Goal: Task Accomplishment & Management: Complete application form

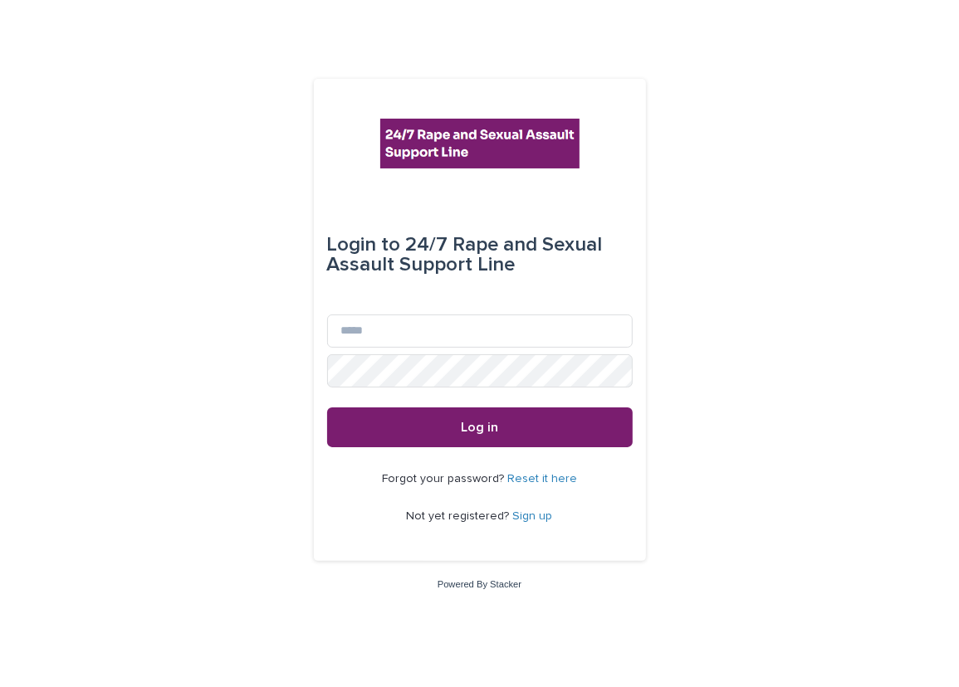
type input "**********"
click at [441, 354] on div "Password" at bounding box center [479, 370] width 305 height 33
click at [327, 408] on button "Log in" at bounding box center [479, 428] width 305 height 40
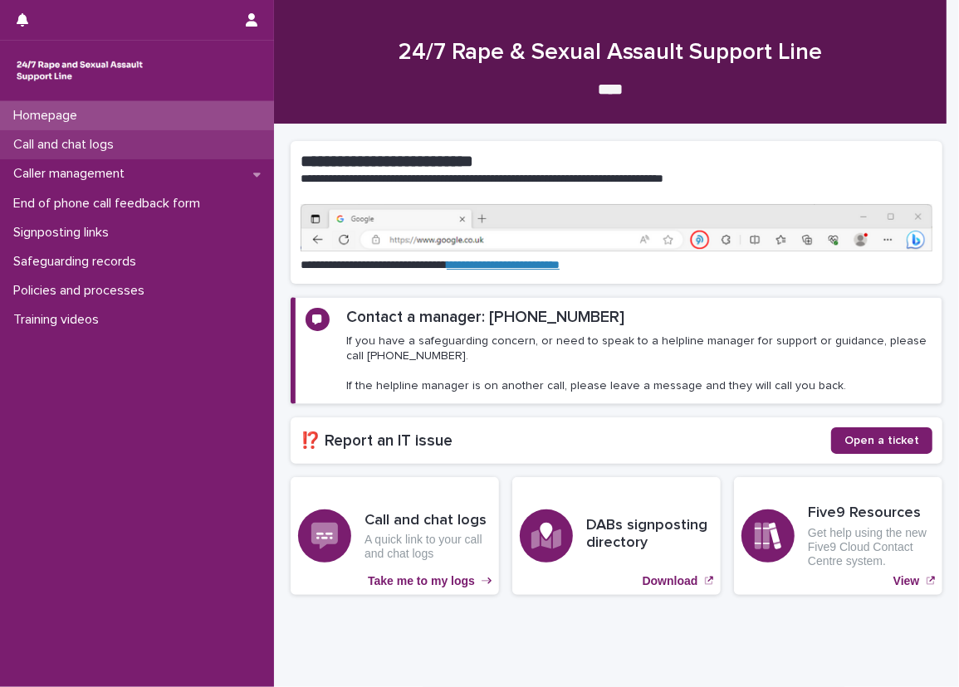
click at [249, 142] on div "Call and chat logs" at bounding box center [137, 144] width 274 height 29
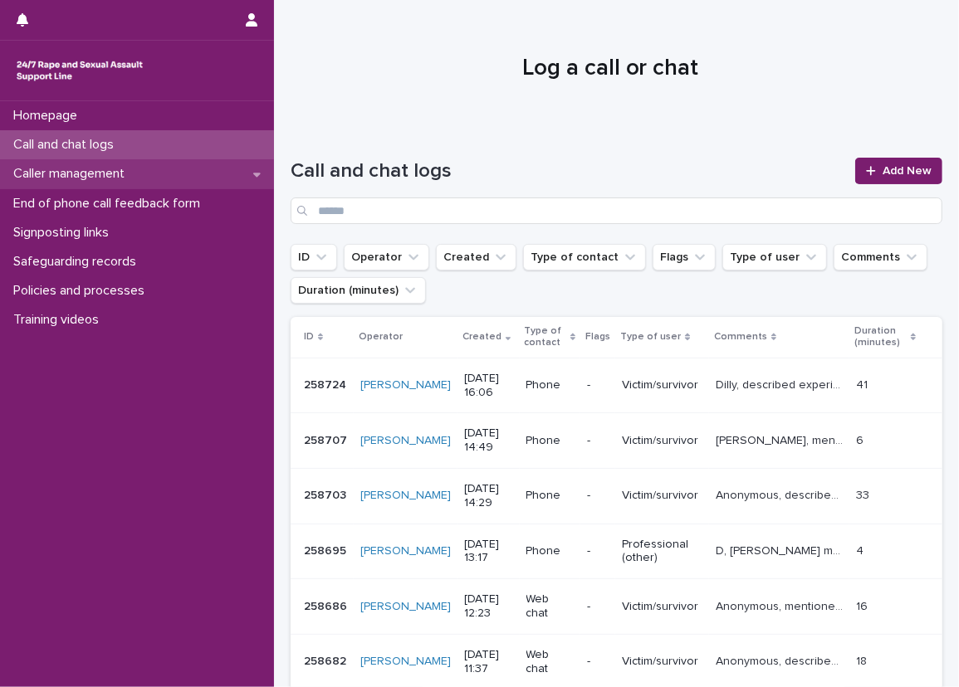
click at [210, 164] on div "Caller management" at bounding box center [137, 173] width 274 height 29
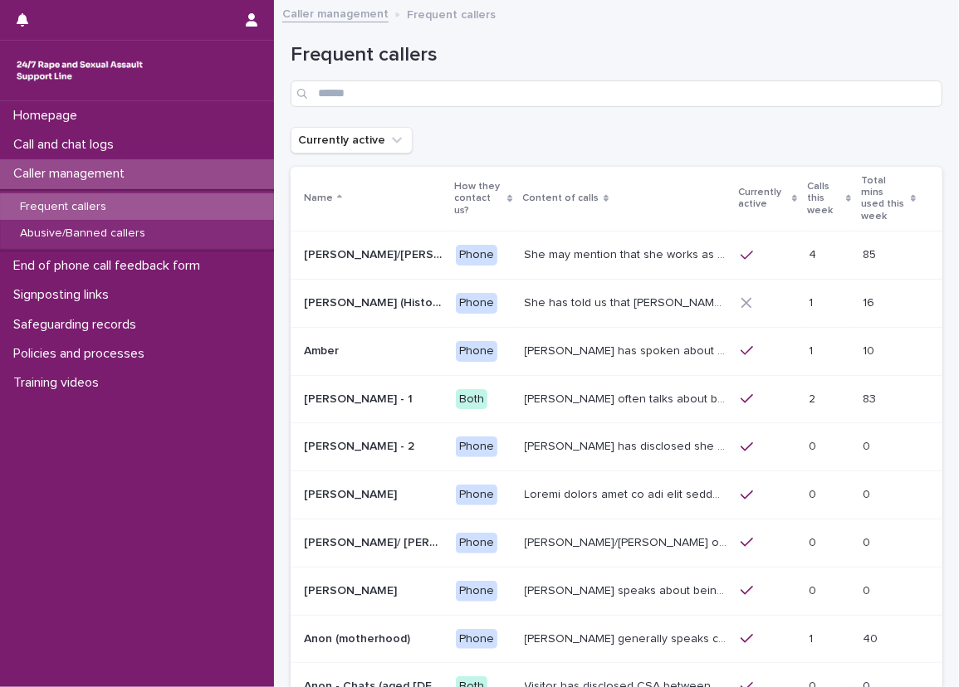
click at [813, 184] on div "Calls this week" at bounding box center [829, 199] width 44 height 42
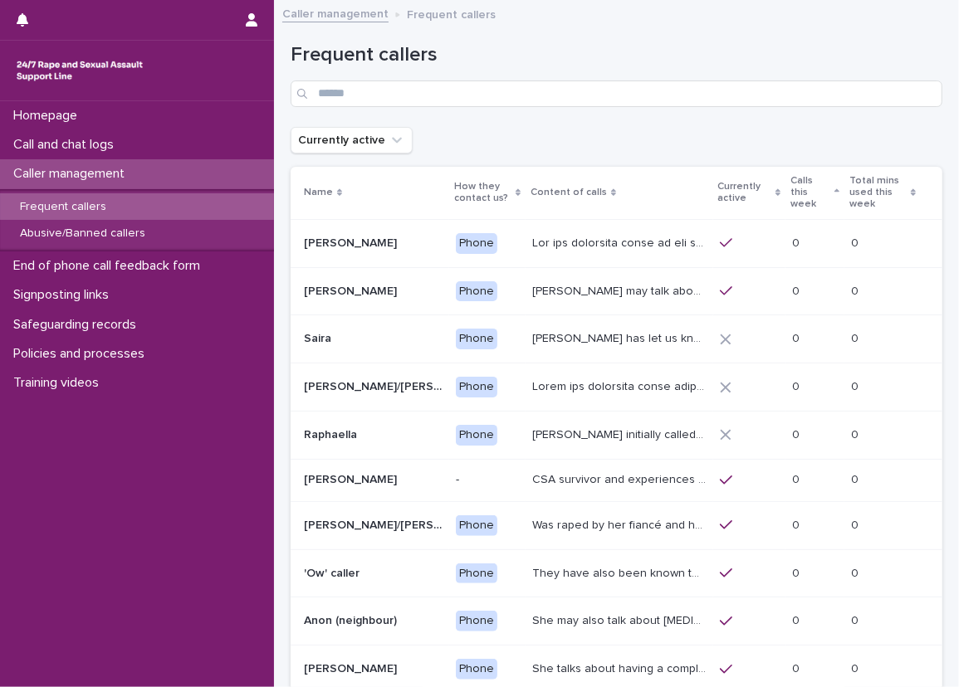
click at [833, 177] on div "Calls this week" at bounding box center [814, 193] width 49 height 42
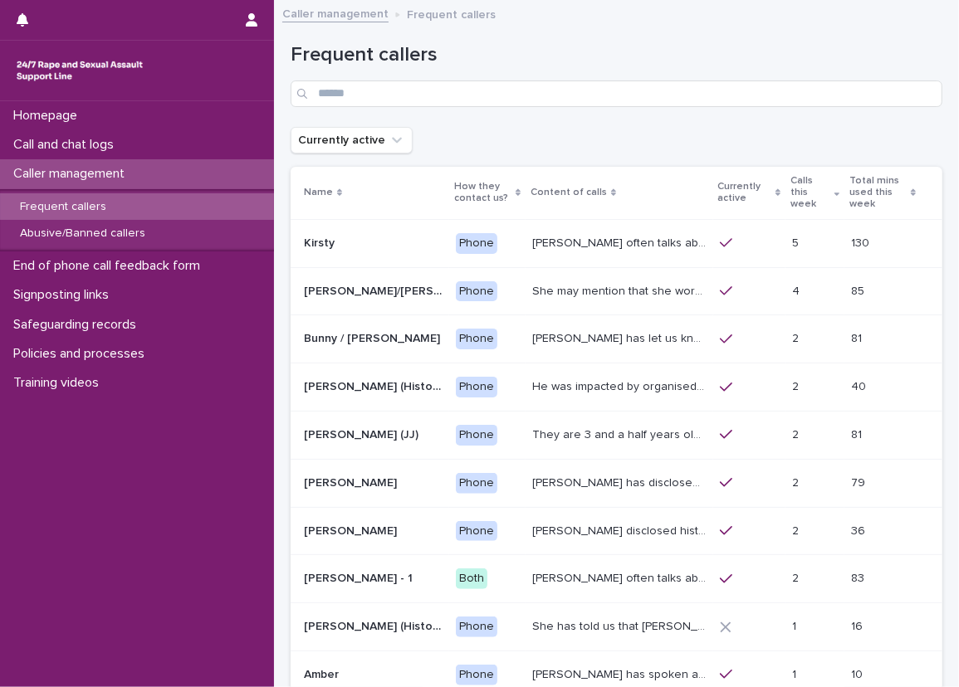
click at [769, 118] on div "Frequent callers" at bounding box center [617, 68] width 652 height 117
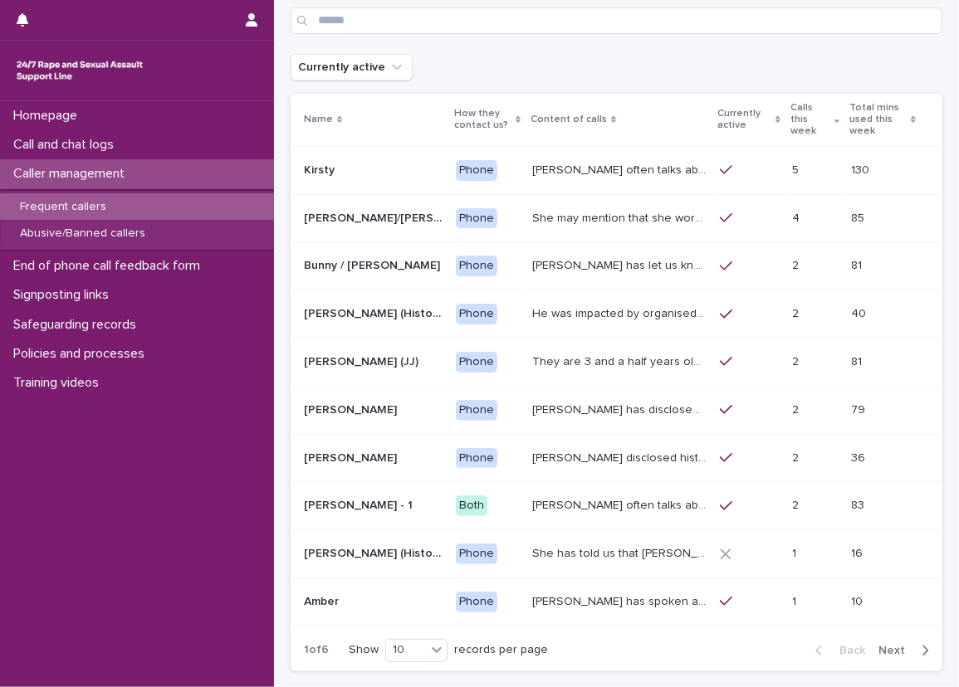
scroll to position [72, 0]
click at [174, 226] on div "Abusive/Banned callers" at bounding box center [137, 233] width 274 height 27
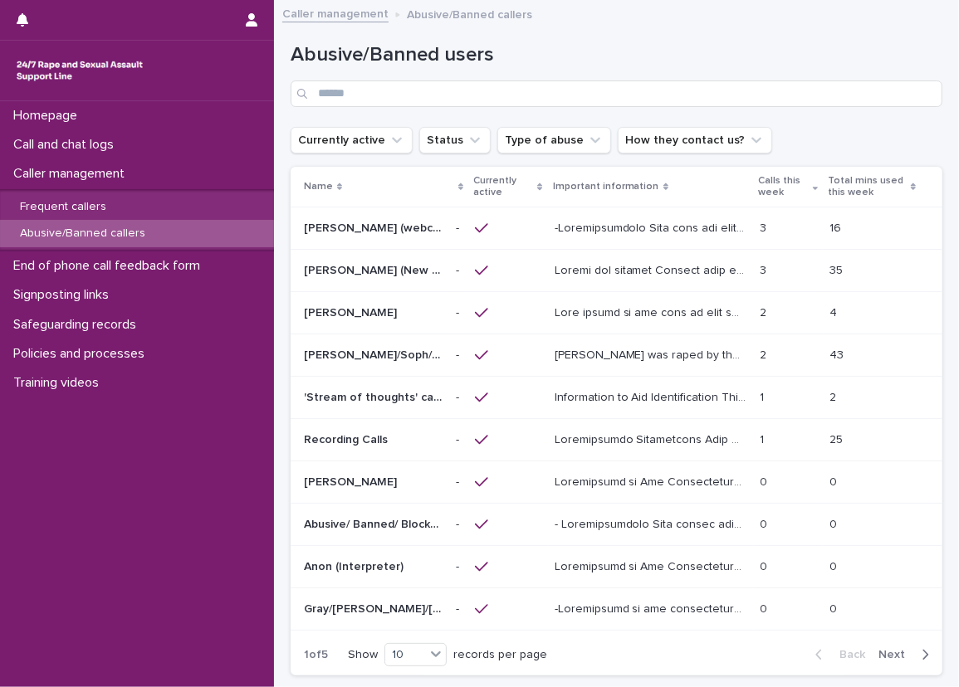
click at [652, 222] on p at bounding box center [652, 226] width 196 height 17
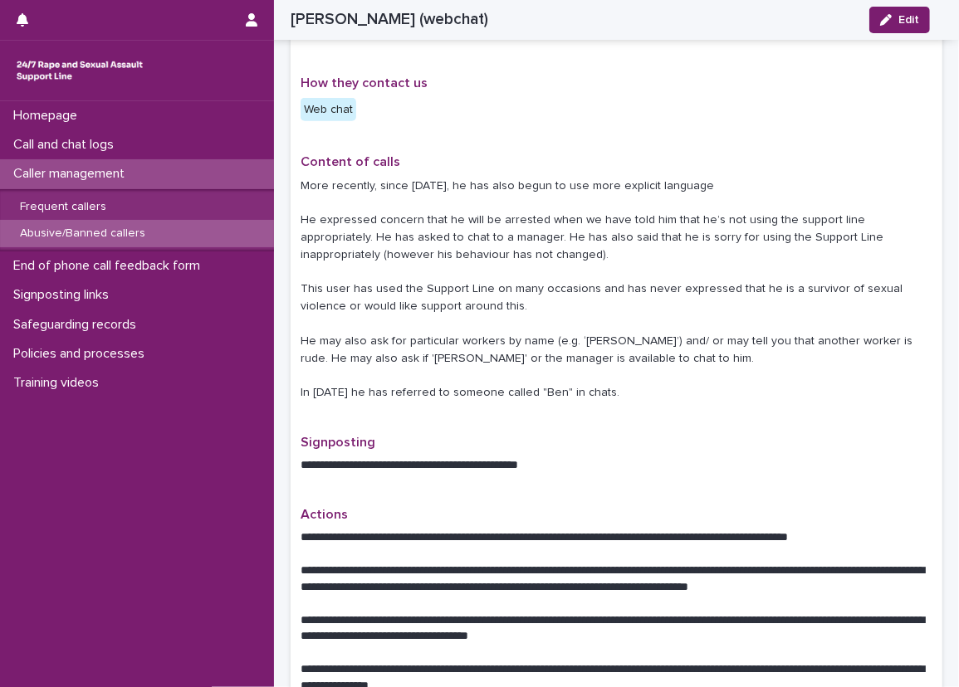
scroll to position [528, 0]
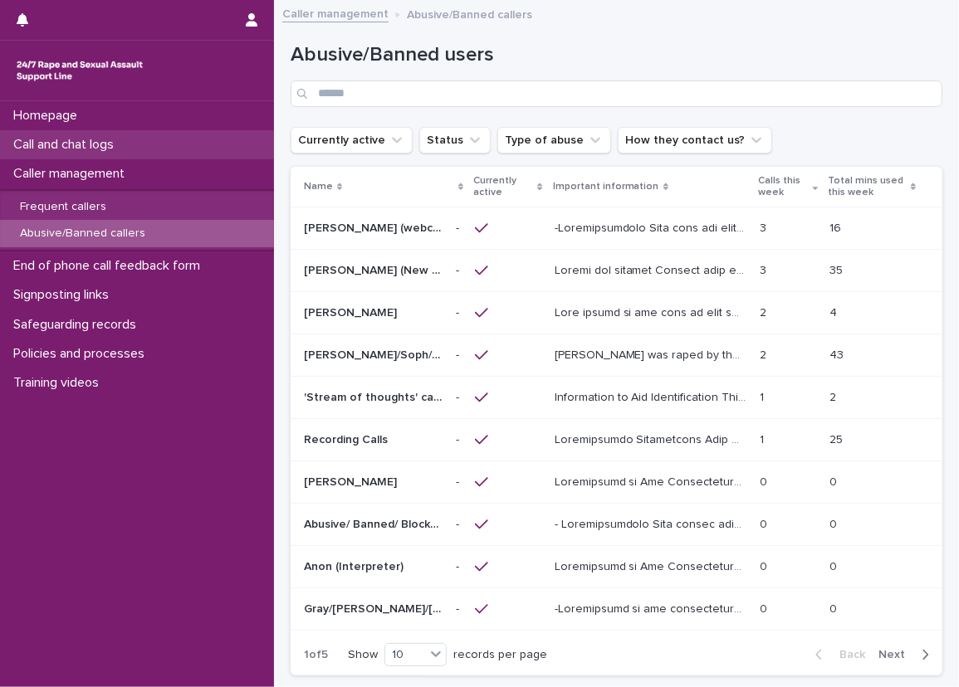
click at [247, 133] on div "Call and chat logs" at bounding box center [137, 144] width 274 height 29
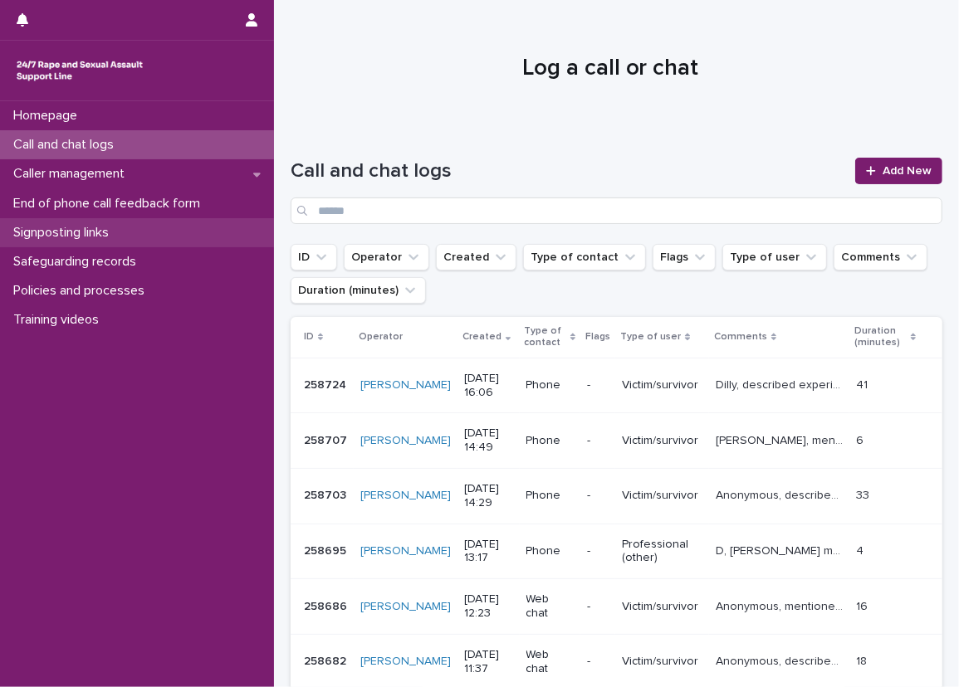
click at [232, 236] on div "Signposting links" at bounding box center [137, 232] width 274 height 29
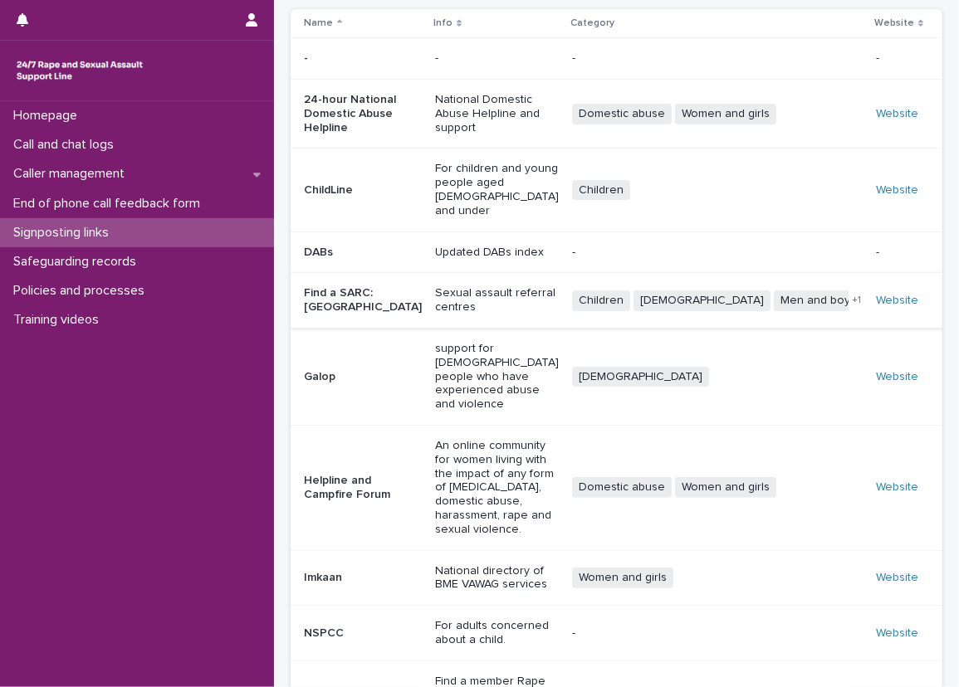
scroll to position [266, 0]
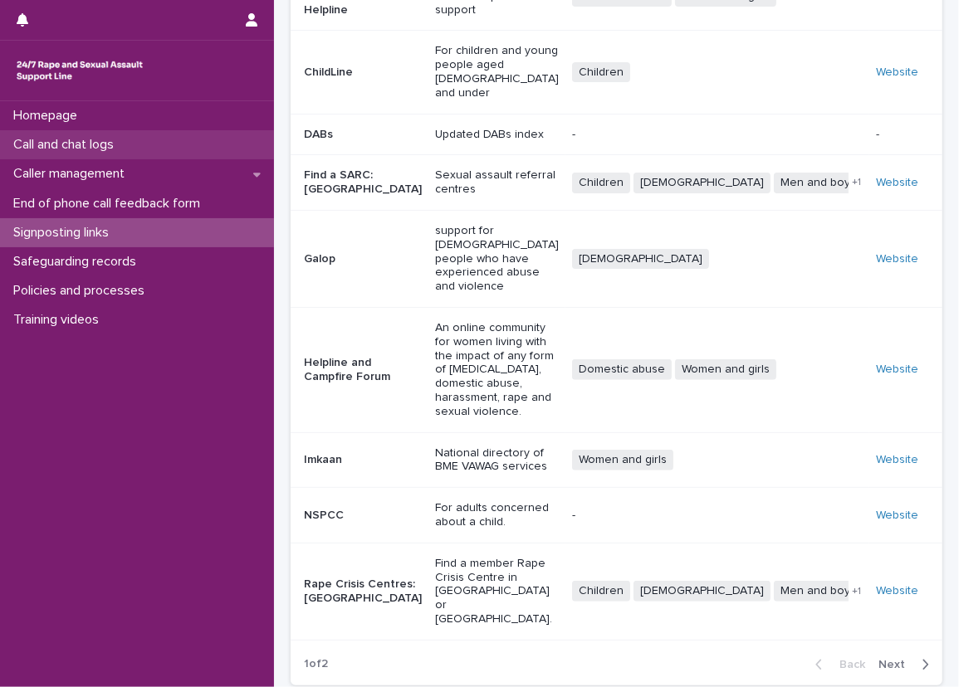
click at [227, 146] on div "Call and chat logs" at bounding box center [137, 144] width 274 height 29
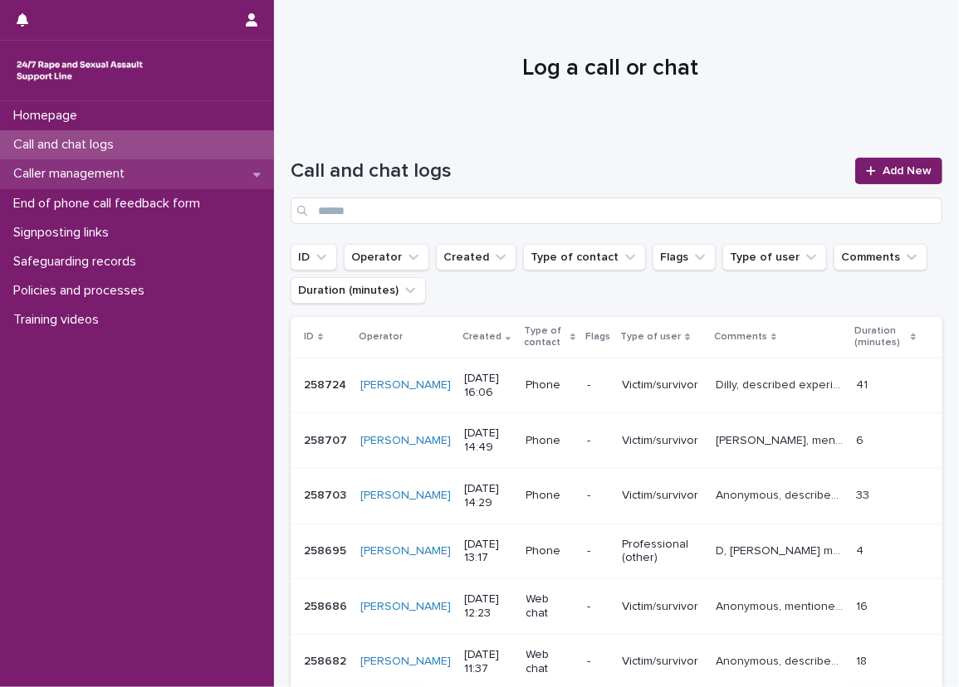
click at [232, 171] on div "Caller management" at bounding box center [137, 173] width 274 height 29
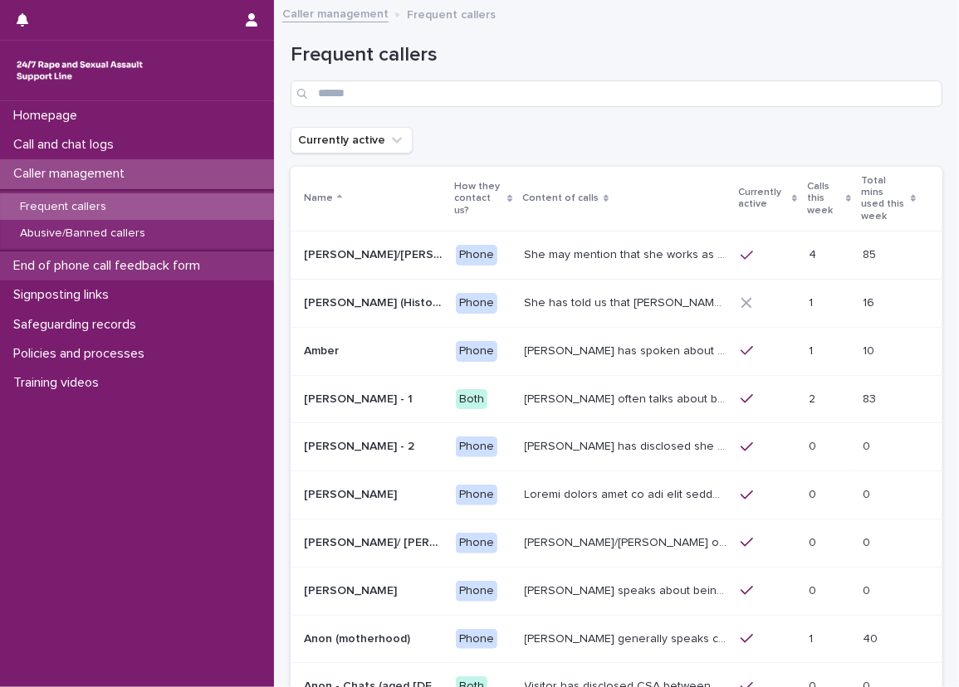
click at [233, 258] on div "End of phone call feedback form" at bounding box center [137, 266] width 274 height 29
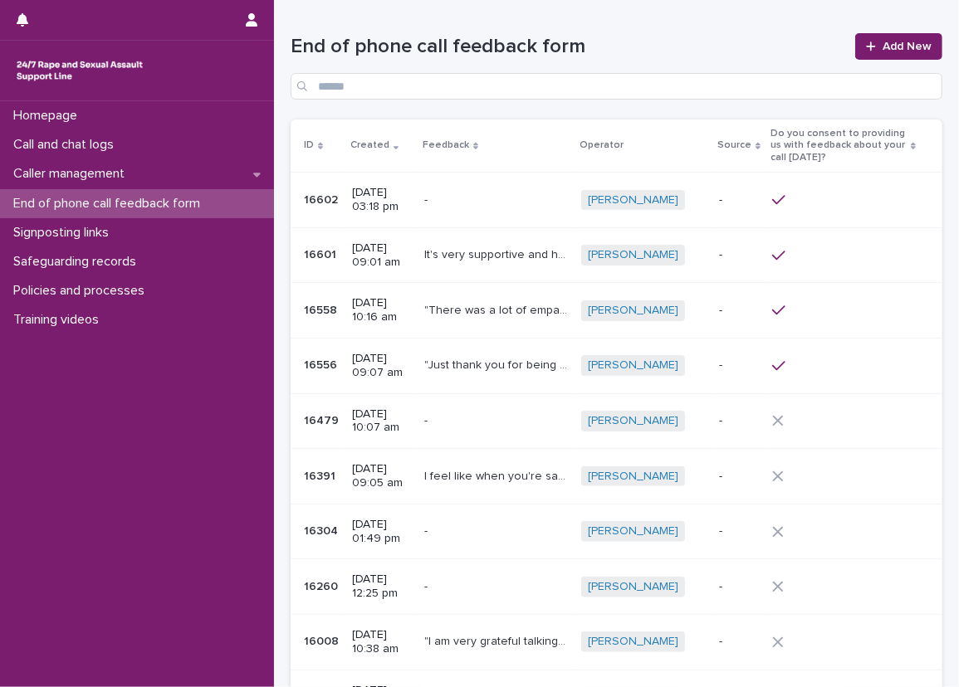
click at [673, 46] on h1 "End of phone call feedback form" at bounding box center [568, 47] width 554 height 24
click at [890, 41] on span "Add New" at bounding box center [906, 47] width 49 height 12
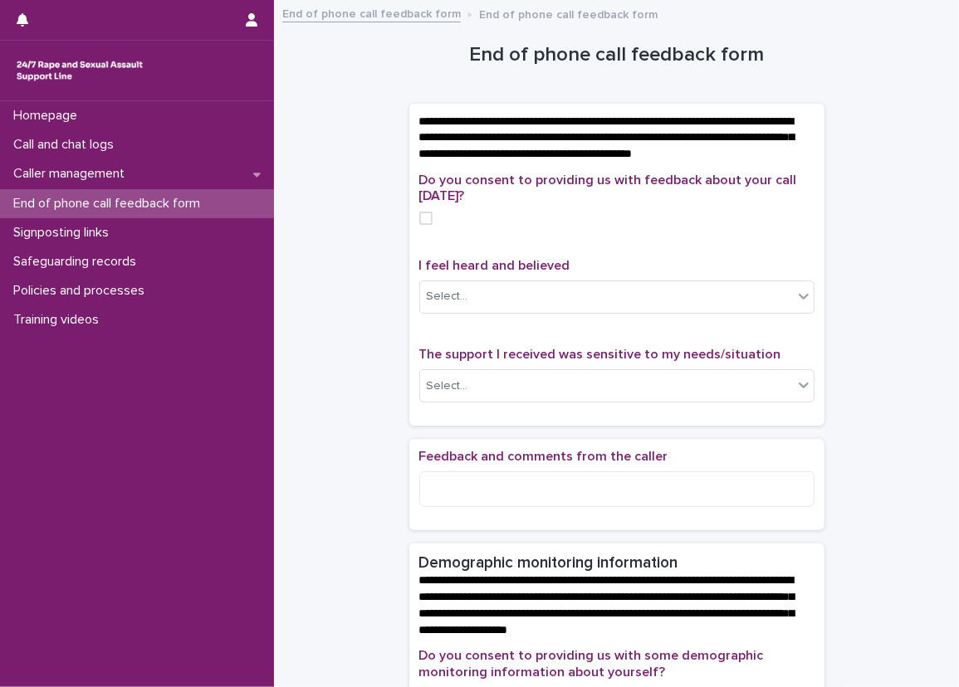
click at [368, 130] on div "**********" at bounding box center [617, 698] width 652 height 1376
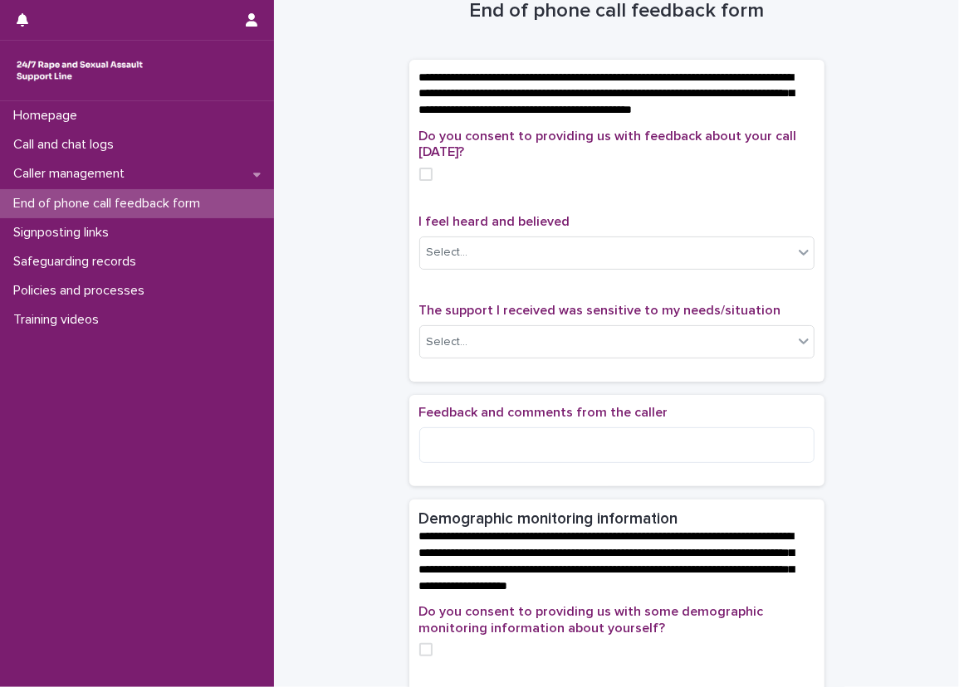
scroll to position [47, 0]
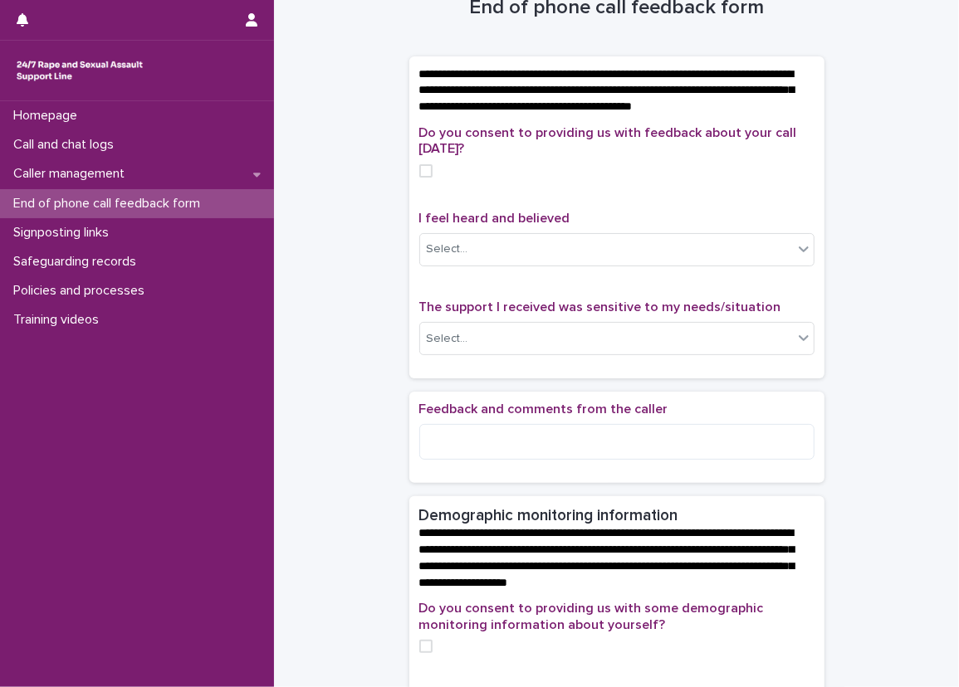
click at [397, 105] on div "**********" at bounding box center [617, 651] width 652 height 1376
click at [376, 99] on div "**********" at bounding box center [617, 651] width 652 height 1376
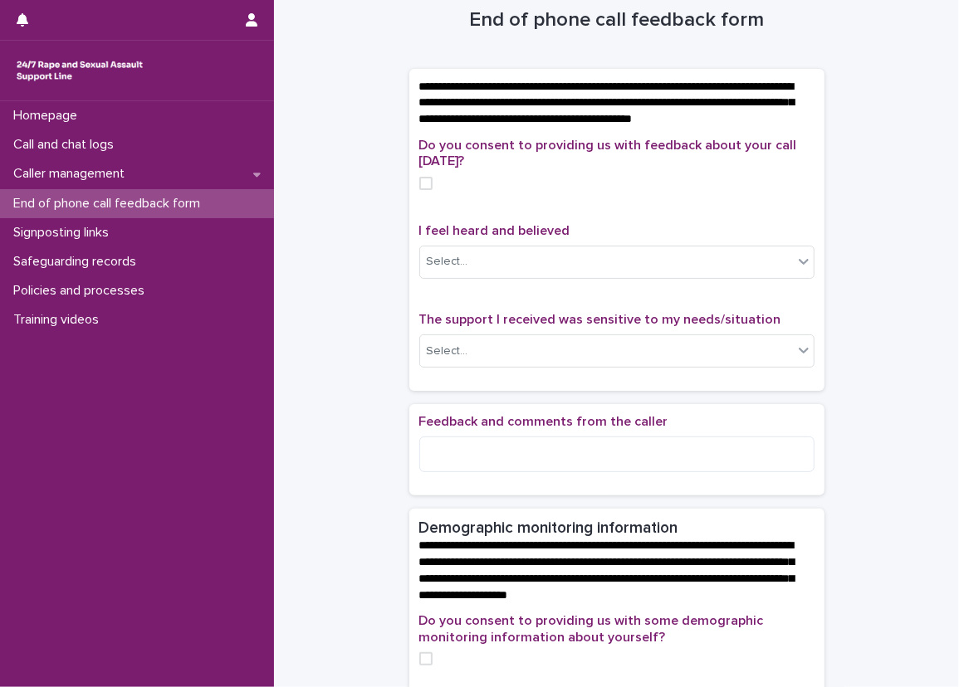
scroll to position [36, 0]
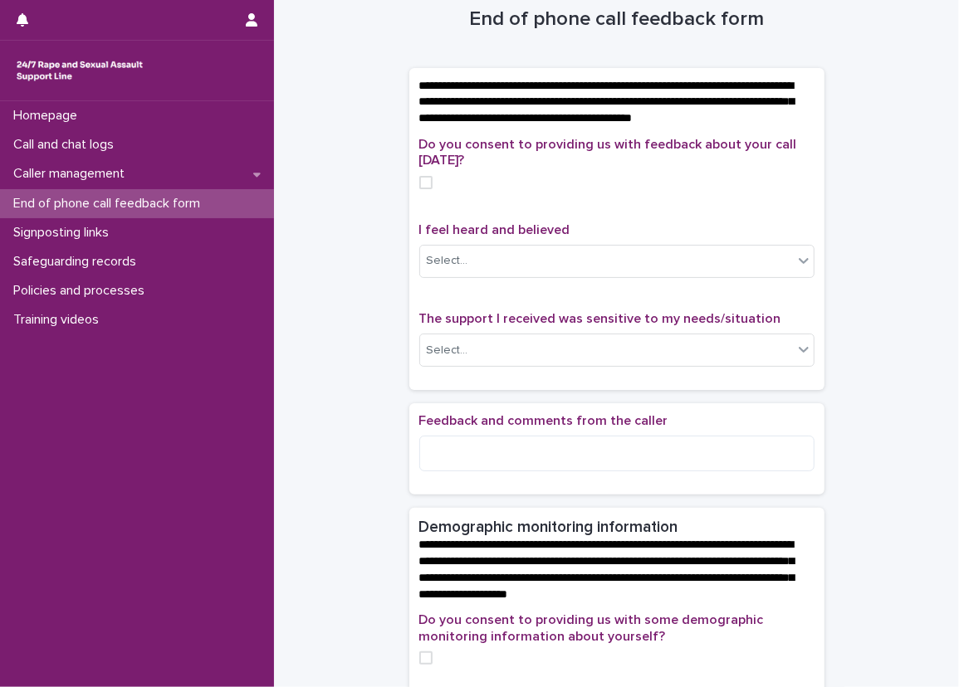
click at [378, 148] on div "**********" at bounding box center [617, 662] width 652 height 1376
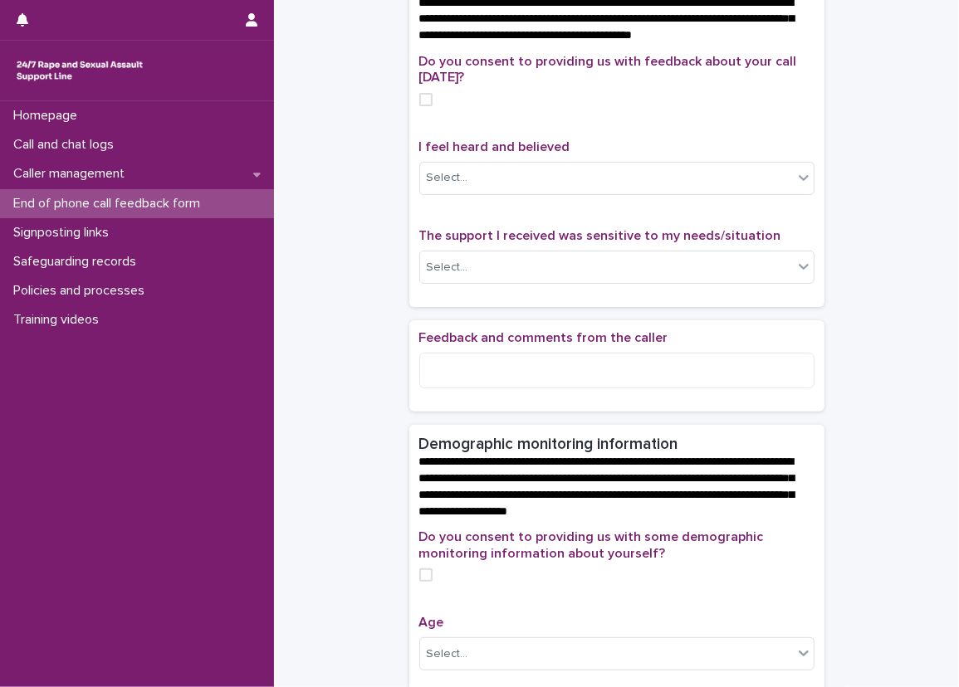
click at [364, 212] on div "**********" at bounding box center [617, 579] width 652 height 1376
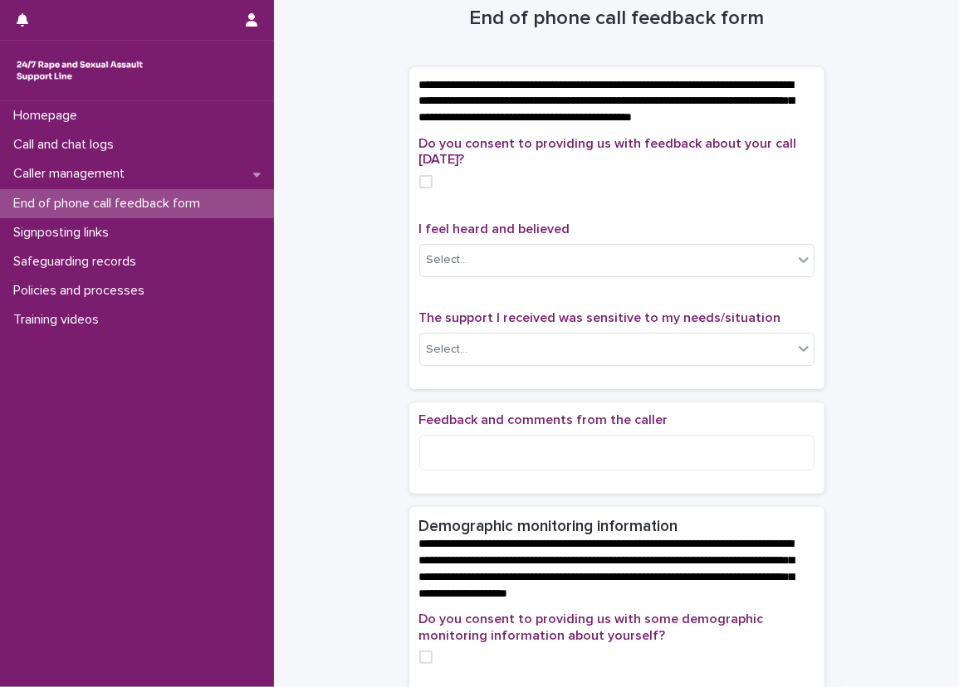
scroll to position [36, 0]
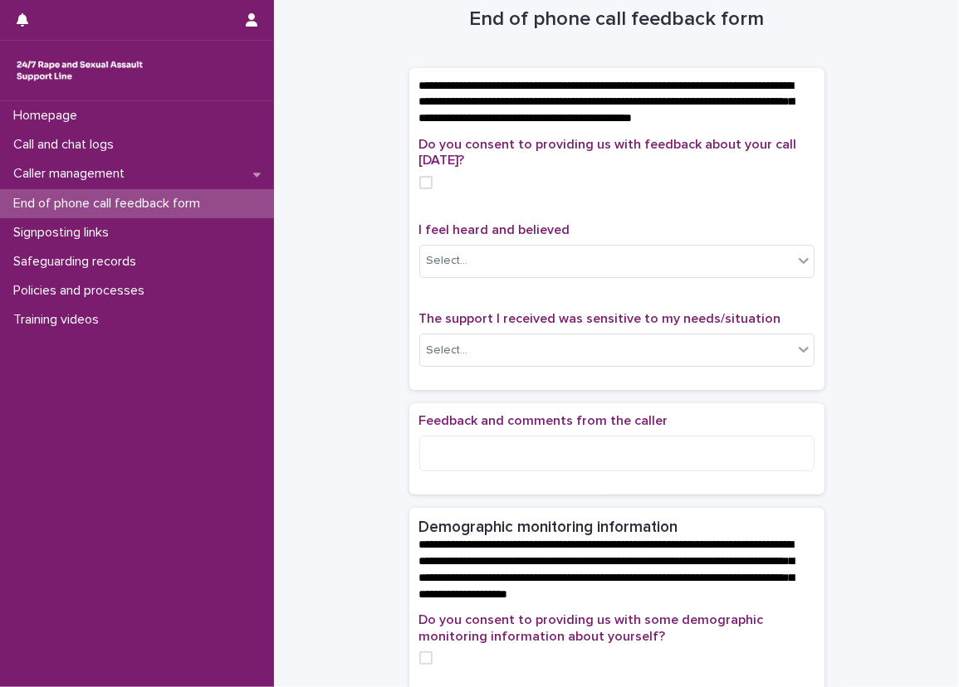
click at [419, 189] on span at bounding box center [425, 182] width 13 height 13
click at [474, 189] on label at bounding box center [616, 182] width 395 height 13
click at [493, 189] on label at bounding box center [616, 182] width 395 height 13
click at [631, 230] on div "Do you consent to providing us with feedback about your call [DATE]? I feel hea…" at bounding box center [616, 258] width 395 height 243
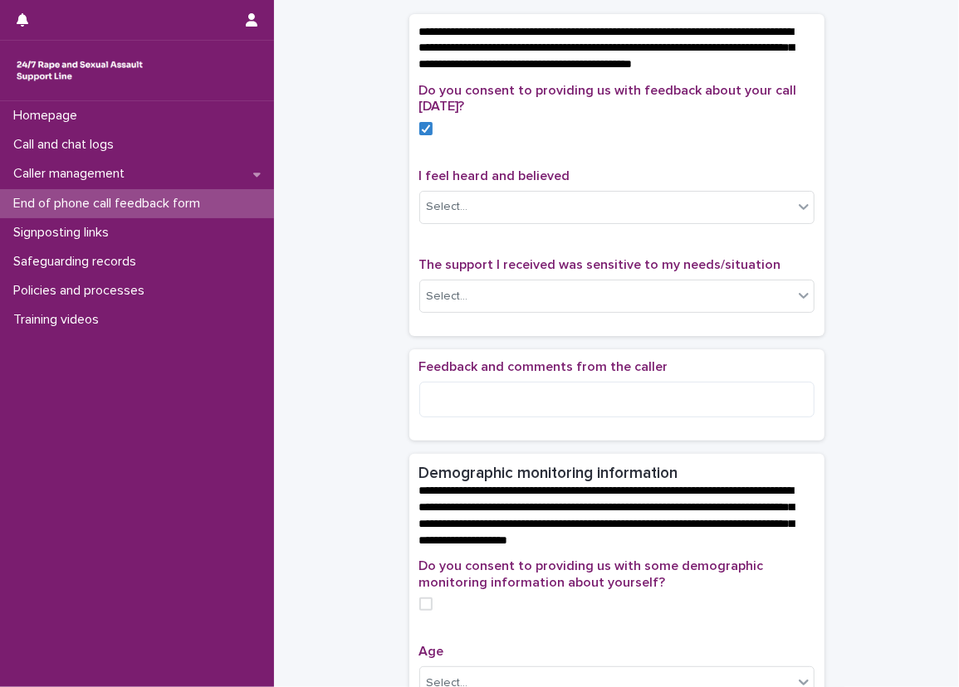
scroll to position [119, 0]
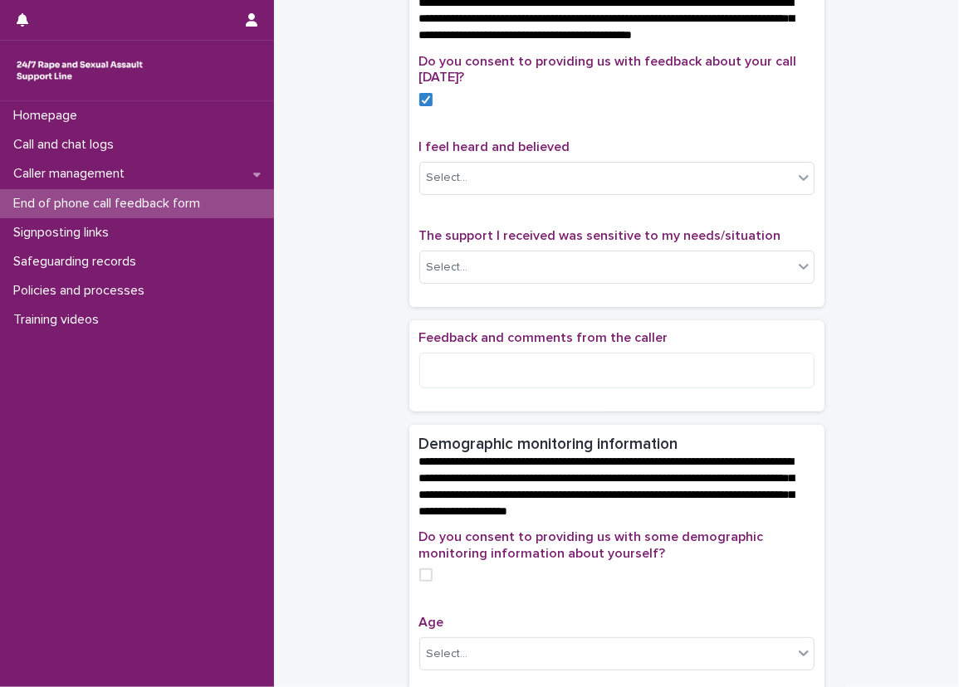
click at [366, 182] on div "**********" at bounding box center [617, 579] width 652 height 1376
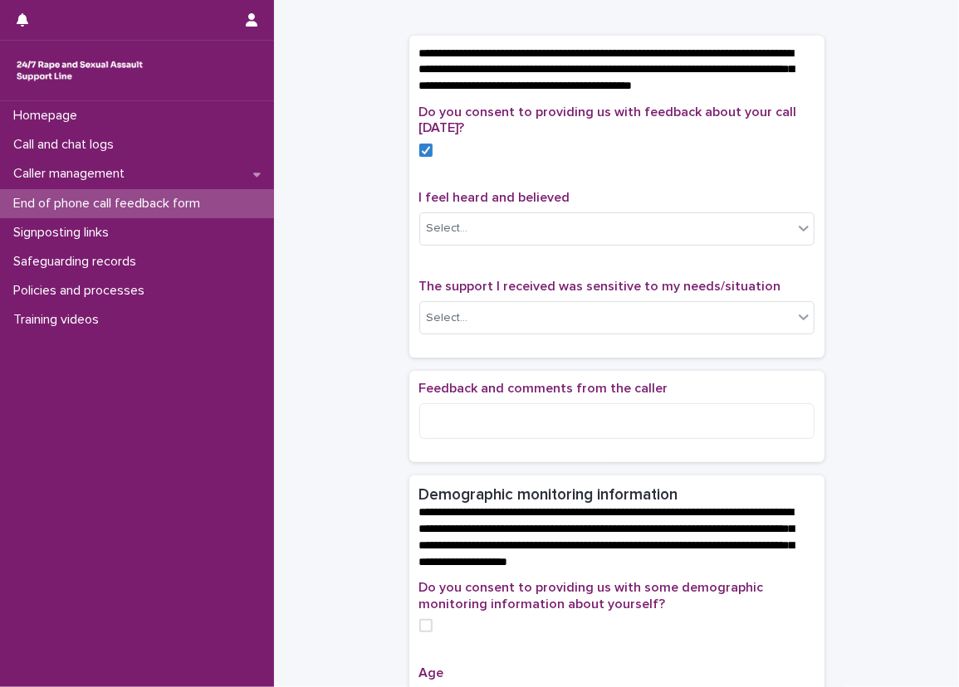
scroll to position [166, 0]
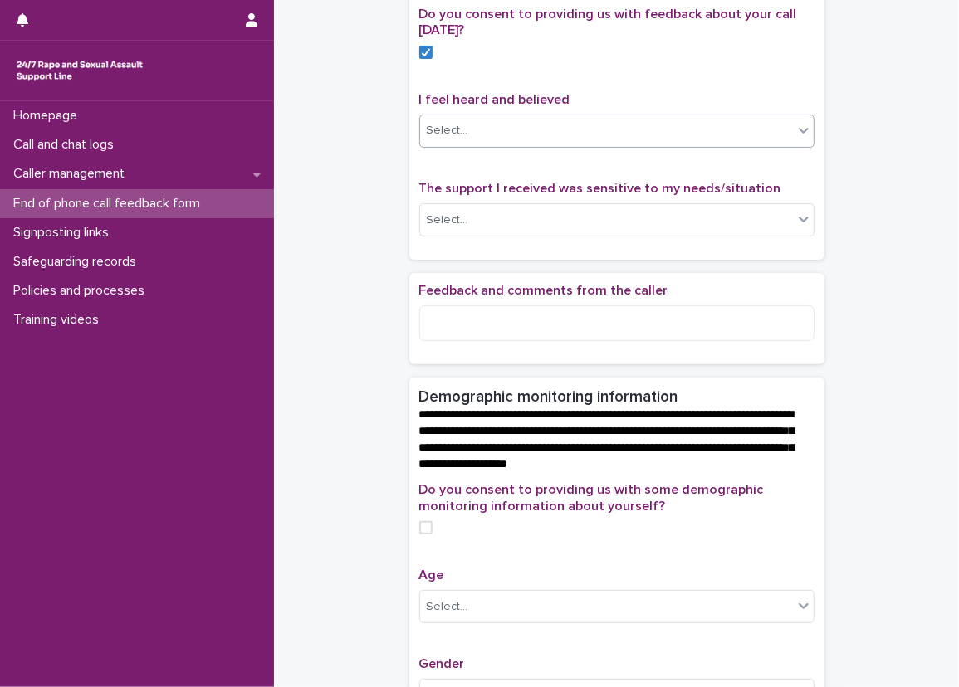
click at [778, 144] on div "Select..." at bounding box center [606, 130] width 373 height 27
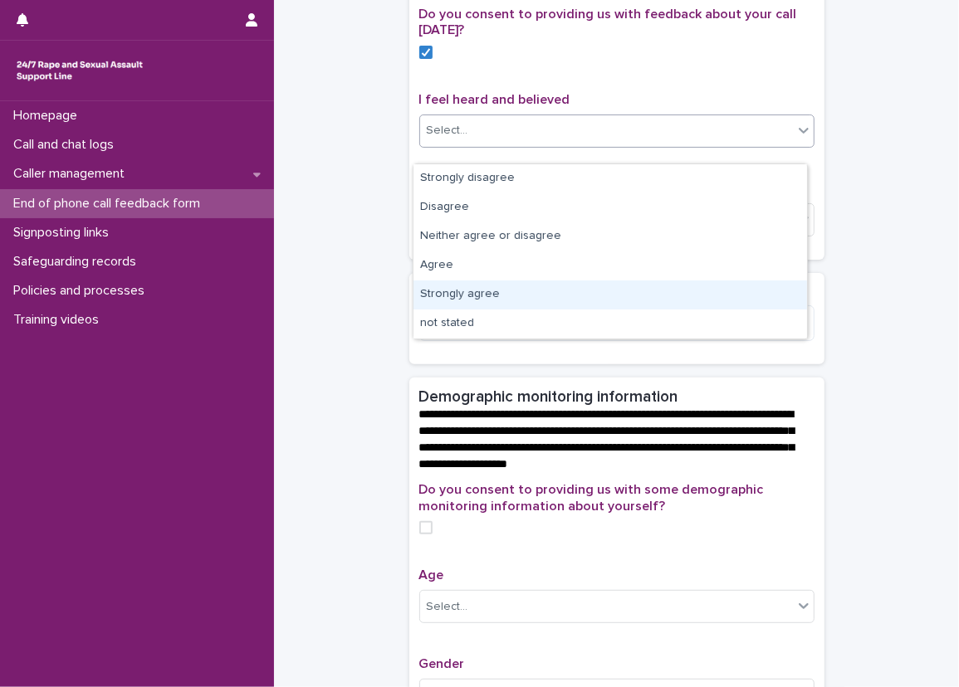
click at [704, 295] on div "Strongly agree" at bounding box center [609, 295] width 393 height 29
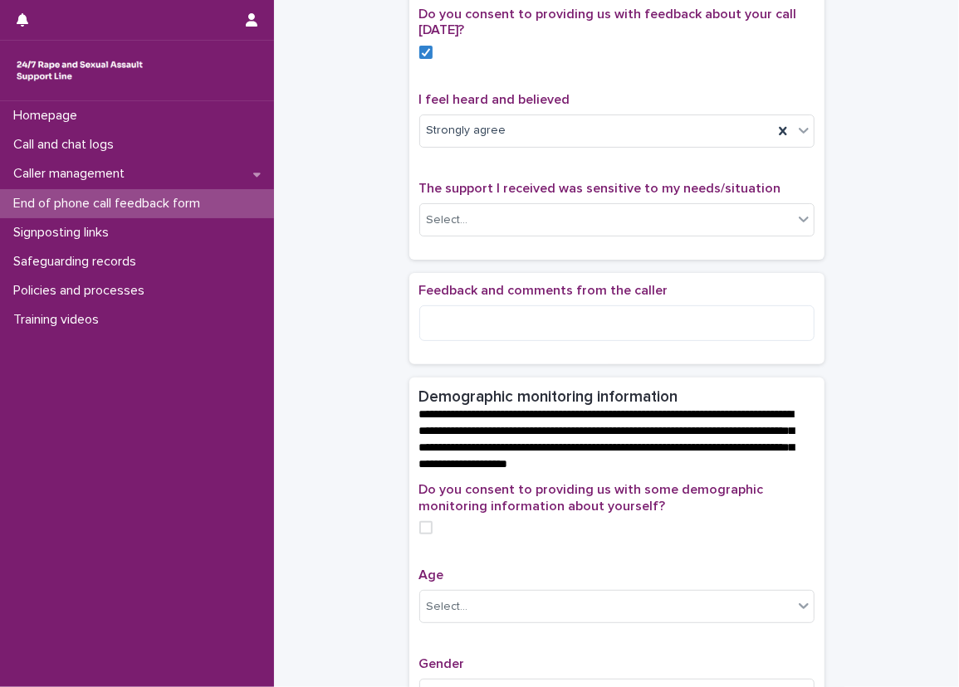
click at [771, 188] on div "Do you consent to providing us with feedback about your call [DATE]? I feel hea…" at bounding box center [616, 128] width 395 height 243
click at [795, 227] on icon at bounding box center [803, 219] width 17 height 17
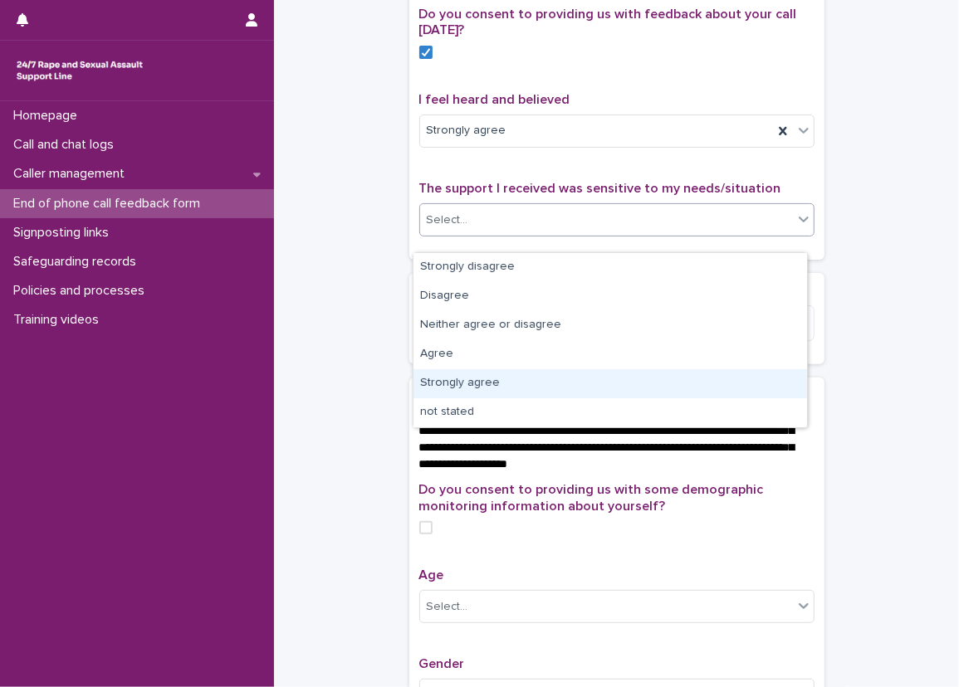
click at [731, 391] on div "Strongly agree" at bounding box center [609, 383] width 393 height 29
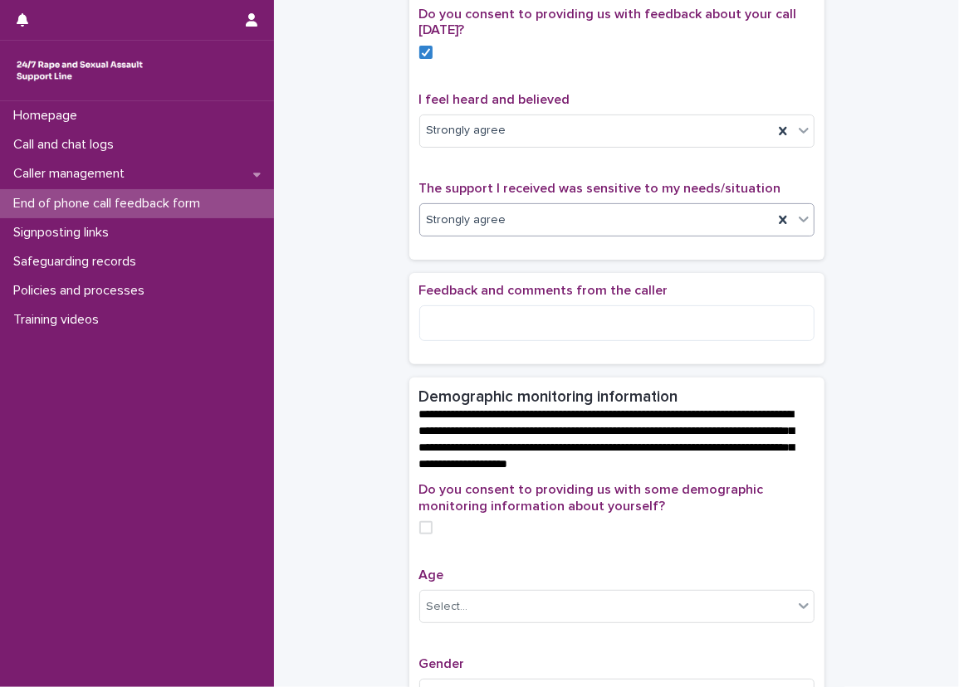
click at [830, 280] on div "**********" at bounding box center [617, 532] width 652 height 1376
click at [781, 340] on textarea at bounding box center [616, 323] width 395 height 36
type textarea "*"
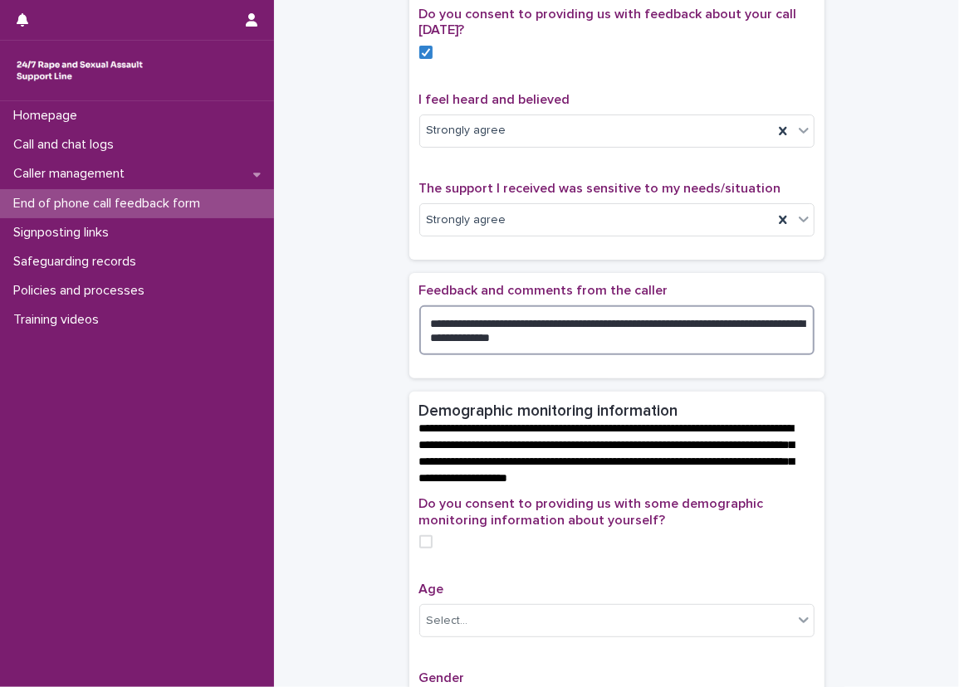
click at [684, 355] on textarea "**********" at bounding box center [616, 330] width 395 height 50
type textarea "**********"
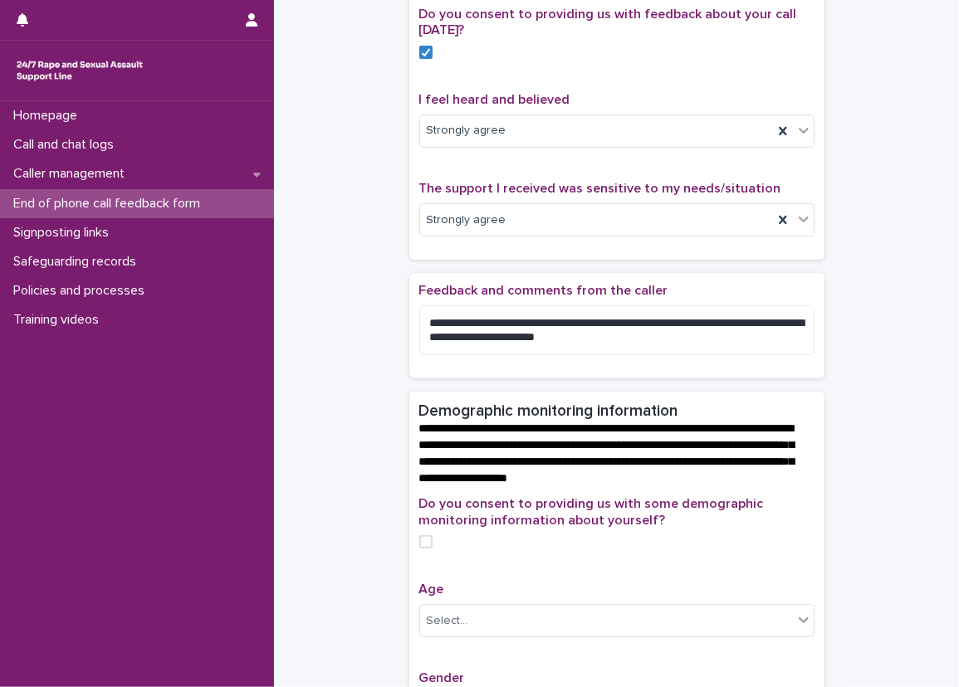
click at [867, 309] on div "**********" at bounding box center [617, 539] width 652 height 1390
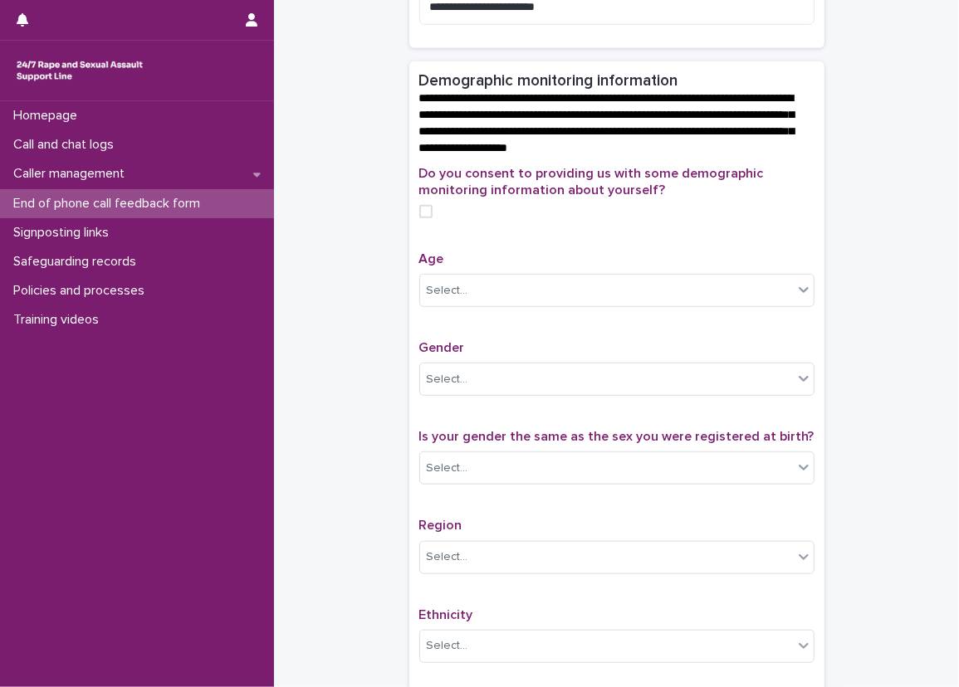
scroll to position [581, 0]
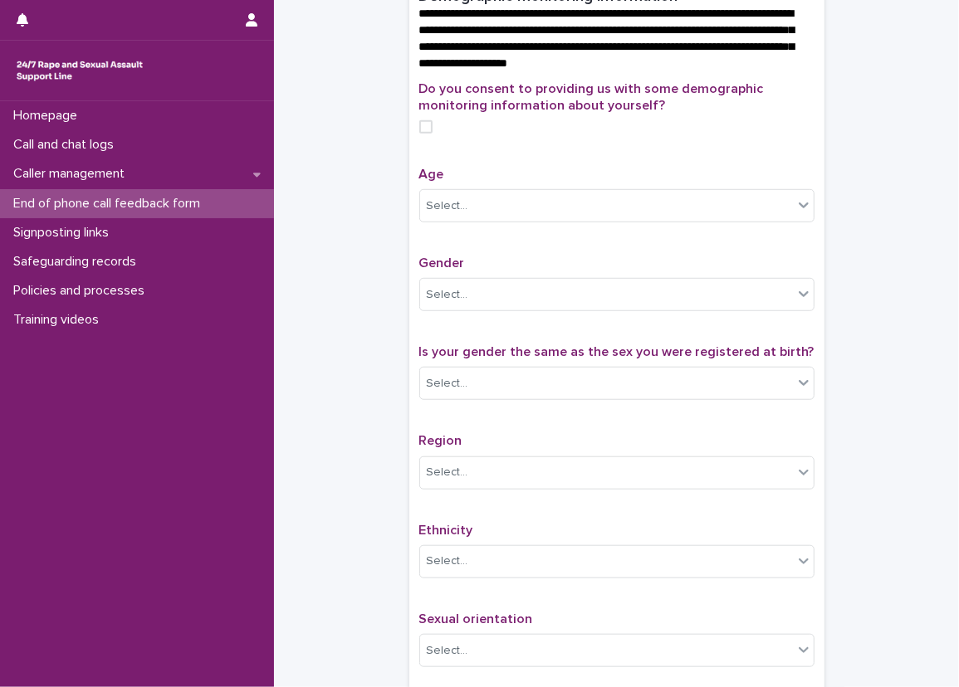
click at [426, 134] on label at bounding box center [616, 126] width 395 height 13
click at [398, 156] on div "**********" at bounding box center [617, 124] width 652 height 1390
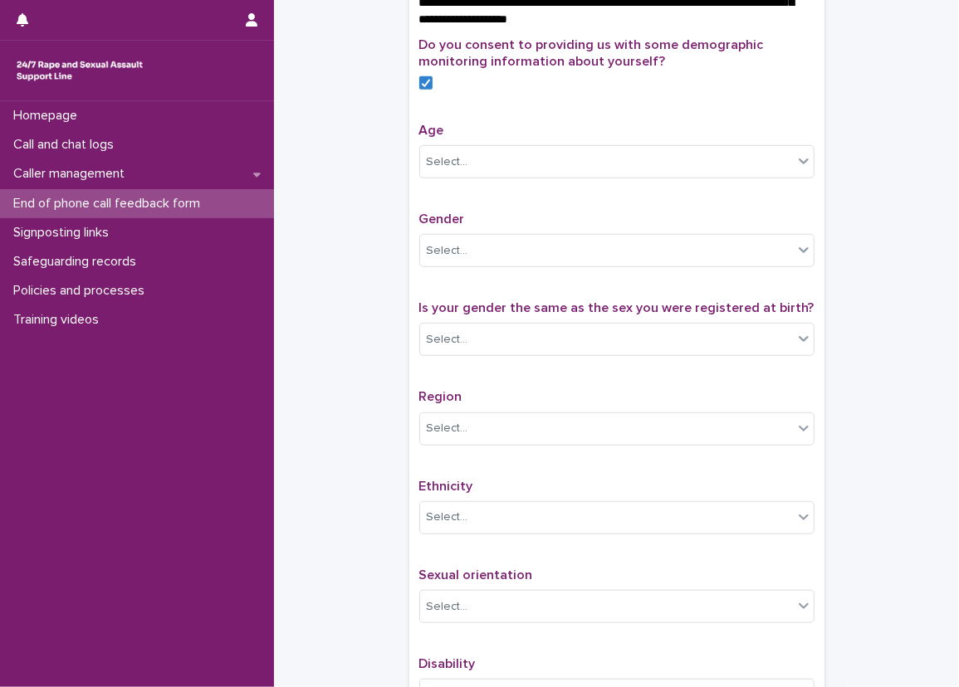
scroll to position [664, 0]
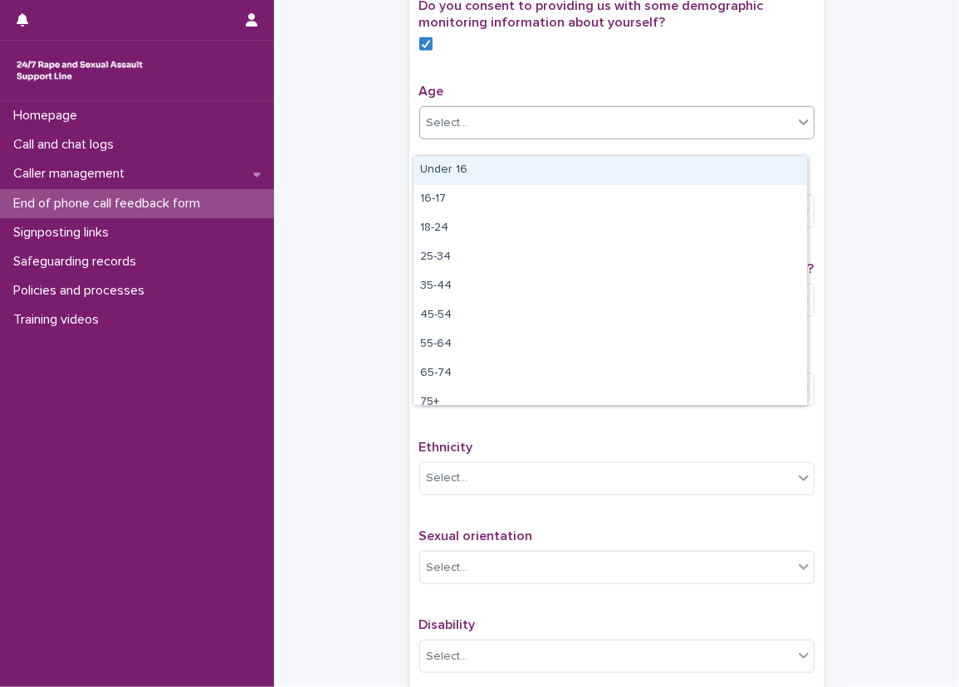
click at [794, 126] on div at bounding box center [804, 122] width 20 height 30
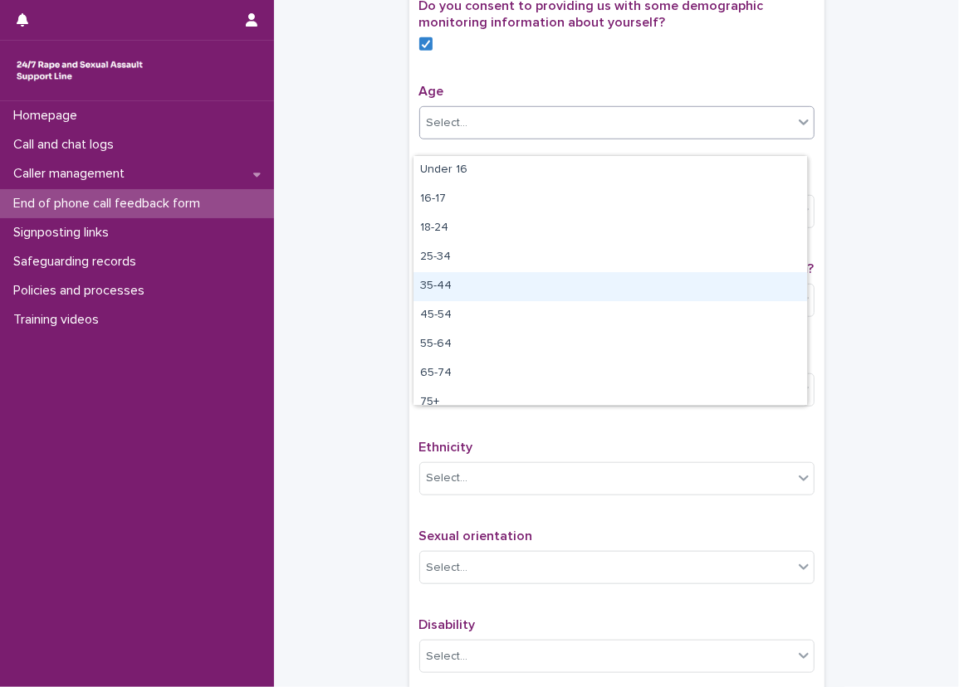
click at [589, 276] on div "35-44" at bounding box center [609, 286] width 393 height 29
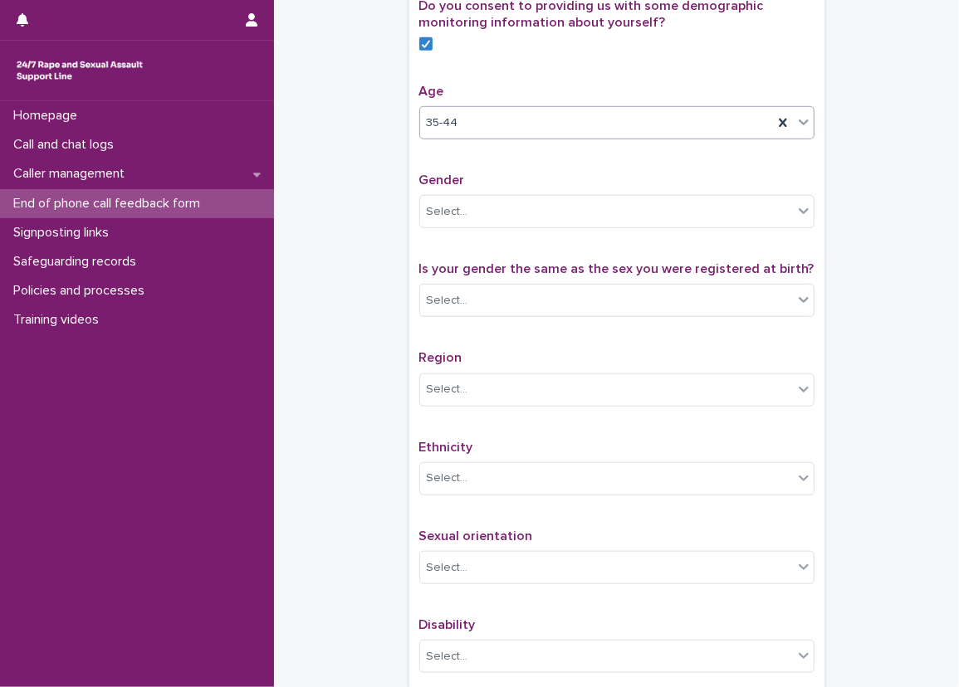
click at [584, 188] on p "Gender" at bounding box center [616, 181] width 395 height 16
click at [794, 212] on div at bounding box center [804, 211] width 20 height 30
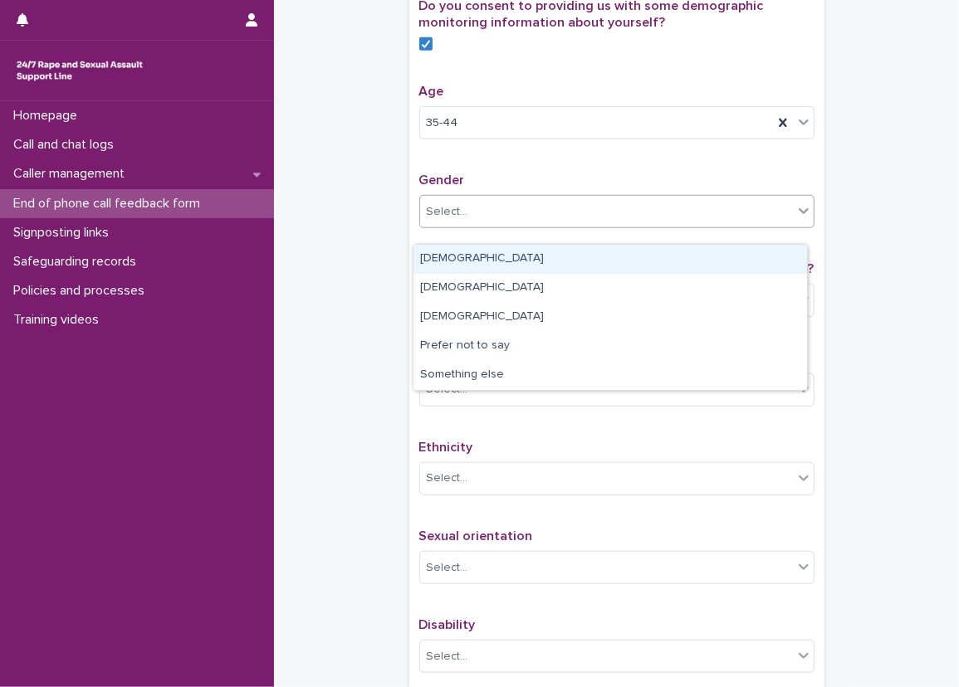
click at [764, 266] on div "[DEMOGRAPHIC_DATA]" at bounding box center [609, 259] width 393 height 29
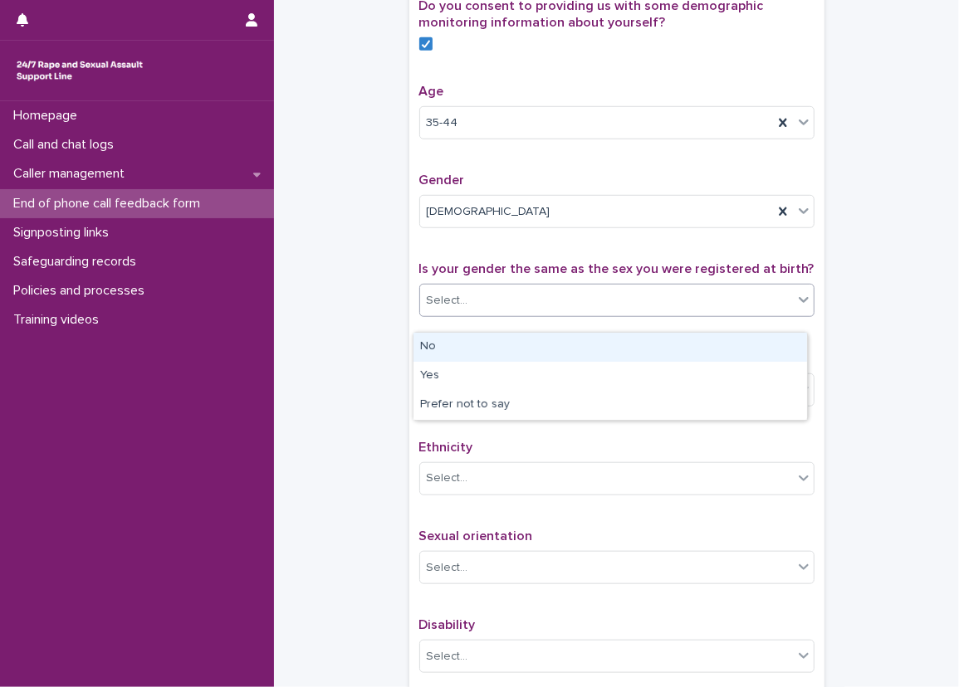
click at [764, 315] on div "Select..." at bounding box center [606, 300] width 373 height 27
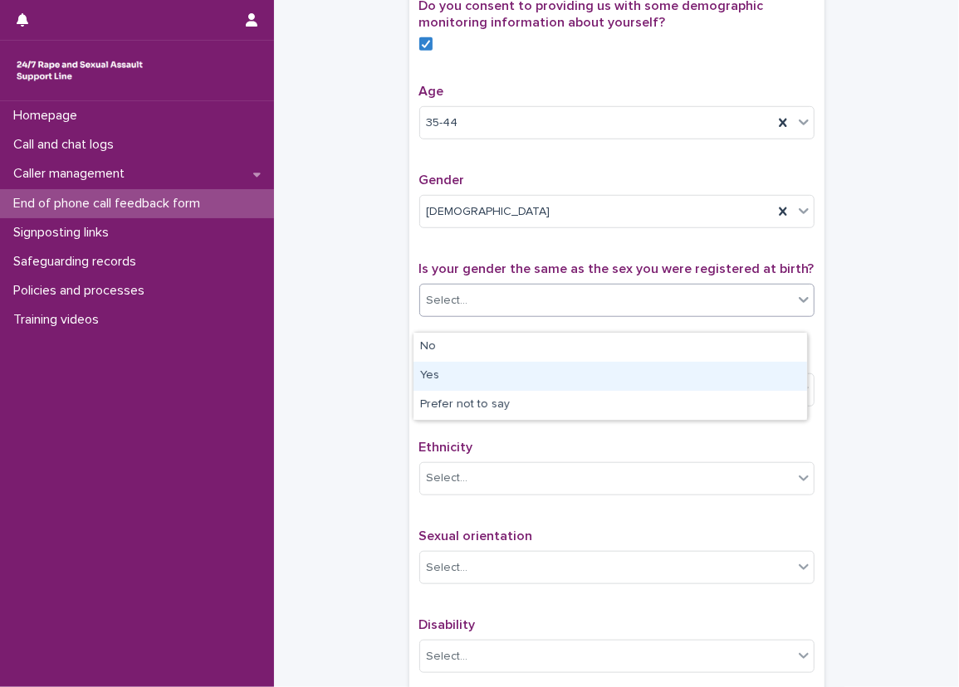
click at [756, 379] on div "Yes" at bounding box center [609, 376] width 393 height 29
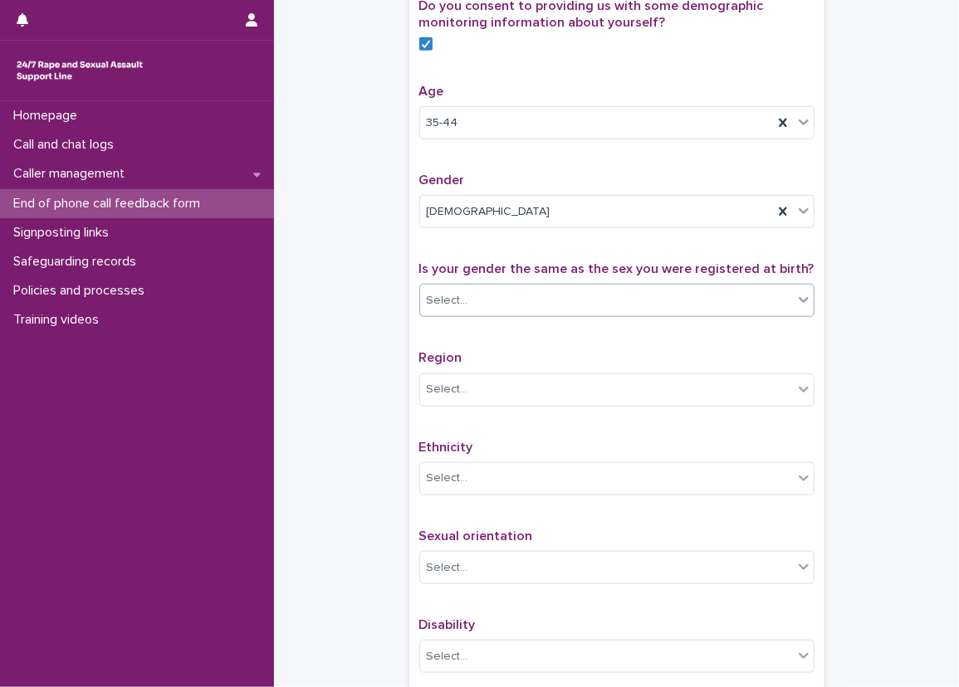
click at [861, 344] on div "**********" at bounding box center [617, 41] width 652 height 1390
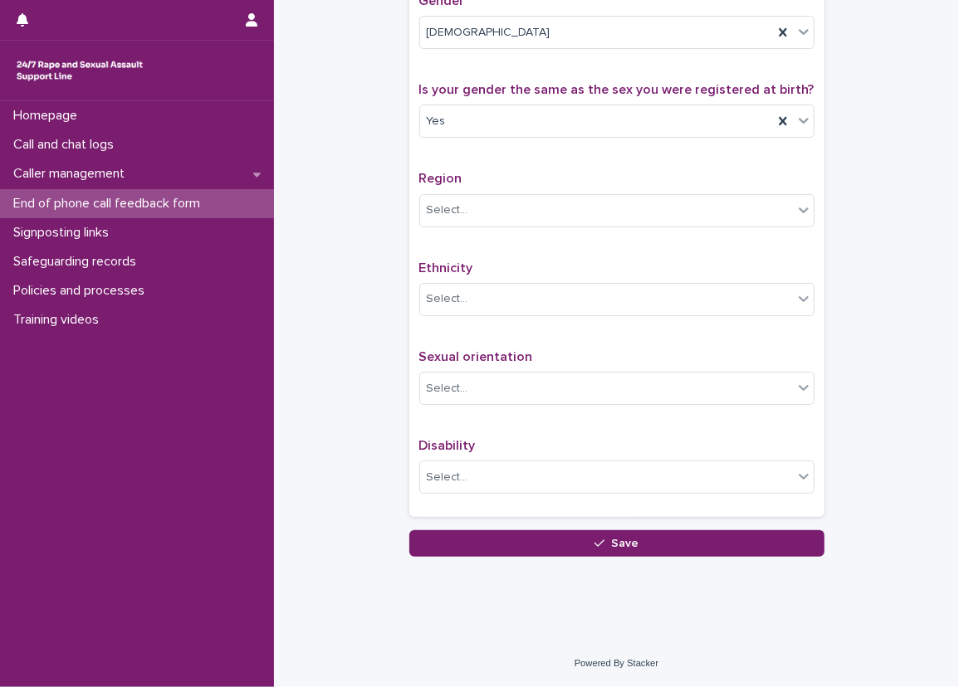
scroll to position [857, 0]
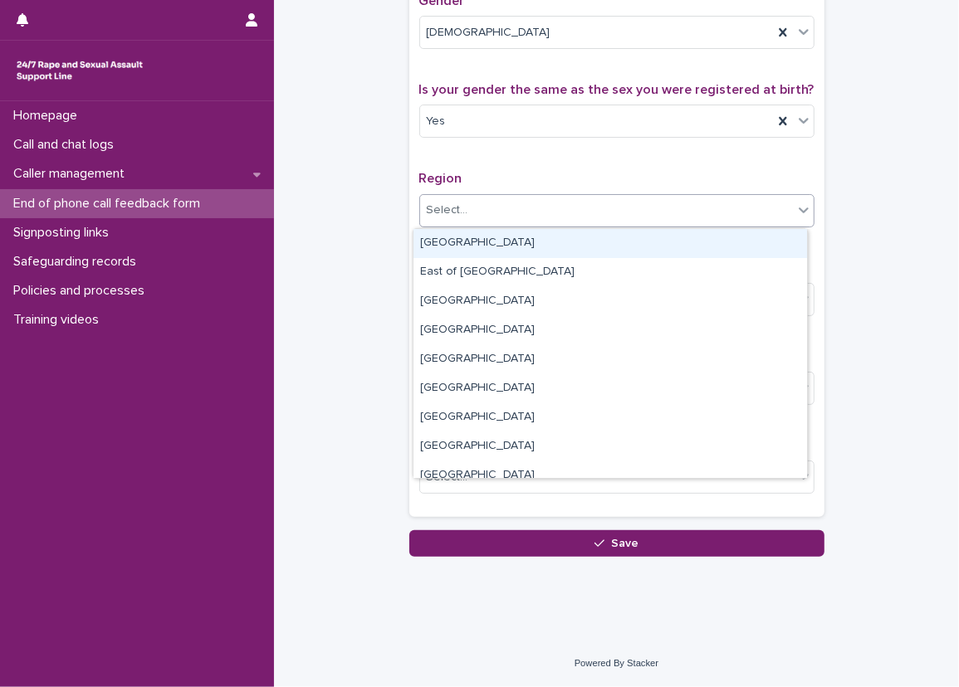
click at [453, 209] on div "Select..." at bounding box center [448, 210] width 42 height 17
click at [513, 181] on p "Region" at bounding box center [616, 179] width 395 height 16
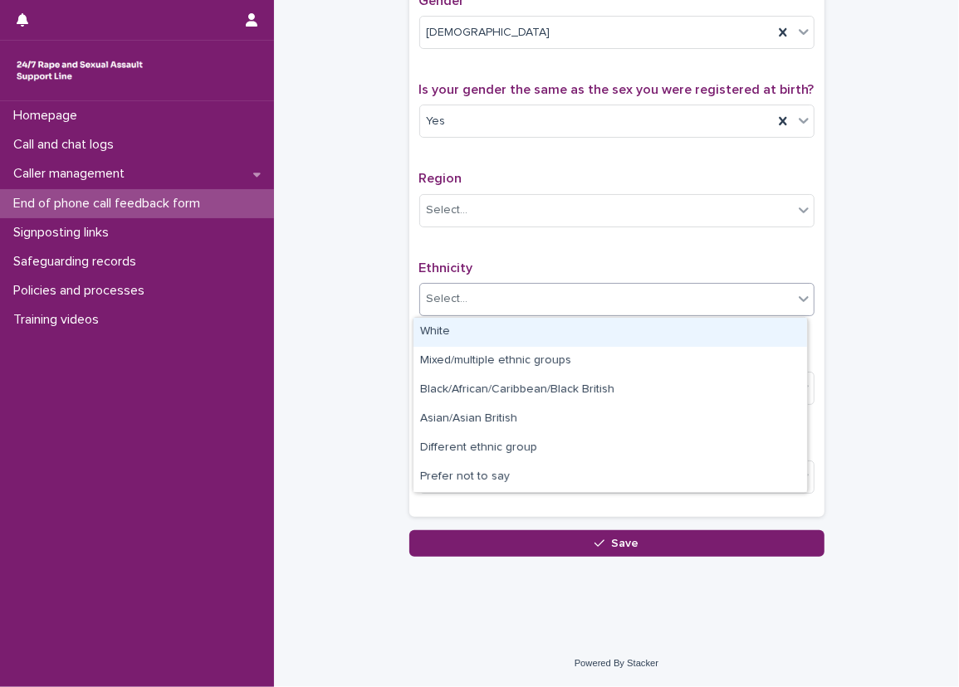
click at [542, 300] on div "Select..." at bounding box center [606, 299] width 373 height 27
click at [613, 339] on div "White" at bounding box center [609, 332] width 393 height 29
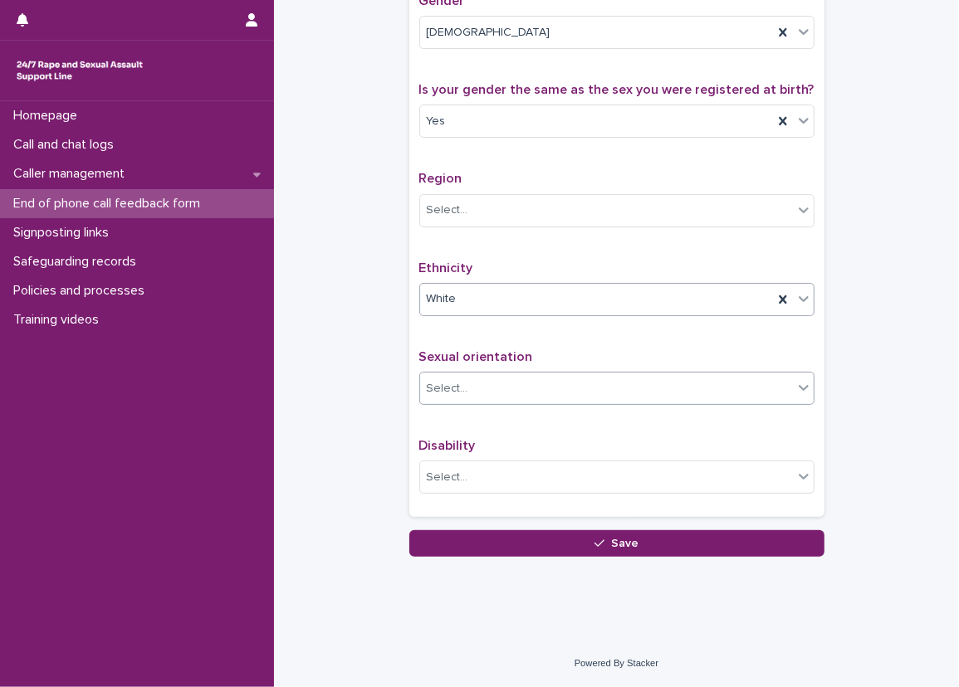
click at [611, 380] on div "Select..." at bounding box center [606, 388] width 373 height 27
click at [794, 377] on div at bounding box center [804, 388] width 20 height 30
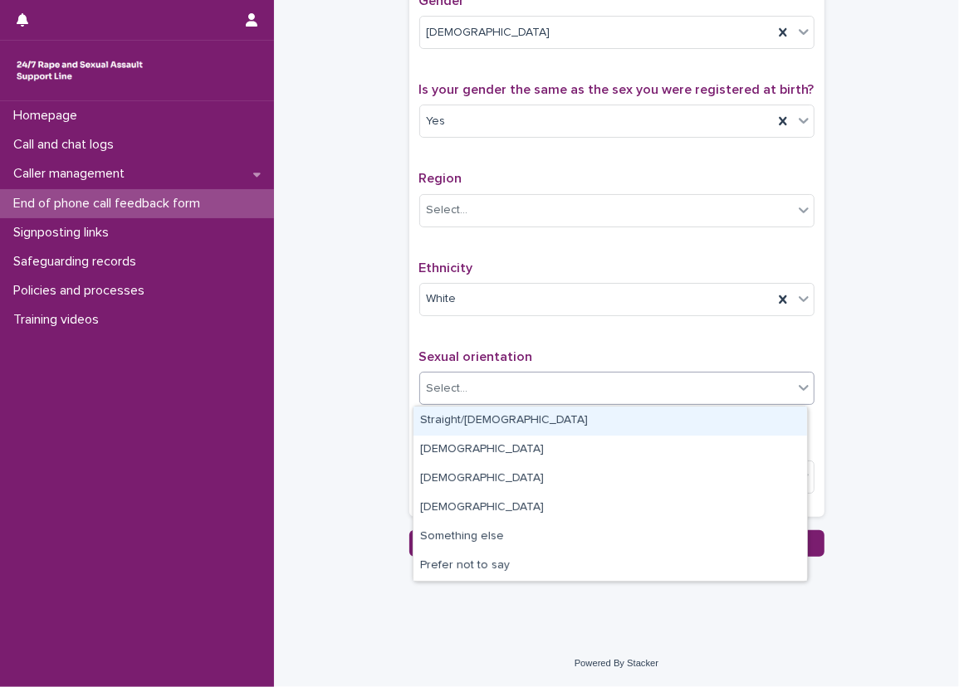
click at [794, 377] on div at bounding box center [804, 388] width 20 height 30
click at [737, 432] on div "Straight/[DEMOGRAPHIC_DATA]" at bounding box center [609, 421] width 393 height 29
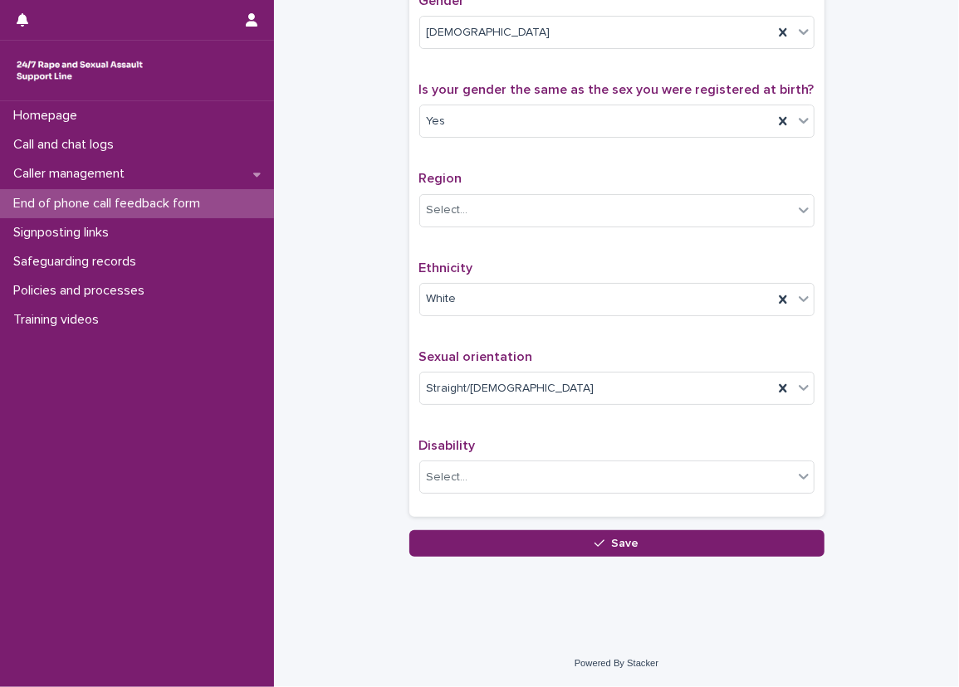
click at [762, 436] on div "Do you consent to providing us with some demographic monitoring information abo…" at bounding box center [616, 163] width 395 height 688
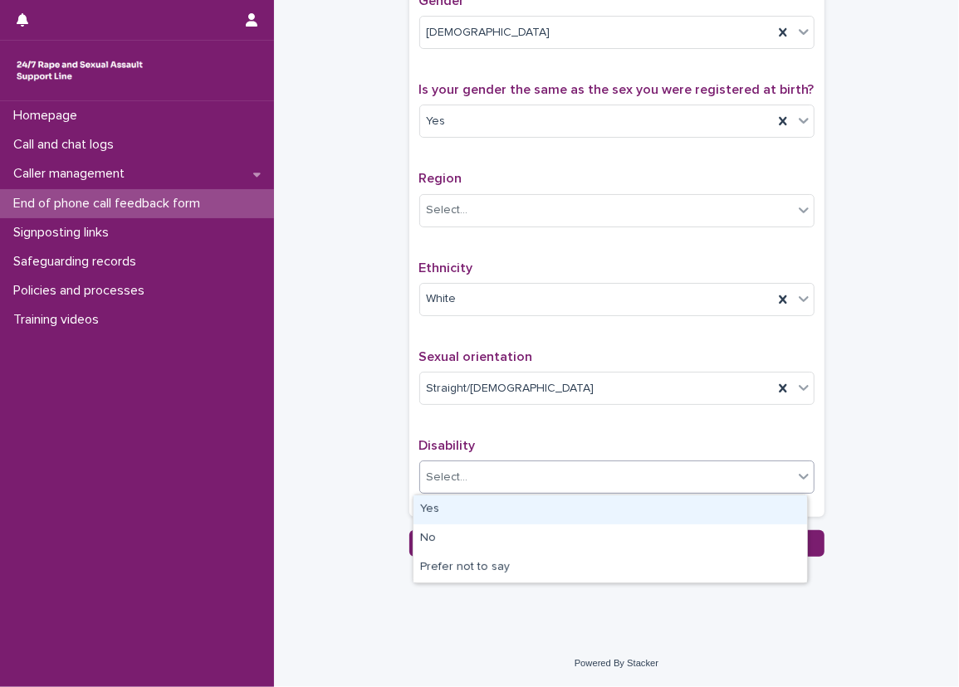
click at [795, 471] on icon at bounding box center [803, 476] width 17 height 17
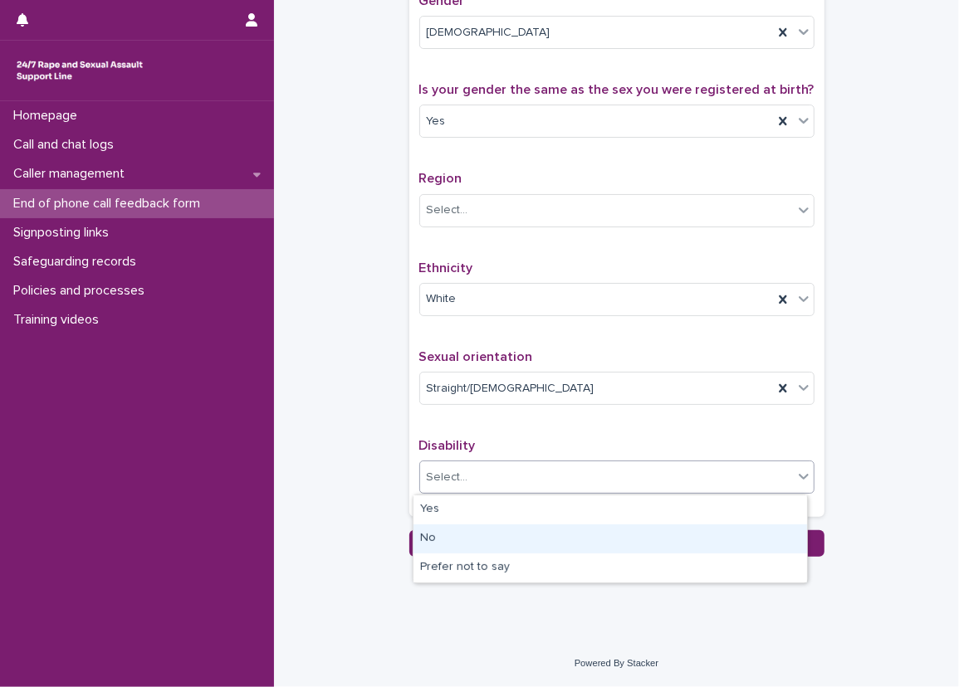
click at [686, 537] on div "No" at bounding box center [609, 539] width 393 height 29
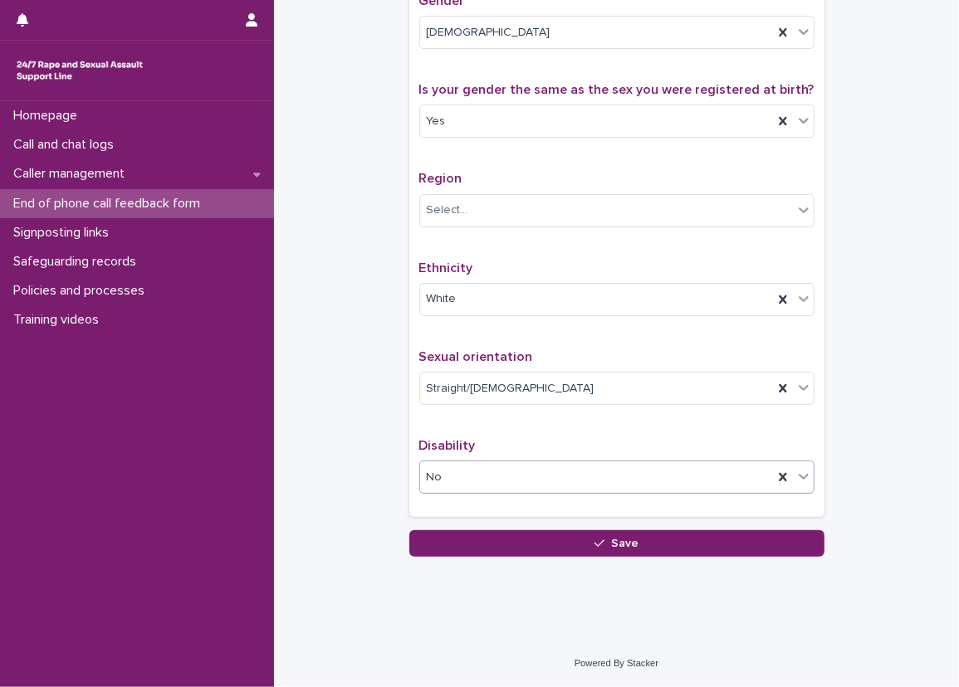
click at [701, 432] on div "Do you consent to providing us with some demographic monitoring information abo…" at bounding box center [616, 163] width 395 height 688
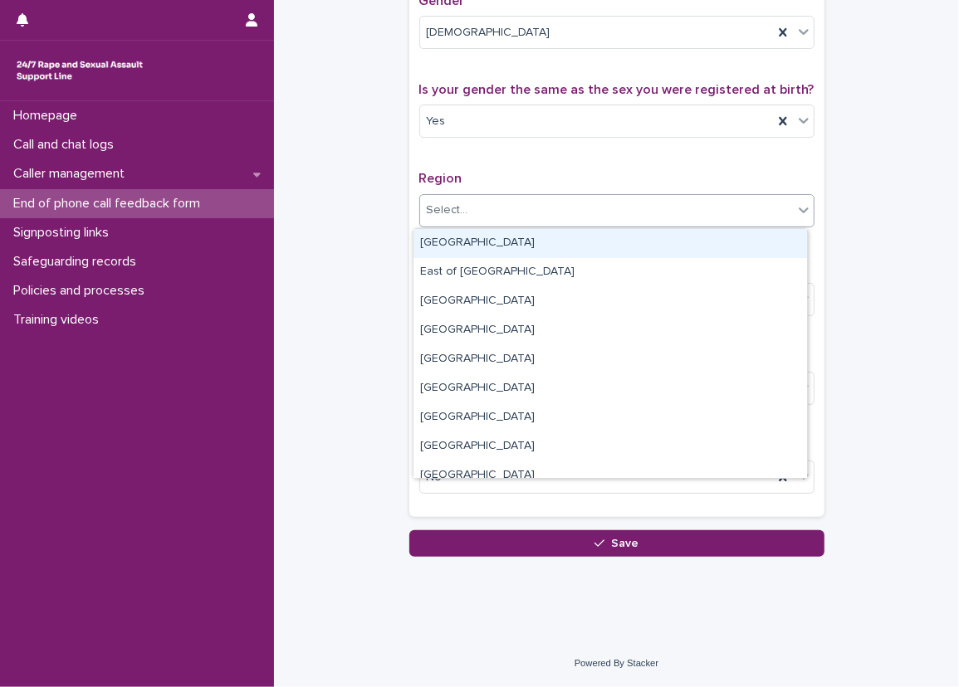
click at [778, 204] on div "Select..." at bounding box center [606, 210] width 373 height 27
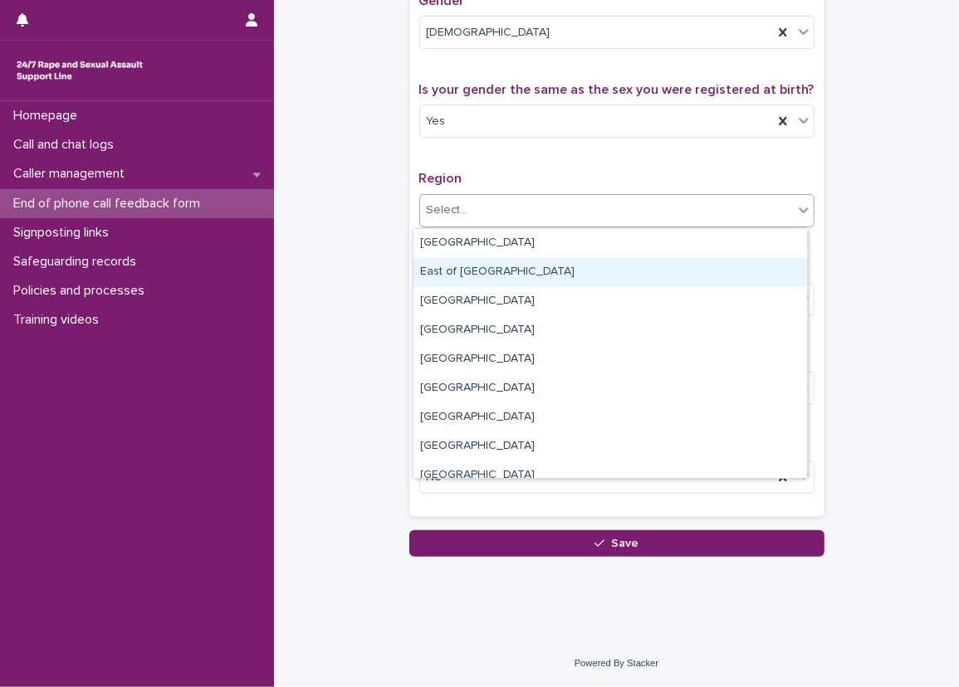
click at [804, 294] on div "[GEOGRAPHIC_DATA] East of [GEOGRAPHIC_DATA] [GEOGRAPHIC_DATA] [GEOGRAPHIC_DATA]…" at bounding box center [609, 353] width 393 height 249
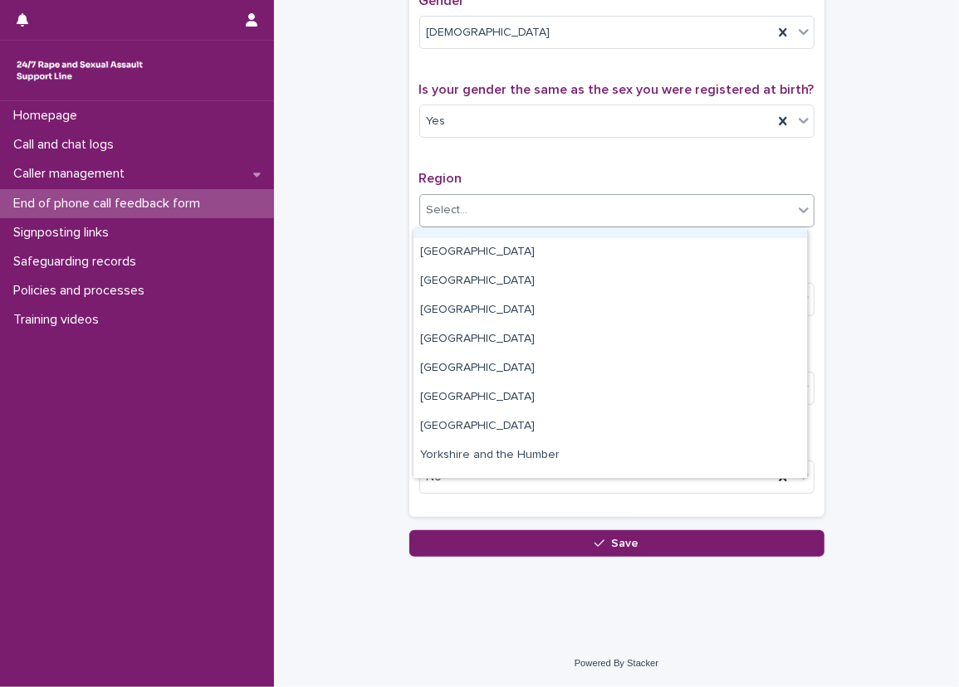
scroll to position [40, 0]
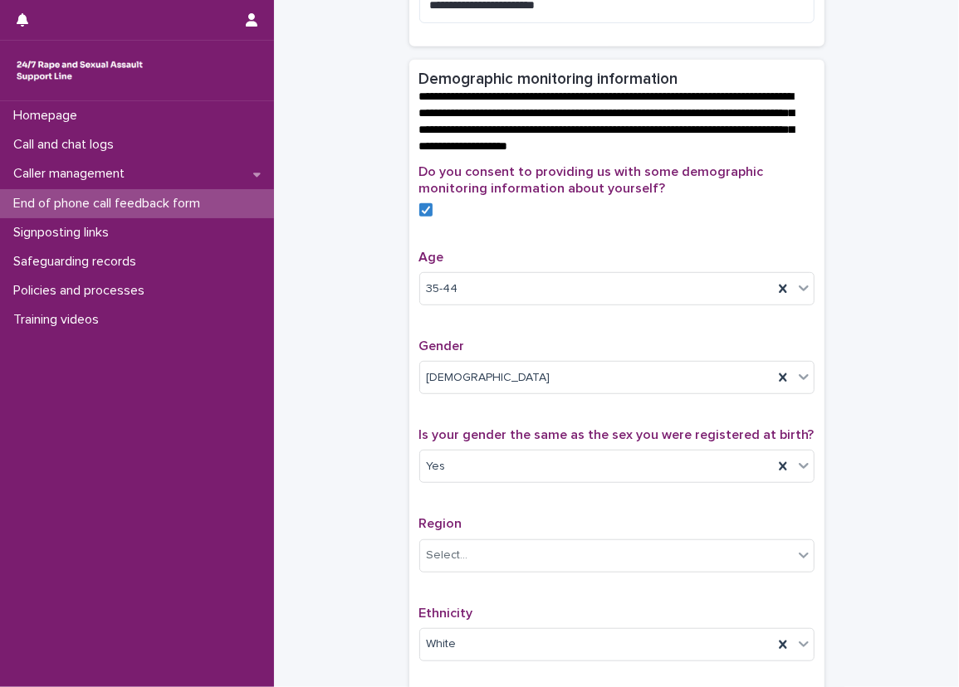
scroll to position [857, 0]
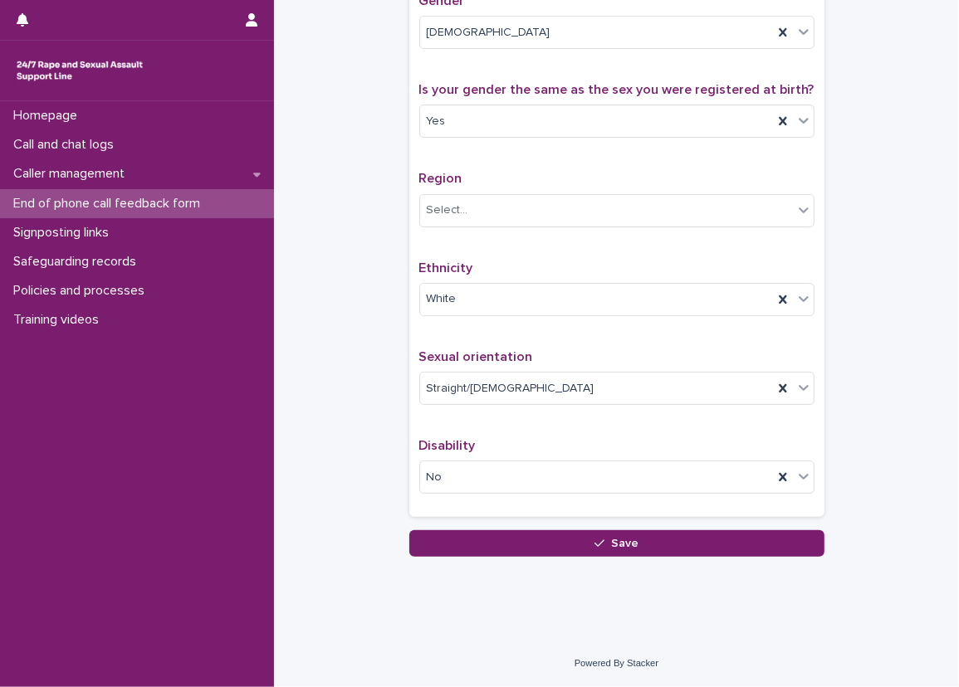
click at [562, 193] on div "Region Select..." at bounding box center [616, 205] width 395 height 69
click at [554, 221] on div "Select..." at bounding box center [606, 210] width 373 height 27
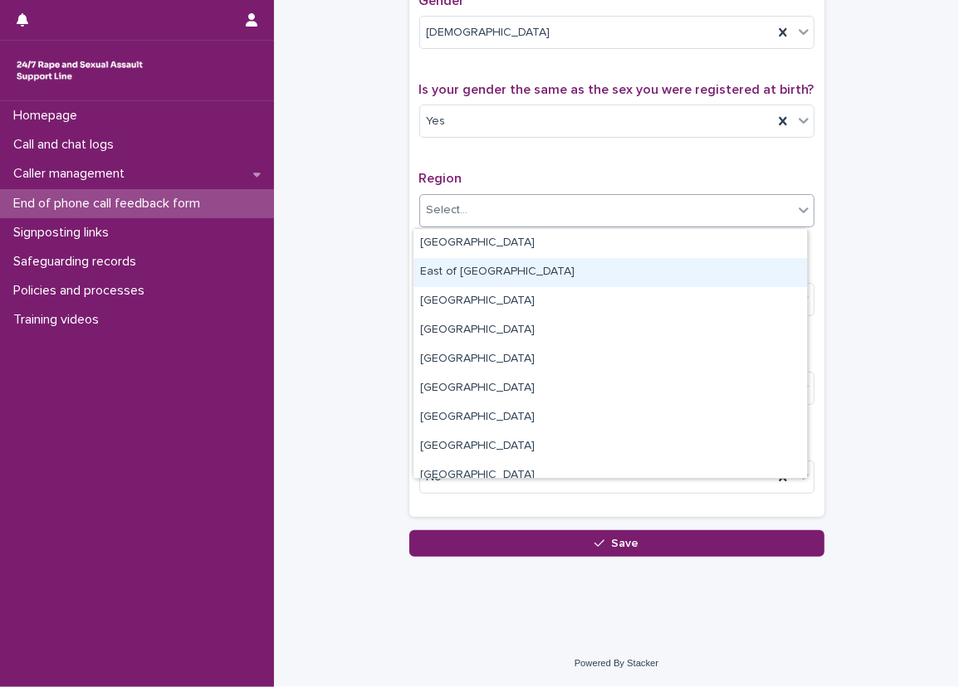
drag, startPoint x: 518, startPoint y: 256, endPoint x: 539, endPoint y: 288, distance: 37.8
click at [538, 271] on div "East of [GEOGRAPHIC_DATA]" at bounding box center [609, 272] width 393 height 29
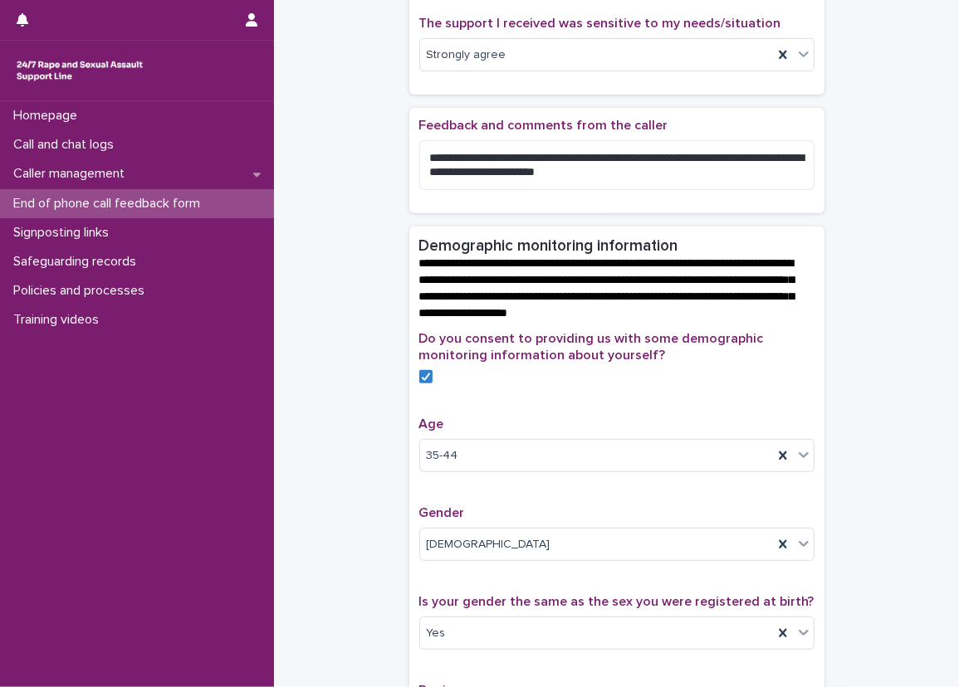
scroll to position [332, 0]
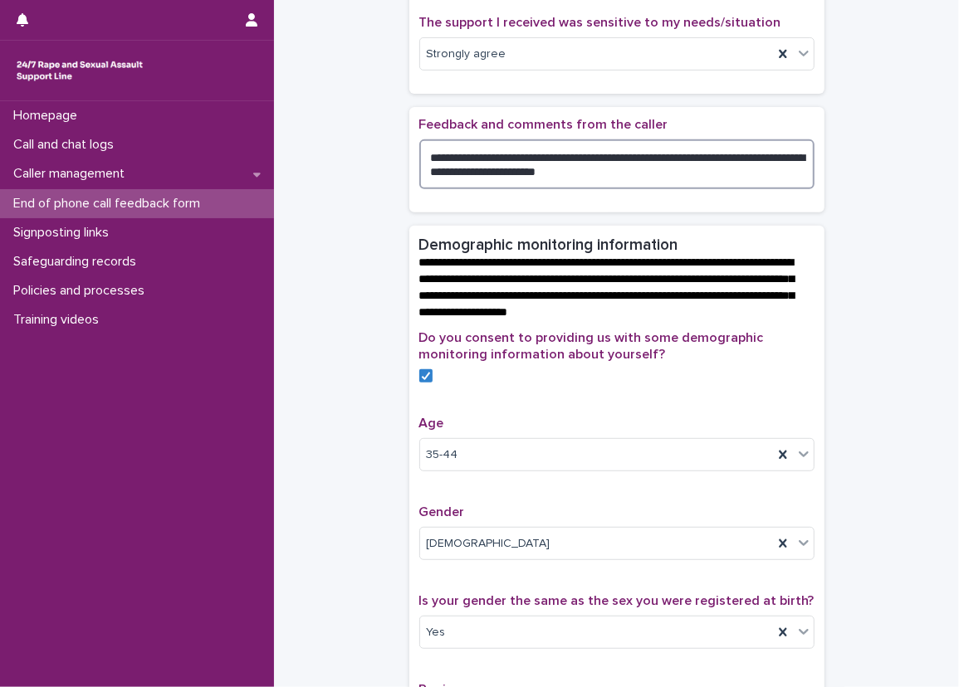
drag, startPoint x: 685, startPoint y: 198, endPoint x: 397, endPoint y: 134, distance: 294.8
click at [397, 134] on div "**********" at bounding box center [617, 373] width 652 height 1390
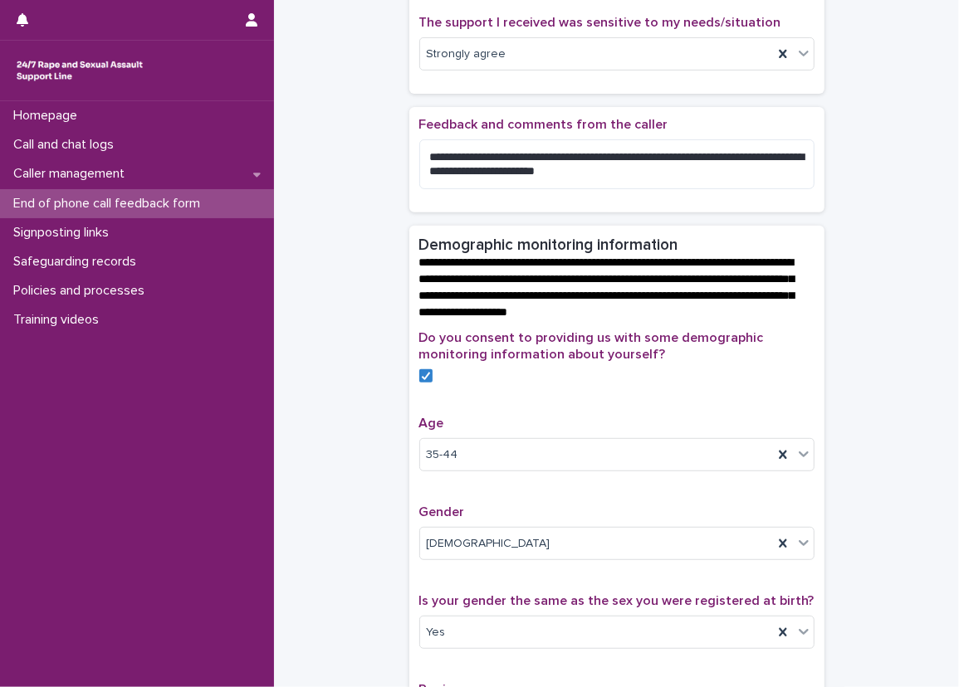
click at [348, 193] on div "**********" at bounding box center [617, 373] width 652 height 1390
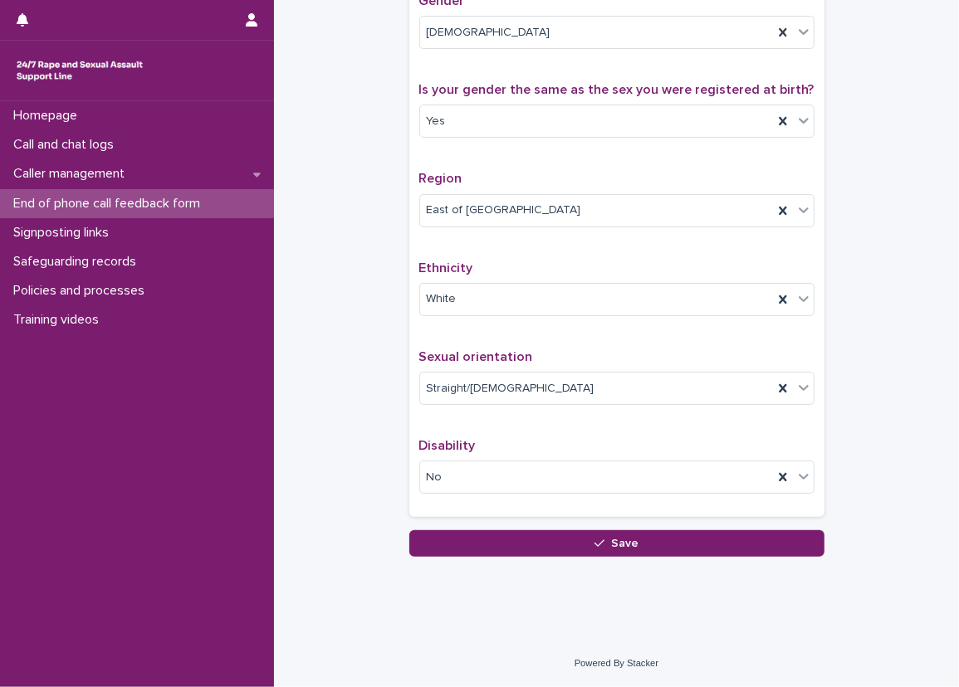
scroll to position [857, 0]
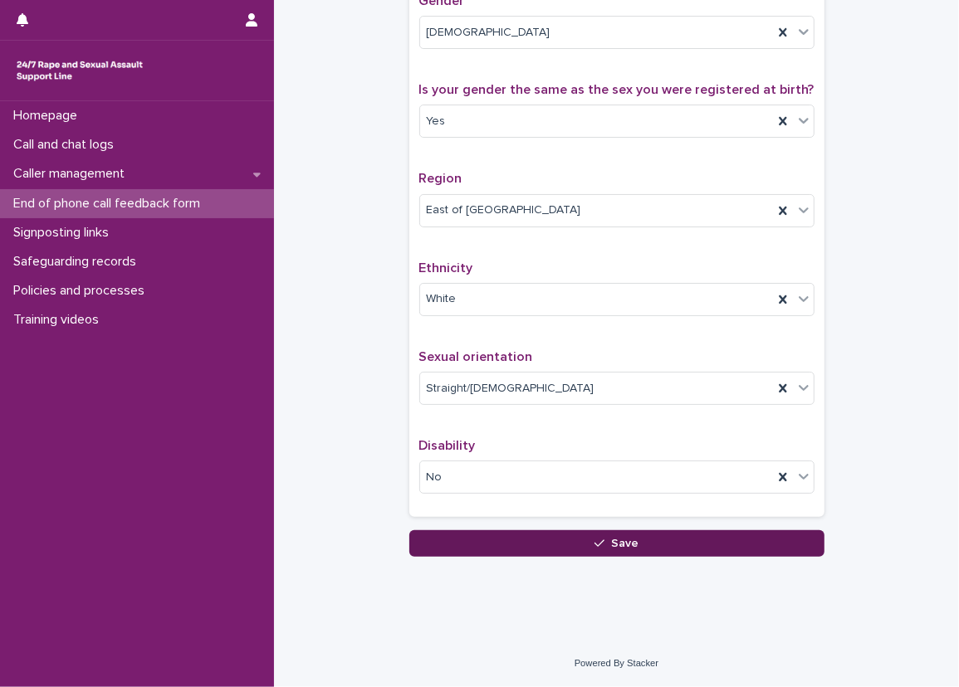
click at [658, 554] on button "Save" at bounding box center [616, 543] width 415 height 27
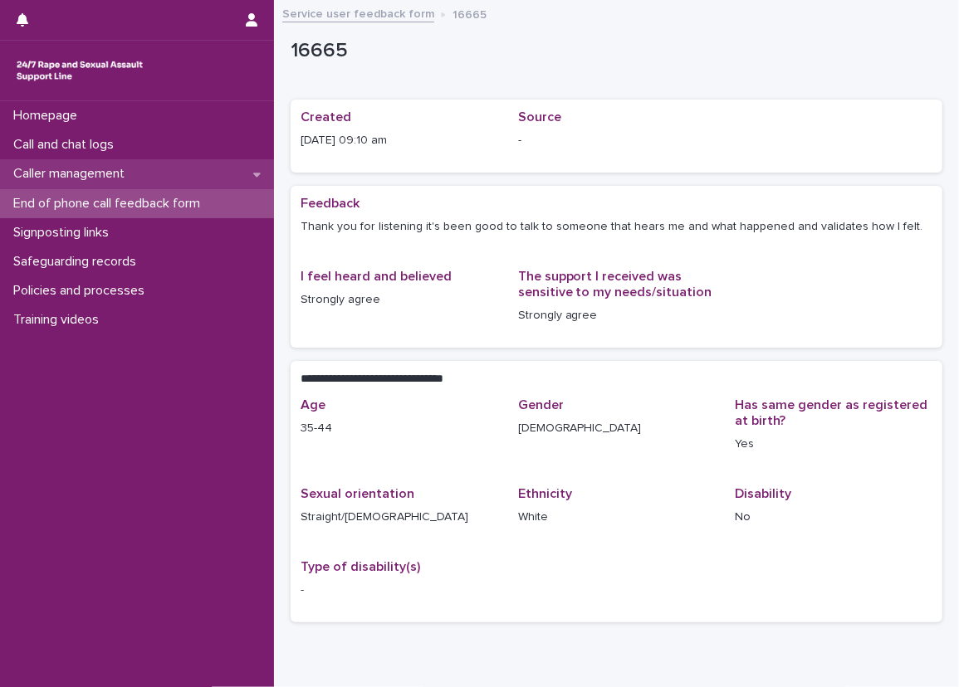
click at [221, 159] on div "Caller management" at bounding box center [137, 173] width 274 height 29
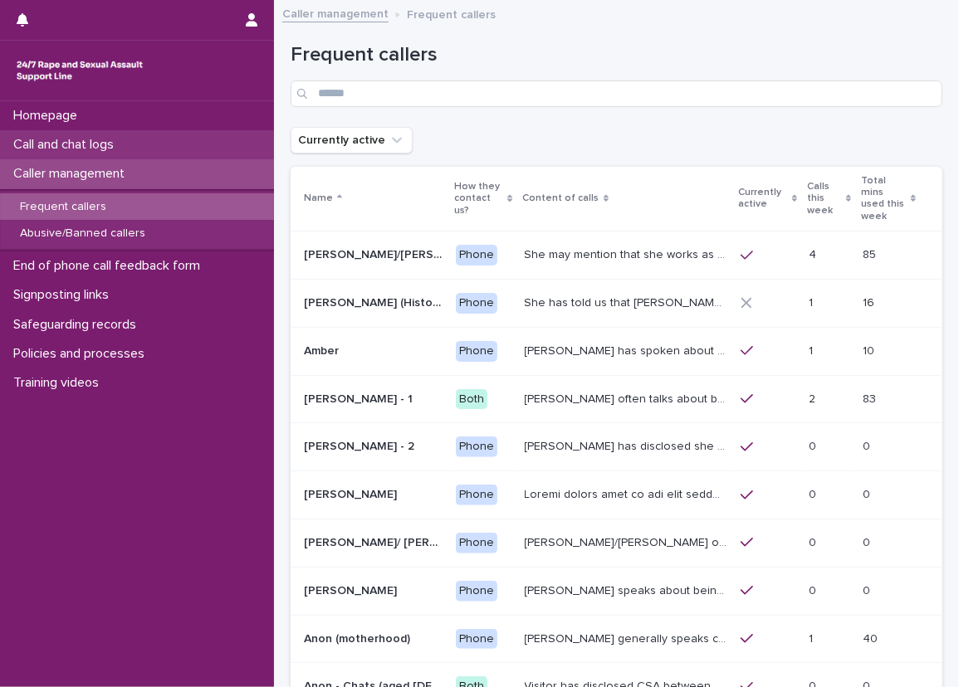
click at [215, 150] on div "Call and chat logs" at bounding box center [137, 144] width 274 height 29
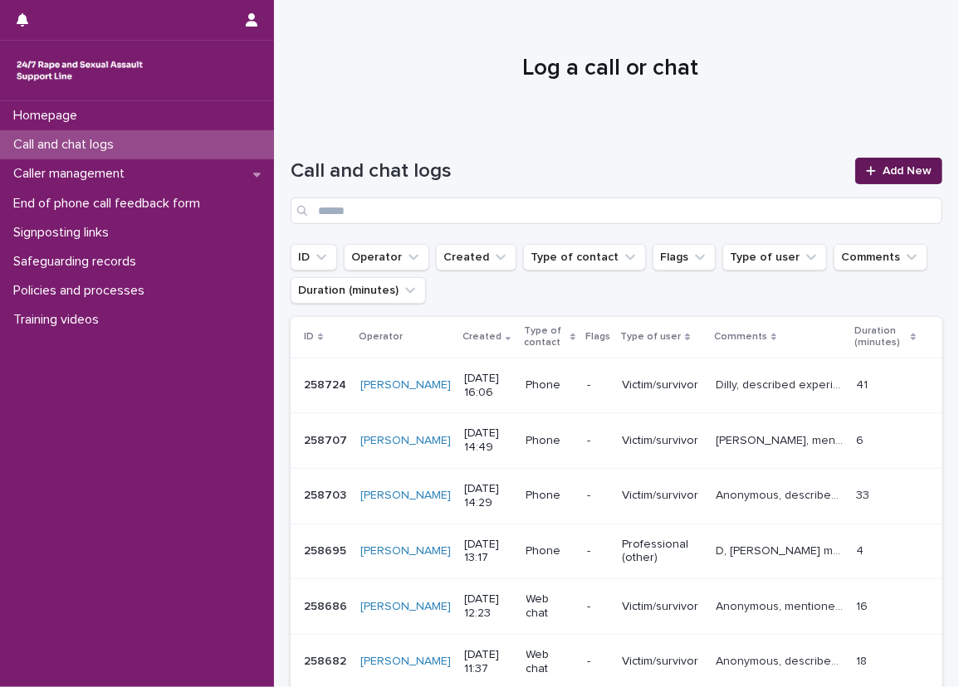
click at [896, 167] on span "Add New" at bounding box center [906, 171] width 49 height 12
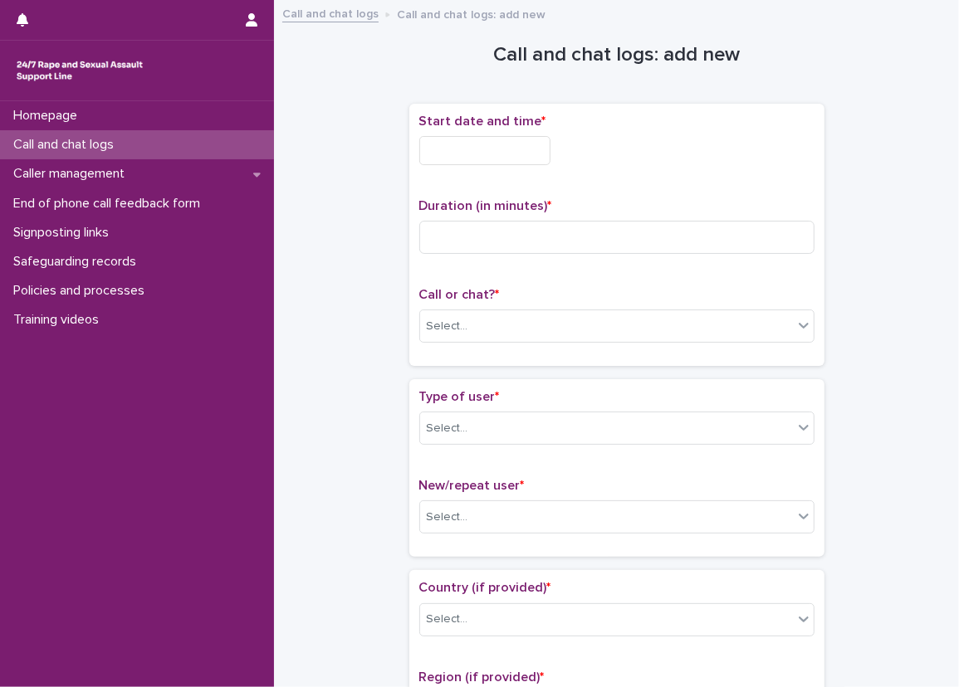
click at [524, 146] on input "text" at bounding box center [484, 150] width 131 height 29
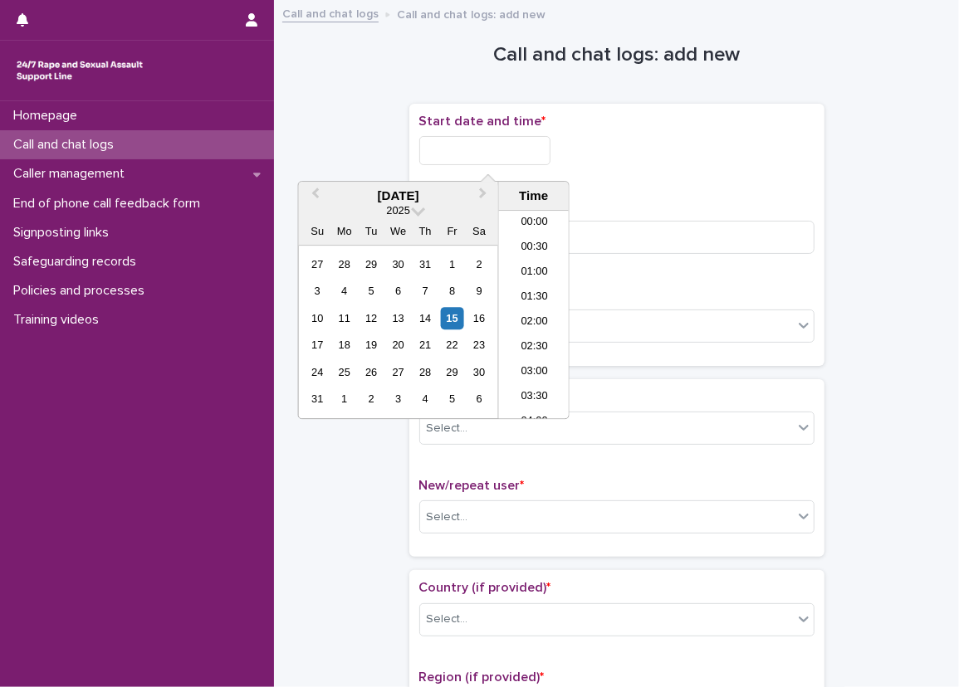
scroll to position [356, 0]
click at [529, 261] on li "08:00" at bounding box center [534, 265] width 71 height 25
click at [500, 140] on input "**********" at bounding box center [484, 150] width 131 height 29
type input "**********"
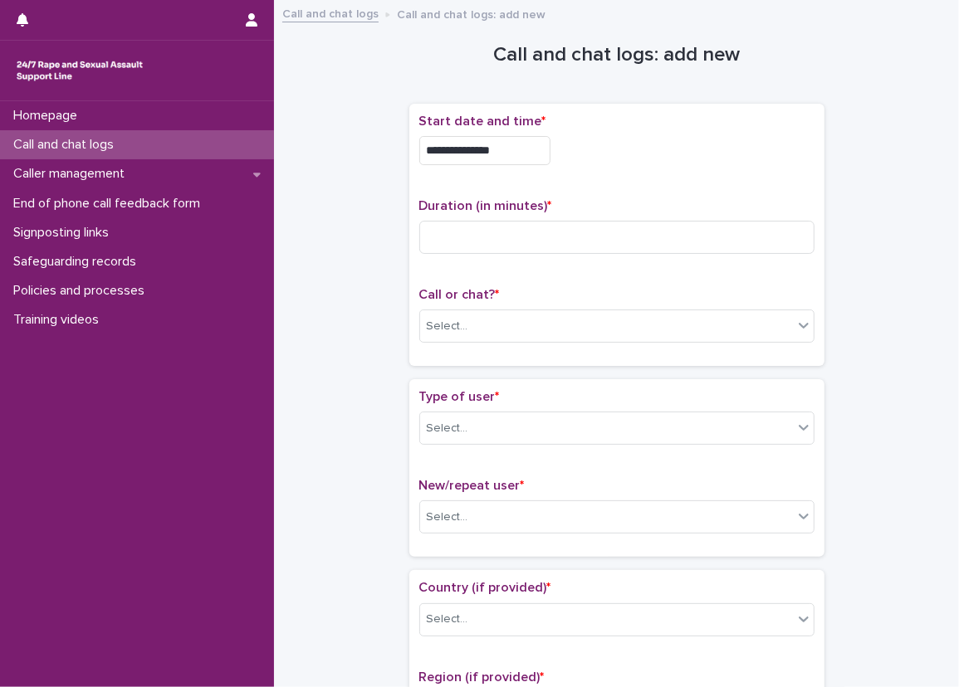
click at [684, 193] on div "**********" at bounding box center [616, 235] width 395 height 242
click at [622, 246] on input at bounding box center [616, 237] width 395 height 33
type input "**"
click at [636, 276] on div "**********" at bounding box center [616, 235] width 395 height 242
click at [601, 313] on div "Select..." at bounding box center [606, 326] width 373 height 27
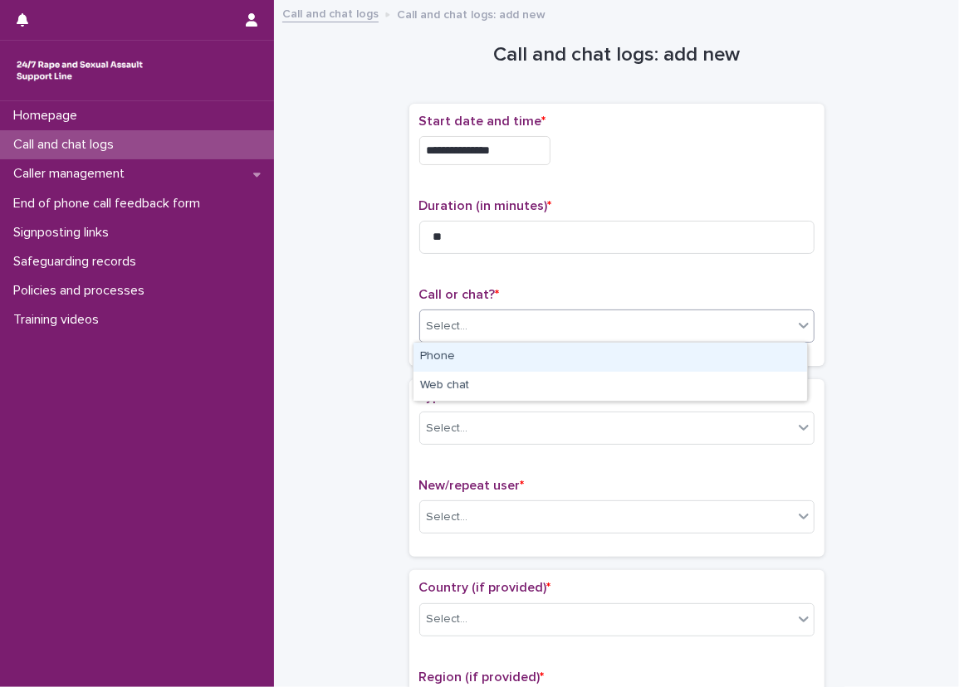
click at [574, 344] on div "Phone" at bounding box center [609, 357] width 393 height 29
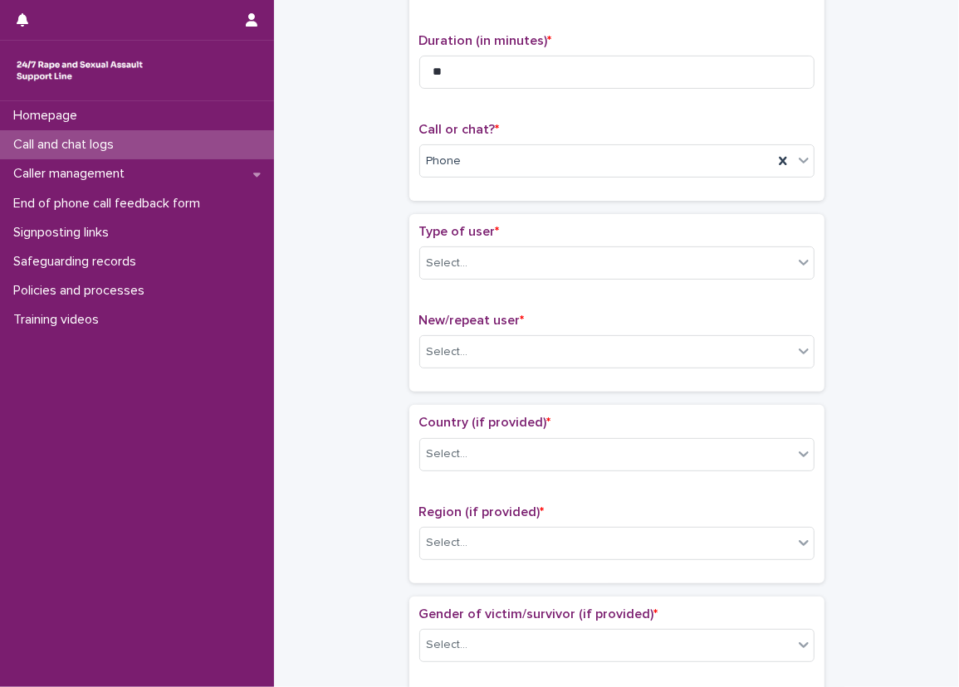
scroll to position [166, 0]
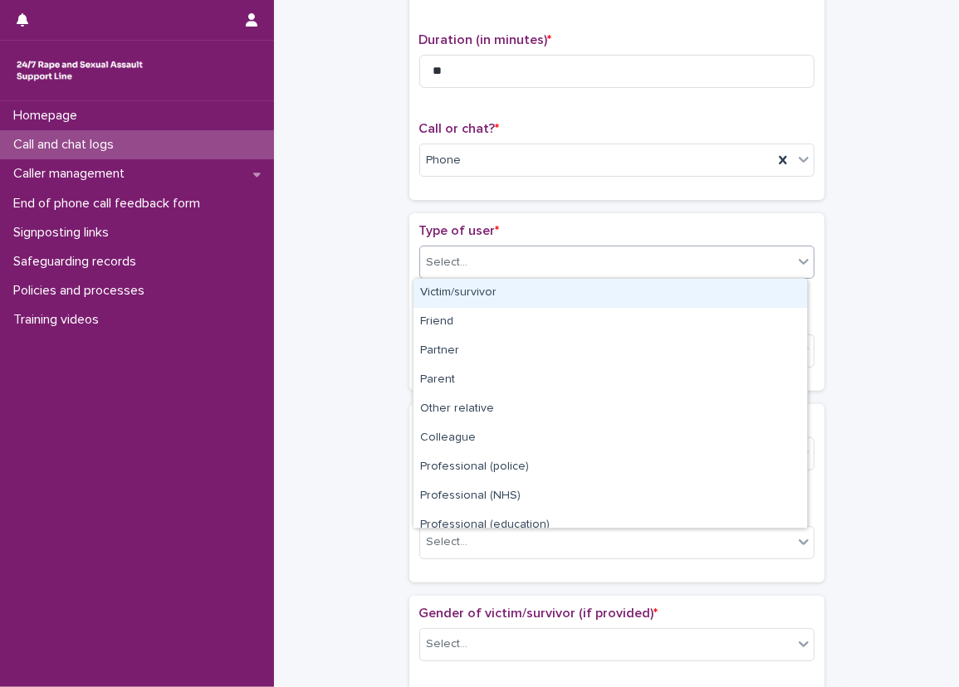
click at [500, 276] on div "Select..." at bounding box center [616, 262] width 395 height 33
click at [492, 286] on div "Victim/survivor" at bounding box center [609, 293] width 393 height 29
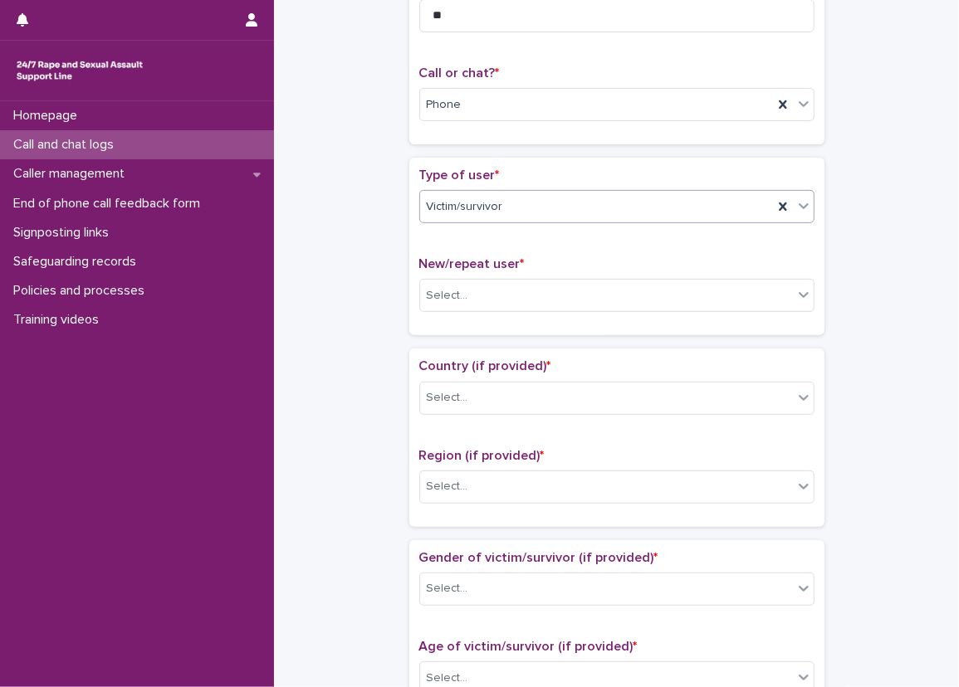
scroll to position [249, 0]
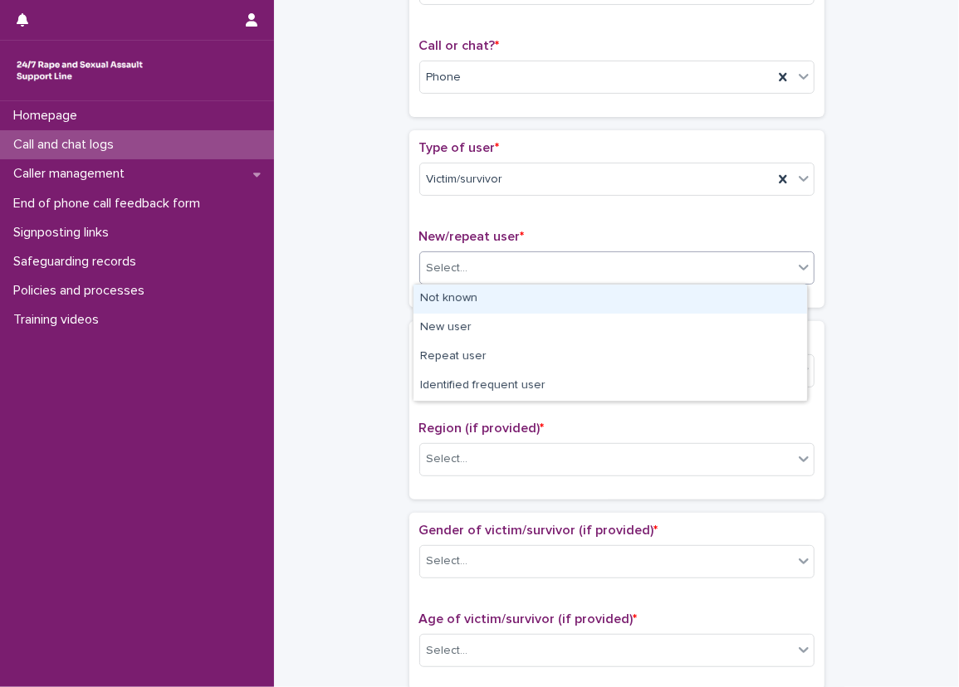
click at [492, 255] on div "Select..." at bounding box center [606, 268] width 373 height 27
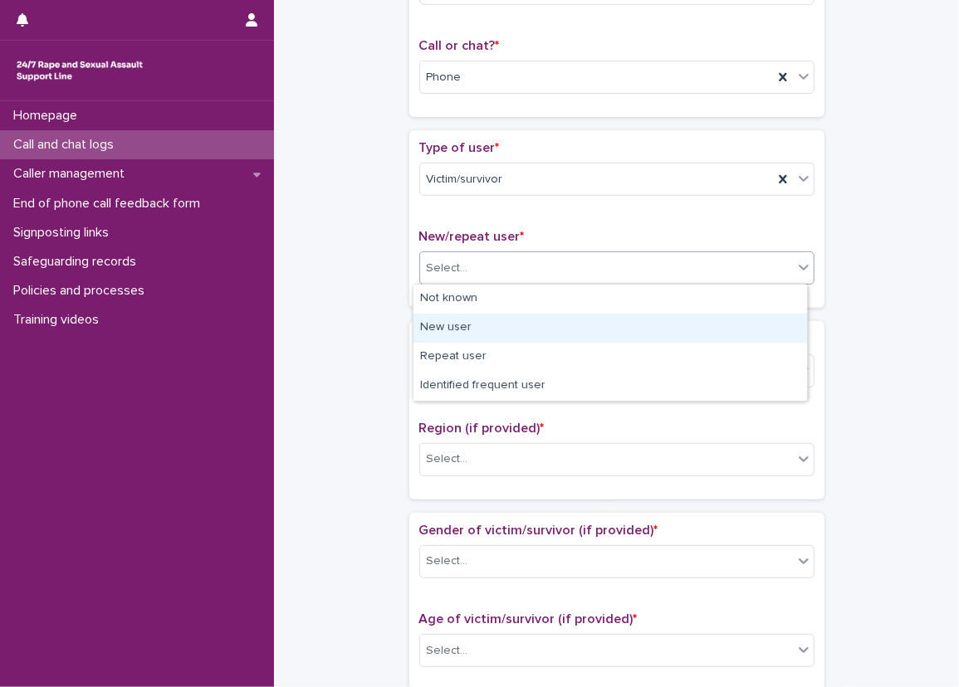
click at [479, 330] on div "New user" at bounding box center [609, 328] width 393 height 29
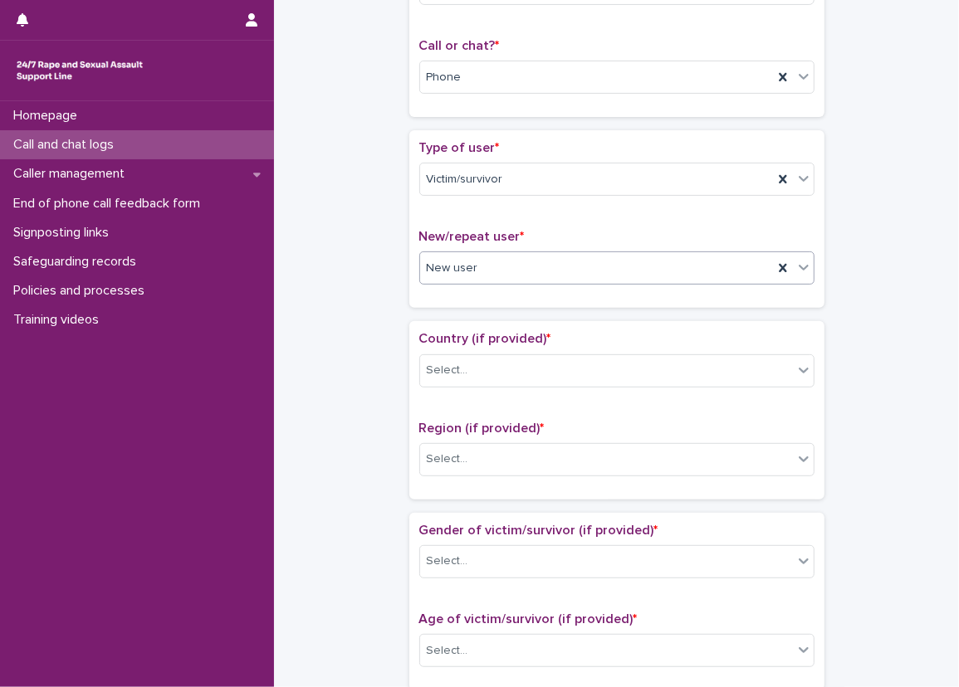
click at [382, 310] on div "**********" at bounding box center [617, 609] width 652 height 1697
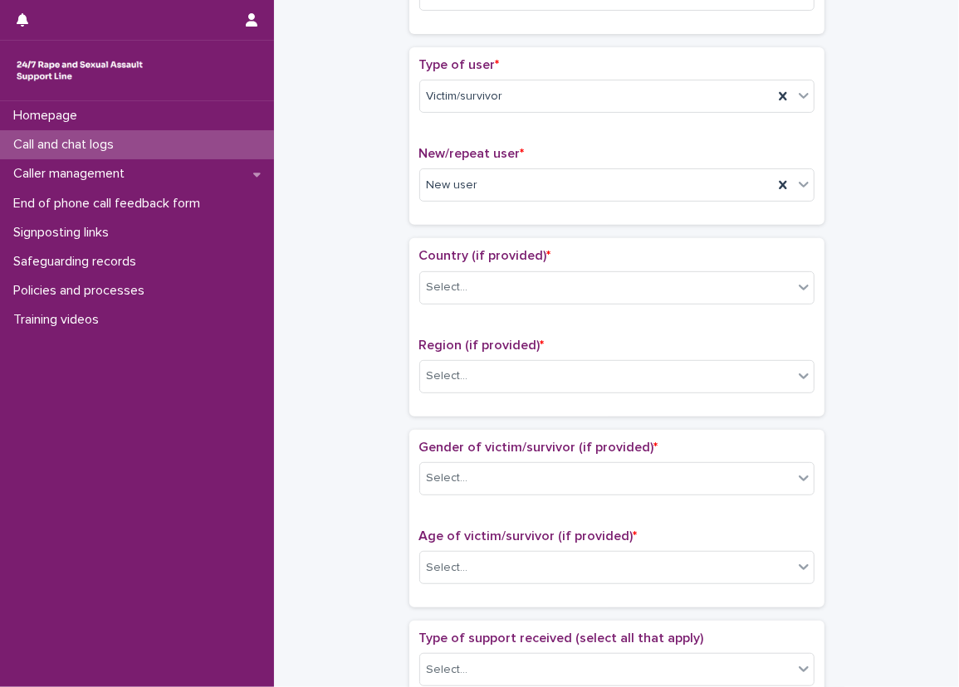
scroll to position [415, 0]
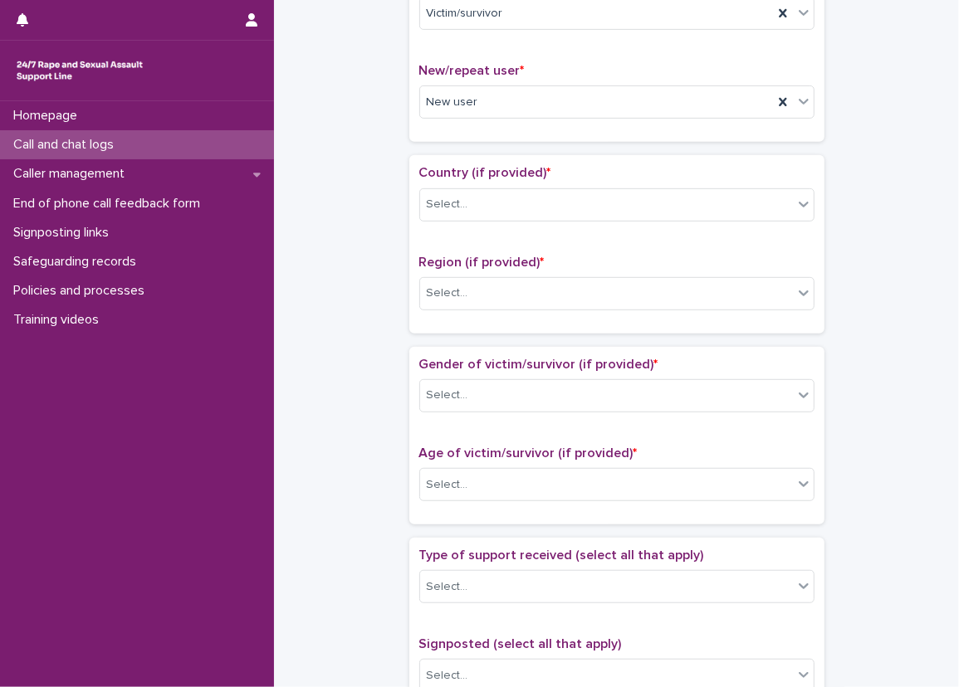
click at [451, 224] on div "Country (if provided) * Select..." at bounding box center [616, 199] width 395 height 69
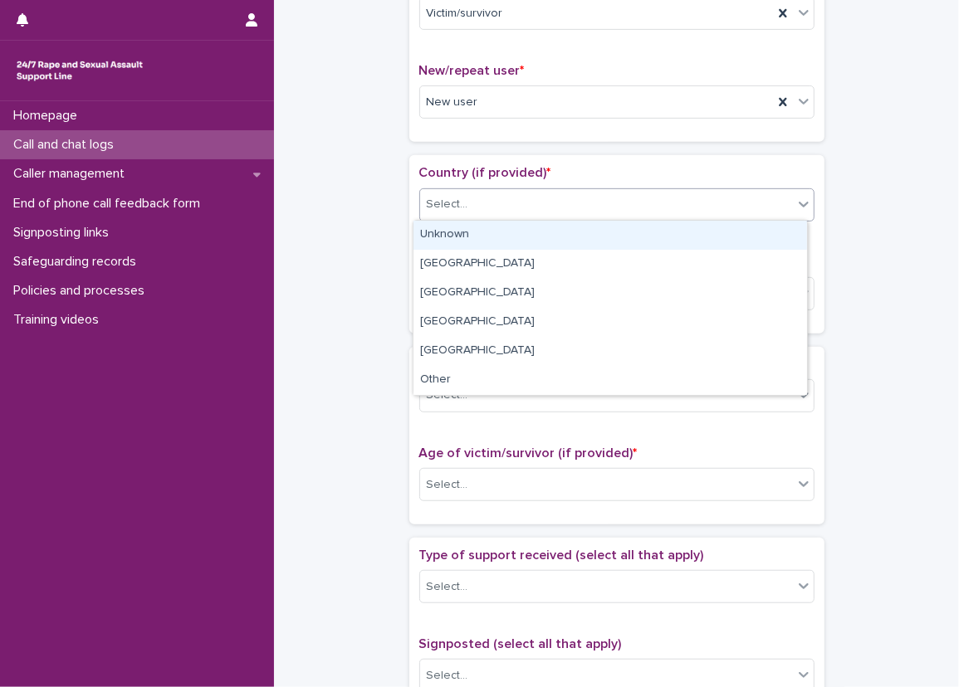
click at [470, 210] on div at bounding box center [471, 204] width 2 height 17
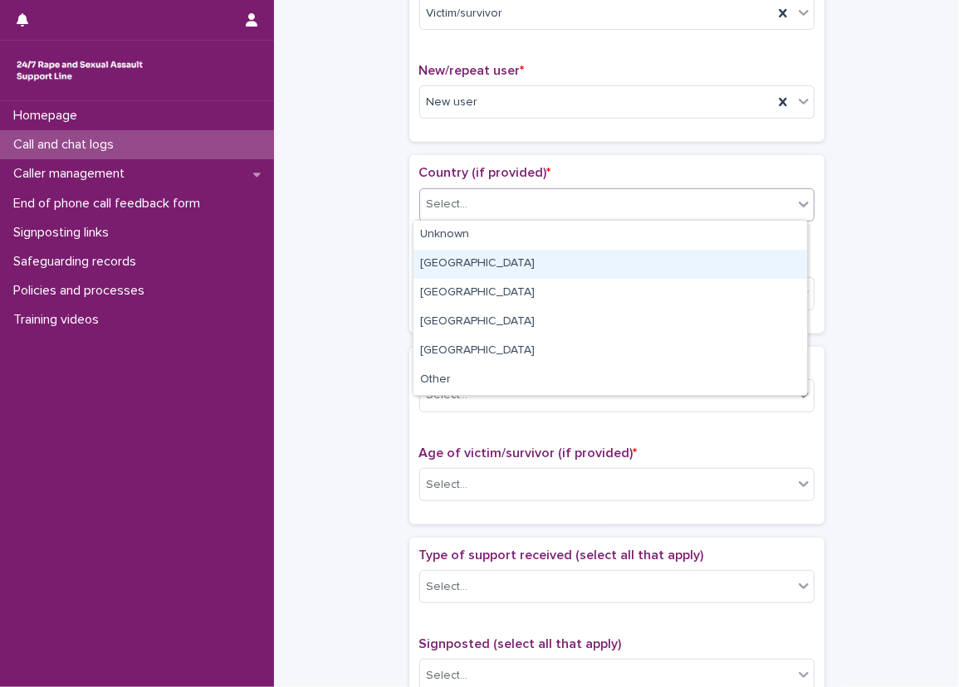
click at [459, 252] on div "[GEOGRAPHIC_DATA]" at bounding box center [609, 264] width 393 height 29
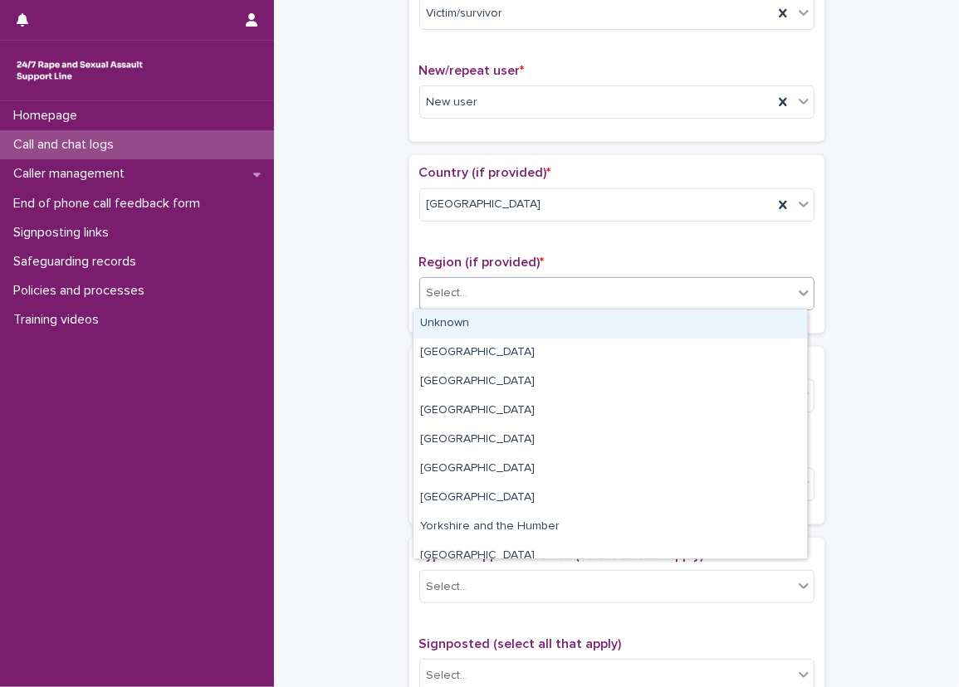
click at [471, 277] on div "Select..." at bounding box center [616, 293] width 395 height 33
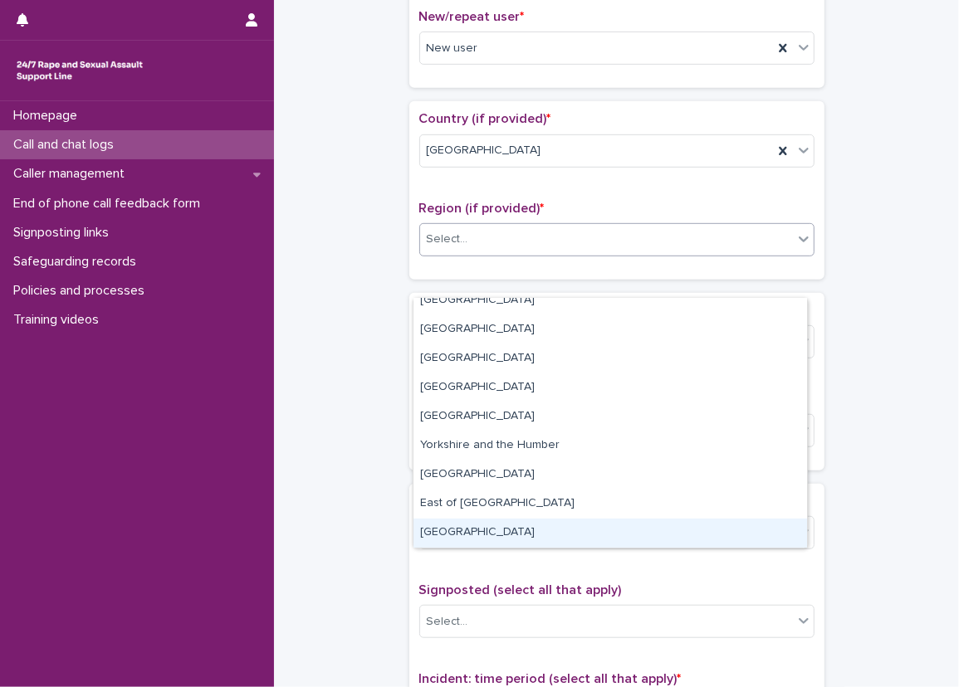
scroll to position [498, 0]
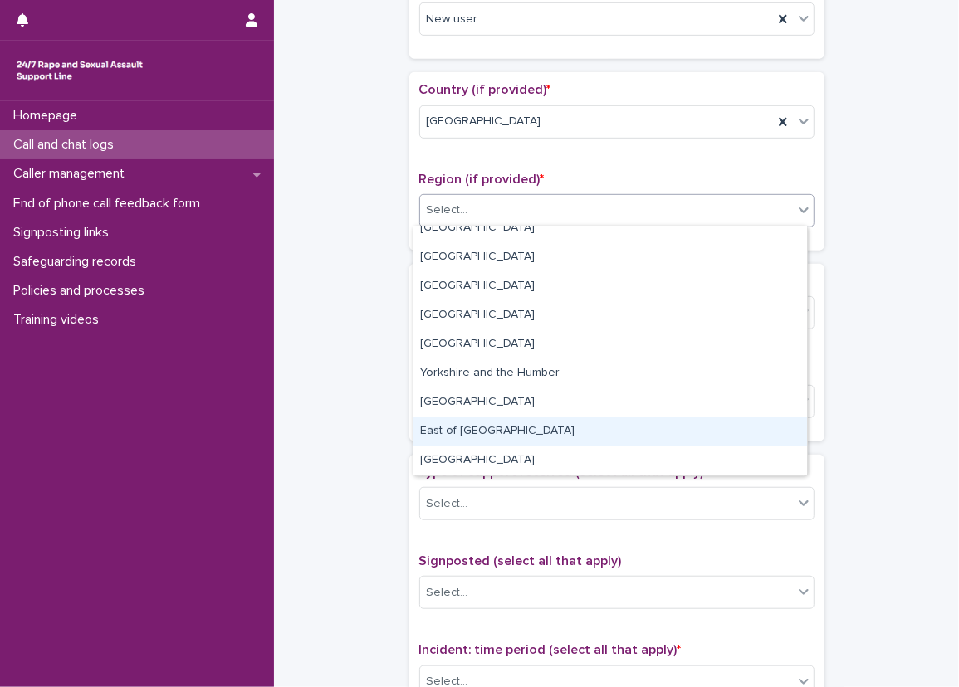
click at [502, 431] on div "East of [GEOGRAPHIC_DATA]" at bounding box center [609, 432] width 393 height 29
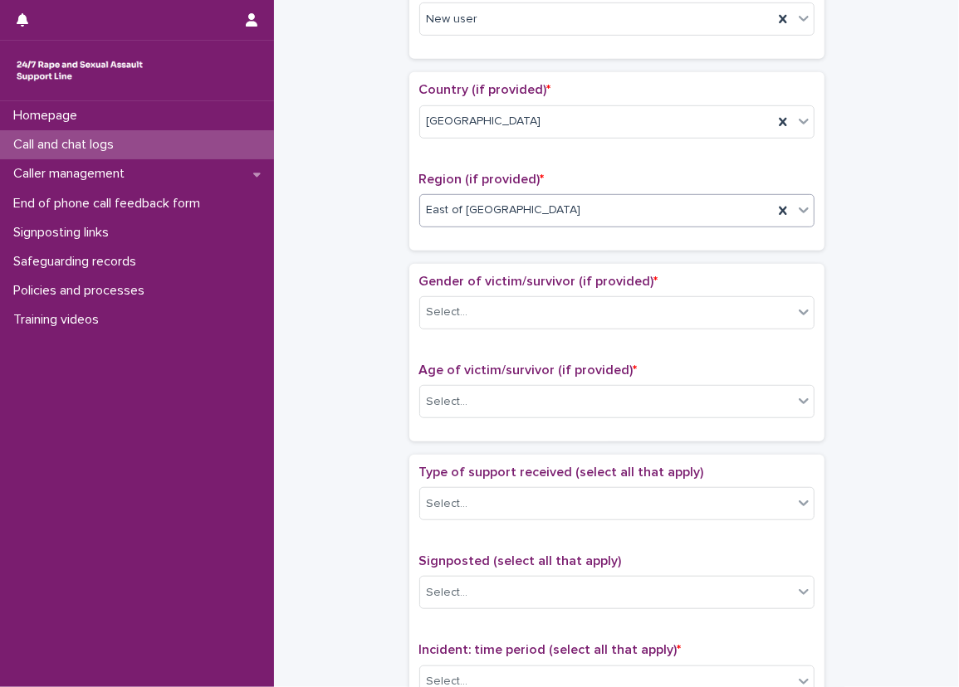
click at [371, 327] on div "**********" at bounding box center [617, 360] width 652 height 1697
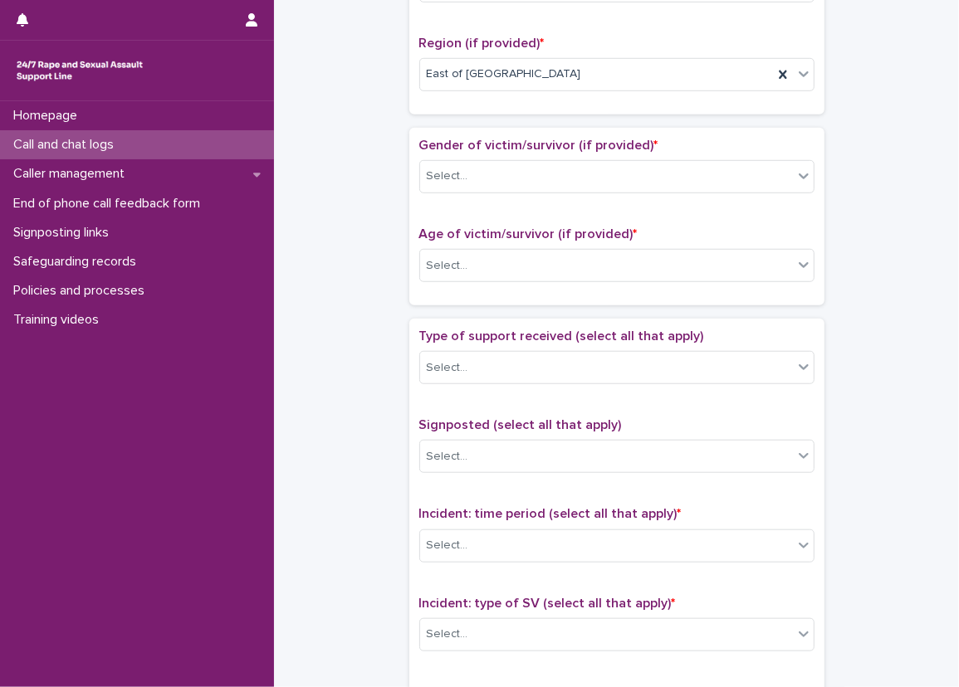
scroll to position [664, 0]
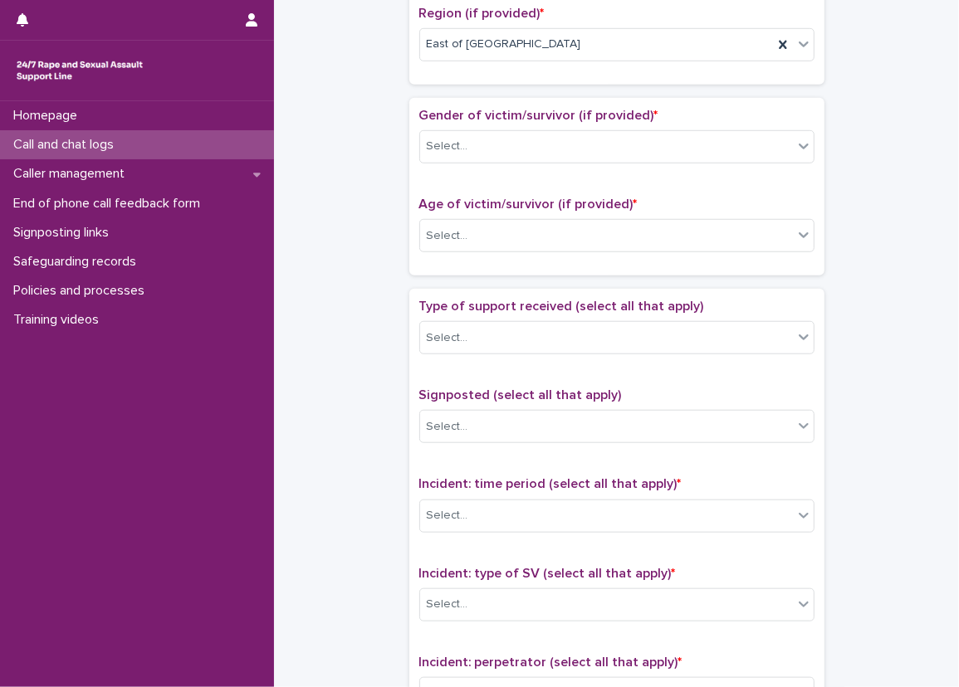
click at [548, 130] on div "Select..." at bounding box center [616, 146] width 395 height 33
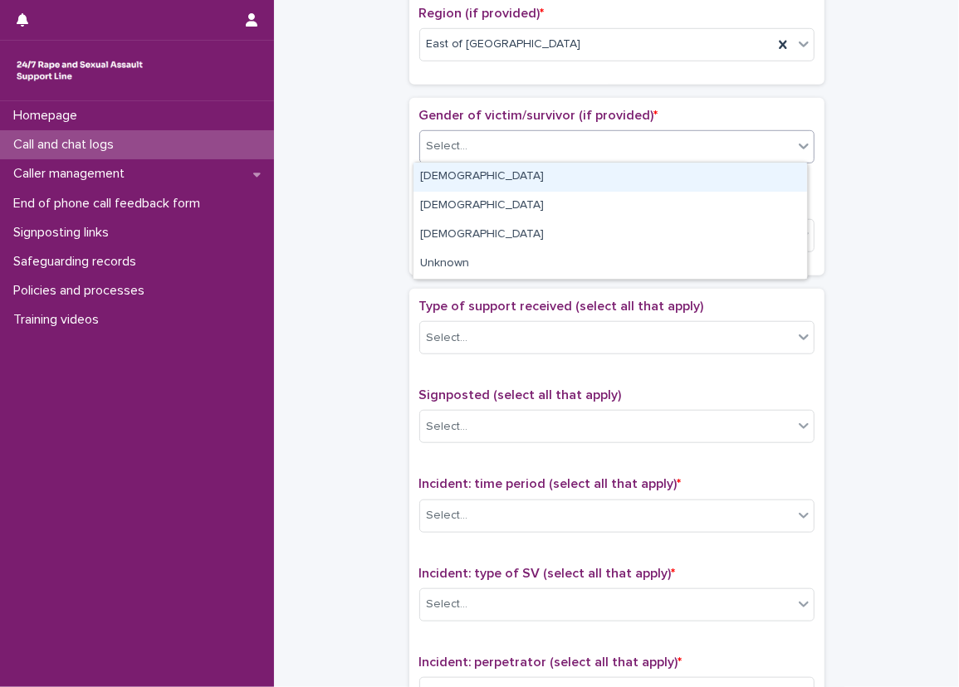
click at [547, 140] on div "Select..." at bounding box center [606, 146] width 373 height 27
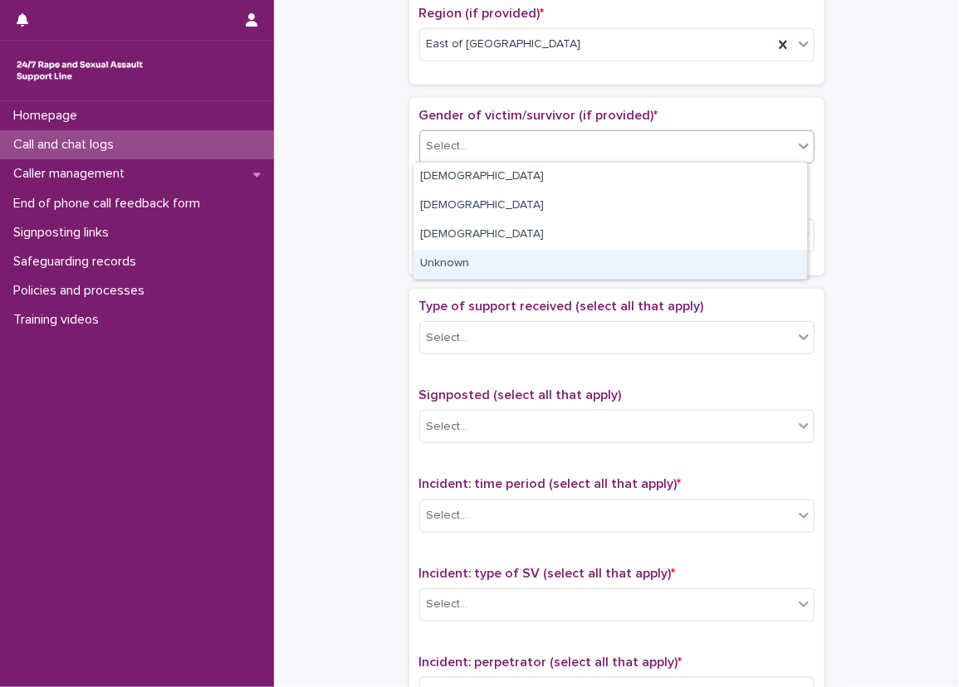
click at [495, 250] on div "Unknown" at bounding box center [609, 264] width 393 height 29
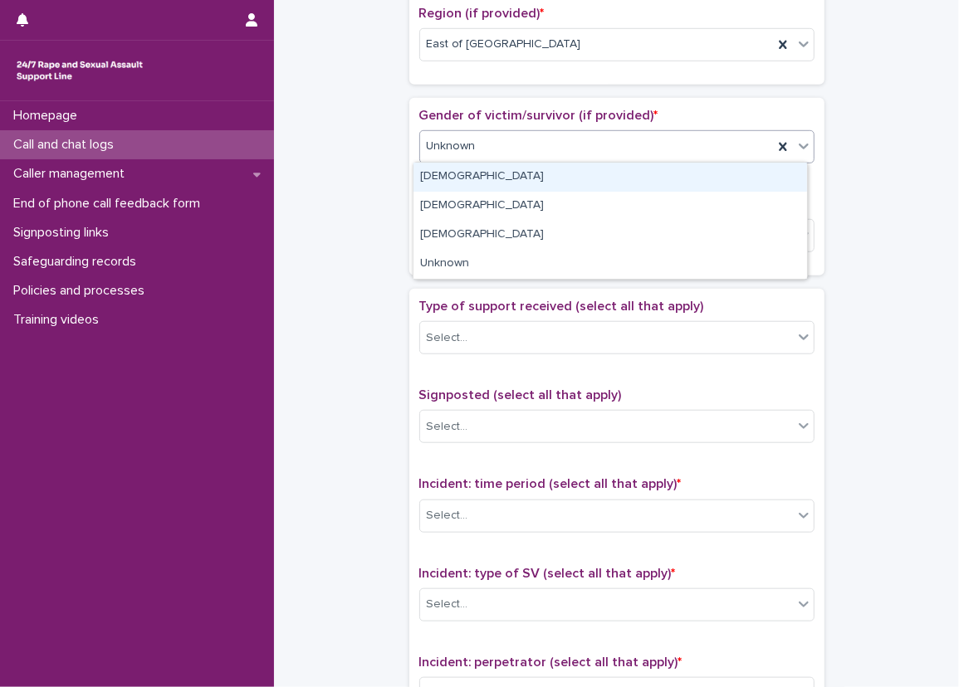
click at [481, 159] on div "Unknown" at bounding box center [616, 146] width 395 height 33
click at [472, 169] on div "[DEMOGRAPHIC_DATA]" at bounding box center [609, 177] width 393 height 29
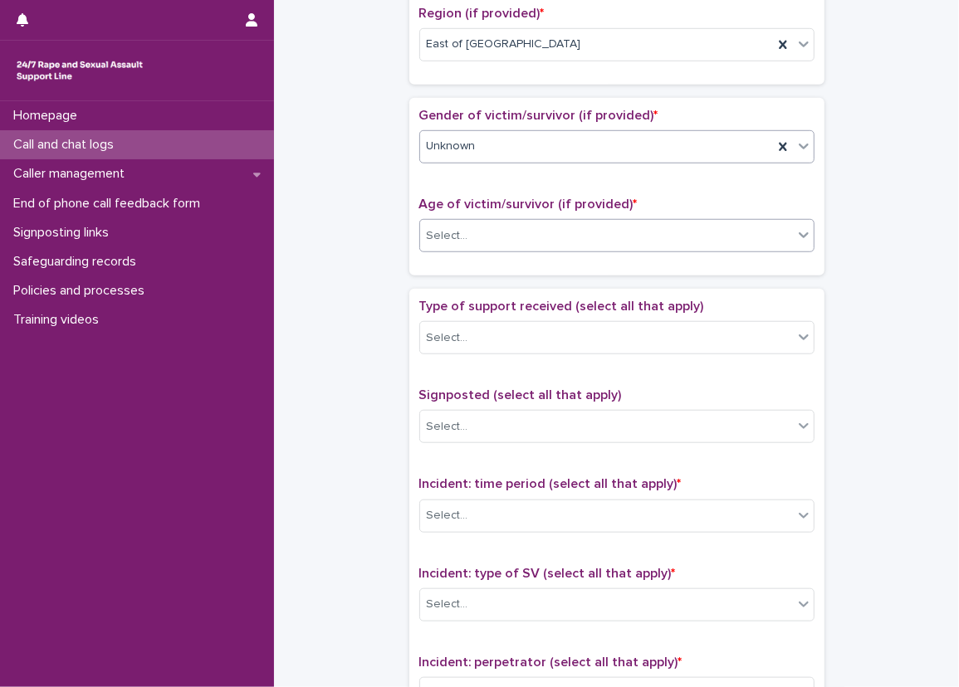
click at [471, 248] on div "Select..." at bounding box center [616, 235] width 395 height 33
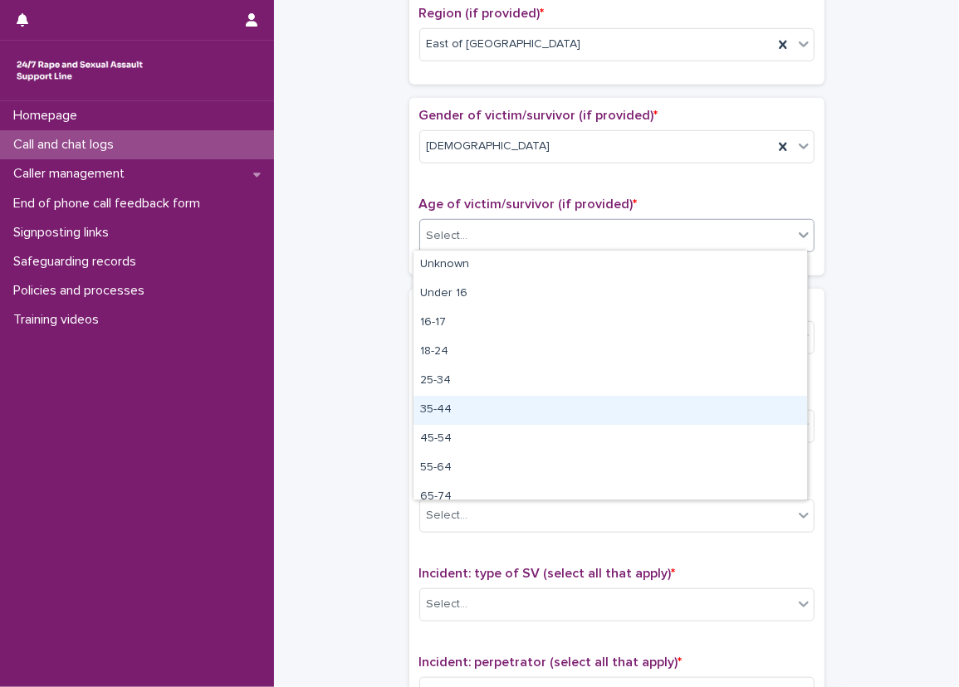
click at [458, 403] on div "35-44" at bounding box center [609, 410] width 393 height 29
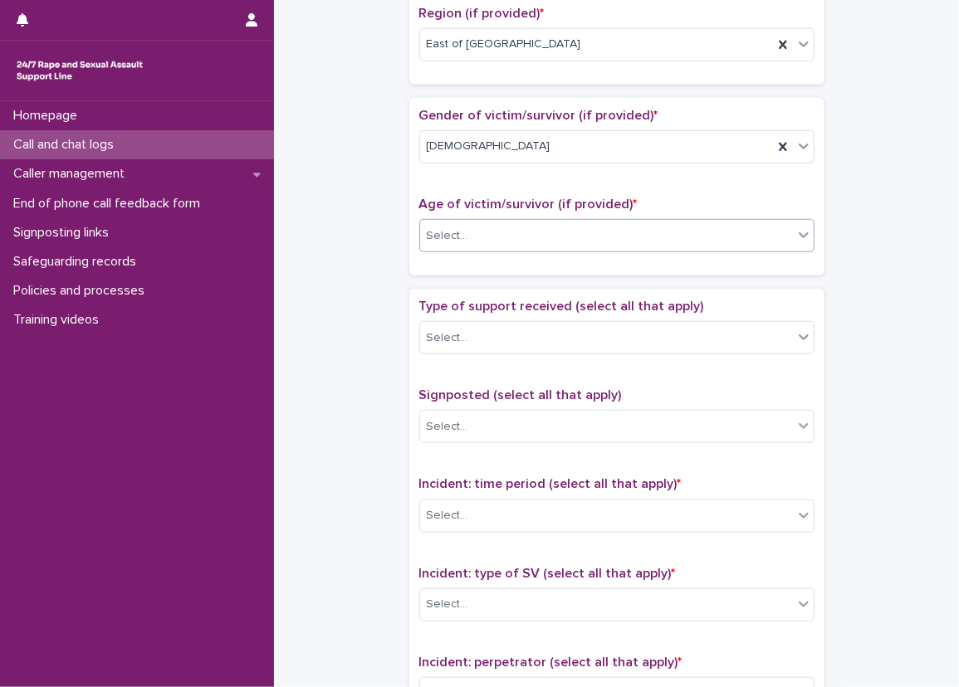
click at [365, 277] on div "**********" at bounding box center [617, 194] width 652 height 1697
click at [317, 154] on div "**********" at bounding box center [617, 194] width 652 height 1697
click at [382, 173] on div "**********" at bounding box center [617, 194] width 652 height 1697
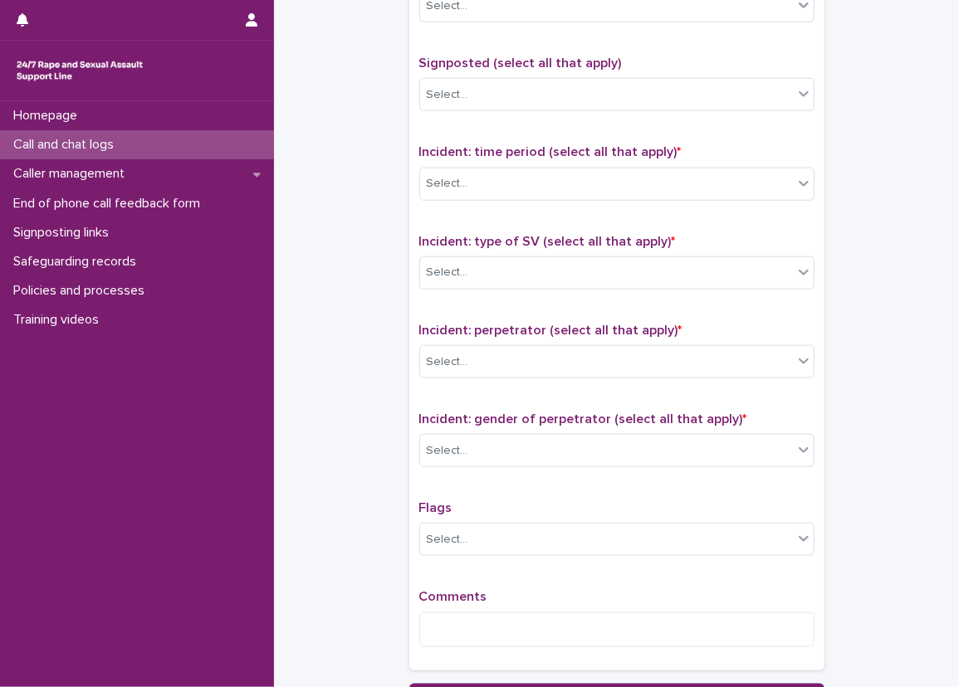
scroll to position [913, 0]
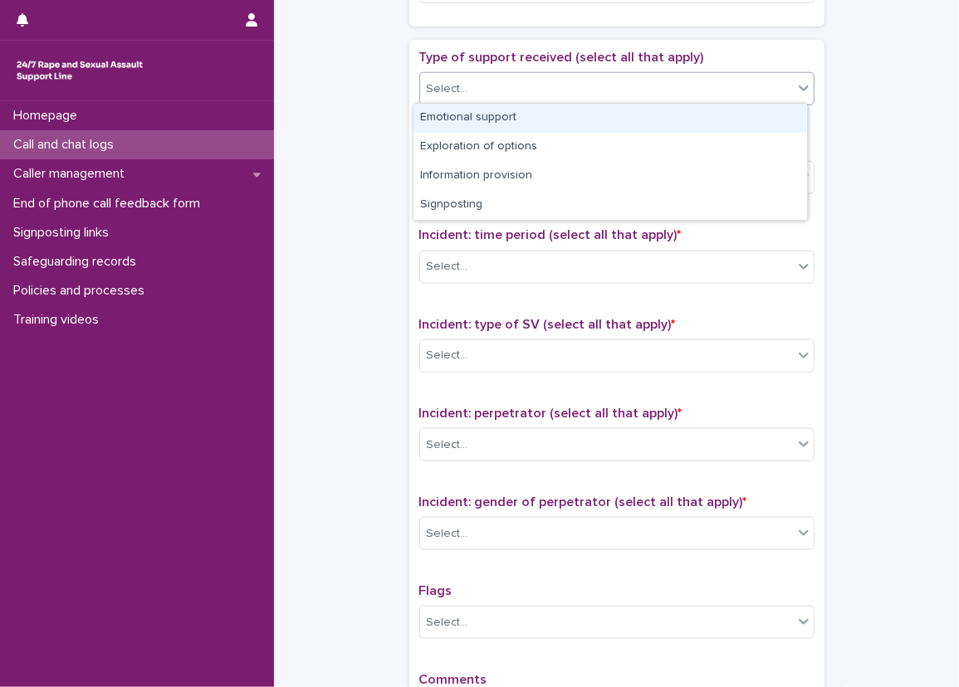
click at [493, 84] on div "Select..." at bounding box center [606, 89] width 373 height 27
click at [500, 114] on div "Emotional support" at bounding box center [609, 118] width 393 height 29
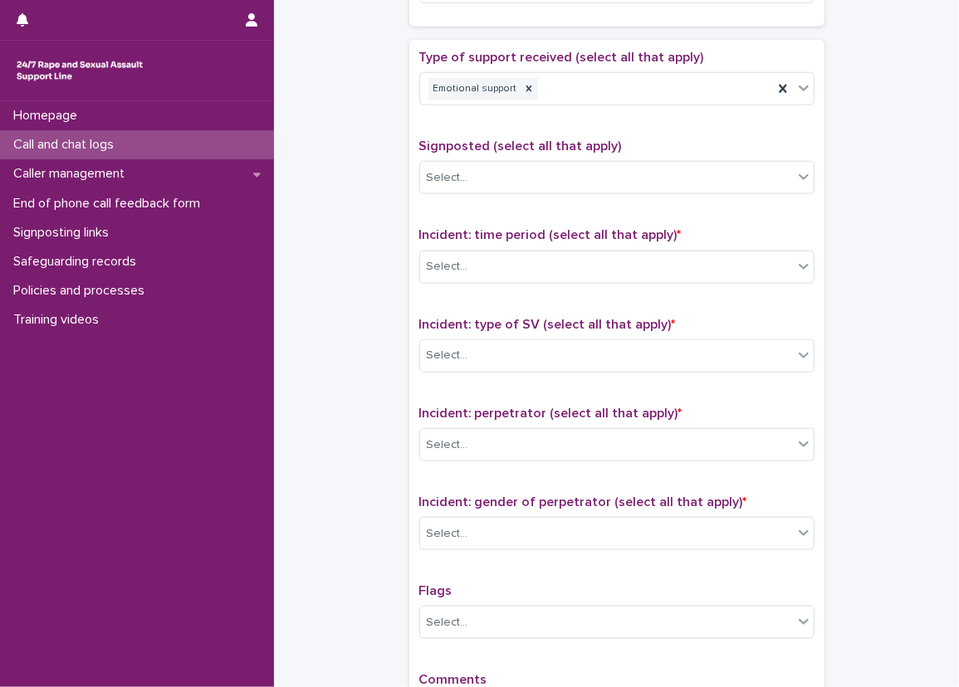
click at [540, 106] on div "Type of support received (select all that apply) Emotional support" at bounding box center [616, 84] width 395 height 69
click at [625, 100] on div "Emotional support" at bounding box center [596, 89] width 353 height 29
click at [649, 106] on div "Type of support received (select all that apply) option Information provision, …" at bounding box center [616, 84] width 395 height 69
drag, startPoint x: 649, startPoint y: 106, endPoint x: 740, endPoint y: 96, distance: 91.0
click at [740, 96] on div "Emotional support Information provision" at bounding box center [596, 89] width 353 height 29
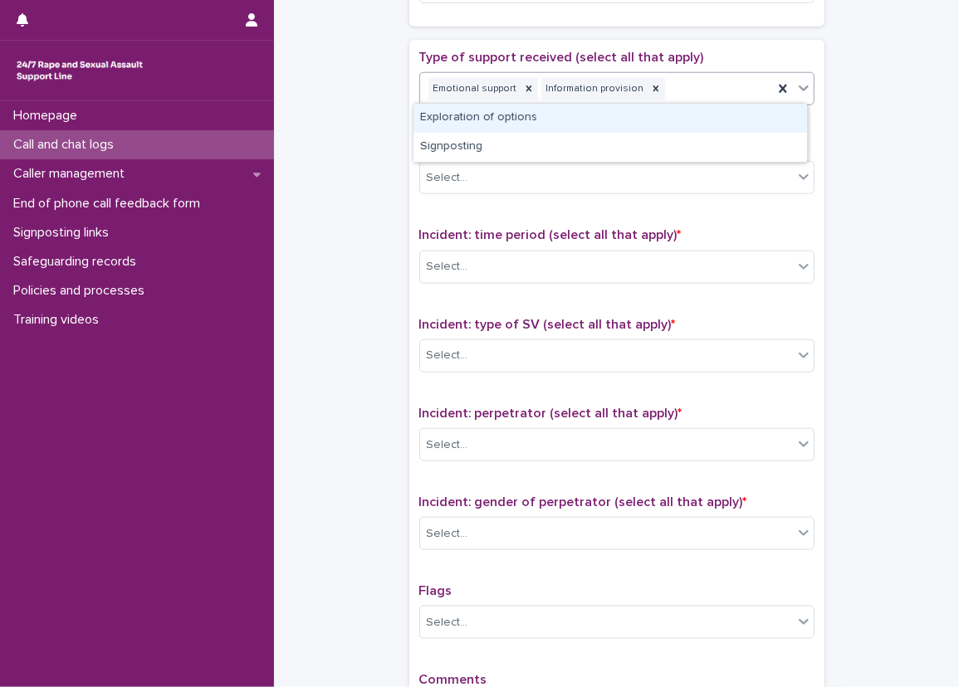
click at [738, 117] on div "Exploration of options" at bounding box center [609, 118] width 393 height 29
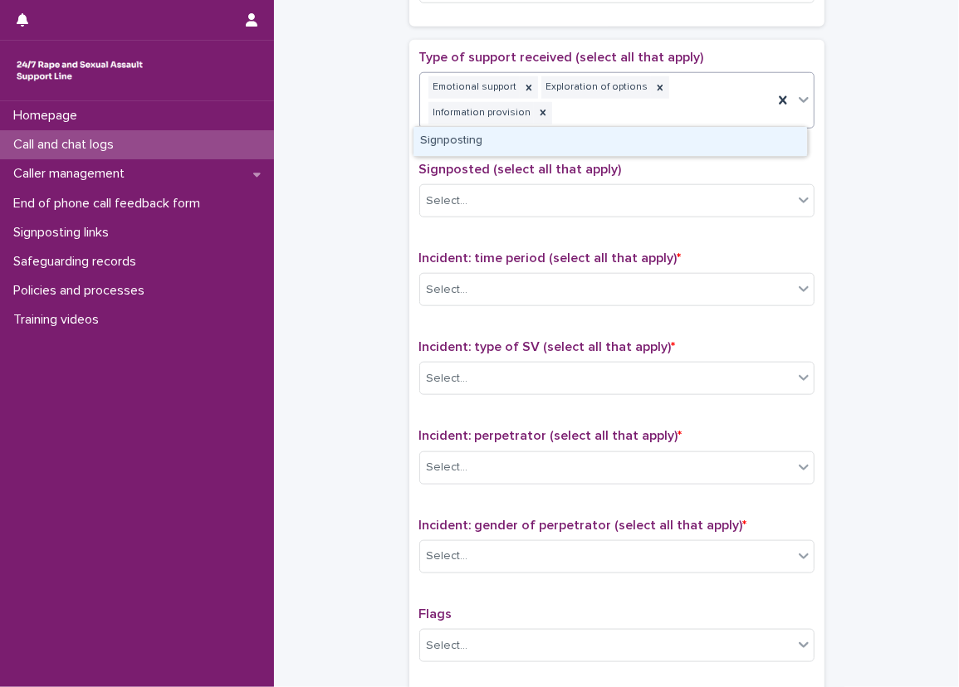
click at [738, 117] on div "Emotional support Exploration of options Information provision" at bounding box center [596, 100] width 353 height 55
click at [737, 129] on div "Signposting" at bounding box center [609, 141] width 393 height 29
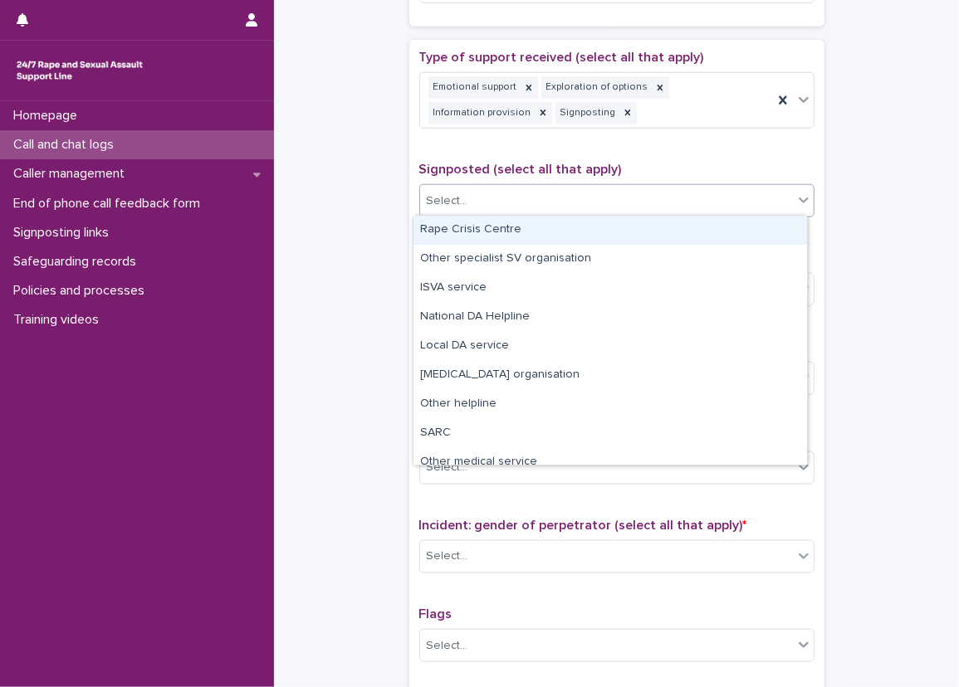
click at [720, 210] on div "Select..." at bounding box center [606, 201] width 373 height 27
click at [640, 116] on input "text" at bounding box center [641, 113] width 2 height 14
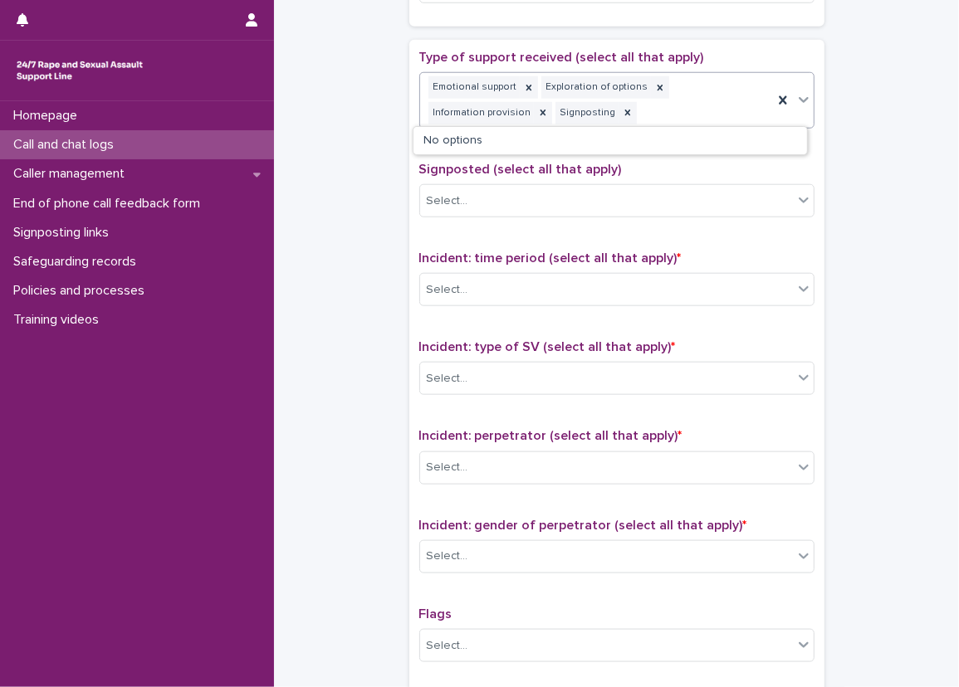
click at [640, 111] on input "text" at bounding box center [641, 113] width 2 height 14
click at [622, 111] on icon at bounding box center [628, 113] width 12 height 12
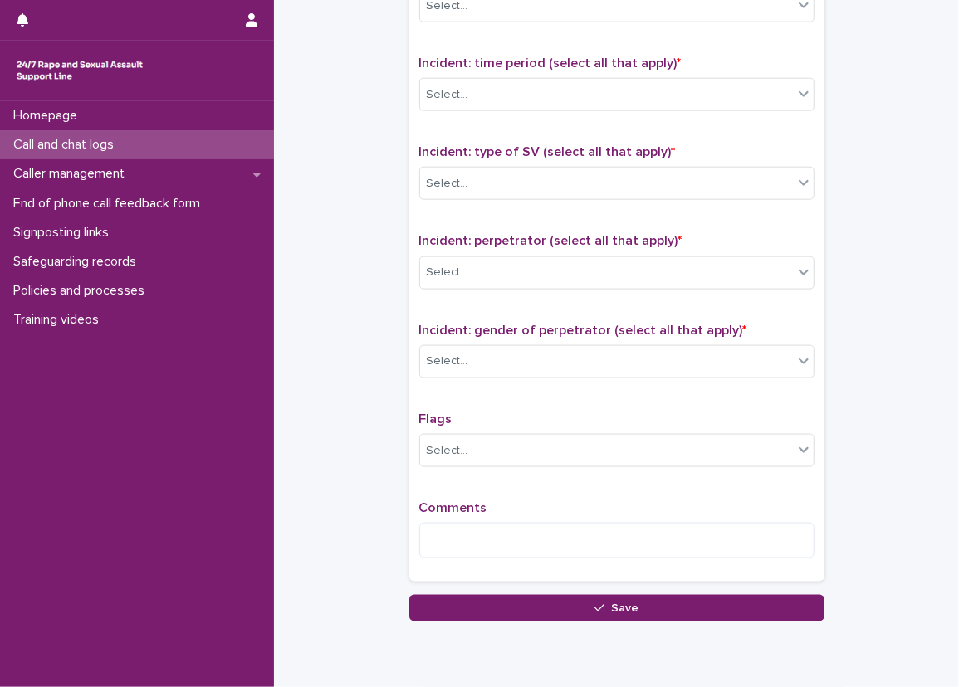
scroll to position [1079, 0]
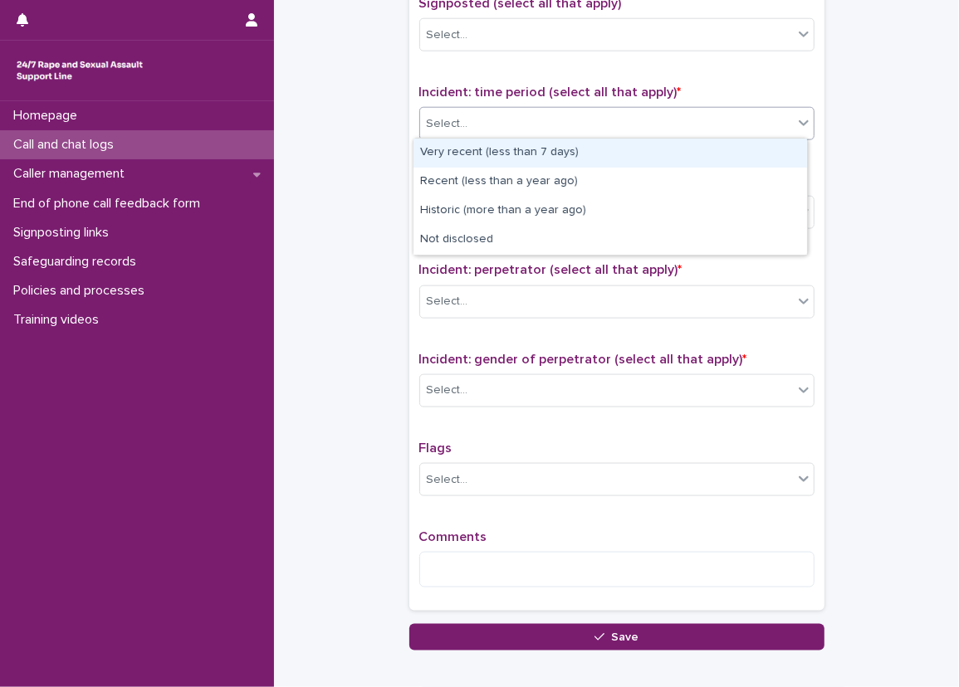
click at [642, 131] on div "Select..." at bounding box center [606, 123] width 373 height 27
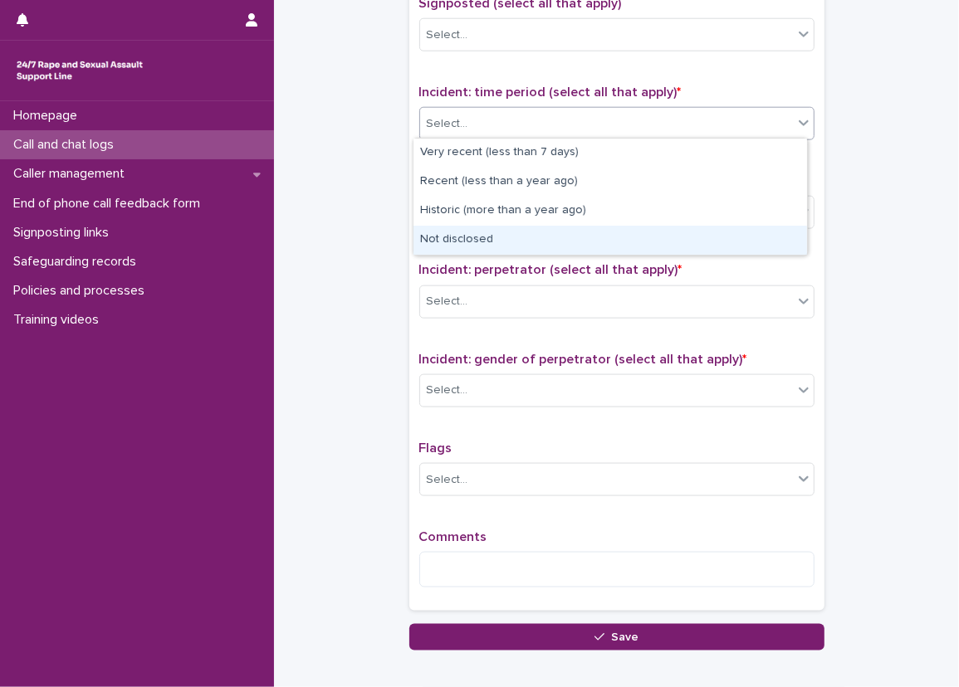
click at [616, 231] on div "Not disclosed" at bounding box center [609, 240] width 393 height 29
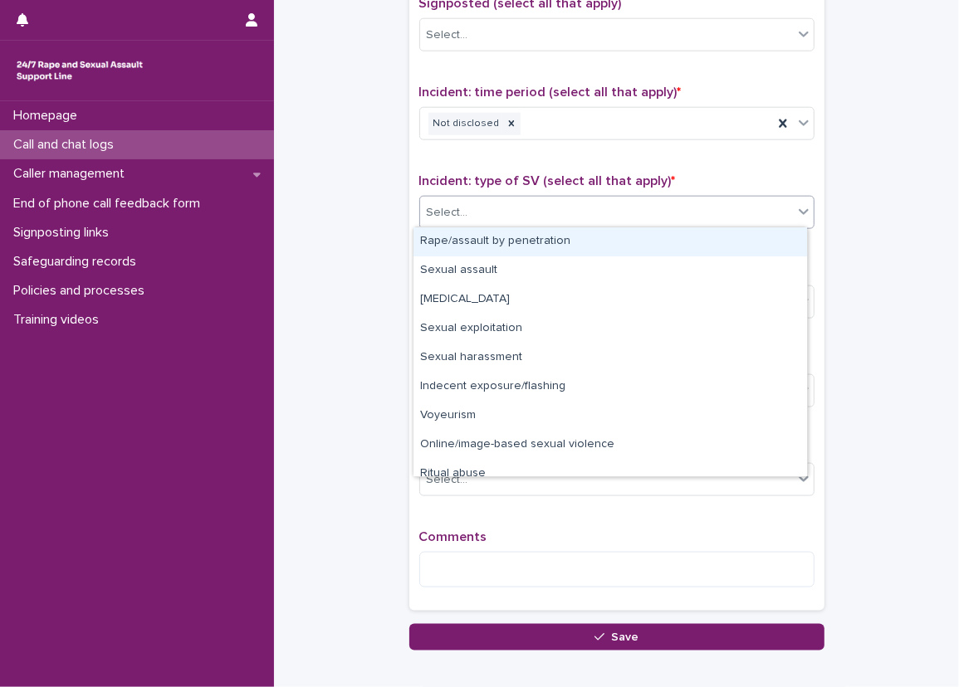
click at [602, 210] on div "Select..." at bounding box center [606, 212] width 373 height 27
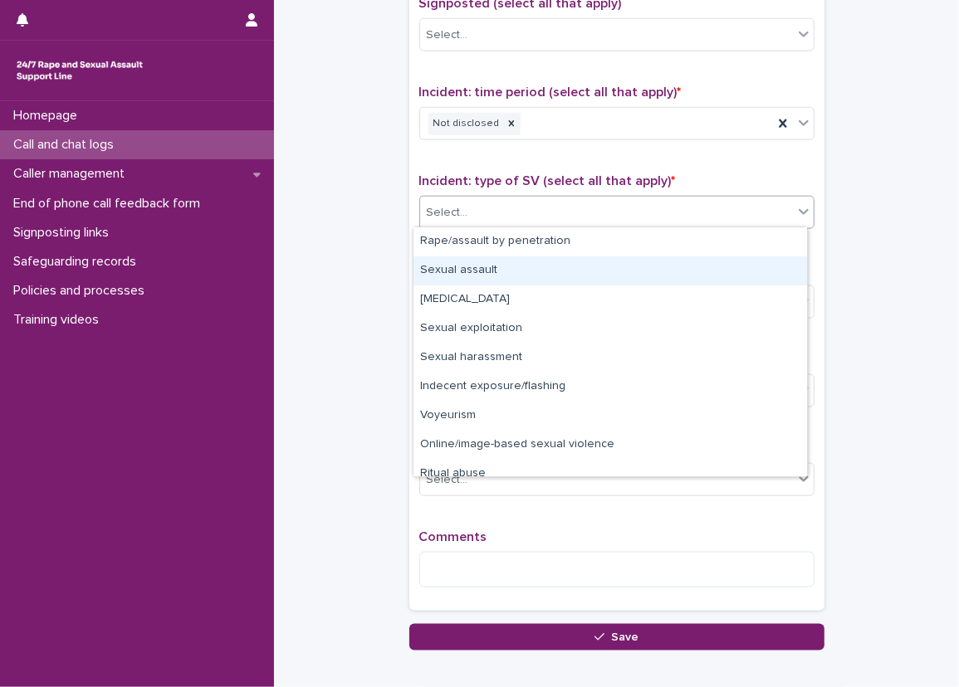
drag, startPoint x: 589, startPoint y: 252, endPoint x: 598, endPoint y: 255, distance: 9.5
click at [608, 261] on div "Sexual assault" at bounding box center [609, 270] width 393 height 29
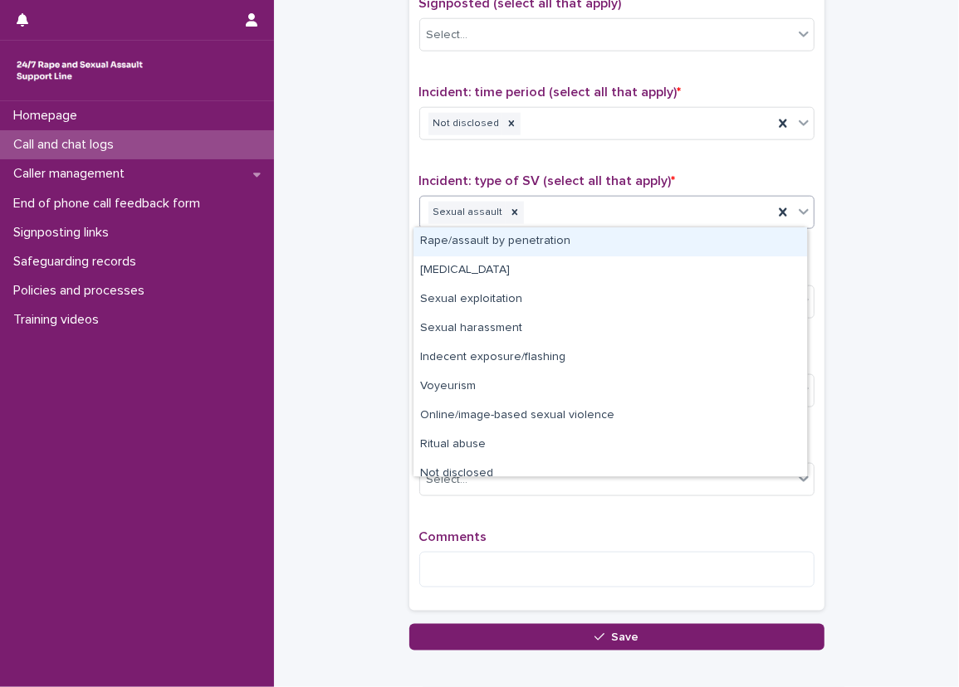
click at [652, 219] on div "Sexual assault" at bounding box center [596, 212] width 353 height 29
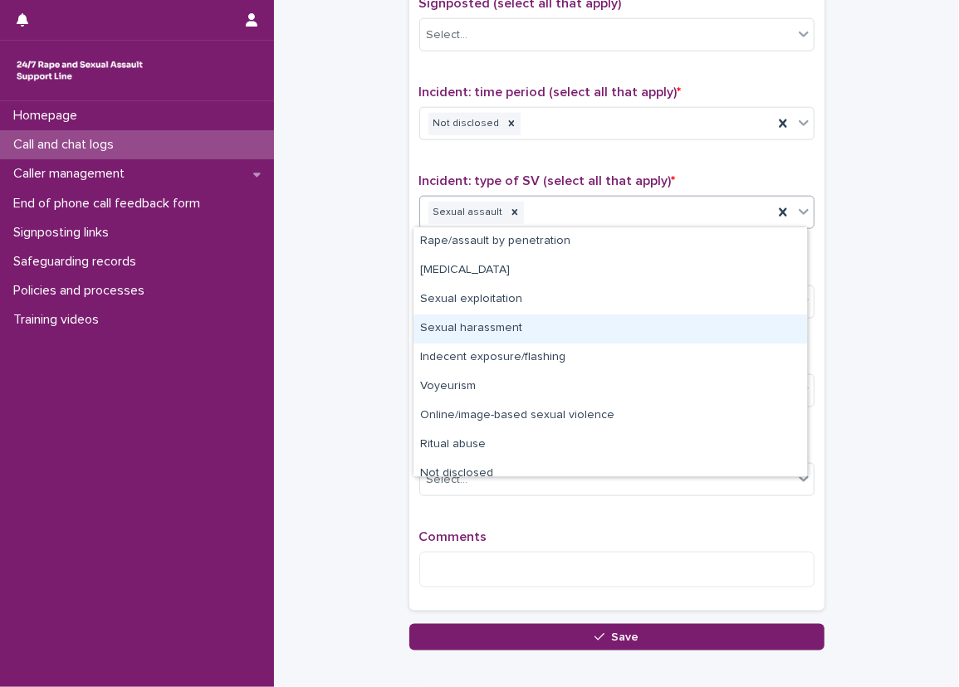
click at [607, 323] on div "Sexual harassment" at bounding box center [609, 329] width 393 height 29
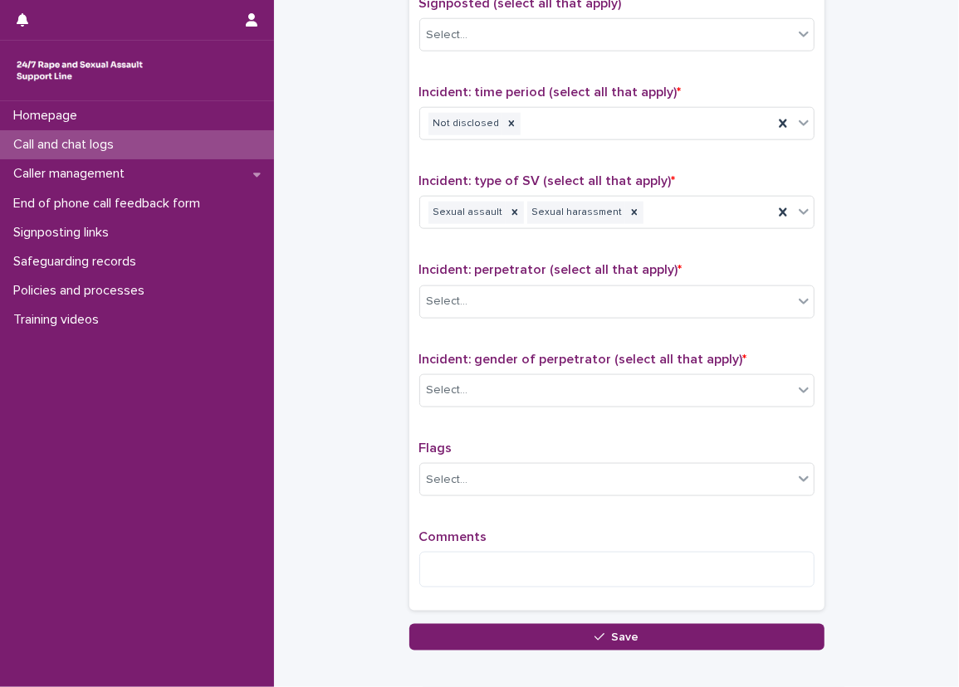
click at [564, 238] on div "Incident: type of SV (select all that apply) * Sexual assault Sexual harassment" at bounding box center [616, 207] width 395 height 69
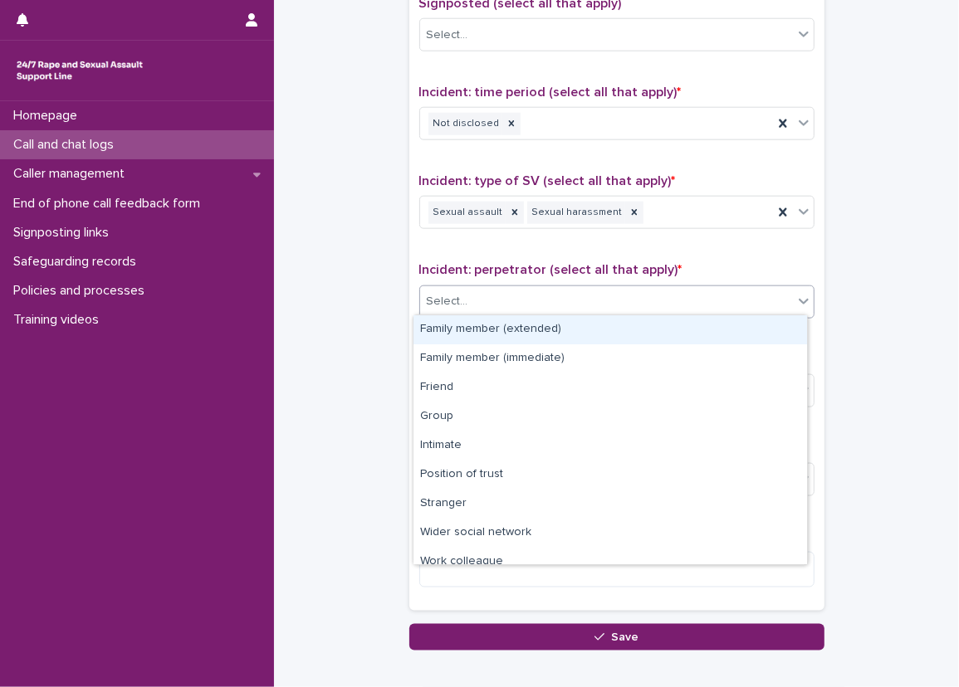
click at [574, 288] on div "Select..." at bounding box center [606, 301] width 373 height 27
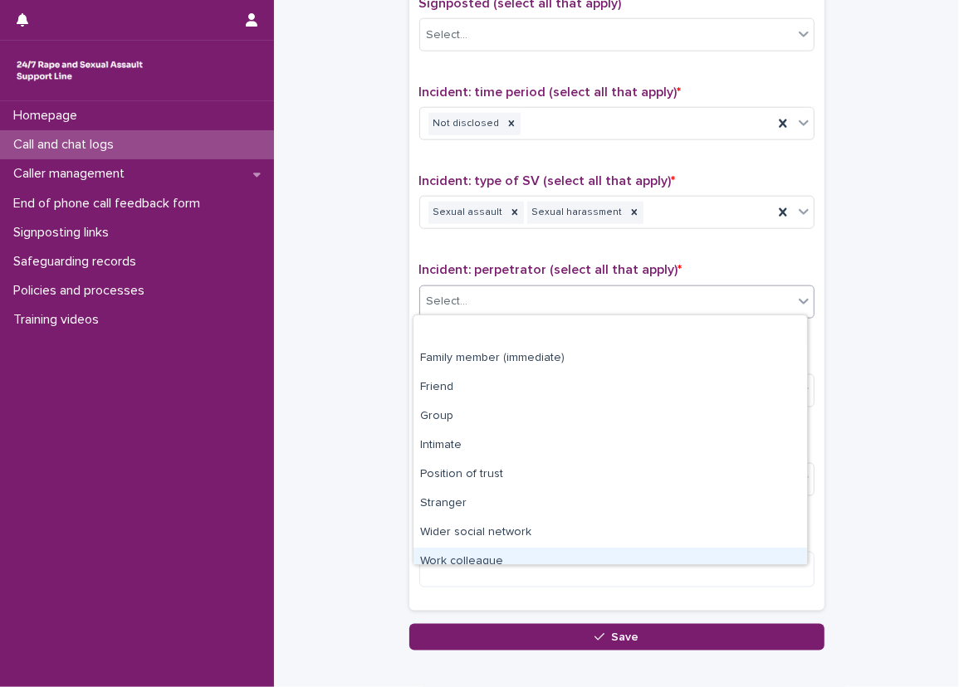
scroll to position [71, 0]
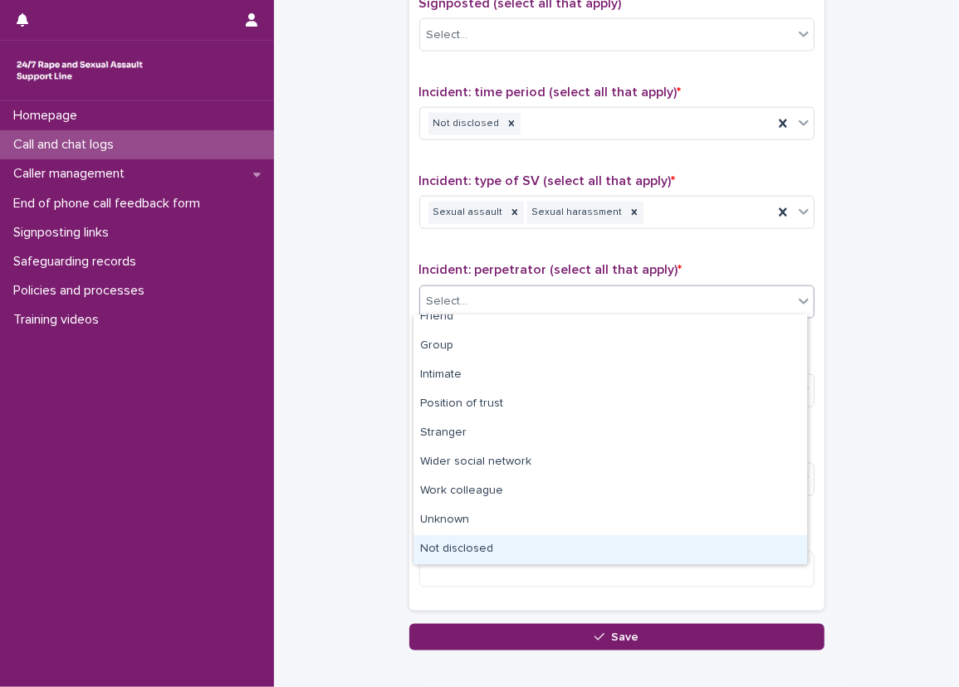
click at [574, 551] on div "Not disclosed" at bounding box center [609, 549] width 393 height 29
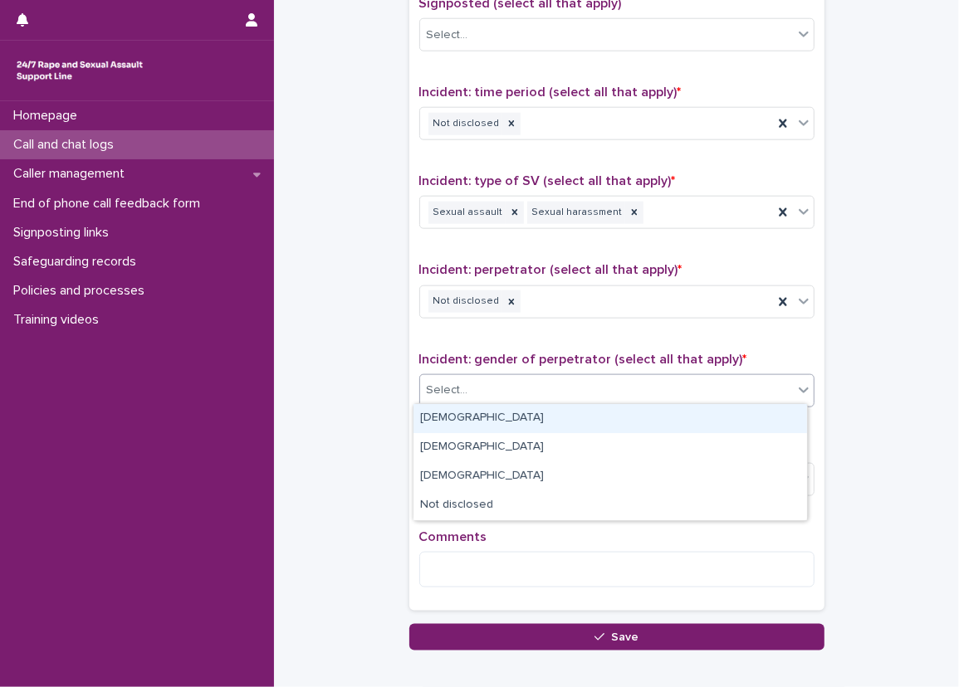
click at [536, 397] on div "Select..." at bounding box center [606, 390] width 373 height 27
click at [535, 410] on div "[DEMOGRAPHIC_DATA]" at bounding box center [609, 418] width 393 height 29
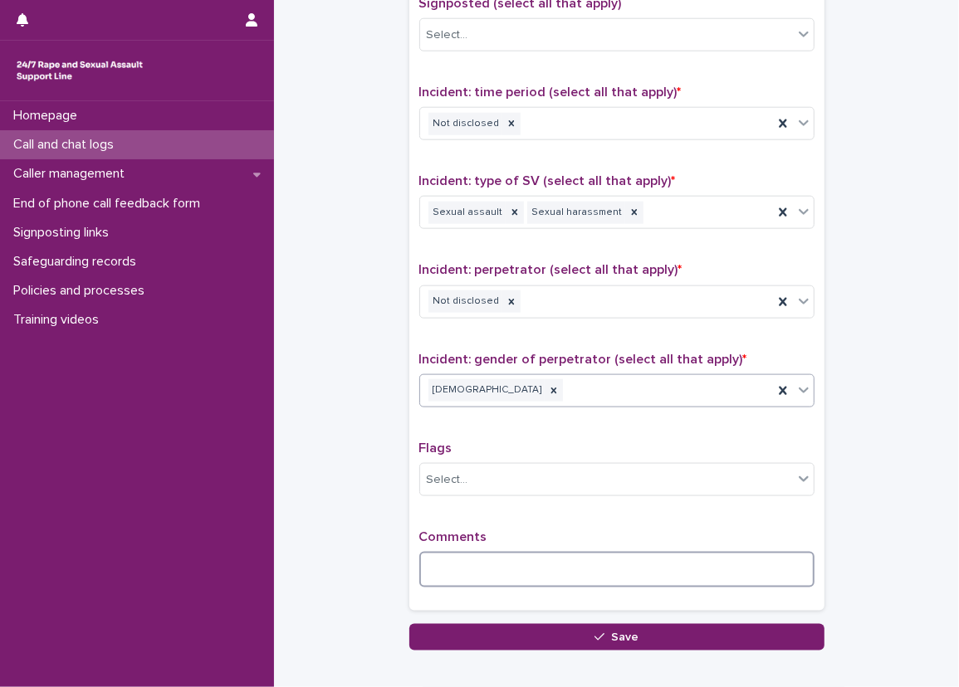
click at [523, 562] on textarea at bounding box center [616, 570] width 395 height 36
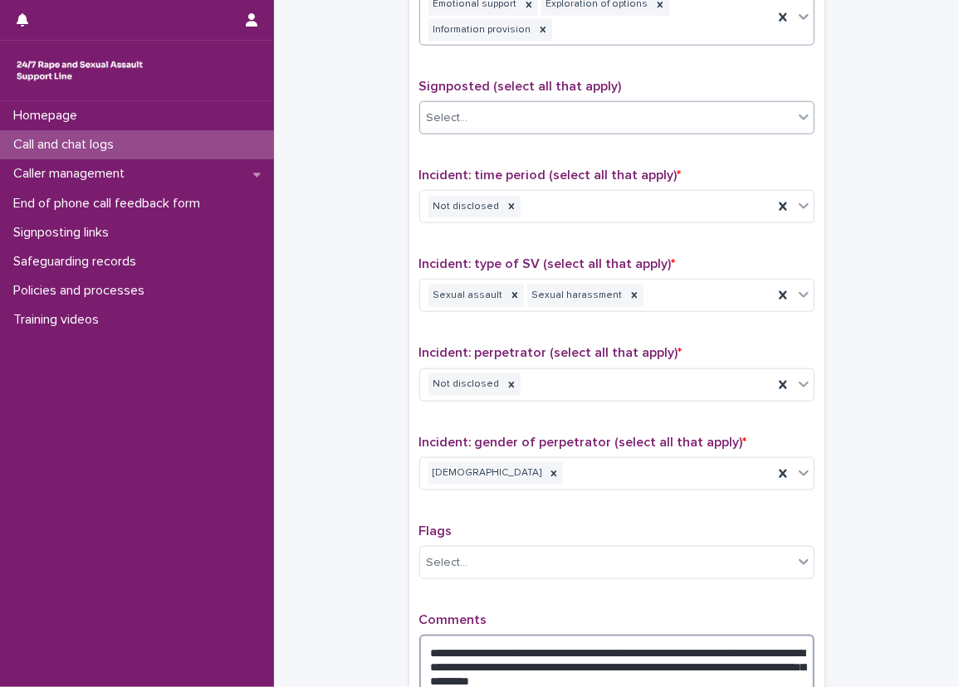
scroll to position [996, 0]
click at [590, 36] on div "Emotional support Exploration of options Information provision" at bounding box center [596, 17] width 353 height 55
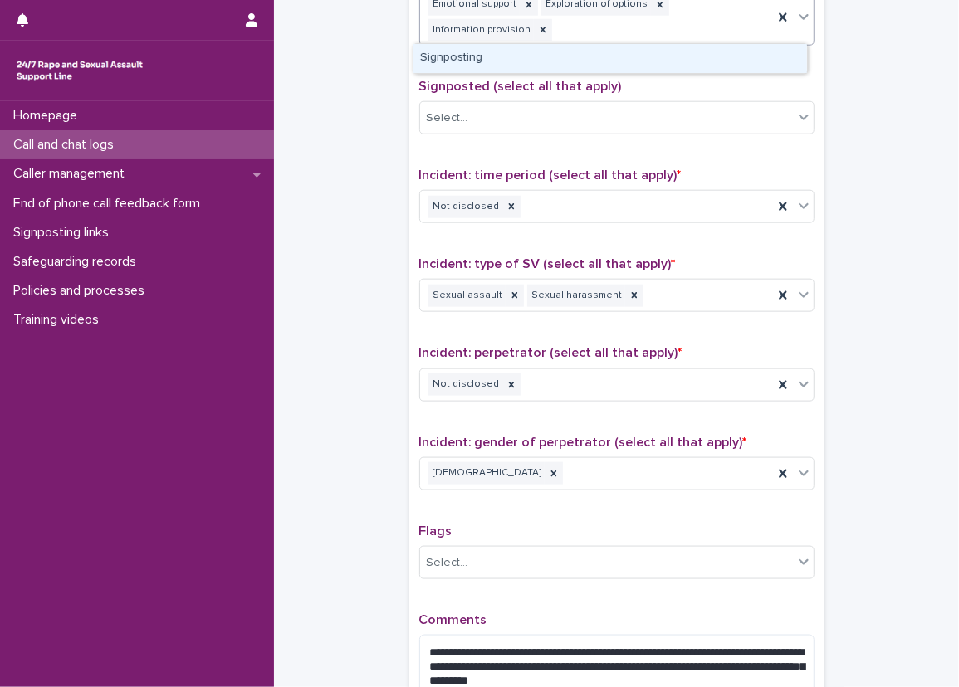
click at [588, 55] on div "Signposting" at bounding box center [609, 58] width 393 height 29
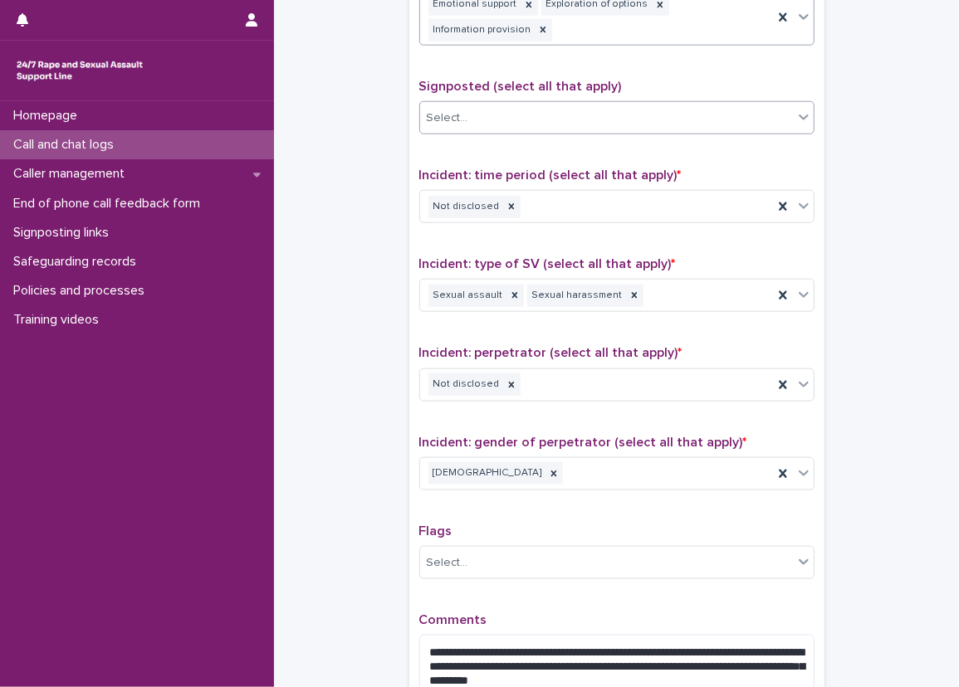
click at [588, 122] on div "Select..." at bounding box center [606, 118] width 373 height 27
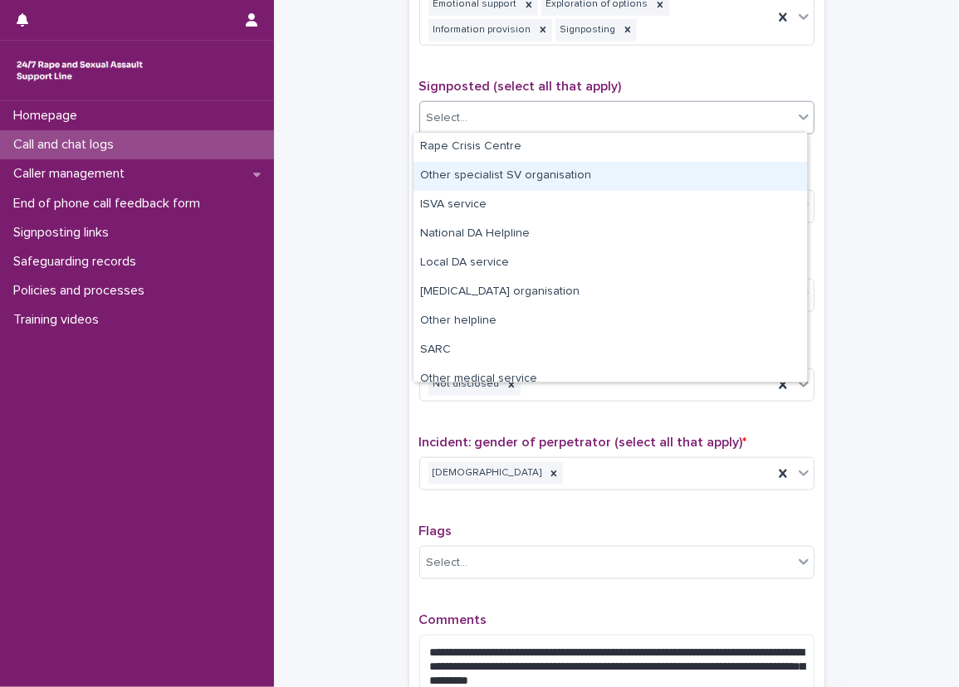
click at [571, 186] on div "Other specialist SV organisation" at bounding box center [609, 176] width 393 height 29
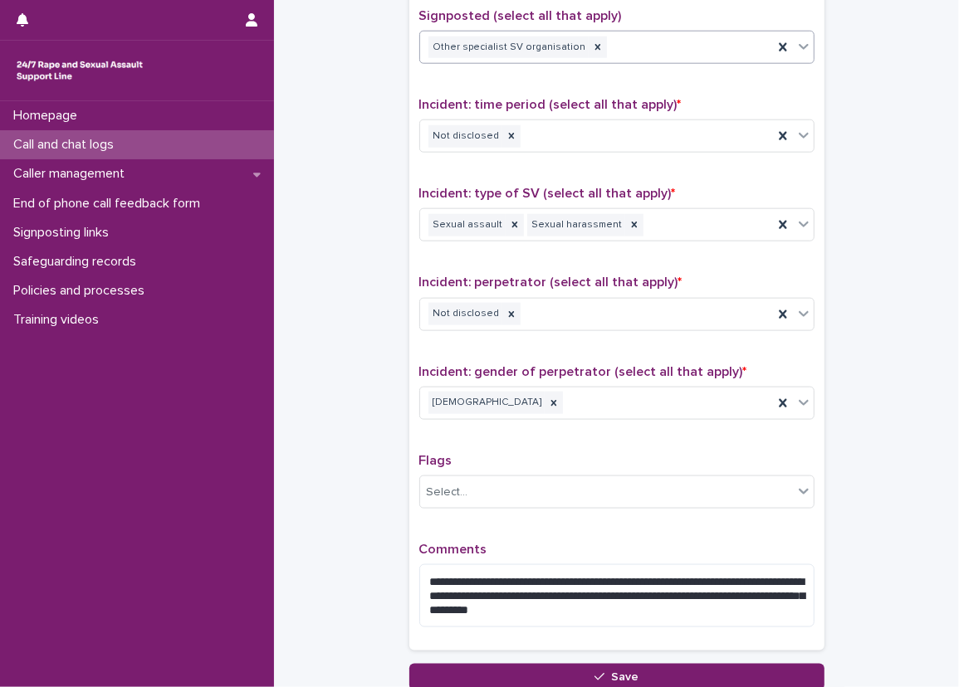
scroll to position [1071, 0]
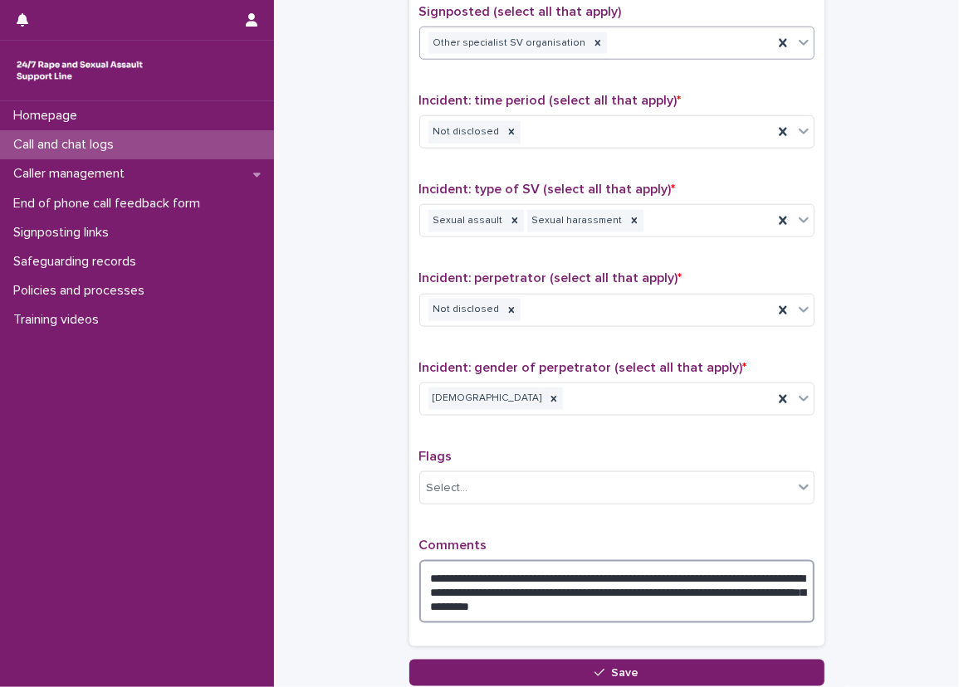
click at [760, 606] on textarea "**********" at bounding box center [616, 591] width 395 height 63
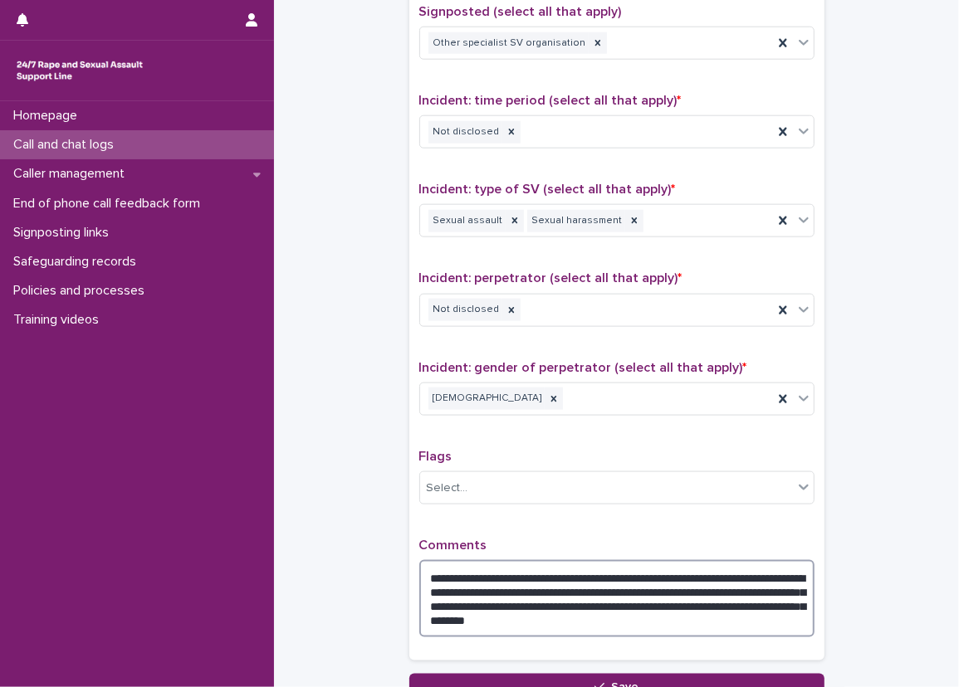
type textarea "**********"
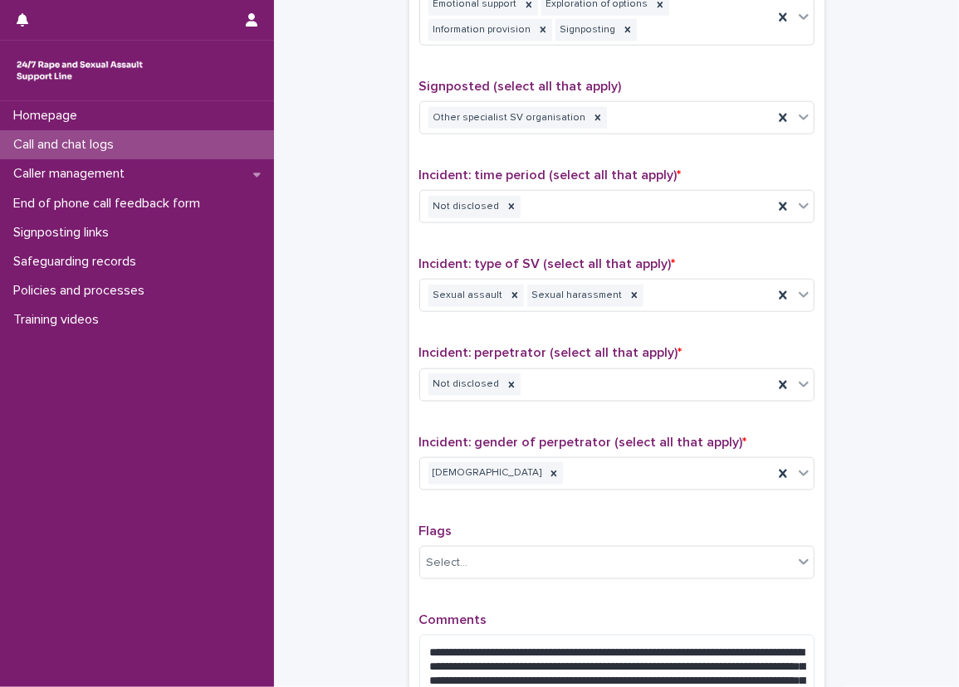
scroll to position [1162, 0]
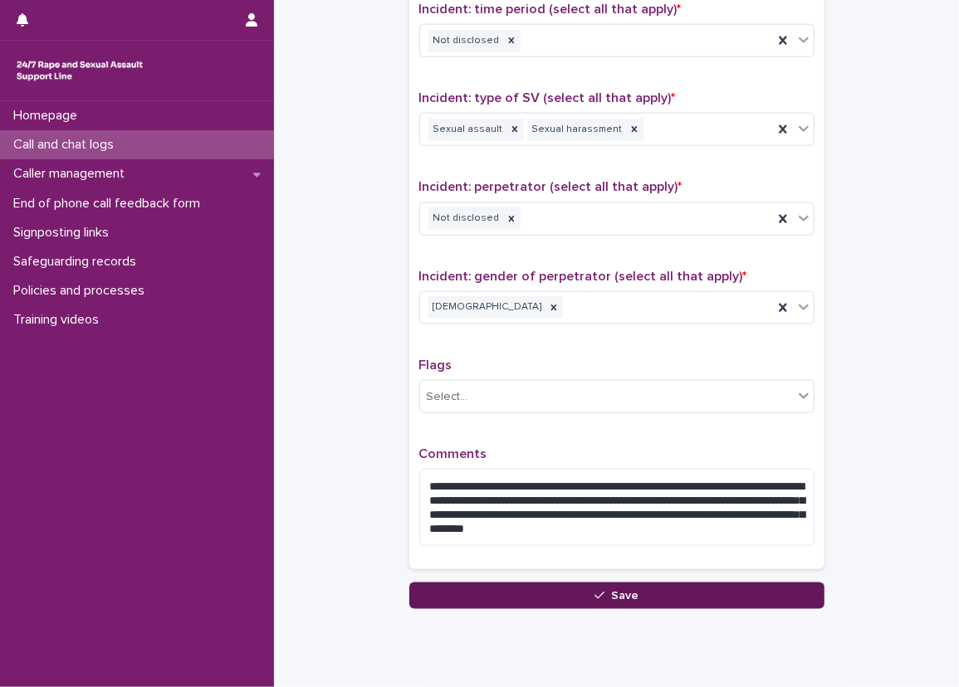
click at [678, 583] on button "Save" at bounding box center [616, 596] width 415 height 27
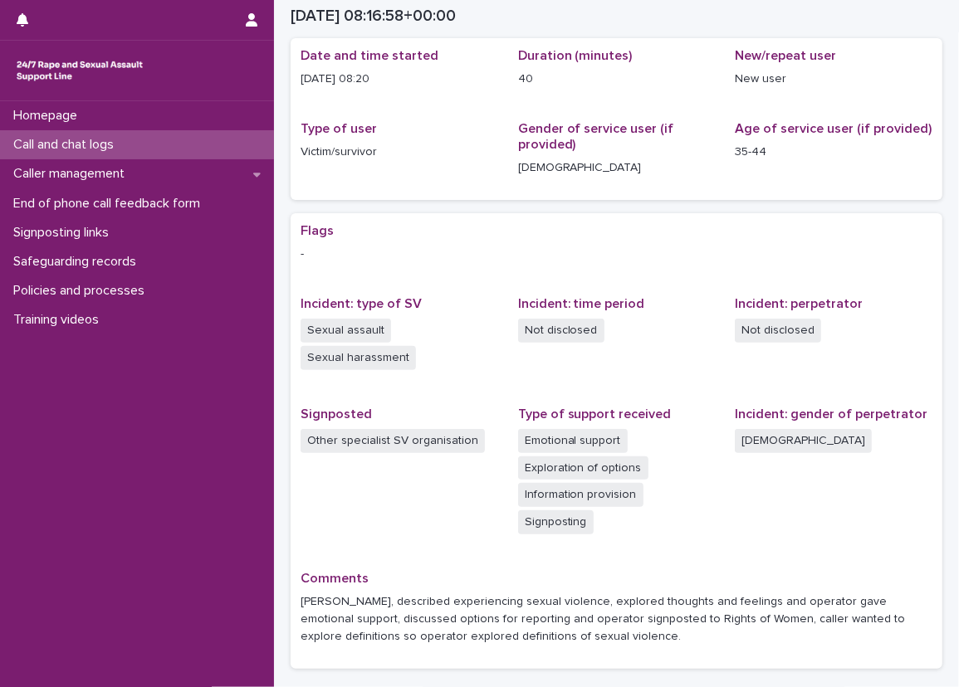
scroll to position [148, 0]
click at [796, 560] on div "Flags - Incident: type of SV Sexual assault Sexual harassment Incident: time pe…" at bounding box center [616, 441] width 632 height 436
click at [193, 147] on div "Call and chat logs" at bounding box center [137, 144] width 274 height 29
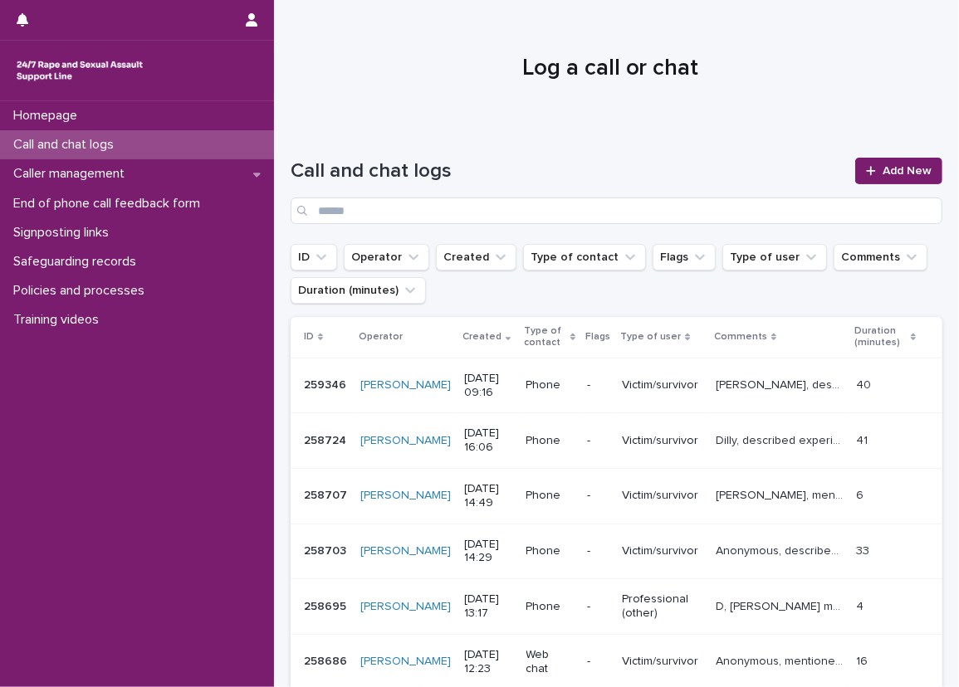
click at [559, 132] on div "Call and chat logs Add New" at bounding box center [617, 185] width 652 height 120
click at [418, 73] on h1 "Log a call or chat" at bounding box center [610, 69] width 639 height 28
click at [714, 146] on div "Call and chat logs Add New" at bounding box center [617, 185] width 652 height 120
click at [857, 164] on link "Add New" at bounding box center [898, 171] width 87 height 27
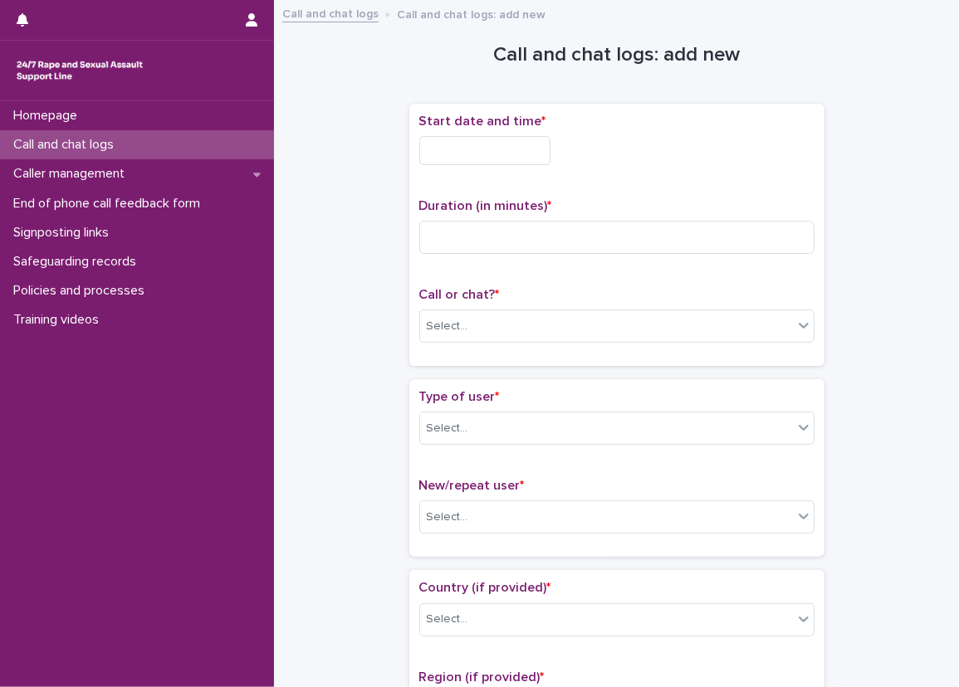
click at [428, 157] on input "text" at bounding box center [484, 150] width 131 height 29
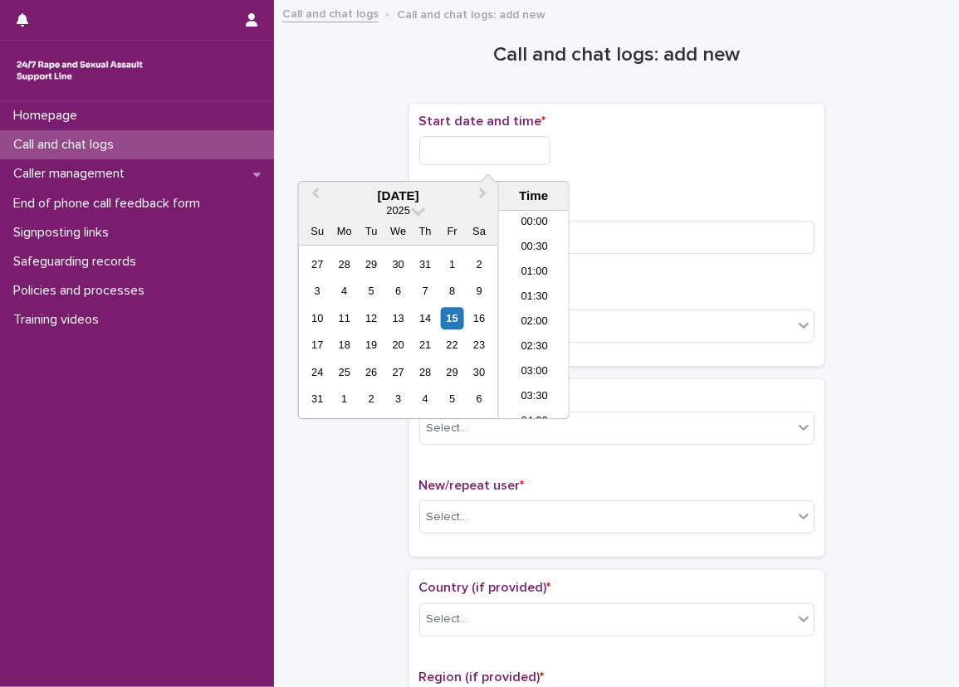
scroll to position [407, 0]
click at [515, 296] on li "09:30" at bounding box center [534, 289] width 71 height 25
click at [530, 148] on input "**********" at bounding box center [484, 150] width 131 height 29
type input "**********"
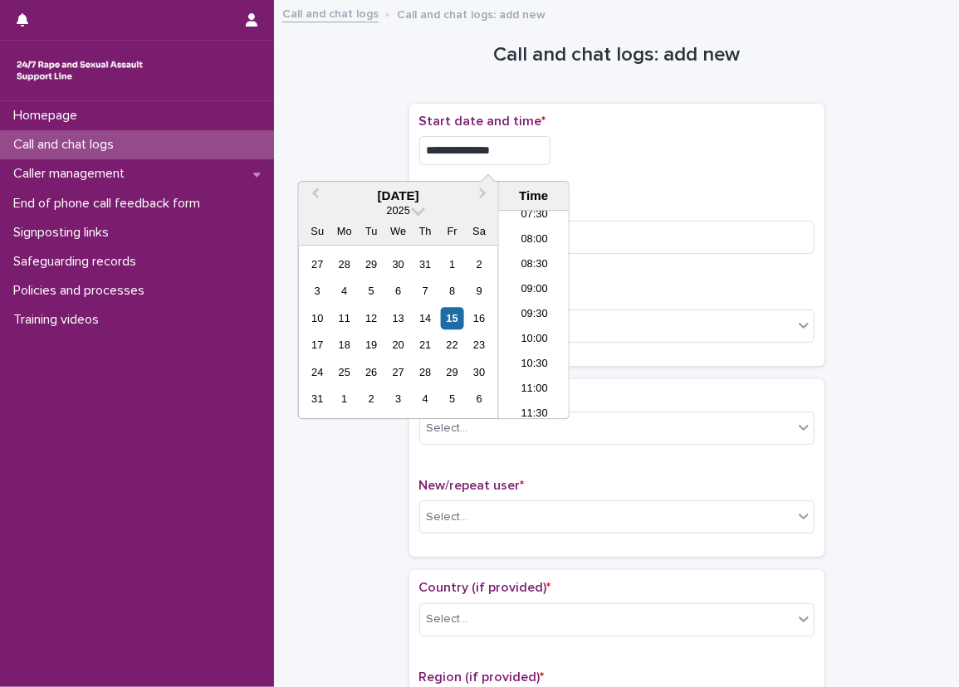
click at [597, 158] on div "**********" at bounding box center [616, 150] width 395 height 29
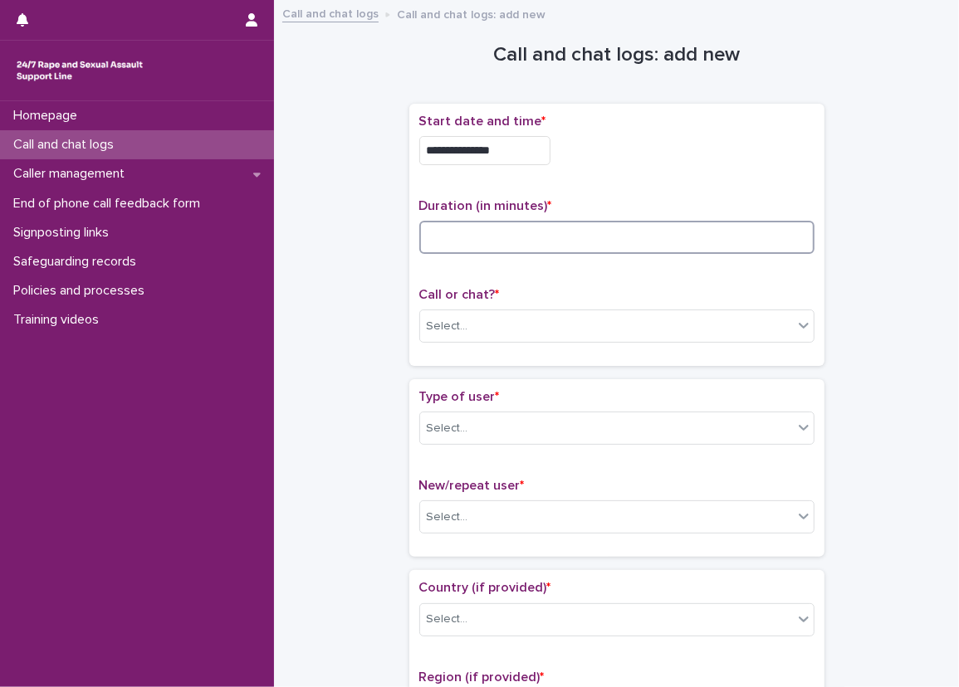
click at [548, 247] on input at bounding box center [616, 237] width 395 height 33
type input "**"
click at [552, 198] on p "Duration (in minutes) *" at bounding box center [616, 206] width 395 height 16
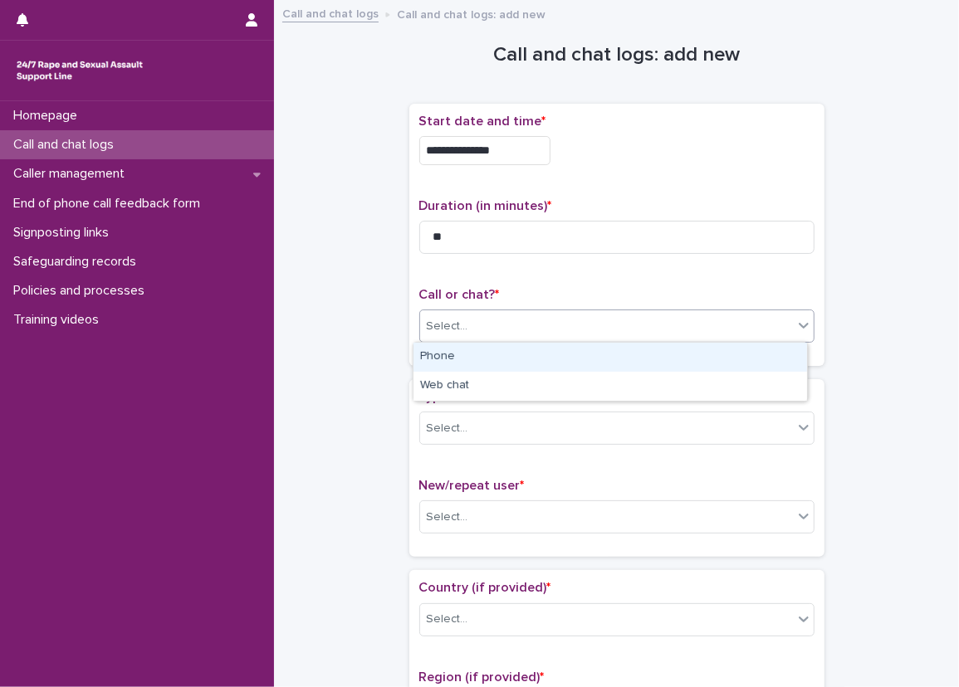
click at [503, 331] on div "Select..." at bounding box center [606, 326] width 373 height 27
click at [495, 355] on div "Phone" at bounding box center [609, 357] width 393 height 29
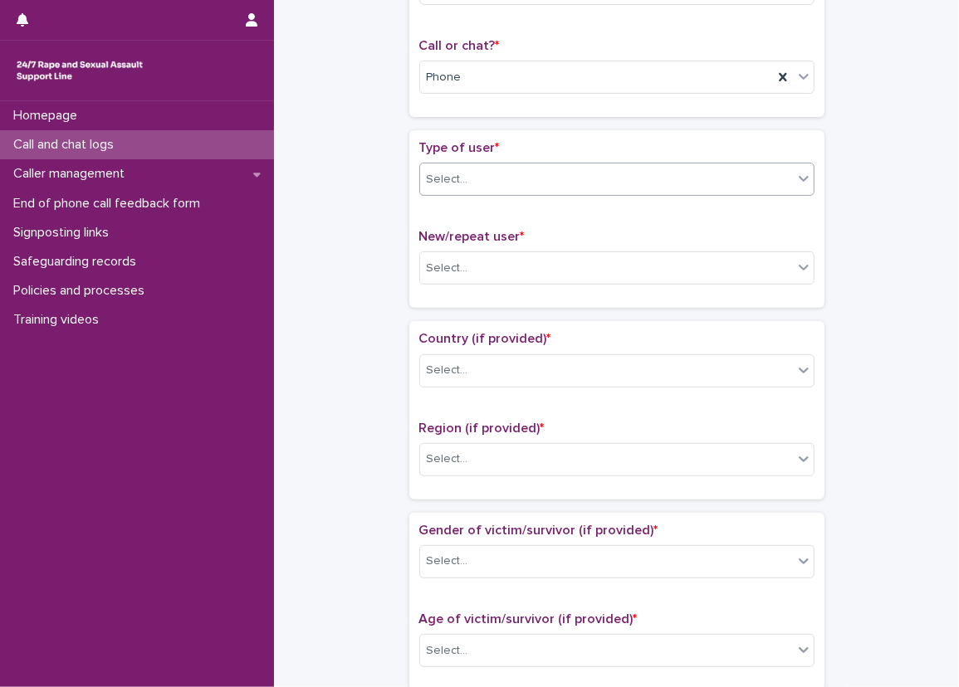
scroll to position [332, 0]
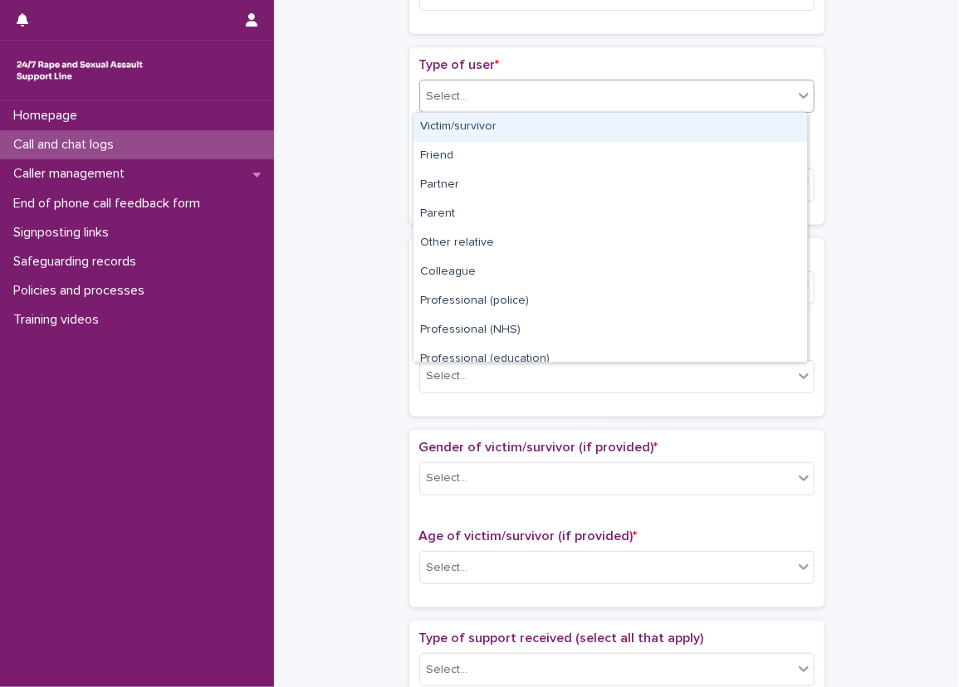
click at [435, 111] on body "**********" at bounding box center [479, 343] width 959 height 687
click at [438, 115] on div "Victim/survivor" at bounding box center [609, 127] width 393 height 29
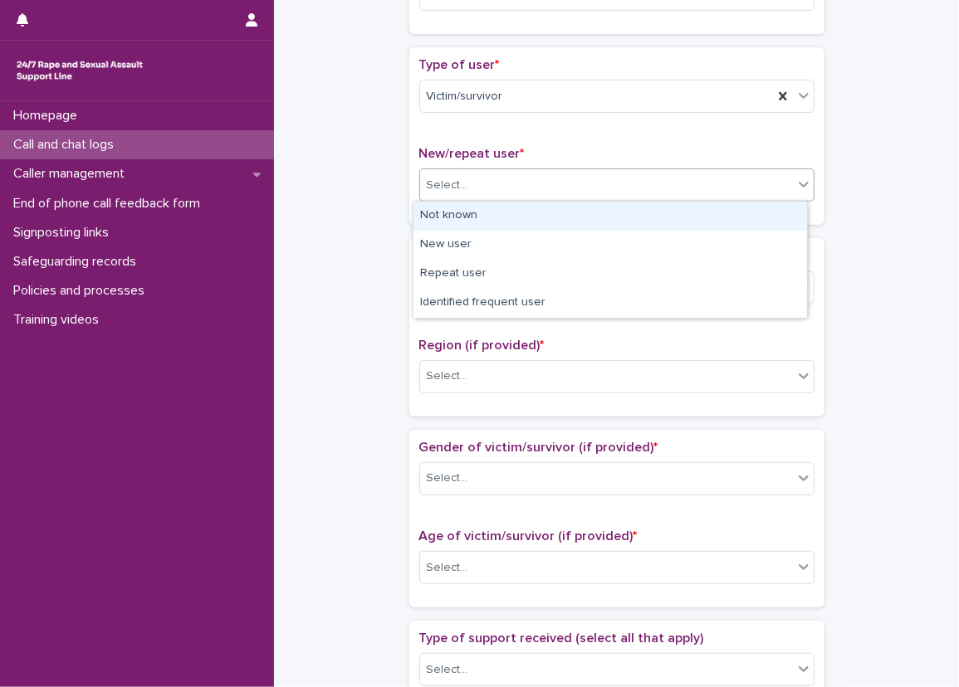
click at [442, 172] on div "Select..." at bounding box center [606, 185] width 373 height 27
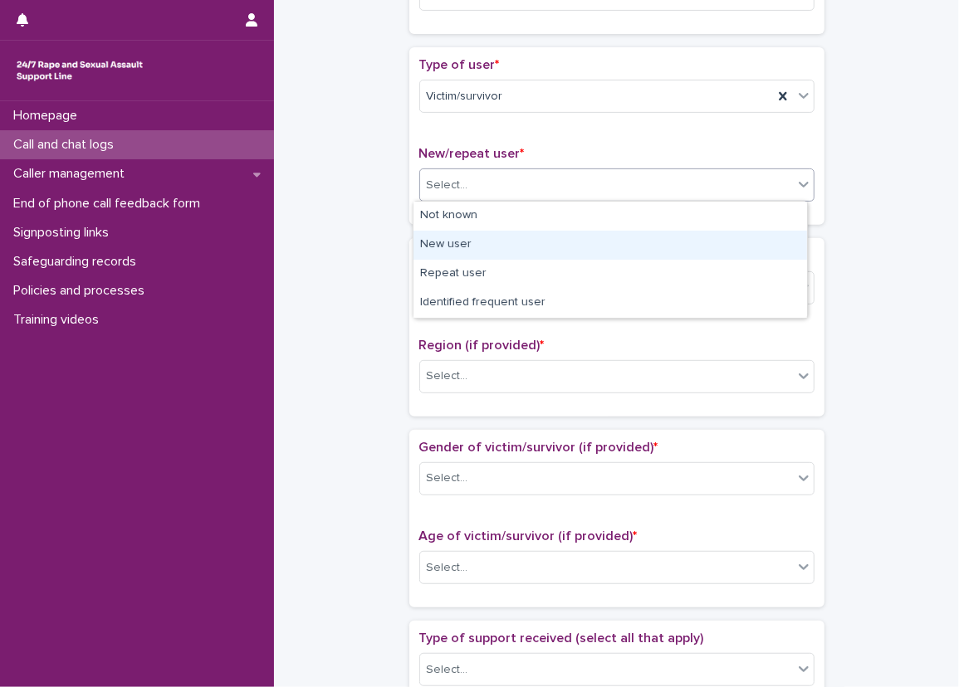
click at [460, 254] on div "New user" at bounding box center [609, 245] width 393 height 29
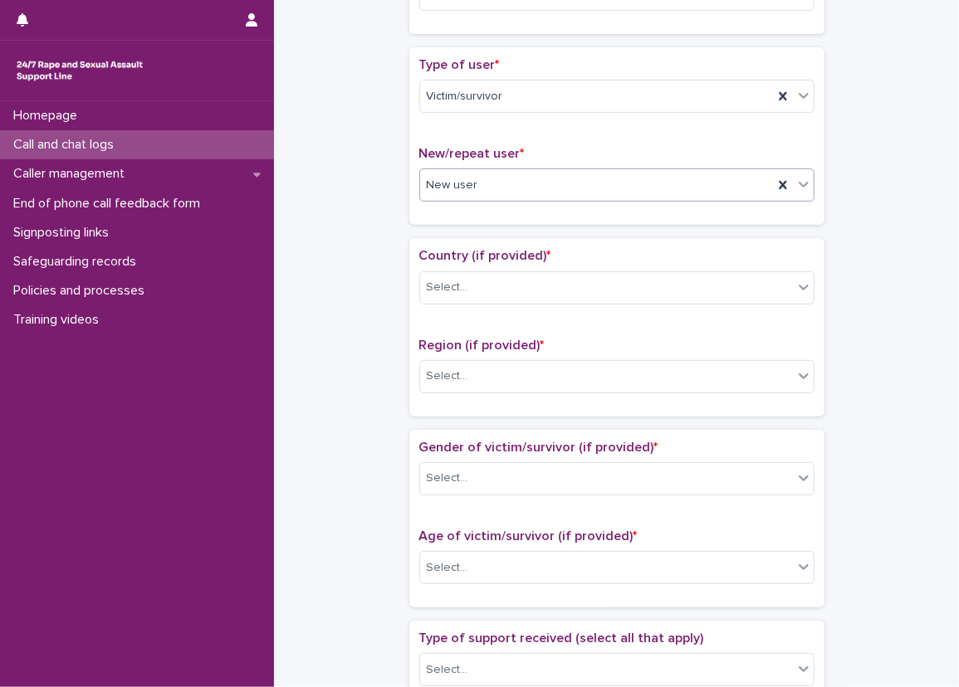
scroll to position [415, 0]
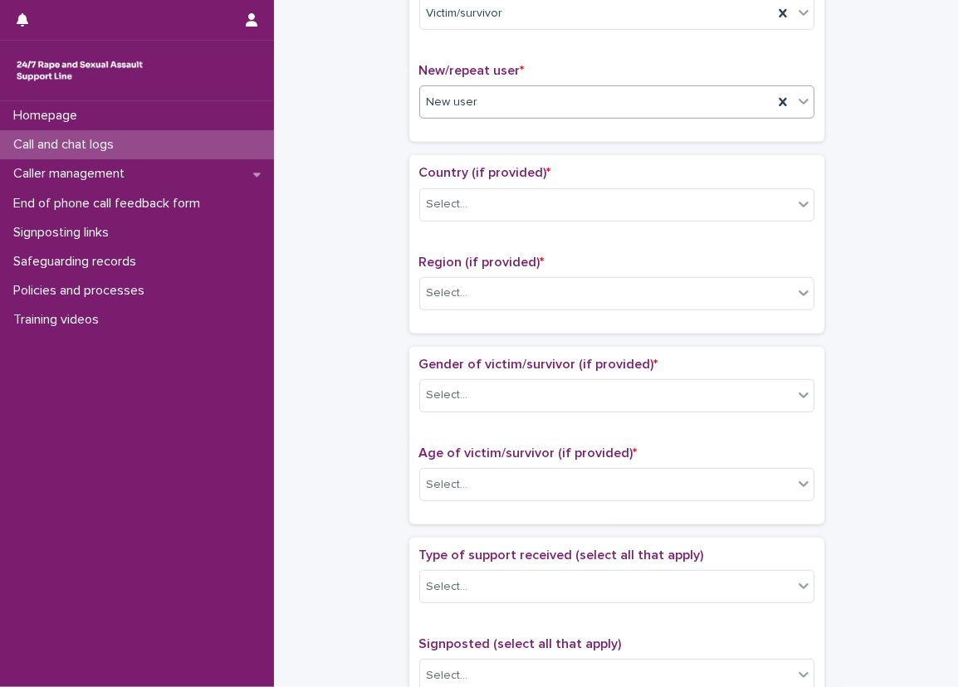
click at [447, 182] on div "Country (if provided) * Select..." at bounding box center [616, 199] width 395 height 69
click at [449, 185] on div "Country (if provided) * Select..." at bounding box center [616, 199] width 395 height 69
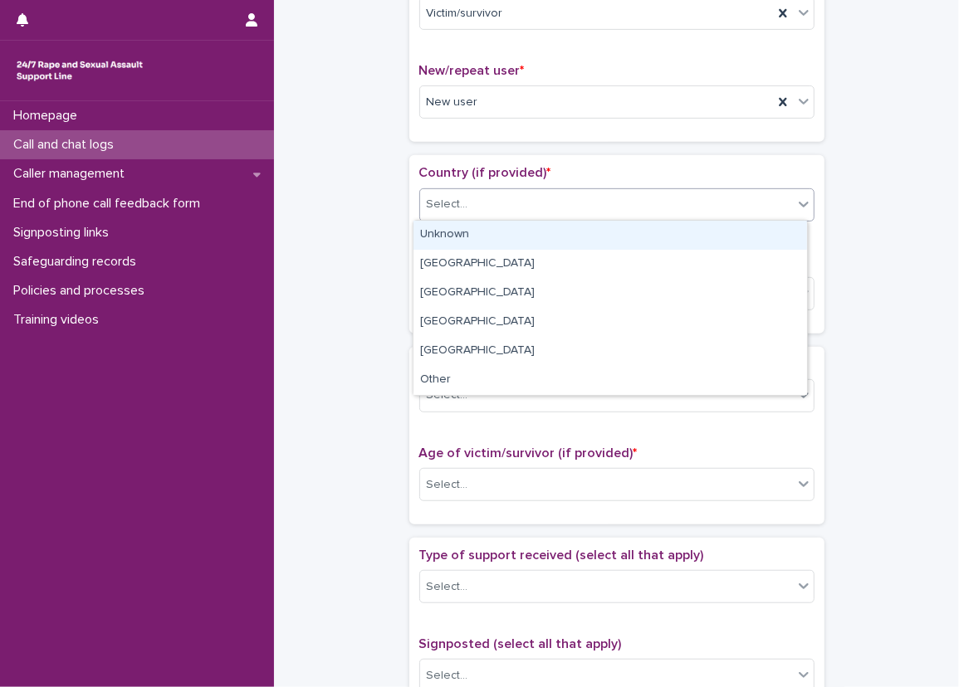
click at [457, 196] on div "Select..." at bounding box center [448, 204] width 42 height 17
click at [473, 230] on div "Unknown" at bounding box center [609, 235] width 393 height 29
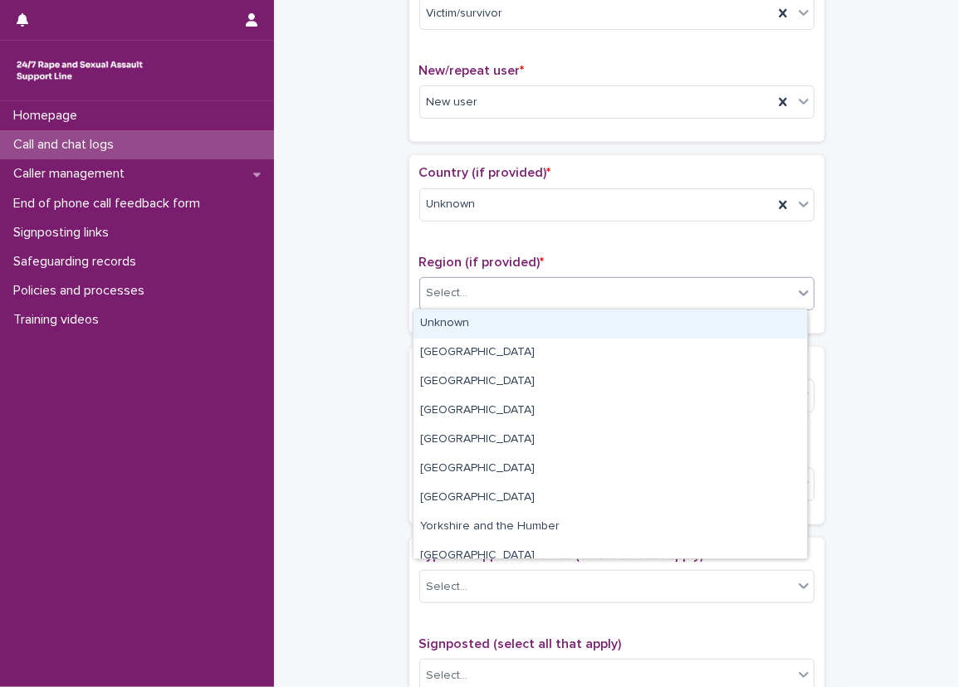
click at [465, 281] on div "Select..." at bounding box center [606, 293] width 373 height 27
drag, startPoint x: 465, startPoint y: 330, endPoint x: 442, endPoint y: 339, distance: 24.2
click at [465, 330] on div "Unknown" at bounding box center [609, 324] width 393 height 29
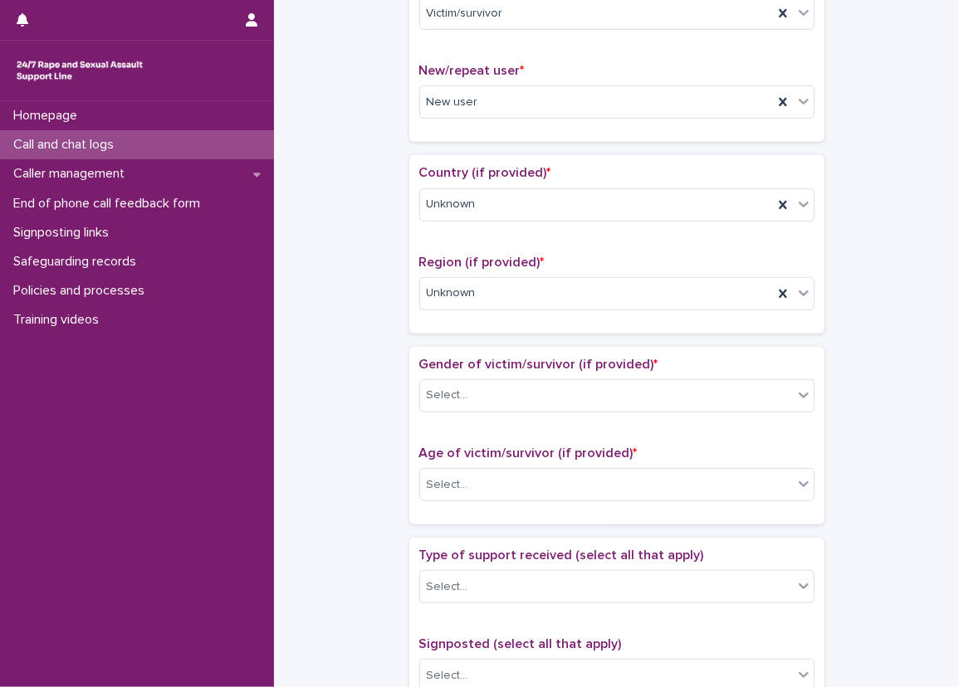
click at [409, 340] on div "Loading... Saving… Country (if provided) * Unknown Region (if provided) * Unkno…" at bounding box center [616, 250] width 415 height 191
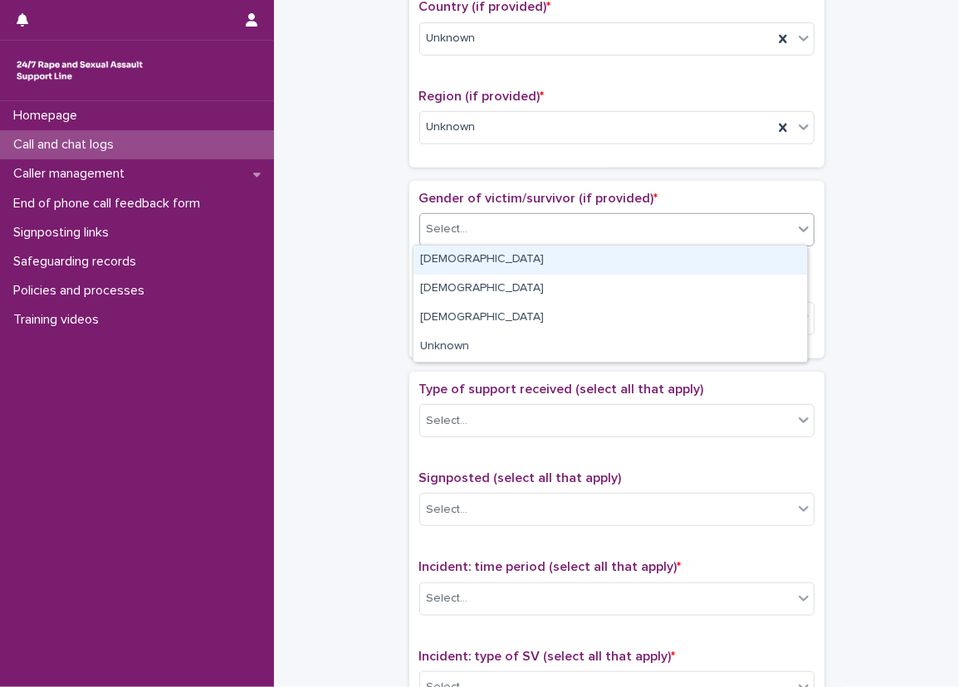
click at [549, 226] on div "Select..." at bounding box center [606, 229] width 373 height 27
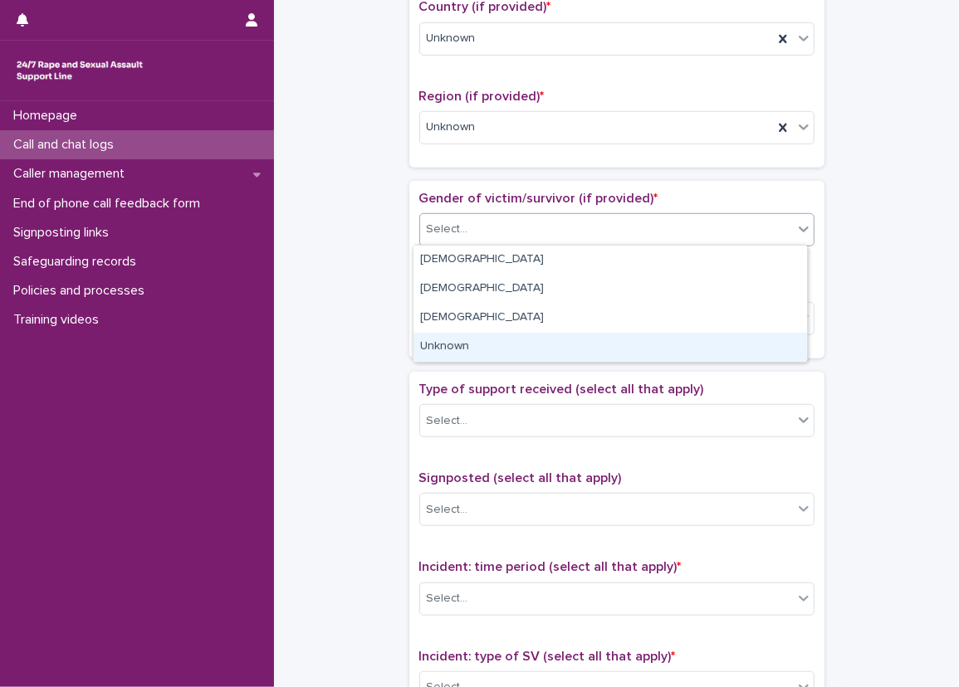
click at [514, 341] on div "Unknown" at bounding box center [609, 347] width 393 height 29
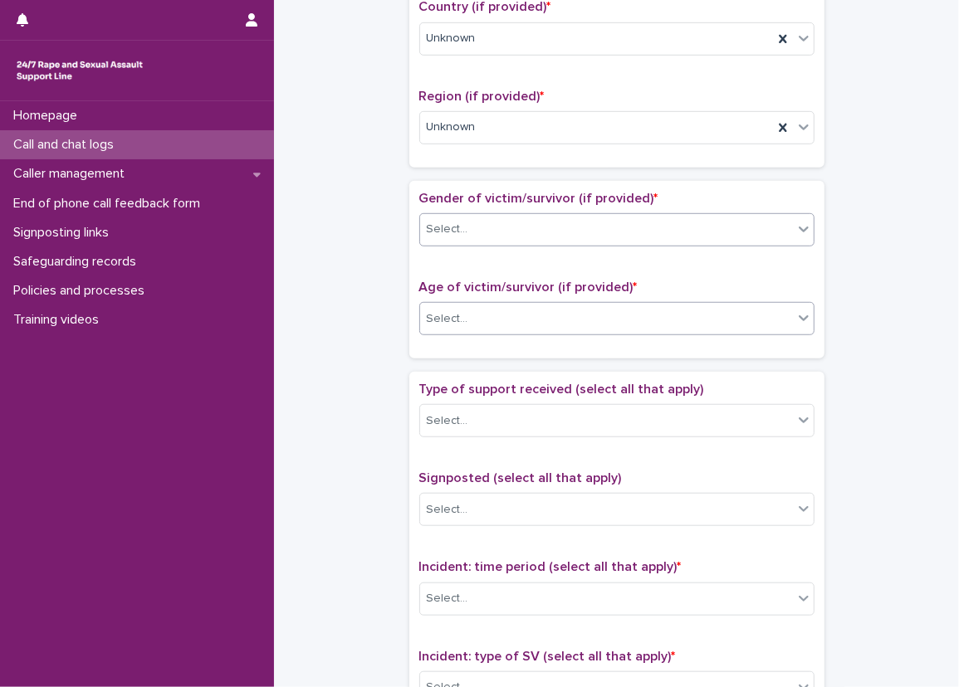
click at [518, 314] on div "Select..." at bounding box center [606, 318] width 373 height 27
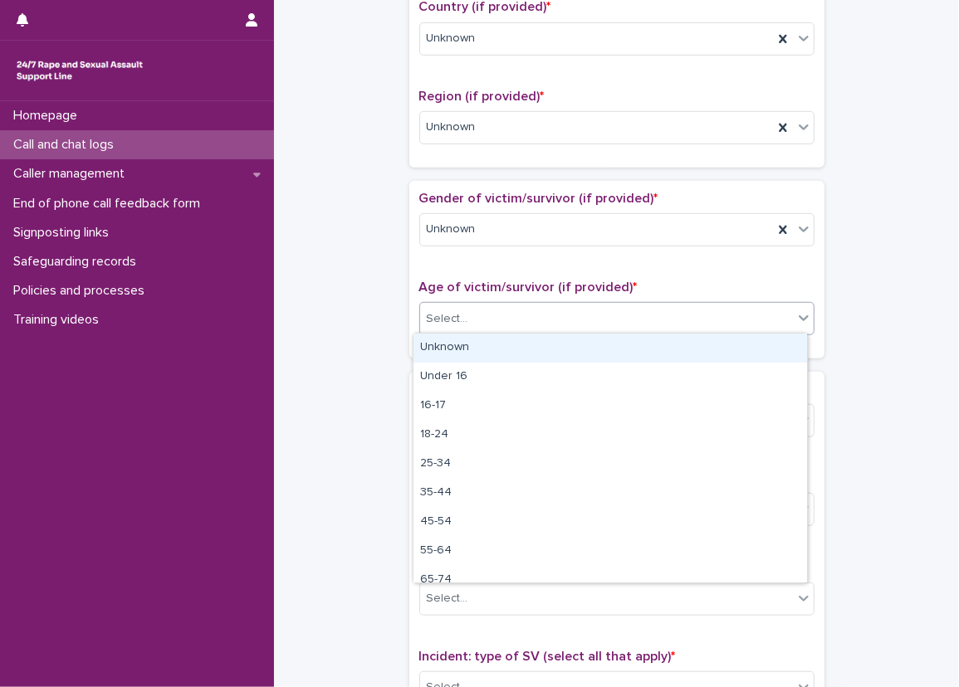
click at [512, 335] on div "Unknown" at bounding box center [609, 348] width 393 height 29
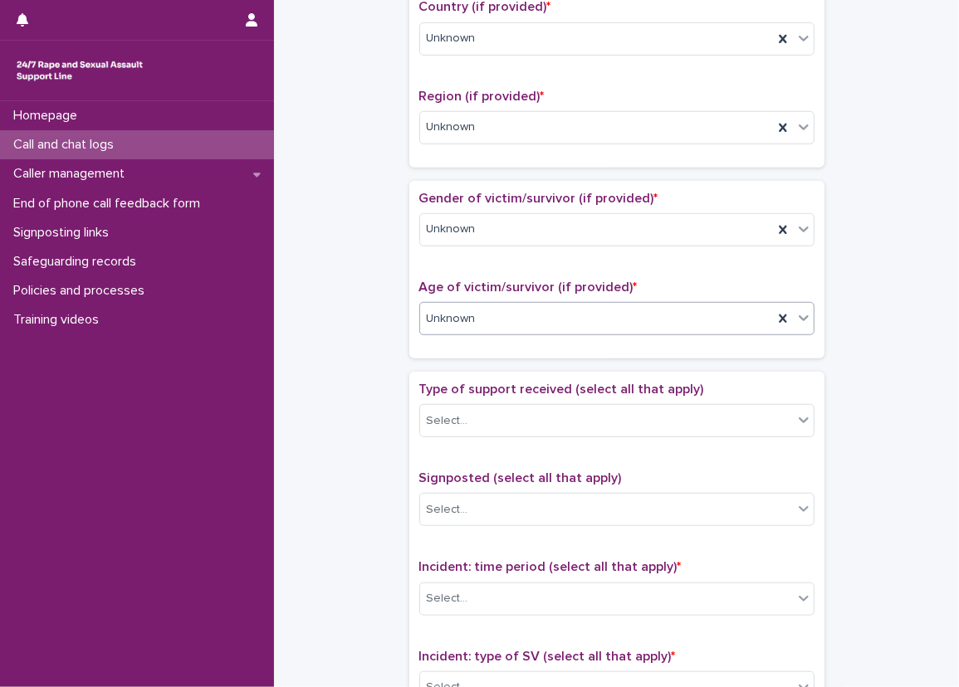
click at [532, 323] on div "Unknown" at bounding box center [596, 318] width 353 height 27
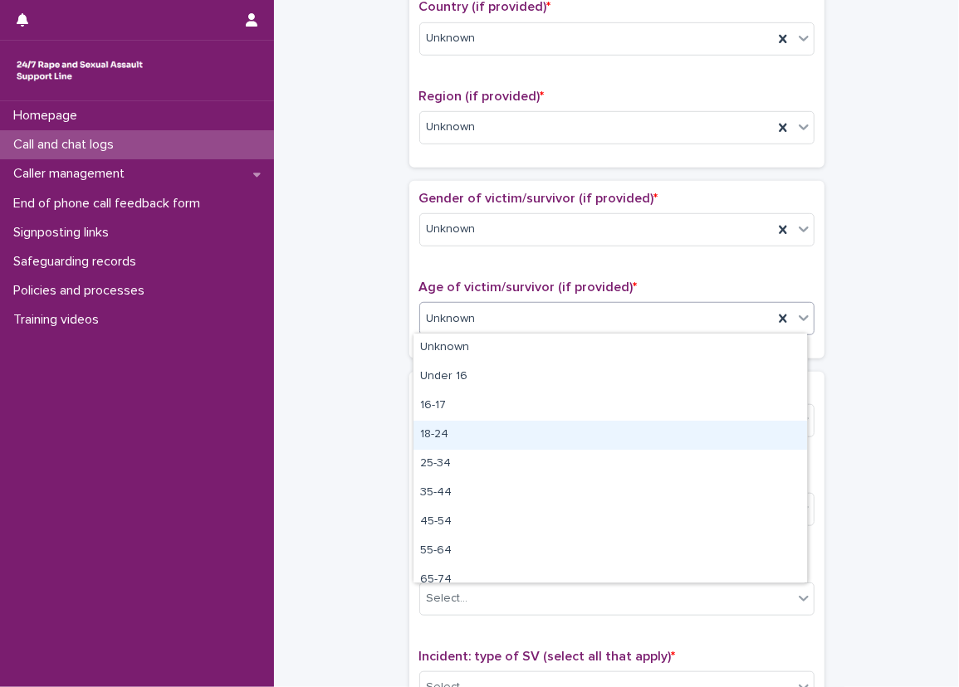
click at [465, 440] on div "18-24" at bounding box center [609, 435] width 393 height 29
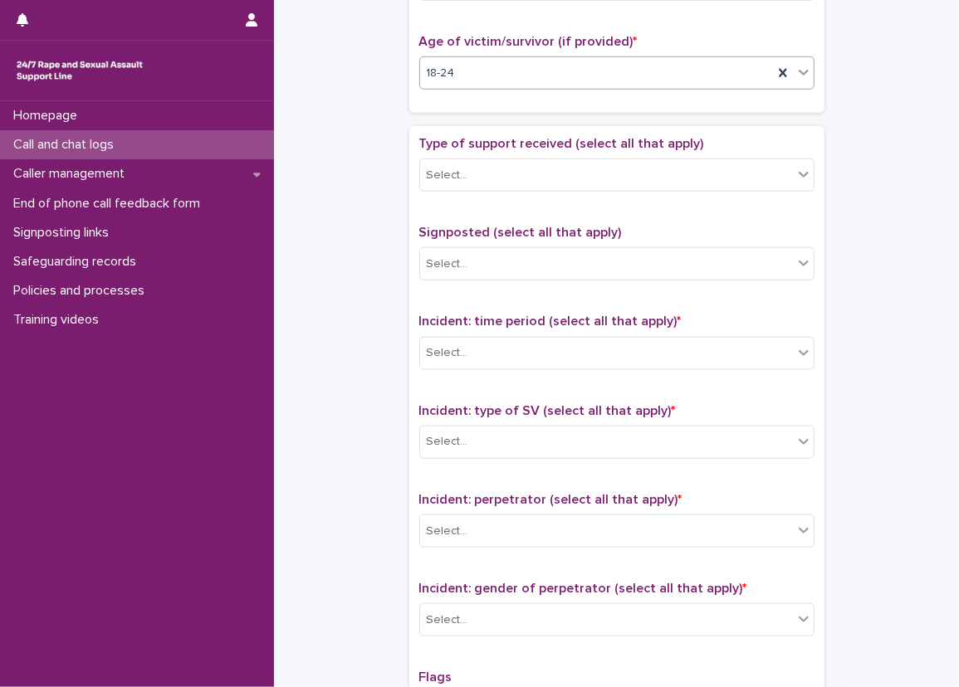
scroll to position [830, 0]
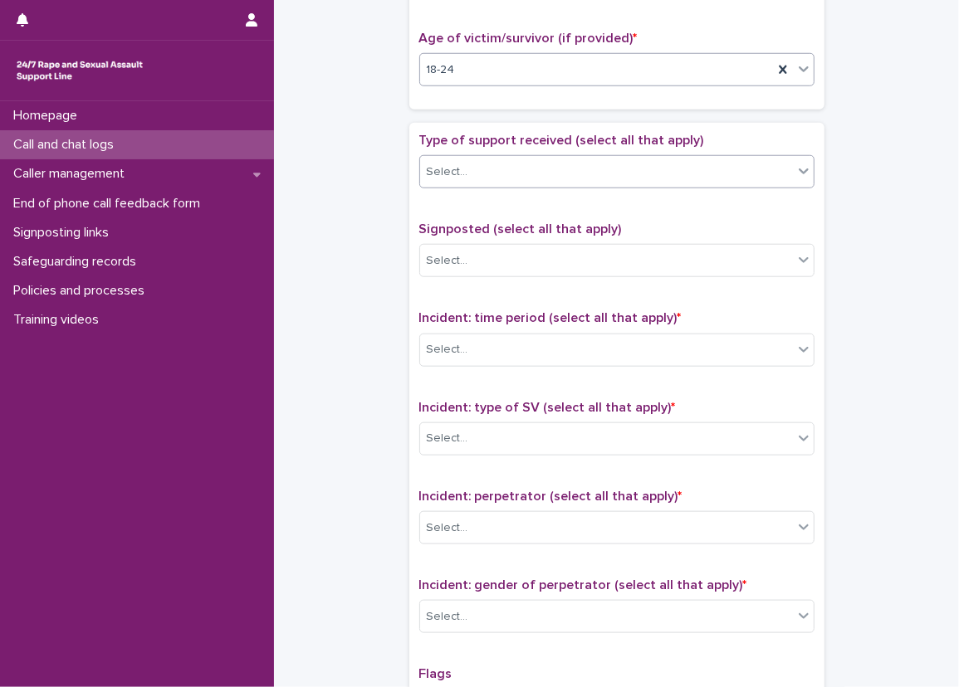
click at [490, 163] on div "Select..." at bounding box center [606, 172] width 373 height 27
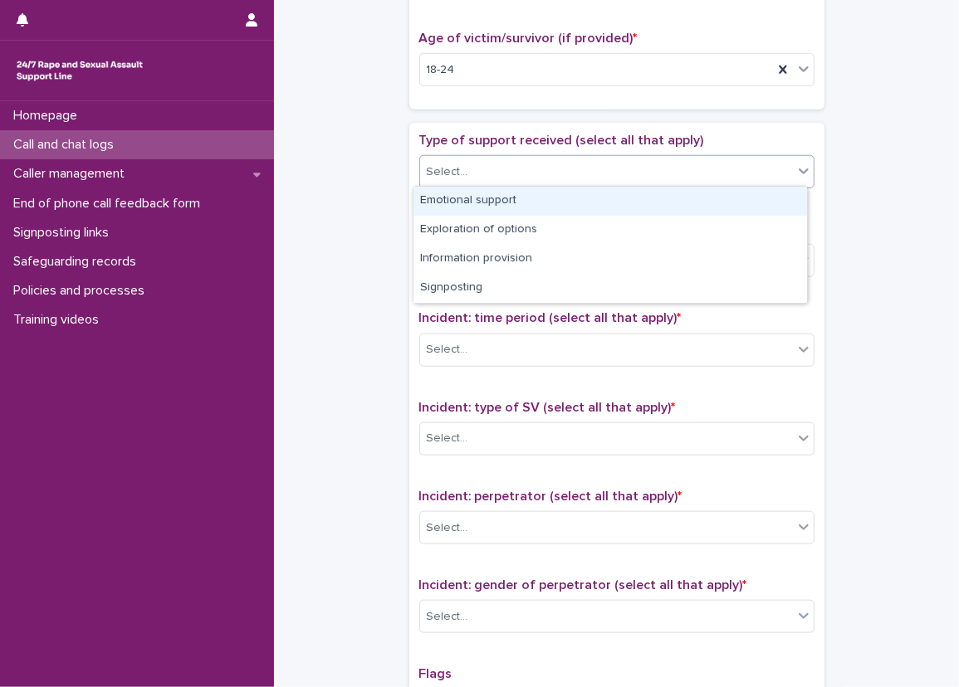
click at [515, 188] on div "Emotional support" at bounding box center [609, 201] width 393 height 29
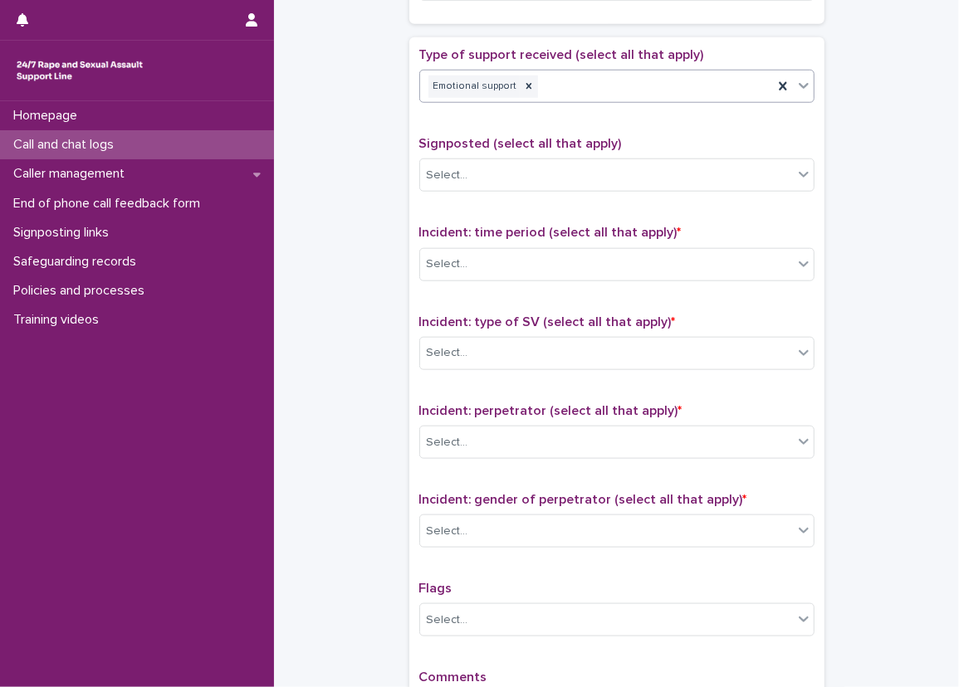
scroll to position [913, 0]
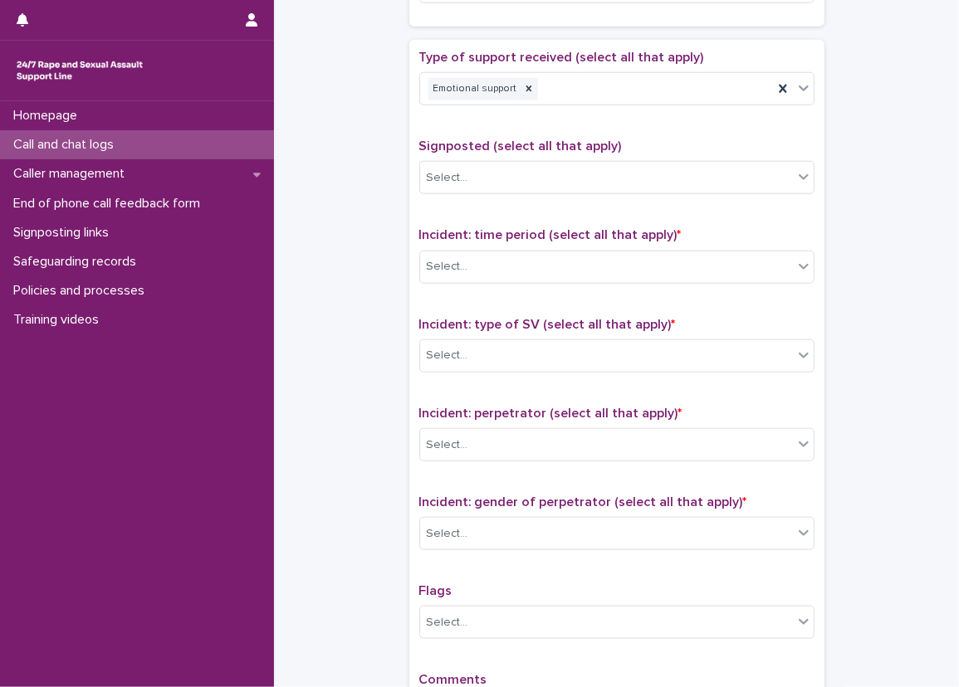
click at [628, 82] on div "Emotional support" at bounding box center [596, 89] width 353 height 29
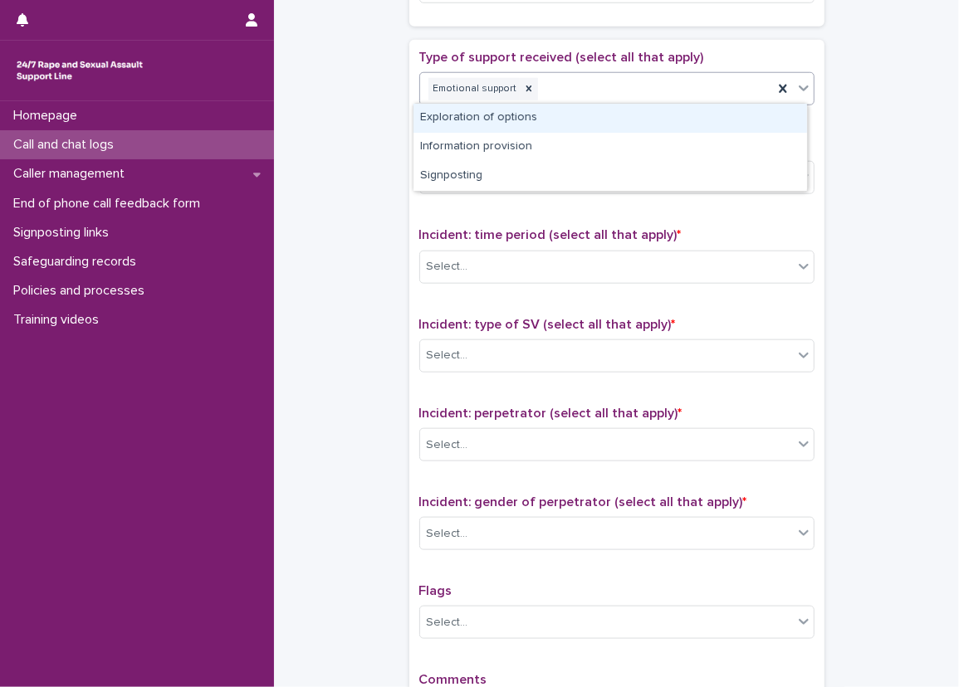
click at [571, 113] on div "Exploration of options" at bounding box center [609, 118] width 393 height 29
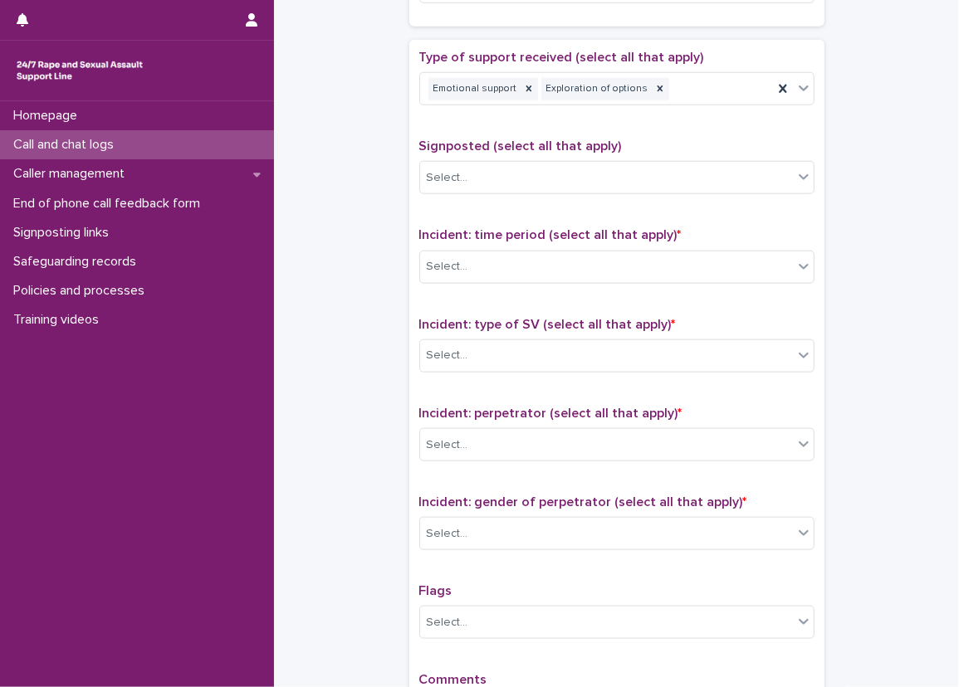
click at [559, 133] on div "Type of support received (select all that apply) Emotional support Exploration …" at bounding box center [616, 397] width 395 height 694
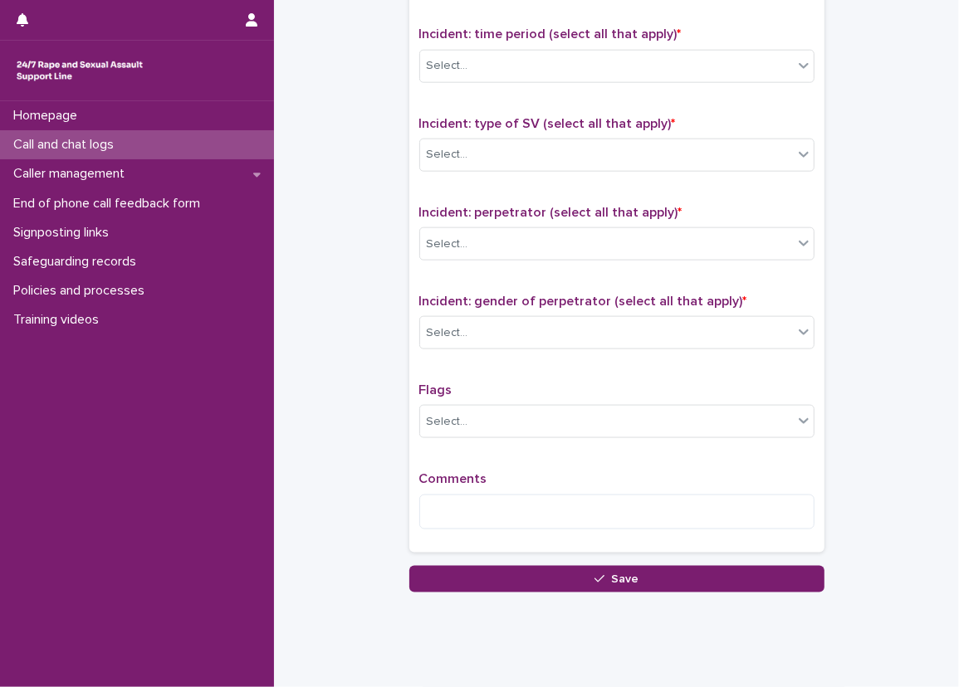
scroll to position [1119, 0]
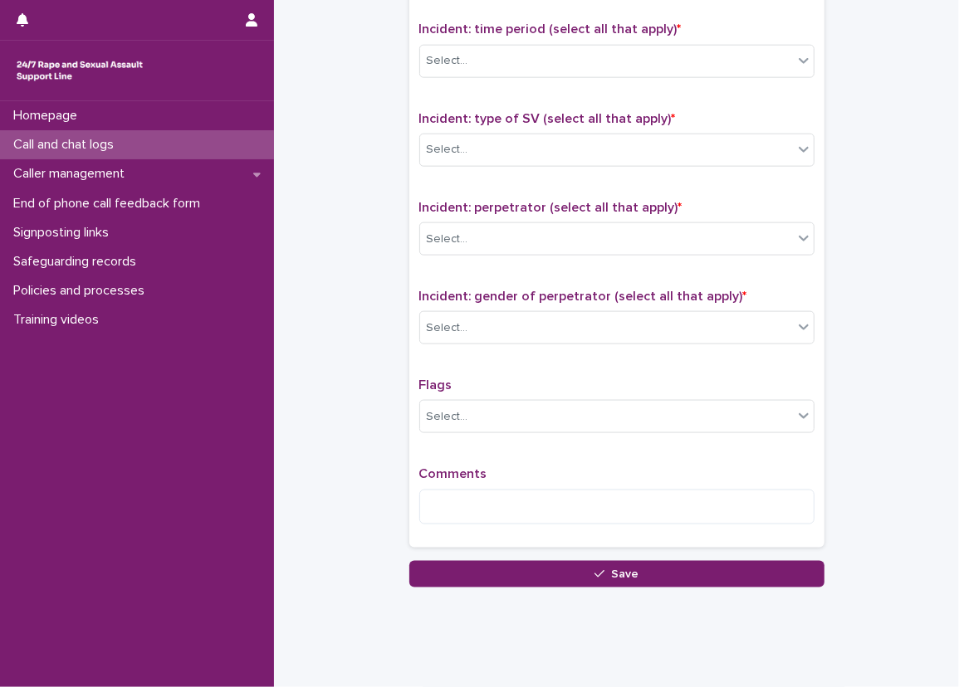
click at [487, 58] on div "Select..." at bounding box center [606, 60] width 373 height 27
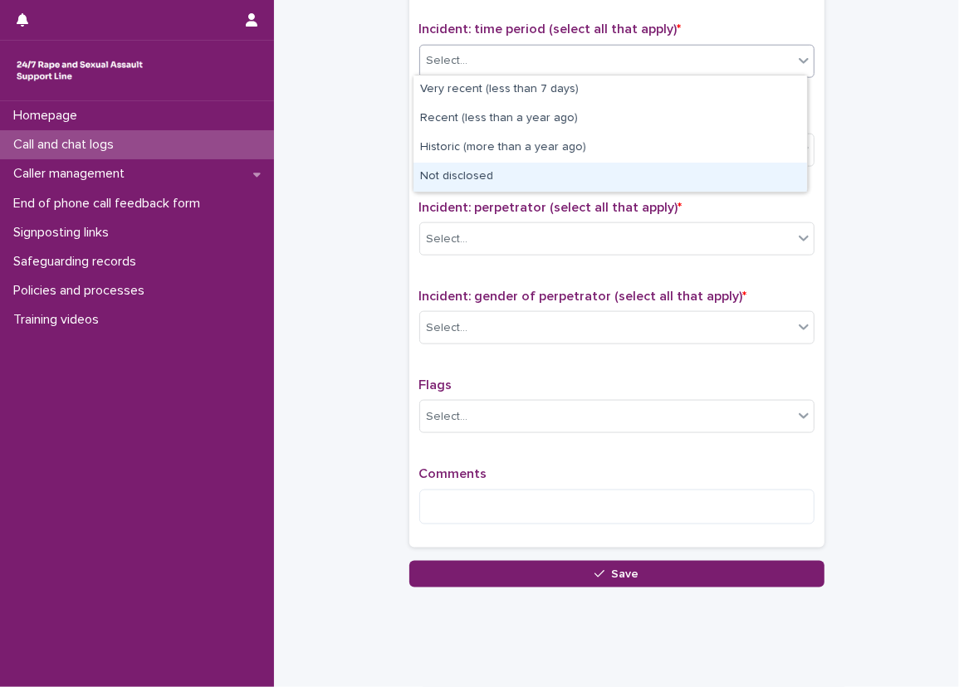
drag, startPoint x: 478, startPoint y: 100, endPoint x: 484, endPoint y: 175, distance: 75.8
click at [484, 175] on div "Not disclosed" at bounding box center [609, 177] width 393 height 29
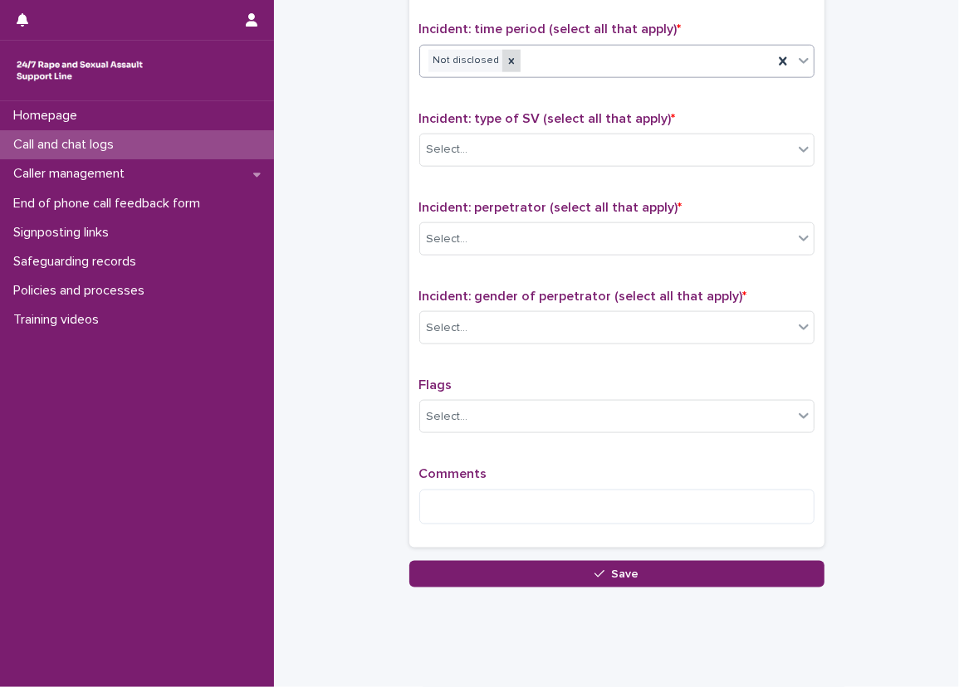
click at [505, 63] on icon at bounding box center [511, 62] width 12 height 12
click at [511, 57] on div "Select..." at bounding box center [606, 60] width 373 height 27
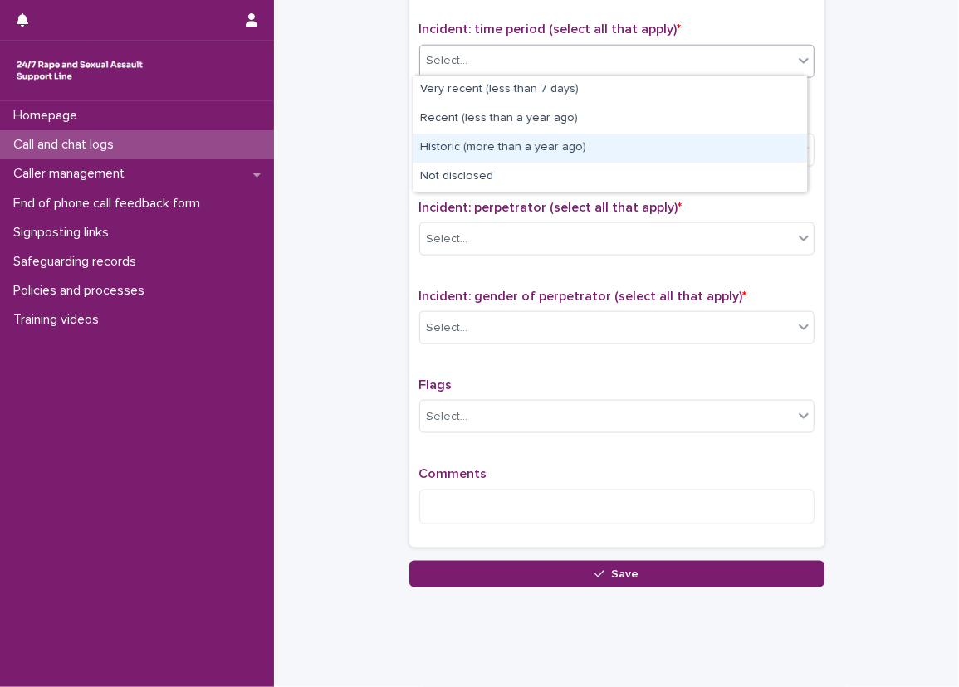
click at [509, 153] on div "Historic (more than a year ago)" at bounding box center [609, 148] width 393 height 29
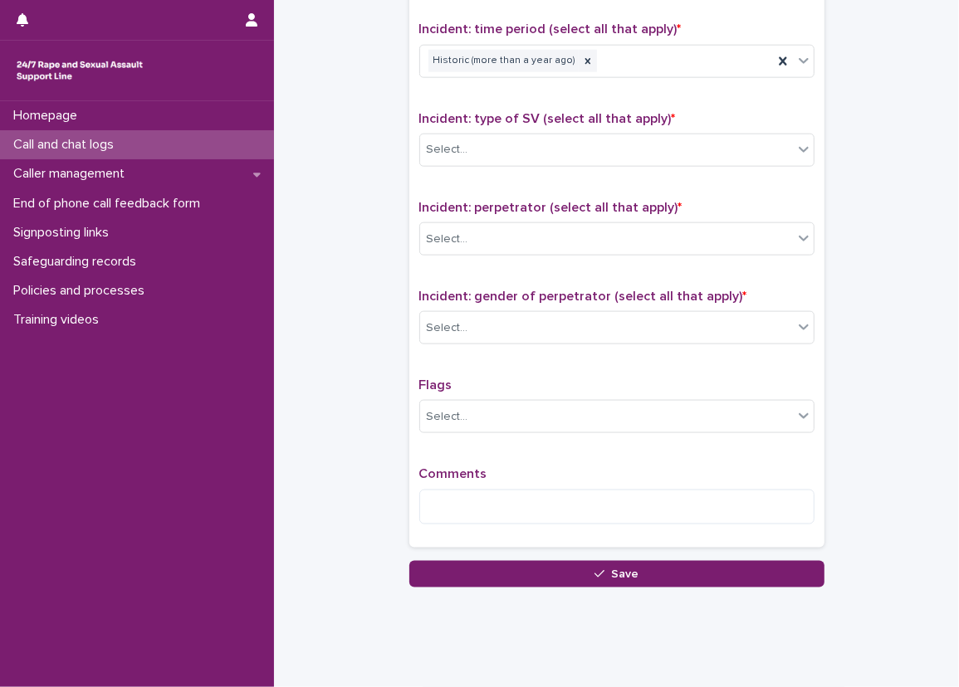
click at [510, 164] on div "Incident: type of SV (select all that apply) * Select..." at bounding box center [616, 145] width 395 height 69
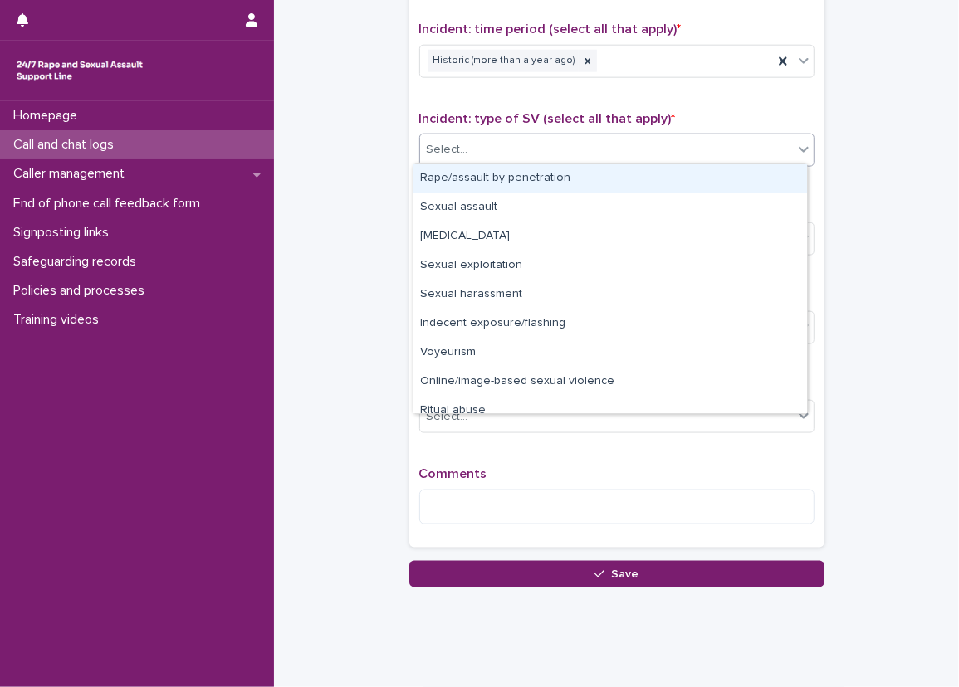
click at [520, 142] on div "Select..." at bounding box center [606, 149] width 373 height 27
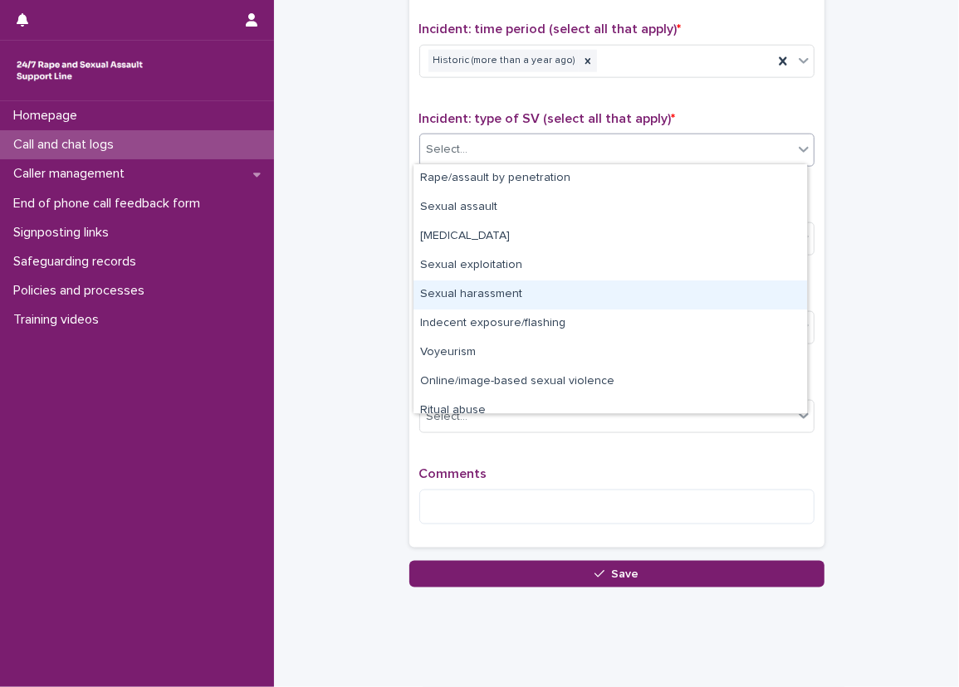
click at [491, 292] on div "Sexual harassment" at bounding box center [609, 295] width 393 height 29
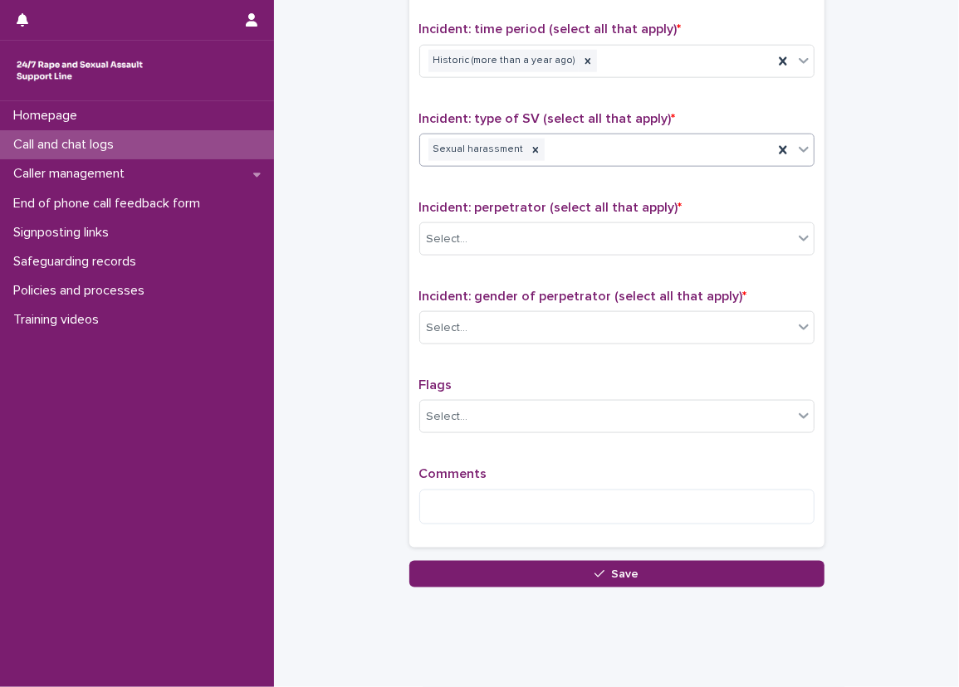
click at [585, 144] on div "Sexual harassment" at bounding box center [596, 149] width 353 height 29
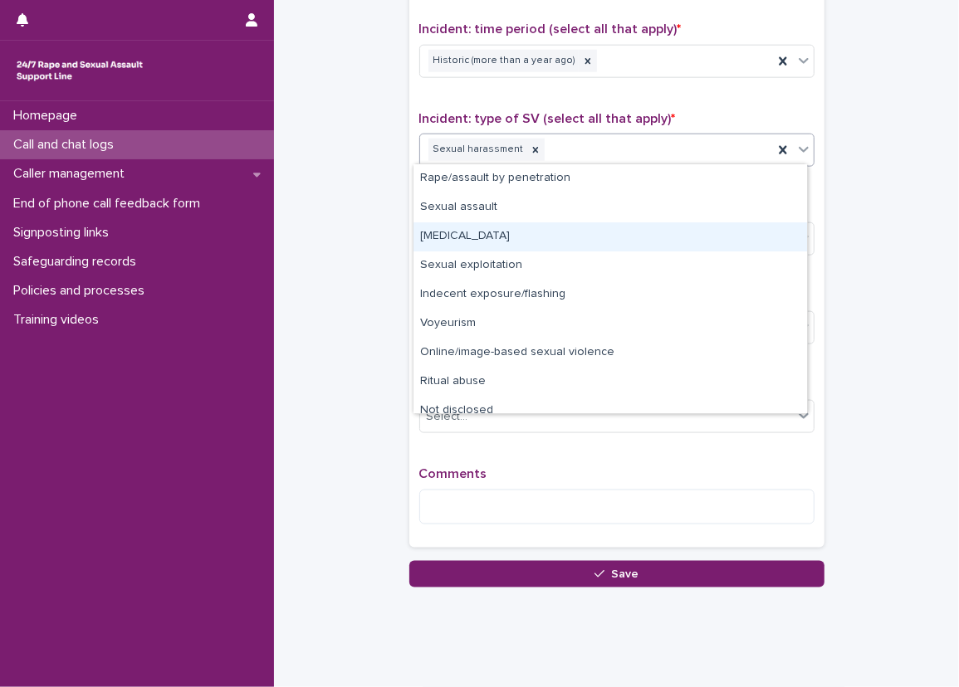
click at [581, 237] on div "[MEDICAL_DATA]" at bounding box center [609, 236] width 393 height 29
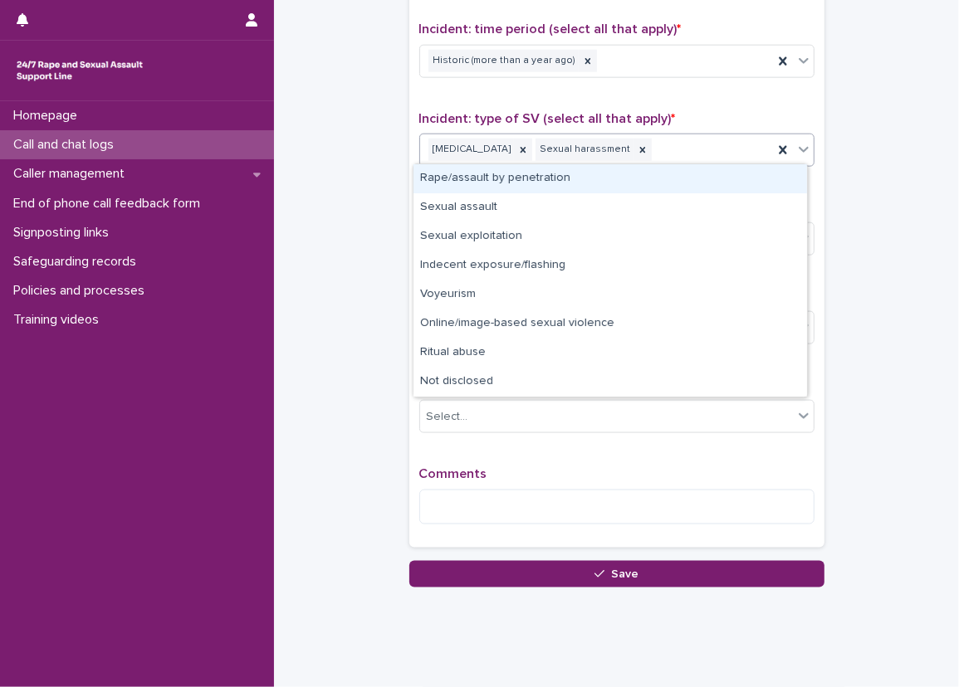
click at [657, 138] on div "[MEDICAL_DATA] Sexual harassment" at bounding box center [596, 149] width 353 height 29
click at [689, 90] on div "Type of support received (select all that apply) Emotional support Exploration …" at bounding box center [616, 191] width 395 height 694
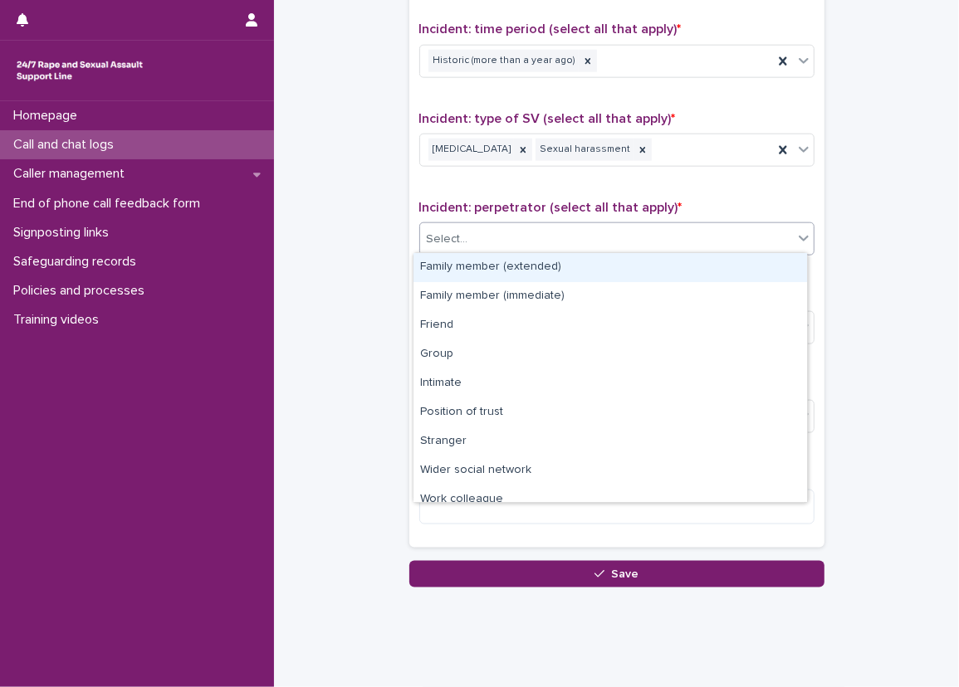
click at [574, 222] on div "Select..." at bounding box center [616, 238] width 395 height 33
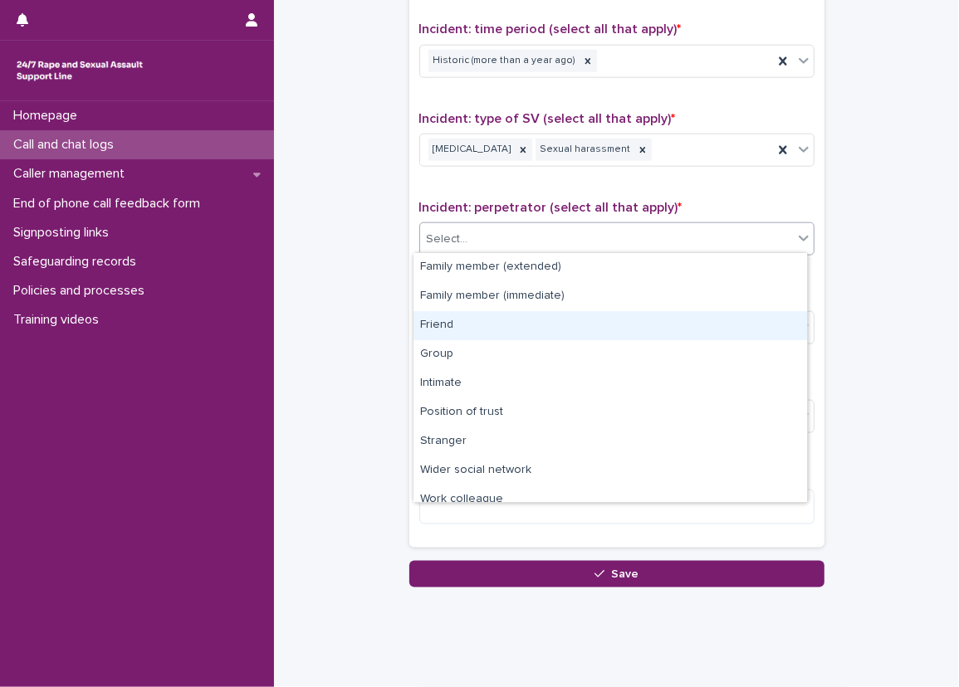
drag, startPoint x: 478, startPoint y: 500, endPoint x: 349, endPoint y: 351, distance: 197.1
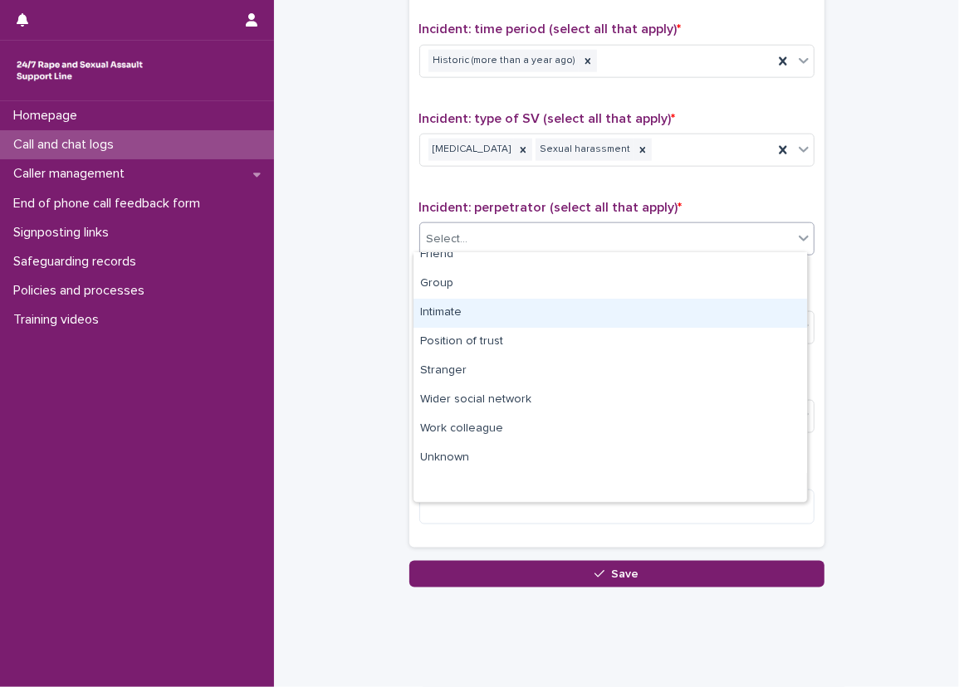
scroll to position [0, 0]
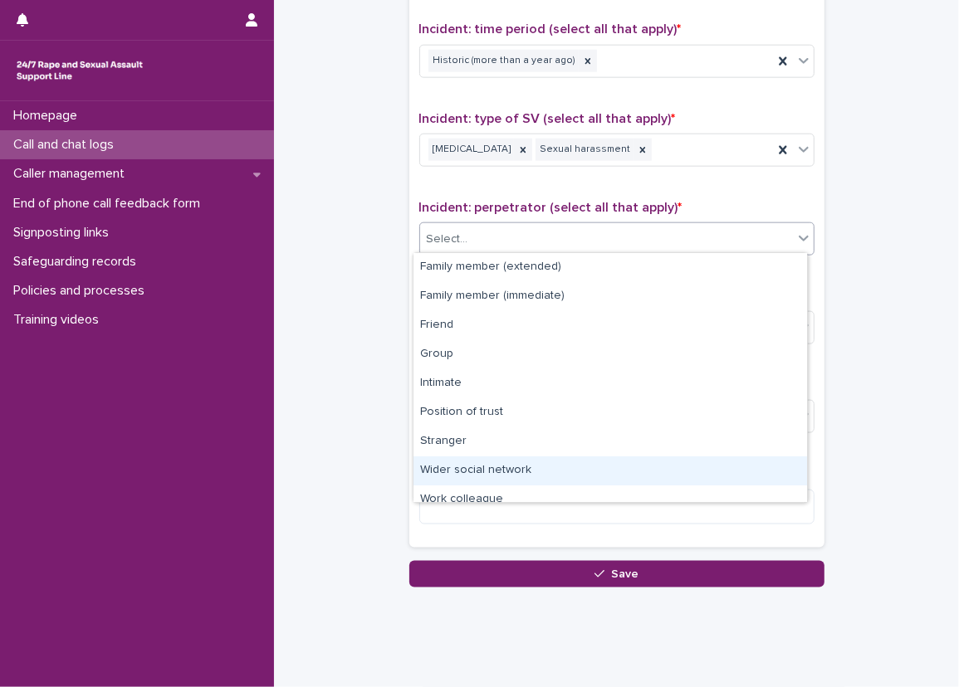
click at [578, 471] on div "Wider social network" at bounding box center [609, 471] width 393 height 29
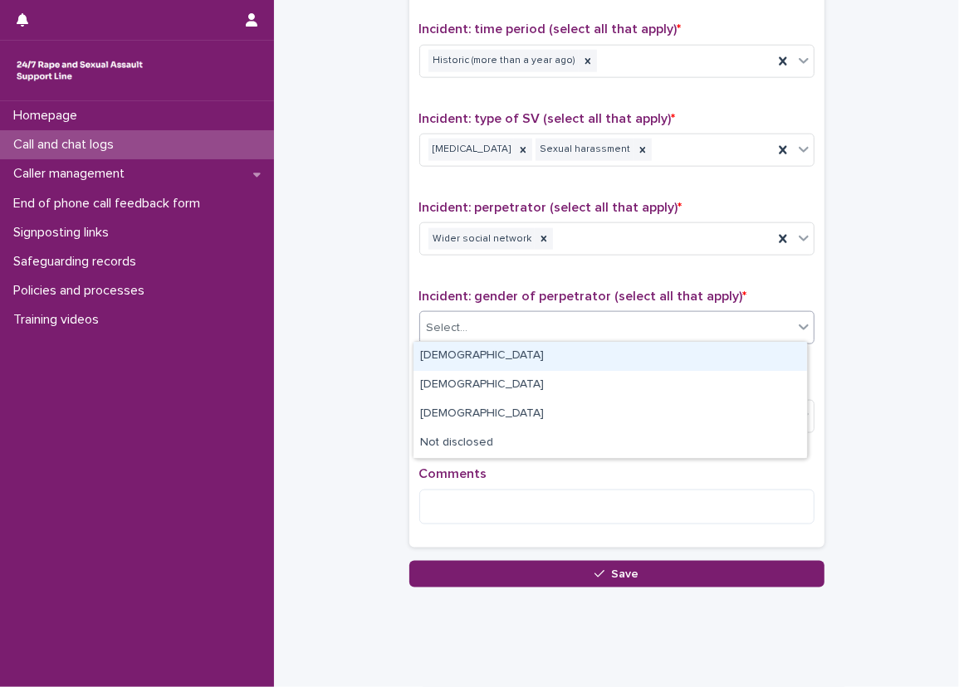
click at [539, 318] on div "Select..." at bounding box center [606, 328] width 373 height 27
click at [530, 339] on div "Select..." at bounding box center [616, 327] width 395 height 33
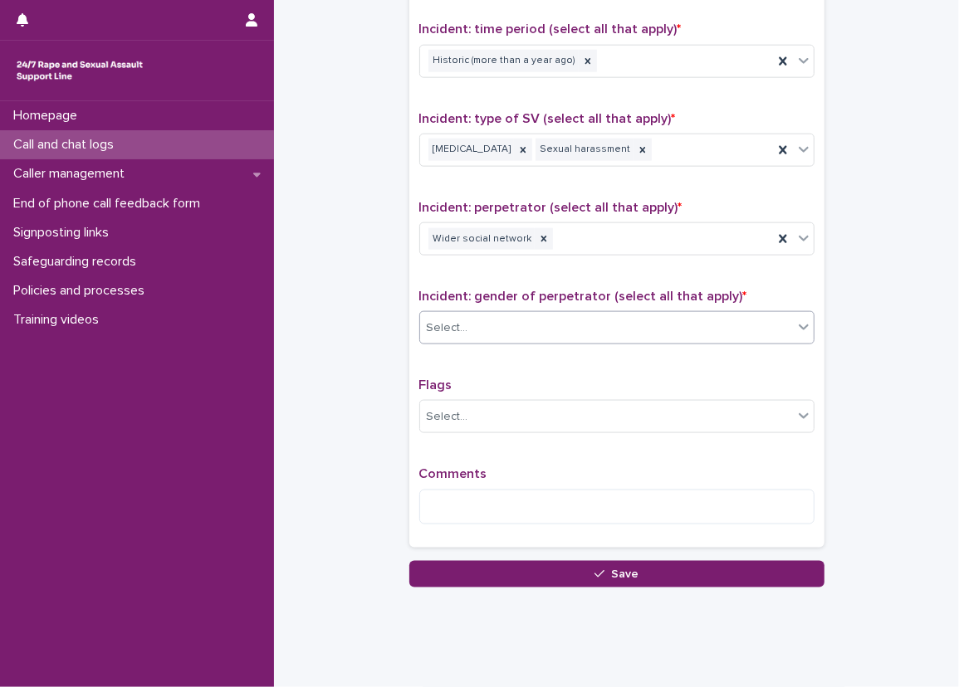
click at [530, 335] on div "Select..." at bounding box center [606, 328] width 373 height 27
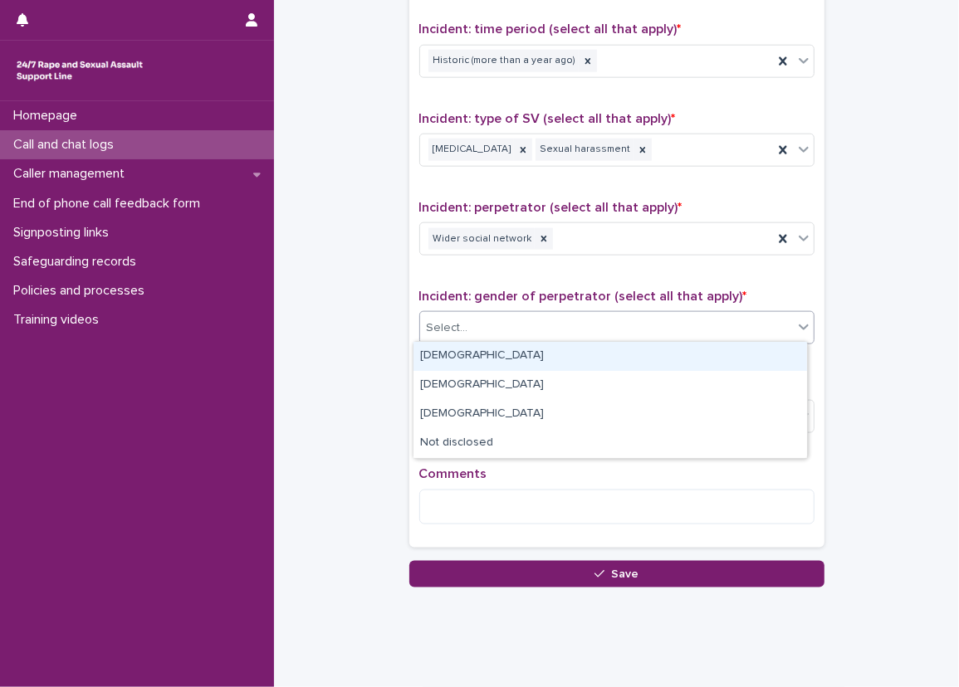
click at [520, 356] on div "[DEMOGRAPHIC_DATA]" at bounding box center [609, 356] width 393 height 29
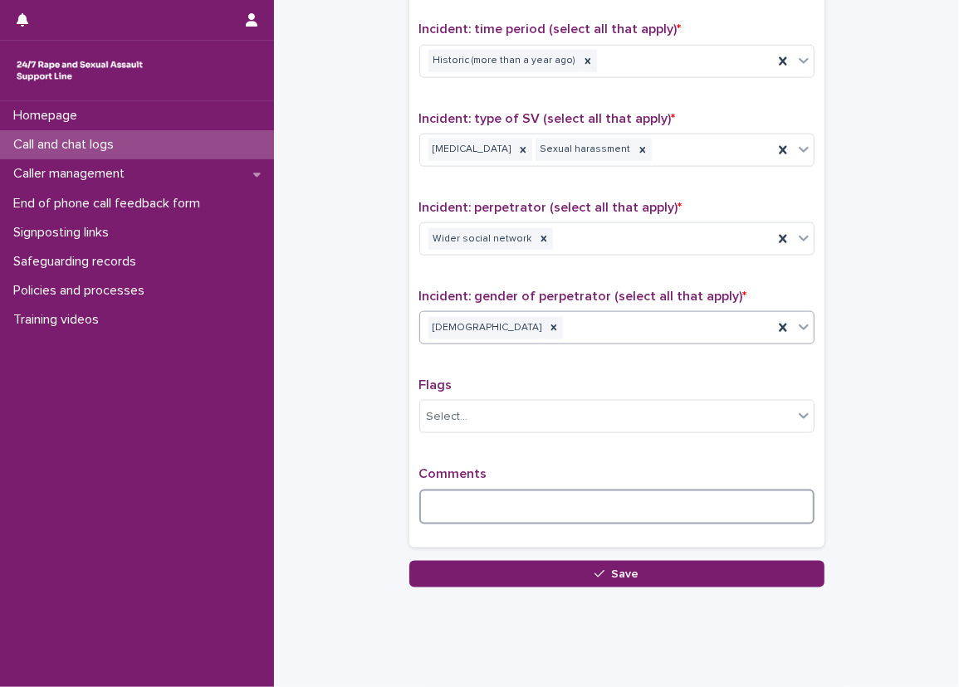
click at [514, 495] on textarea at bounding box center [616, 508] width 395 height 36
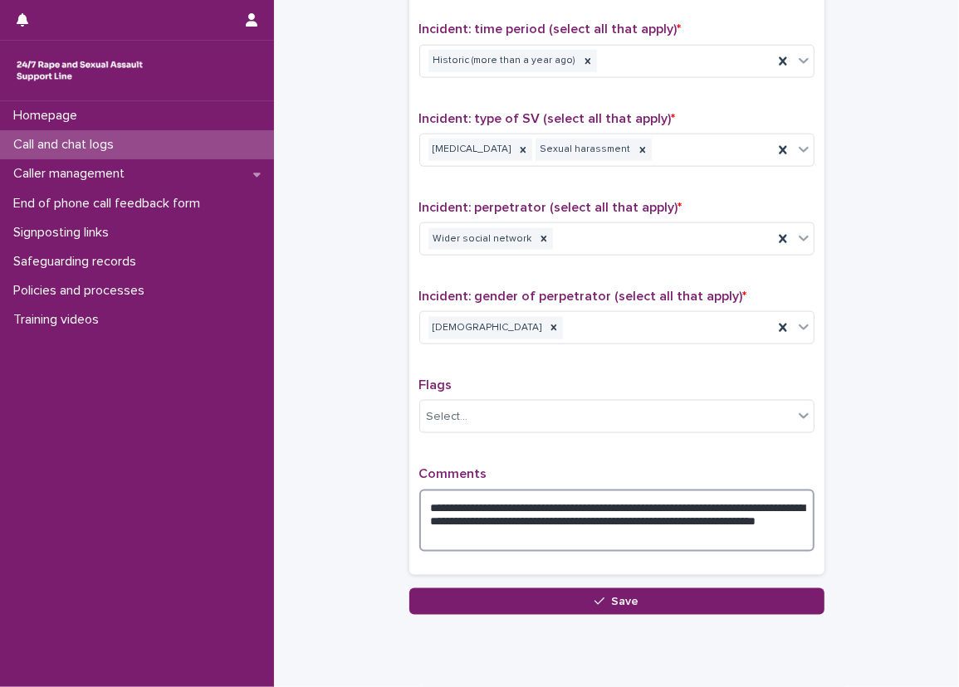
type textarea "**********"
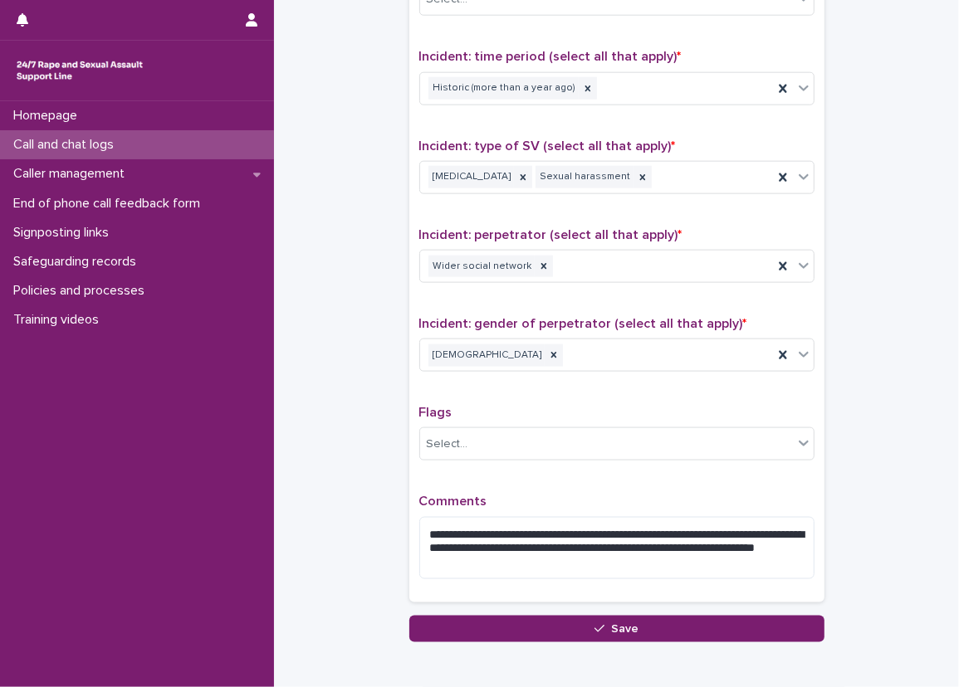
scroll to position [1119, 0]
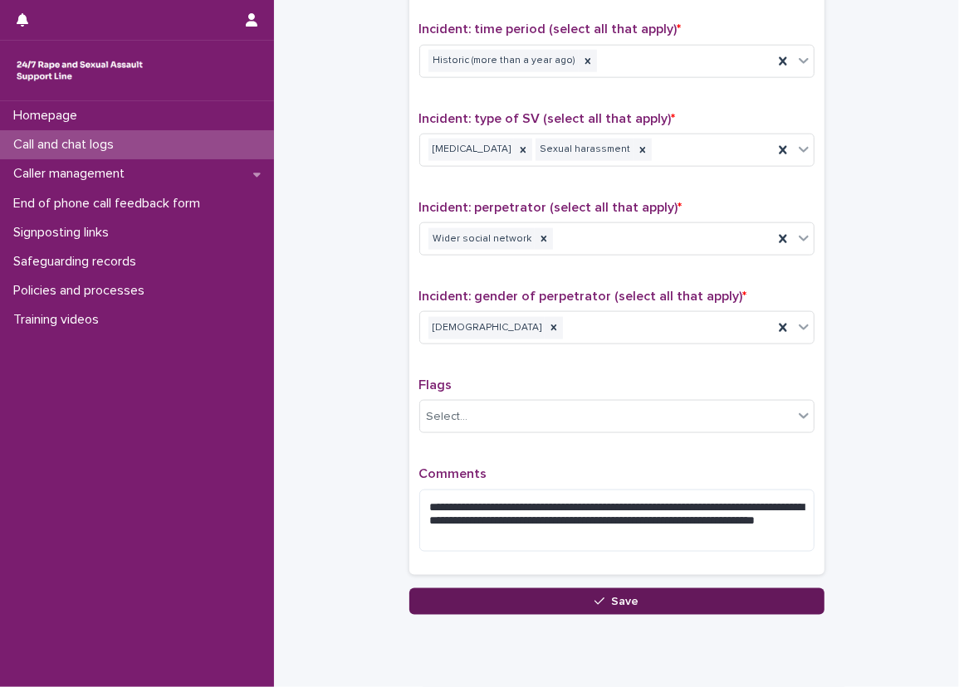
click at [673, 593] on button "Save" at bounding box center [616, 601] width 415 height 27
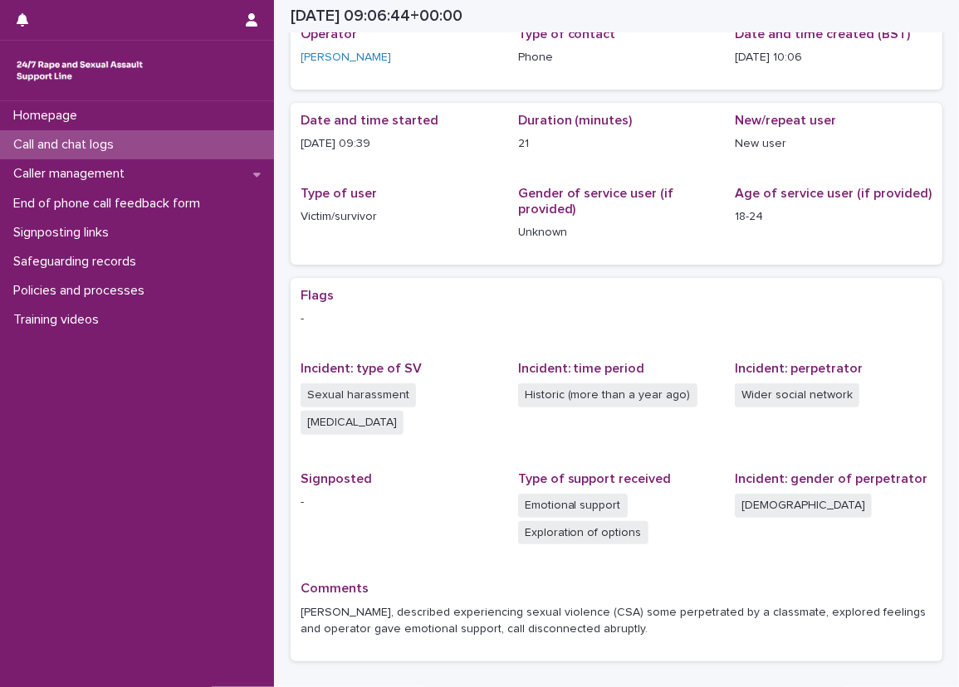
scroll to position [76, 0]
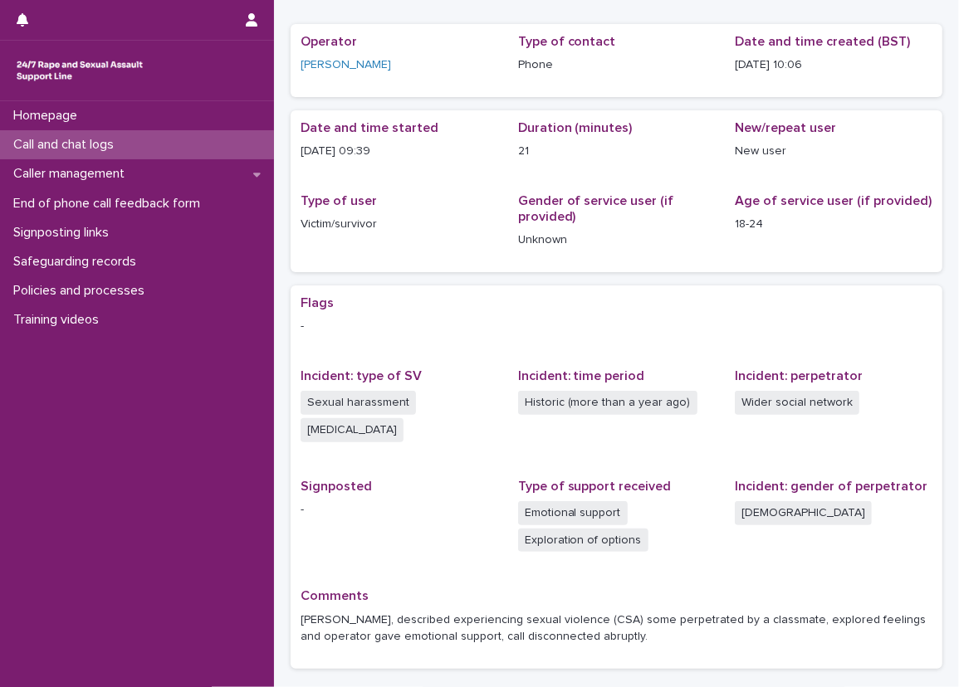
click at [745, 271] on div "Date and time started [DATE] 09:39 Duration (minutes) 21 New/repeat user New us…" at bounding box center [617, 191] width 652 height 162
click at [139, 144] on div "Call and chat logs" at bounding box center [137, 144] width 274 height 29
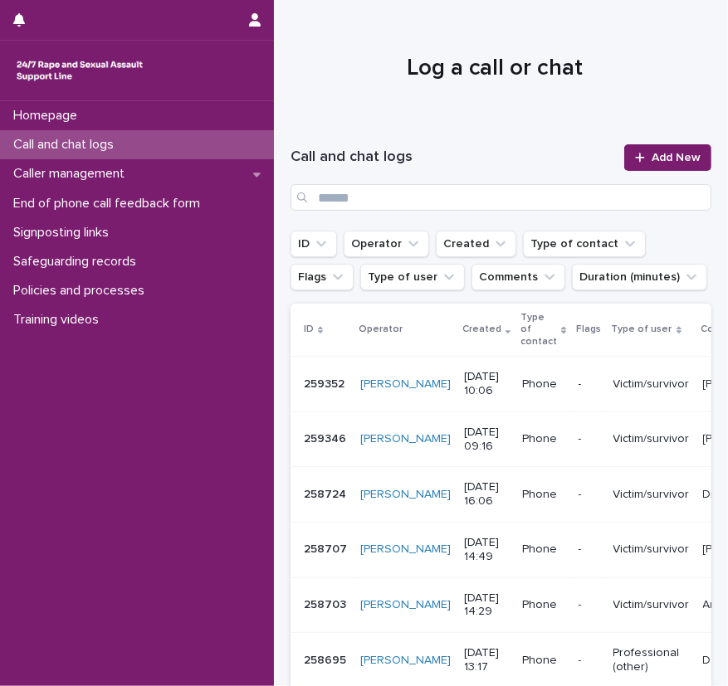
click at [575, 44] on div at bounding box center [495, 61] width 442 height 125
click at [0, 382] on html "Homepage Call and chat logs Caller management End of phone call feedback form S…" at bounding box center [364, 343] width 728 height 686
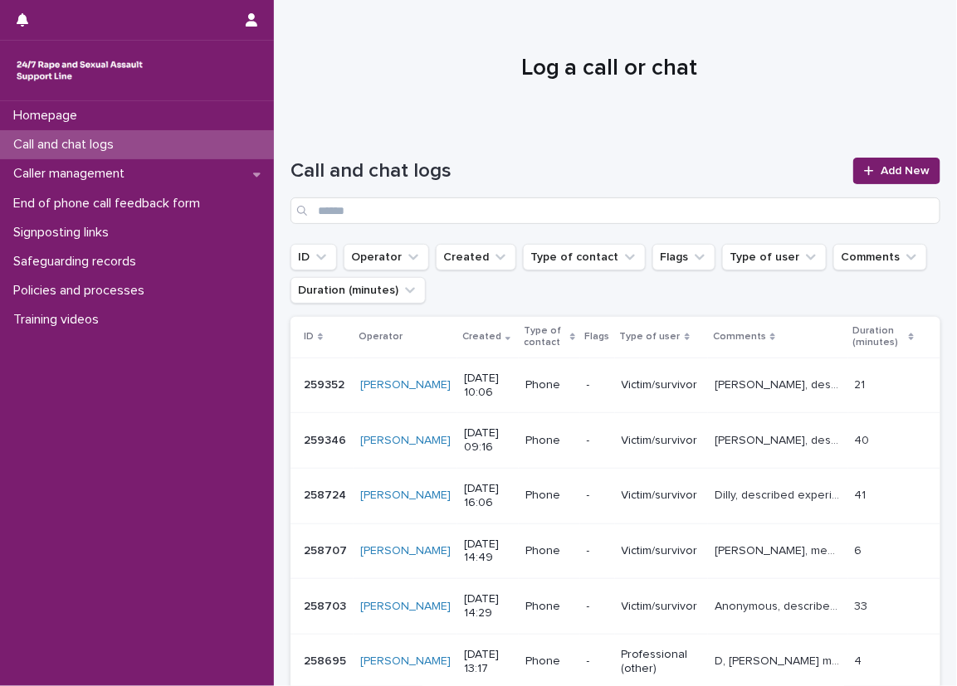
click at [471, 163] on h1 "Call and chat logs" at bounding box center [567, 171] width 553 height 24
click at [234, 157] on div "Call and chat logs" at bounding box center [137, 144] width 274 height 29
click at [867, 162] on link "Add New" at bounding box center [896, 171] width 87 height 27
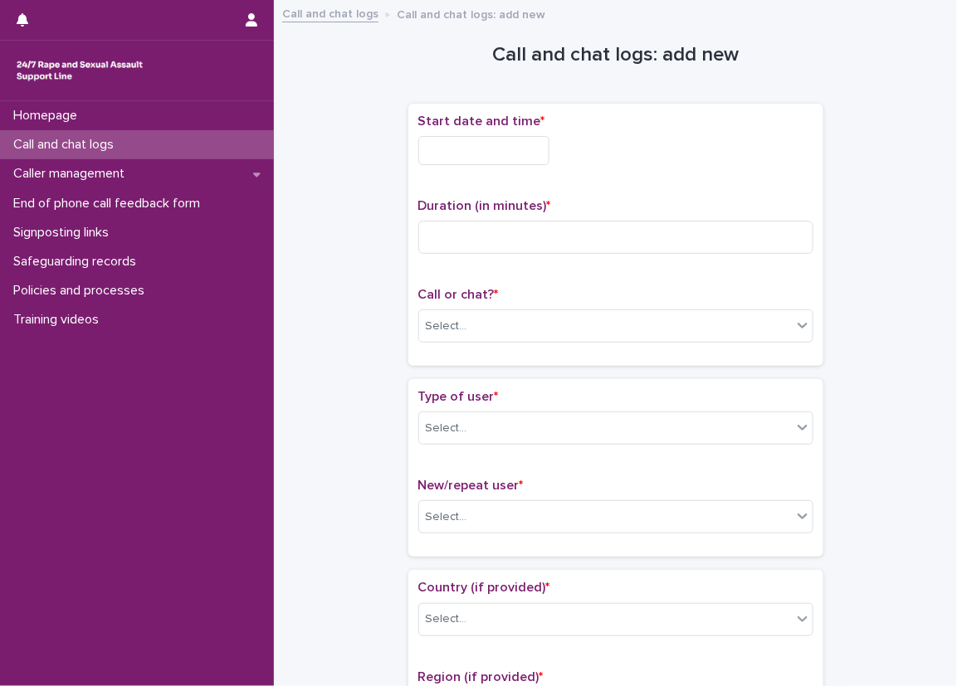
click at [528, 159] on input "text" at bounding box center [483, 150] width 131 height 29
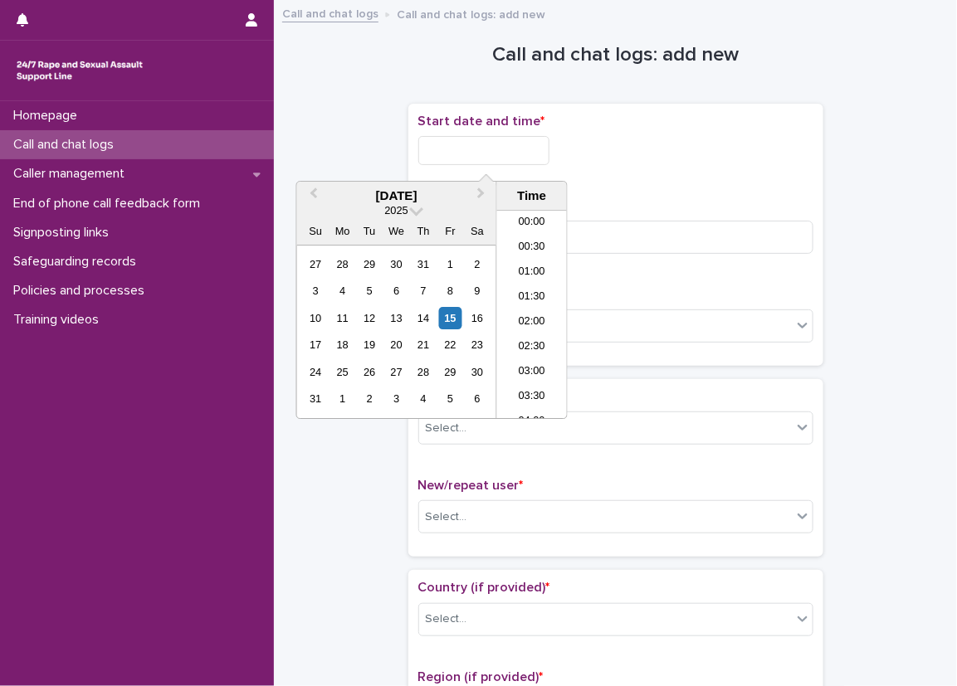
scroll to position [432, 0]
click at [530, 291] on li "10:00" at bounding box center [532, 289] width 71 height 25
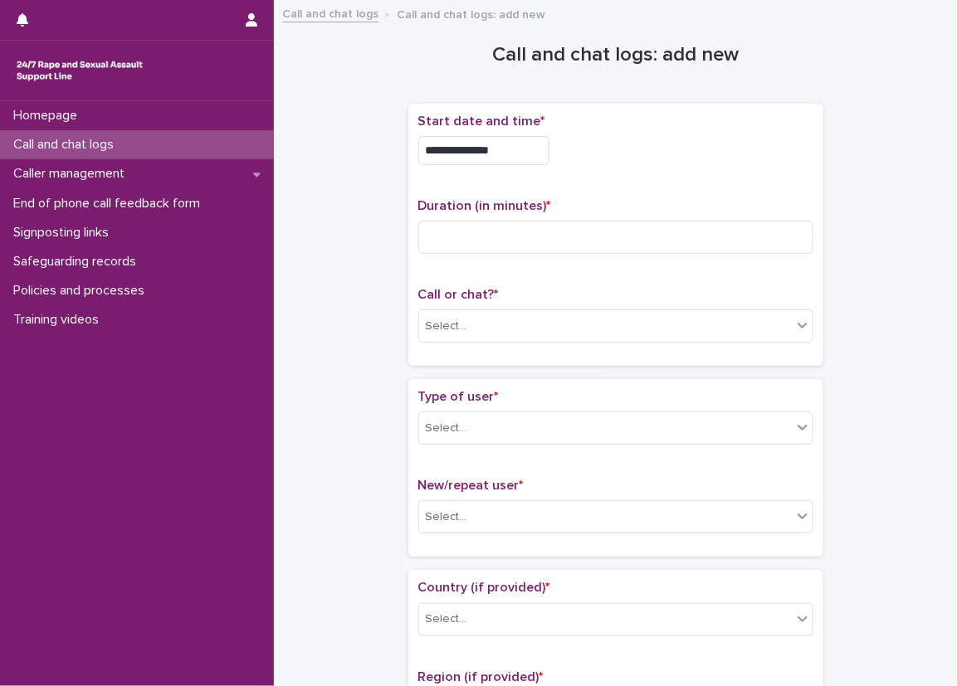
click at [534, 149] on input "**********" at bounding box center [483, 150] width 131 height 29
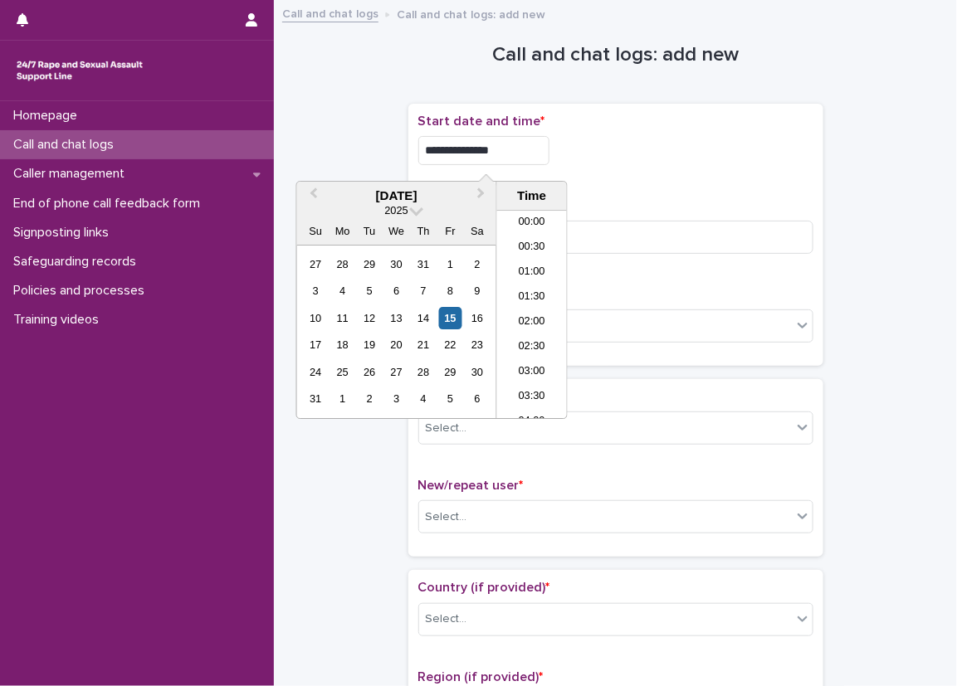
scroll to position [407, 0]
type input "**********"
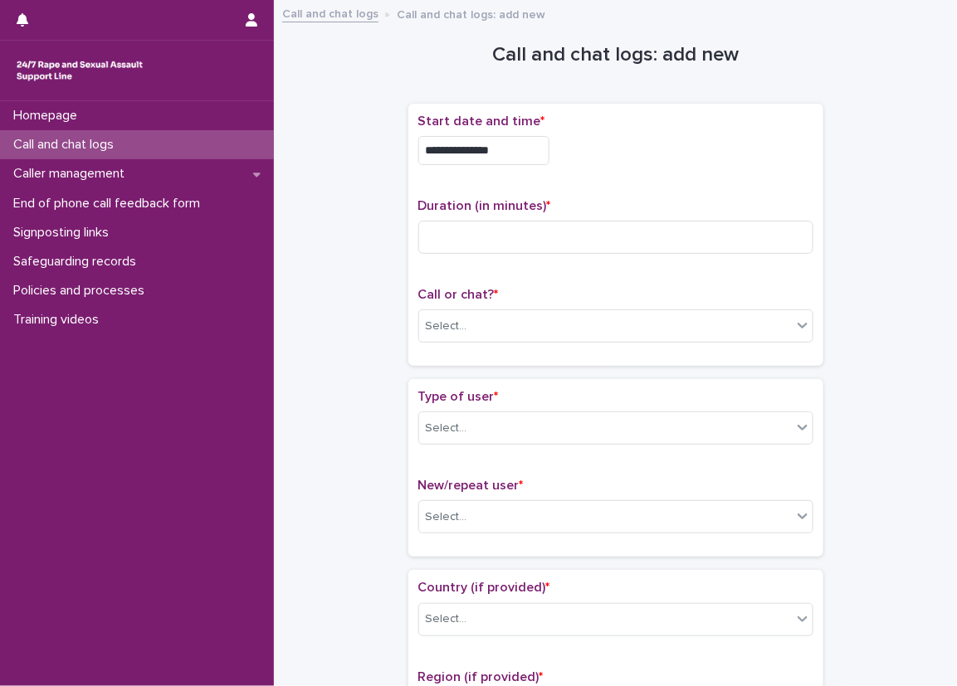
click at [616, 152] on div "**********" at bounding box center [615, 150] width 395 height 29
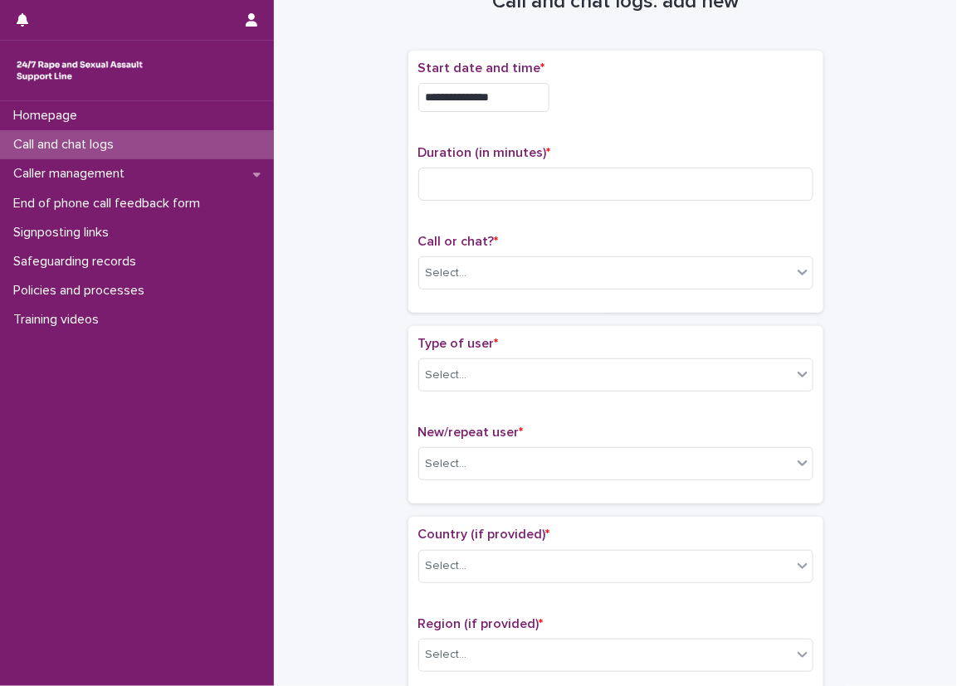
scroll to position [83, 0]
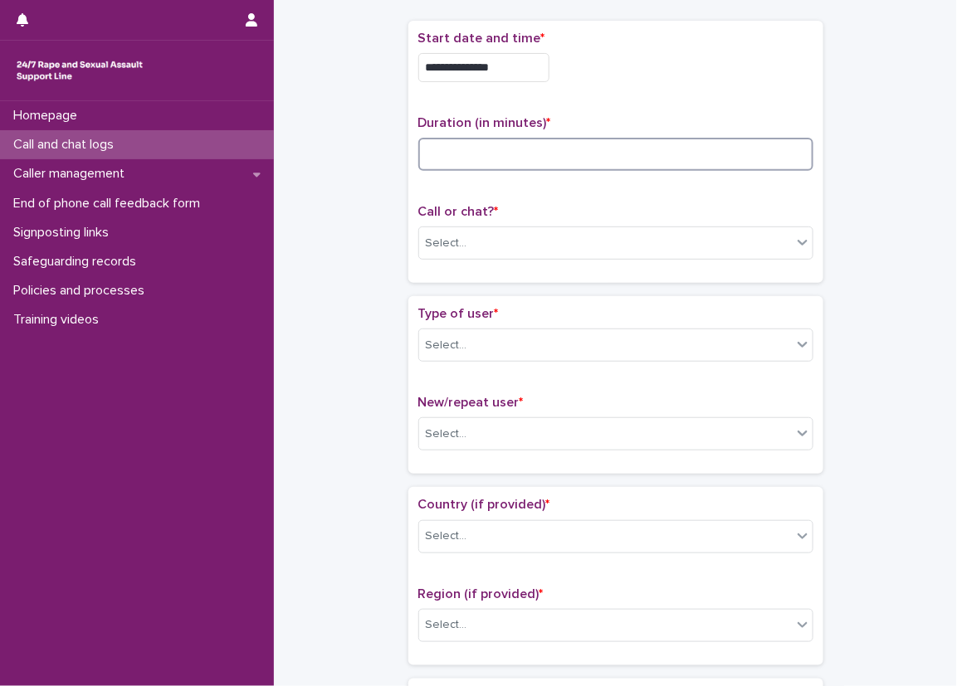
click at [616, 152] on input at bounding box center [615, 154] width 395 height 33
type input "**"
click at [538, 239] on div "Select..." at bounding box center [605, 243] width 373 height 27
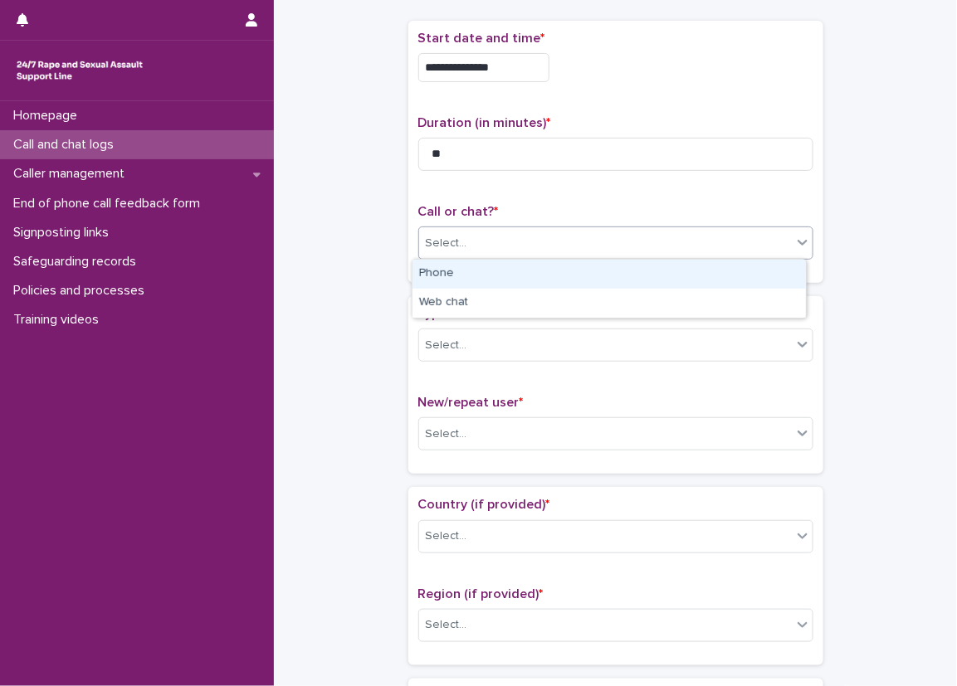
click at [505, 277] on div "Phone" at bounding box center [609, 274] width 393 height 29
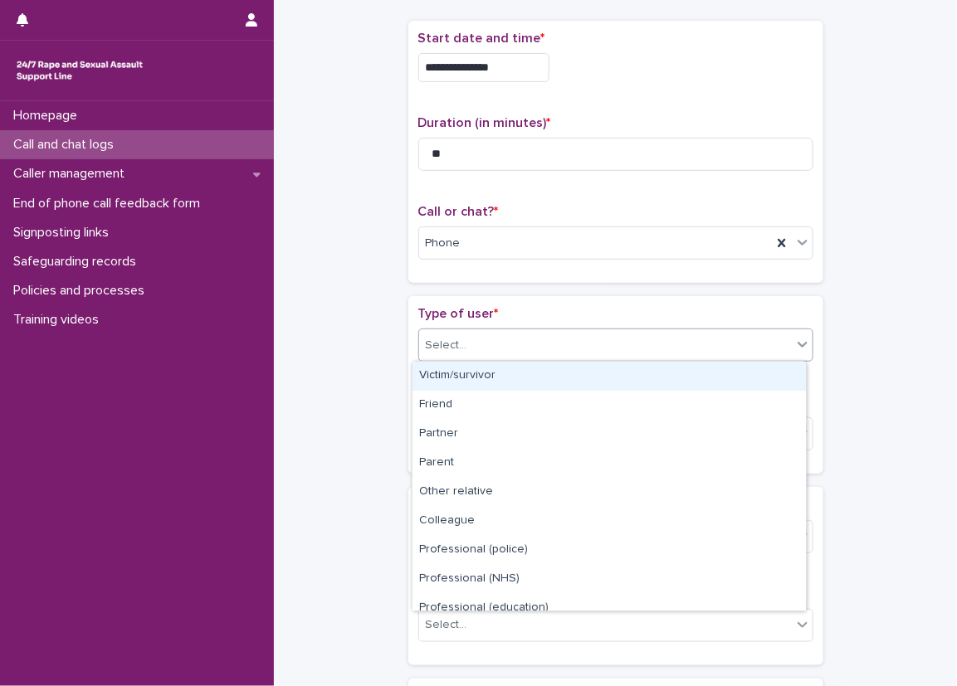
click at [497, 338] on div "Select..." at bounding box center [605, 345] width 373 height 27
click at [501, 381] on div "Victim/survivor" at bounding box center [609, 376] width 393 height 29
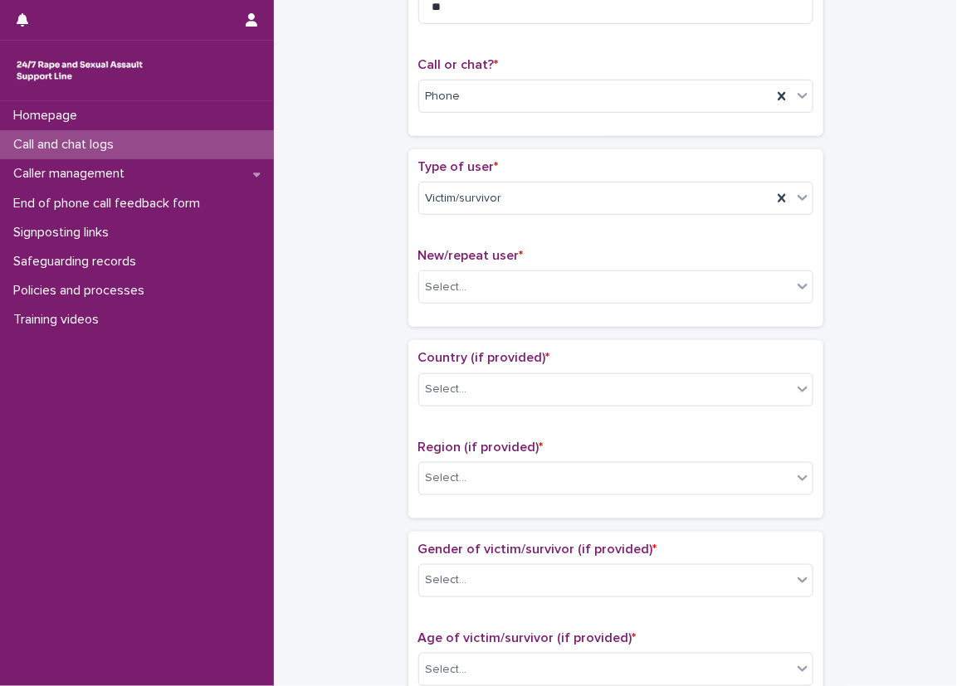
scroll to position [249, 0]
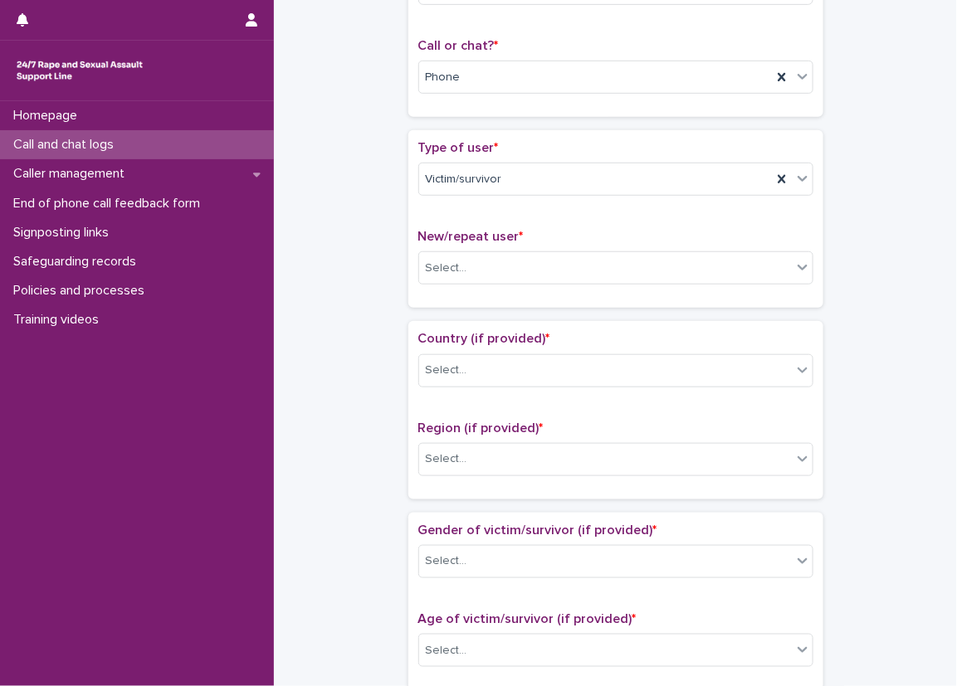
click at [455, 296] on div "New/repeat user * Select..." at bounding box center [615, 263] width 395 height 69
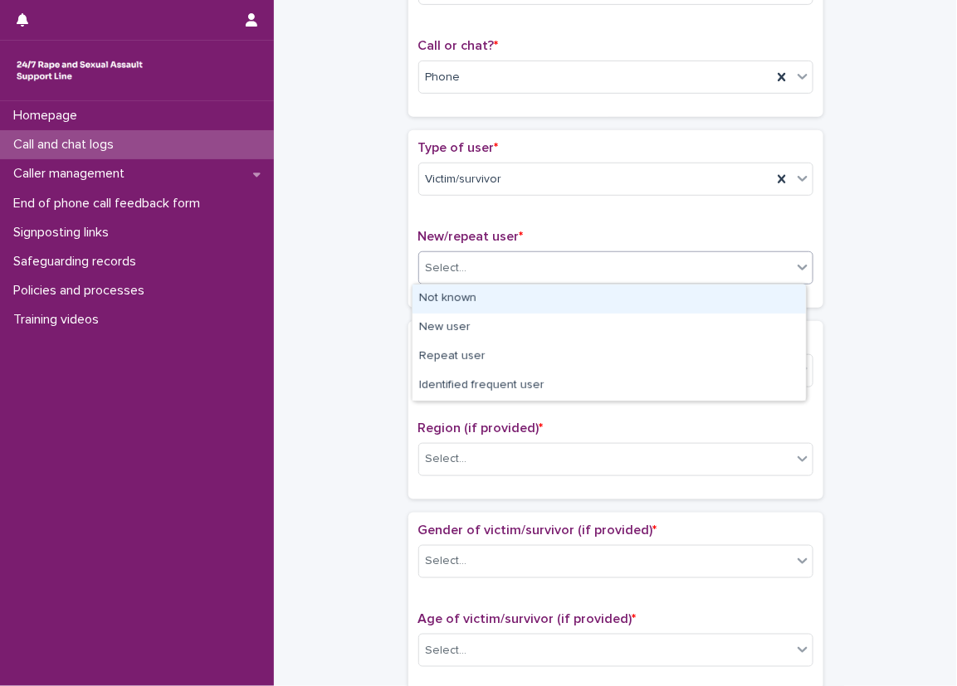
click at [473, 264] on div "Select..." at bounding box center [605, 268] width 373 height 27
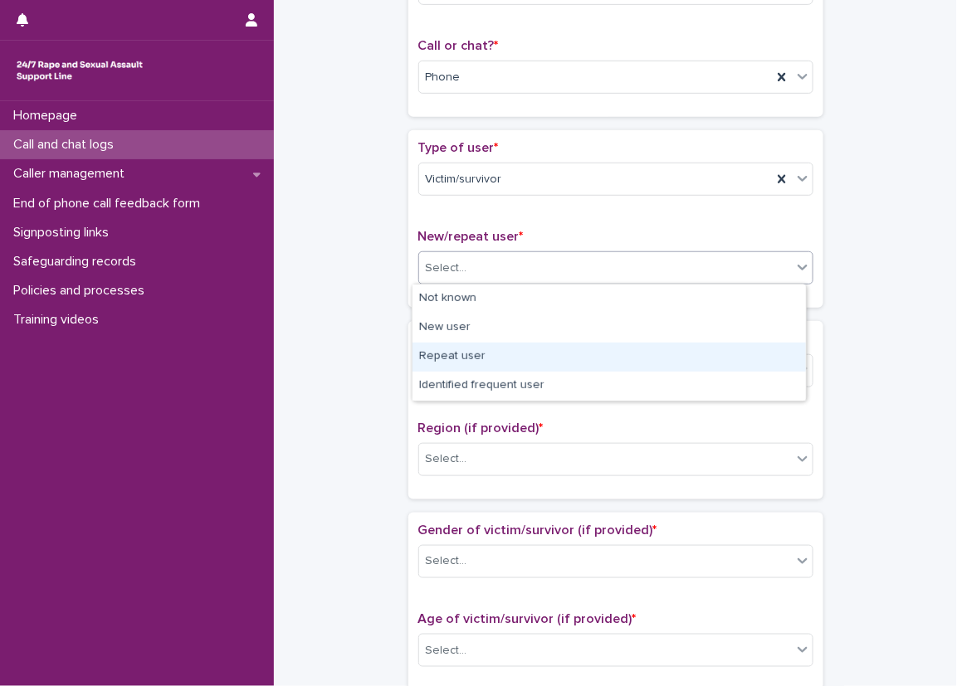
click at [476, 351] on div "Repeat user" at bounding box center [609, 357] width 393 height 29
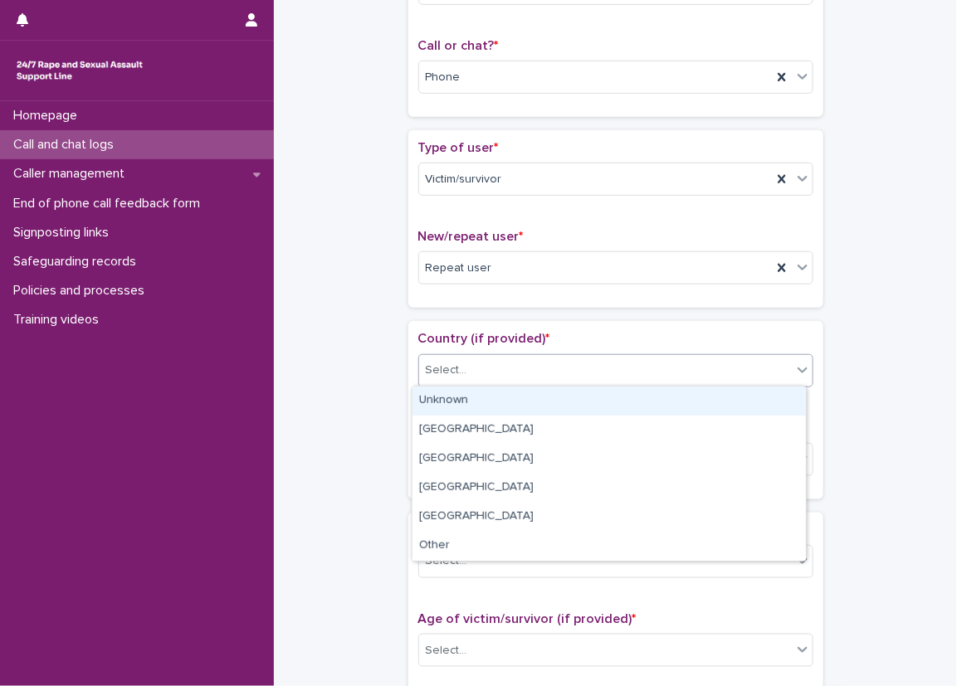
click at [476, 364] on div "Select..." at bounding box center [605, 370] width 373 height 27
click at [481, 398] on div "Unknown" at bounding box center [609, 401] width 393 height 29
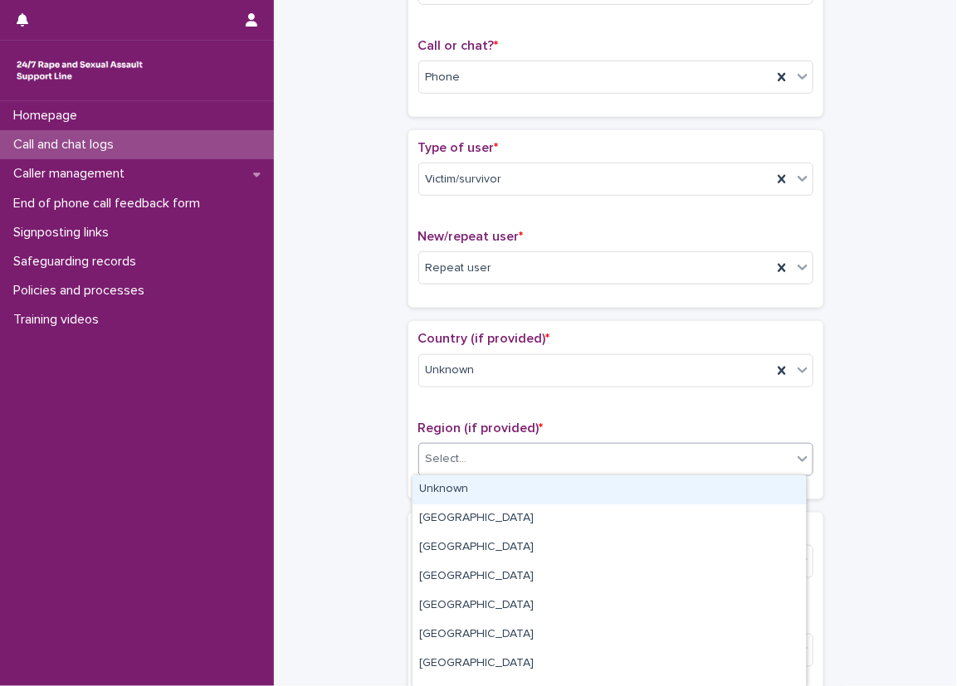
drag, startPoint x: 482, startPoint y: 446, endPoint x: 485, endPoint y: 476, distance: 30.0
click at [482, 448] on div "Select..." at bounding box center [605, 459] width 373 height 27
click at [486, 481] on div "Unknown" at bounding box center [609, 490] width 393 height 29
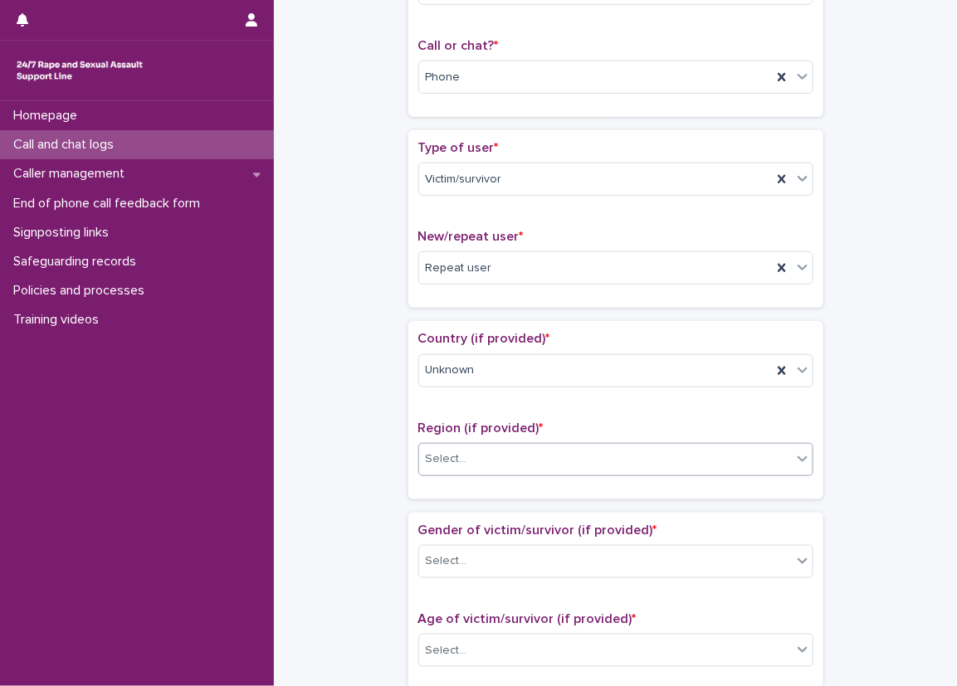
click at [261, 426] on div "Homepage Call and chat logs Caller management End of phone call feedback form S…" at bounding box center [137, 393] width 274 height 585
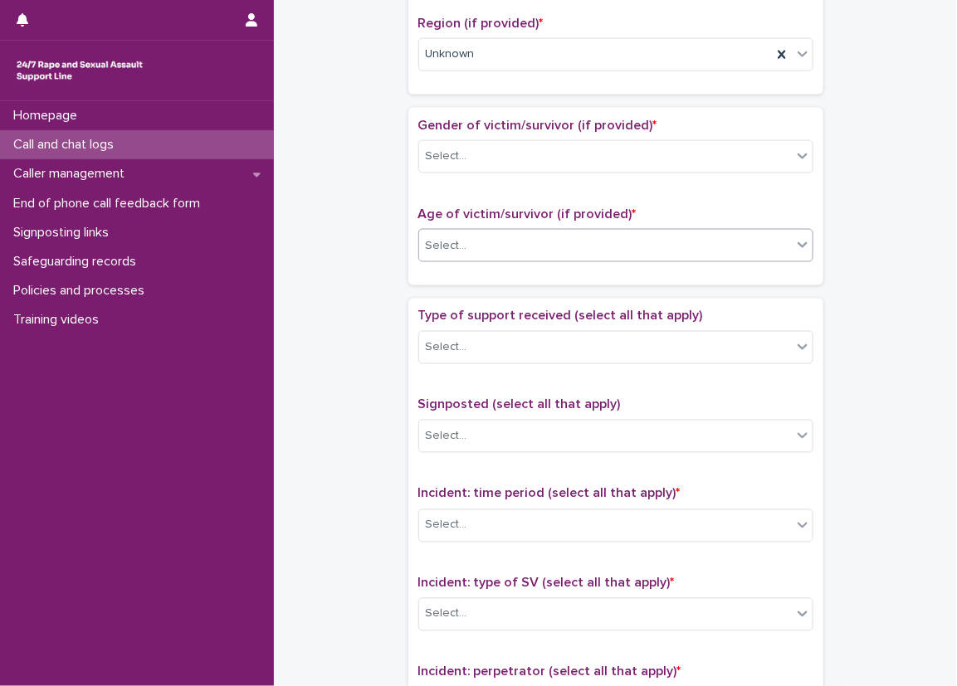
scroll to position [664, 0]
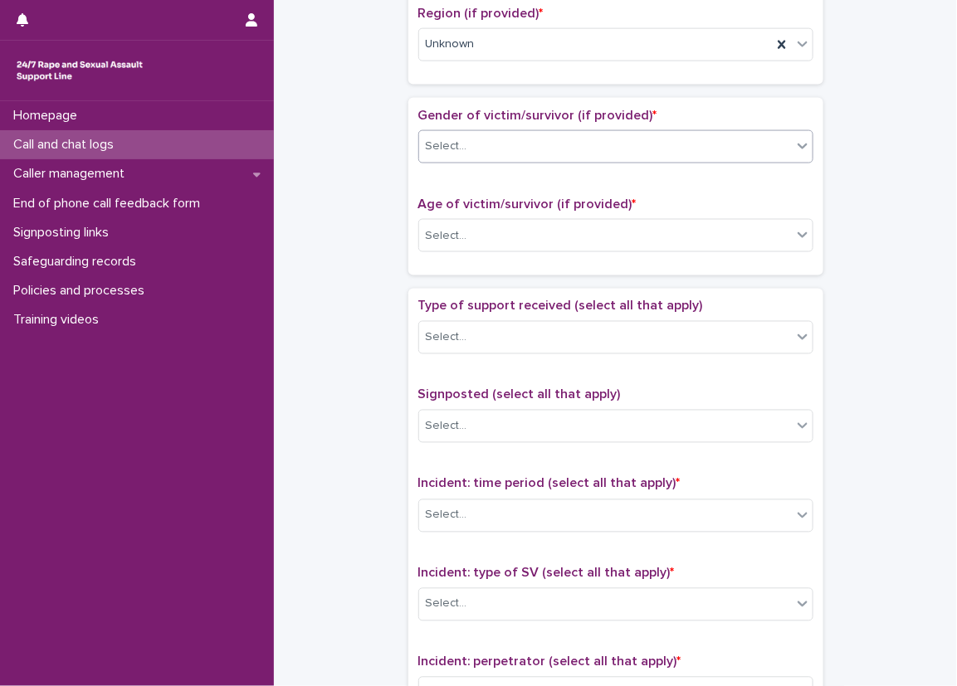
click at [505, 148] on div "Select..." at bounding box center [605, 146] width 373 height 27
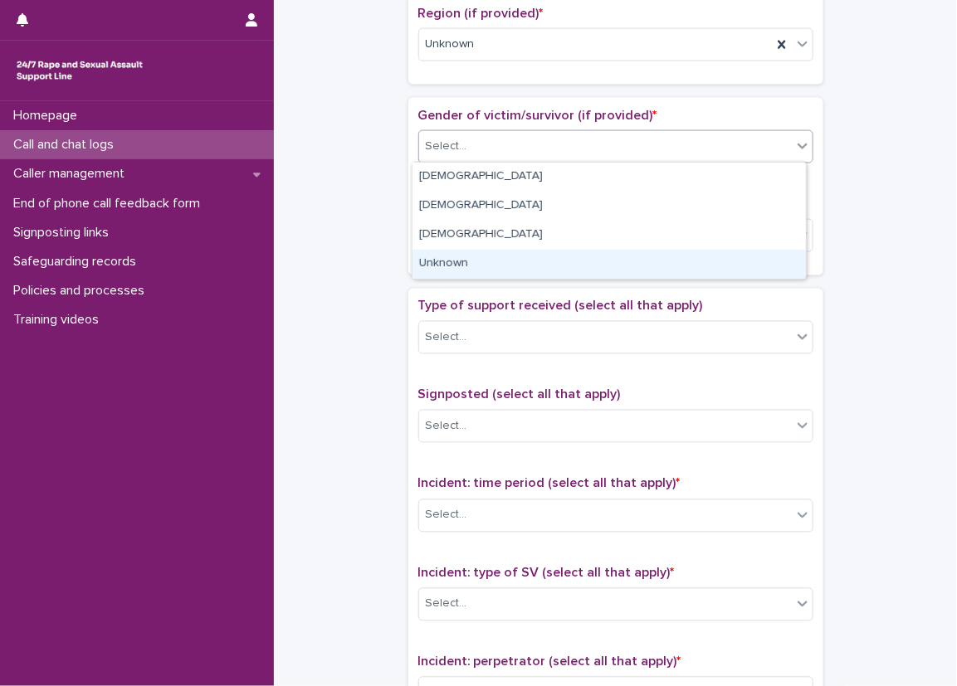
click at [491, 277] on div "Unknown" at bounding box center [609, 264] width 393 height 29
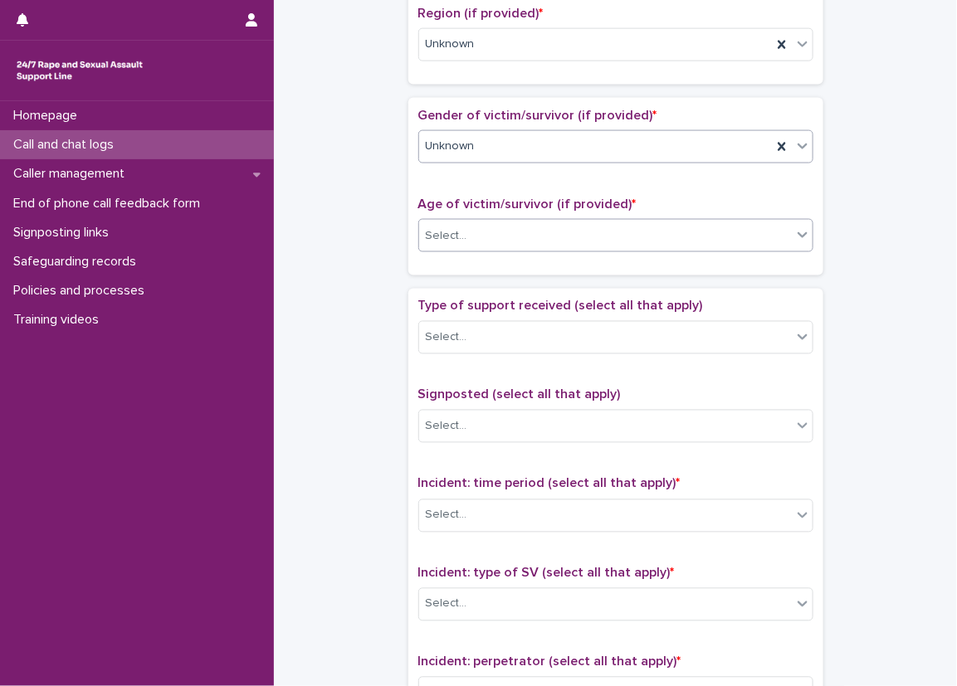
click at [493, 237] on div "Select..." at bounding box center [605, 235] width 373 height 27
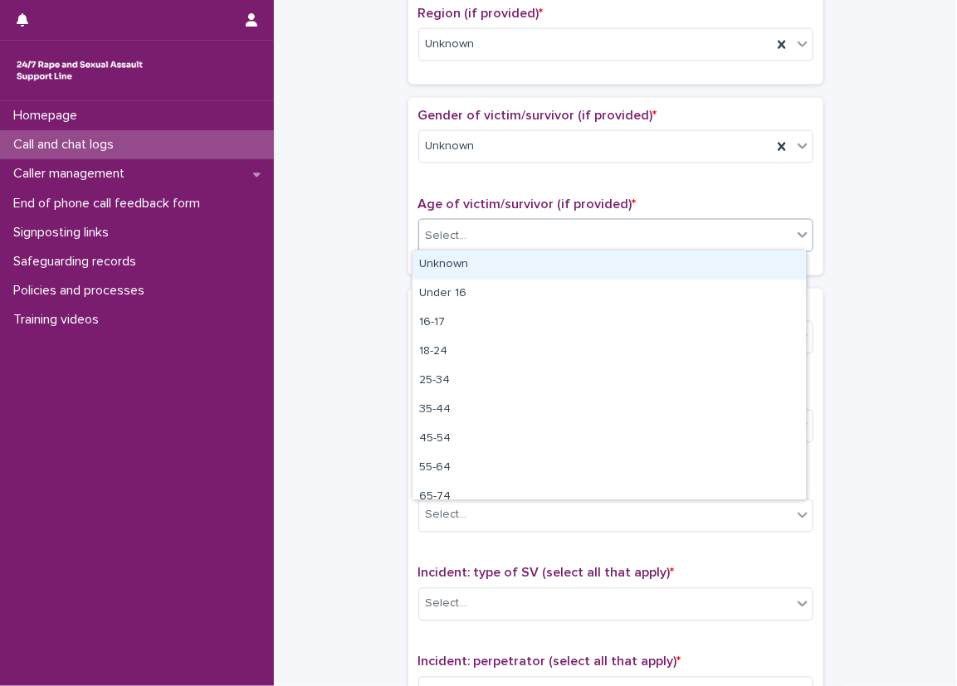
click at [493, 260] on div "Unknown" at bounding box center [609, 265] width 393 height 29
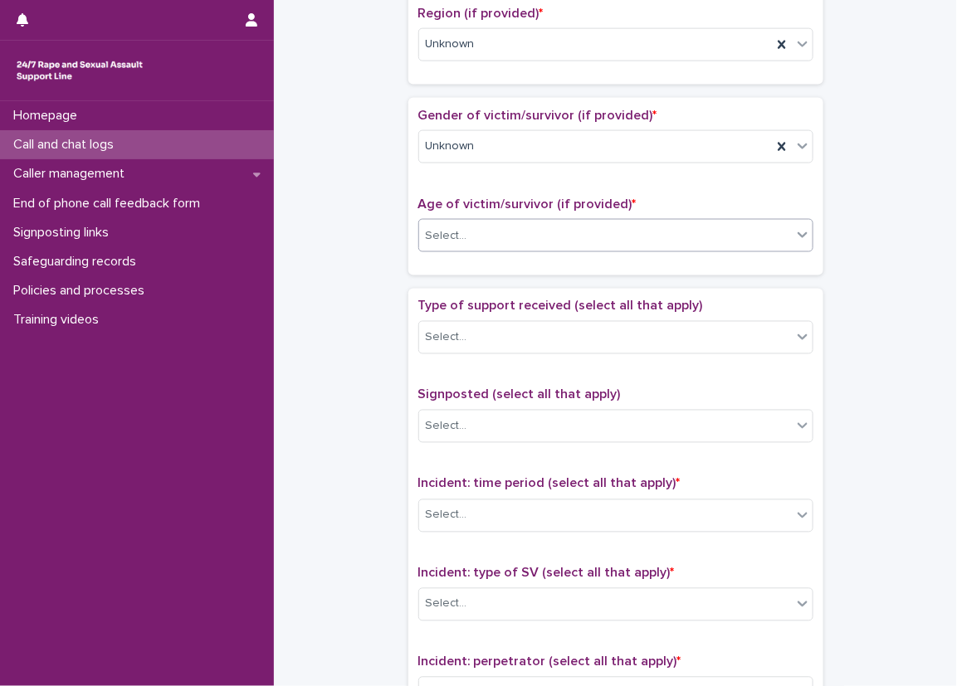
click at [417, 291] on div "Type of support received (select all that apply) Select... Signposted (select a…" at bounding box center [615, 646] width 415 height 714
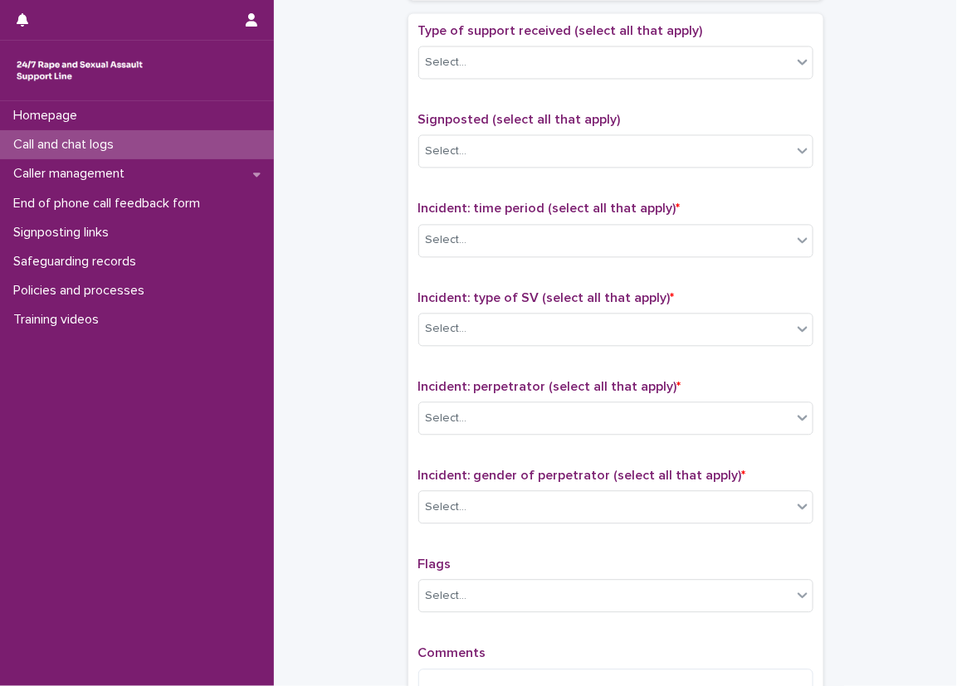
scroll to position [913, 0]
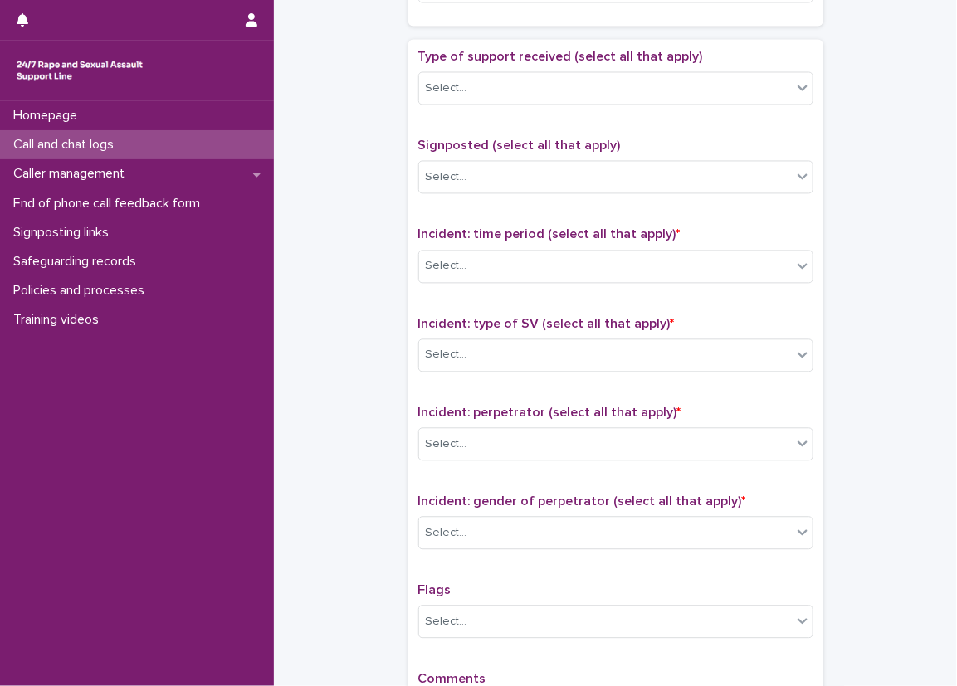
click at [517, 66] on div "Type of support received (select all that apply) Select..." at bounding box center [615, 84] width 395 height 69
click at [517, 81] on div "Select..." at bounding box center [605, 89] width 373 height 27
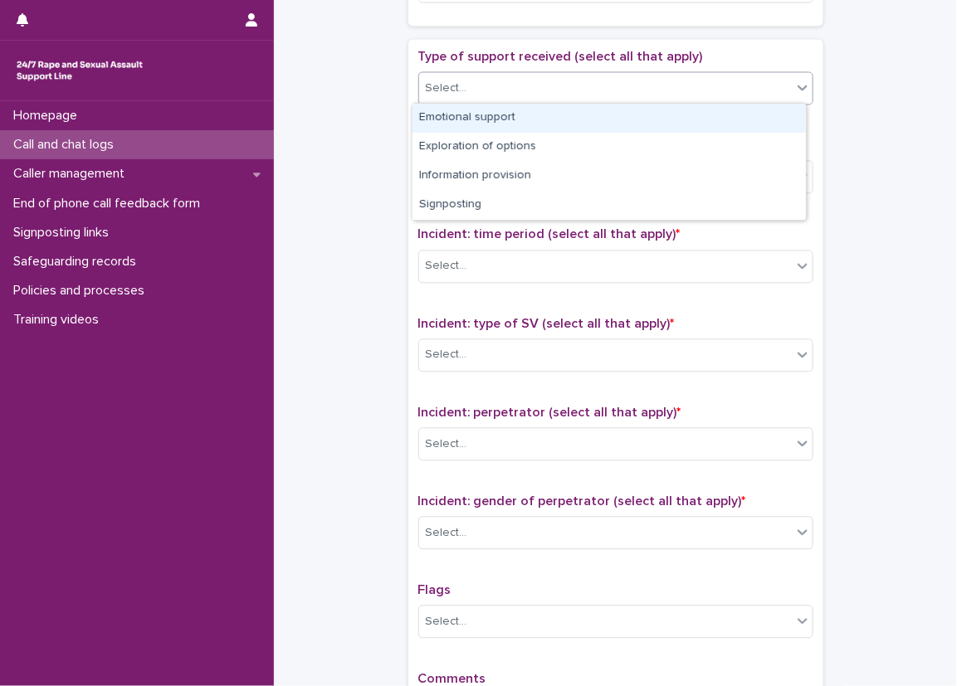
click at [515, 119] on div "Emotional support" at bounding box center [609, 118] width 393 height 29
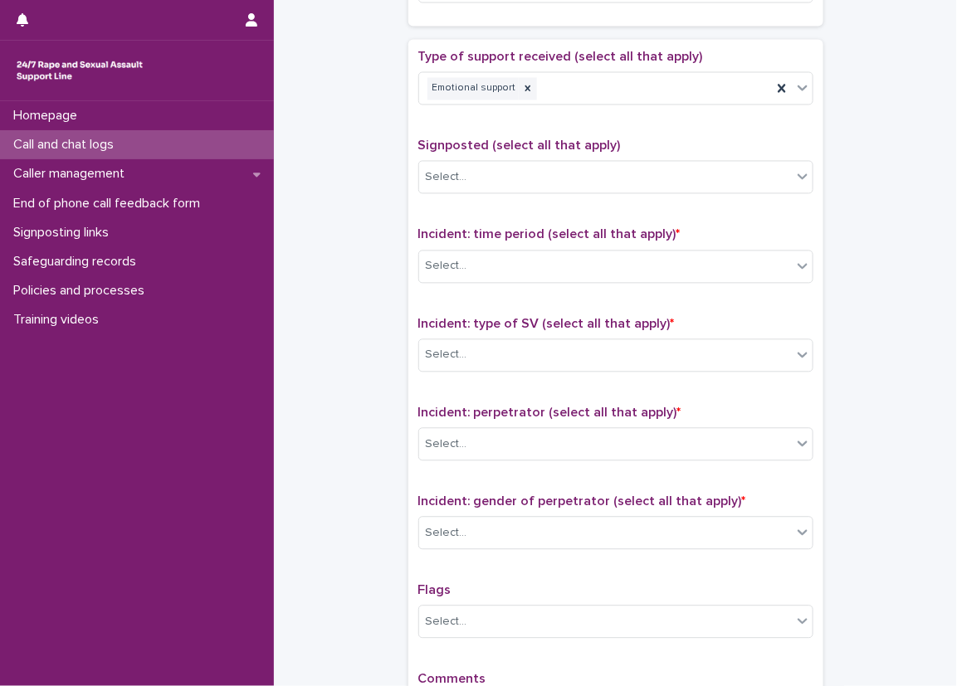
click at [423, 149] on span "Signposted (select all that apply)" at bounding box center [519, 145] width 203 height 13
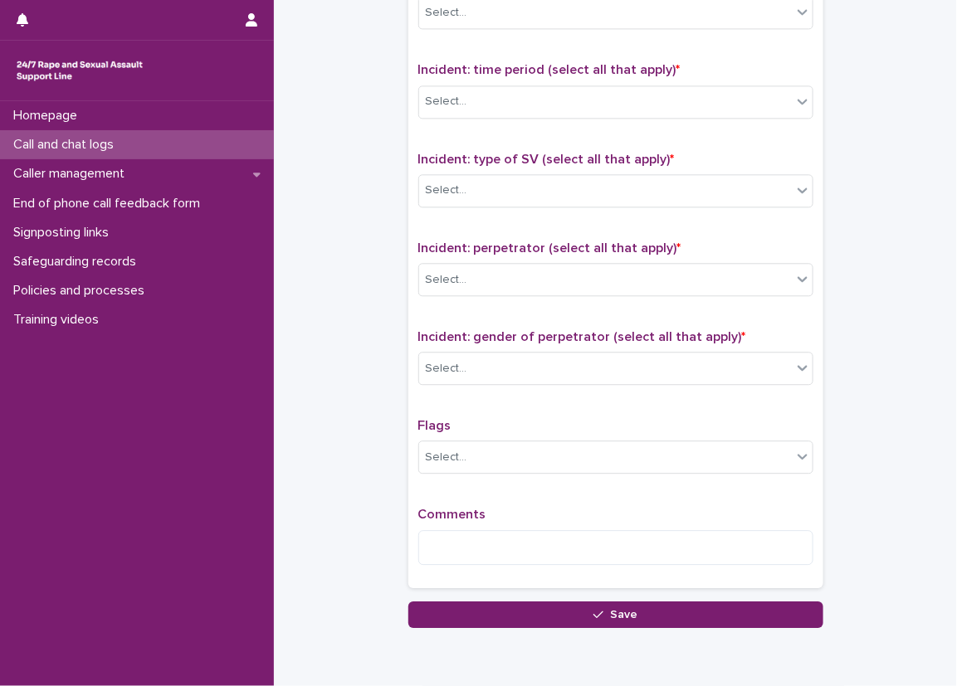
scroll to position [1079, 0]
click at [491, 94] on div "Select..." at bounding box center [605, 100] width 373 height 27
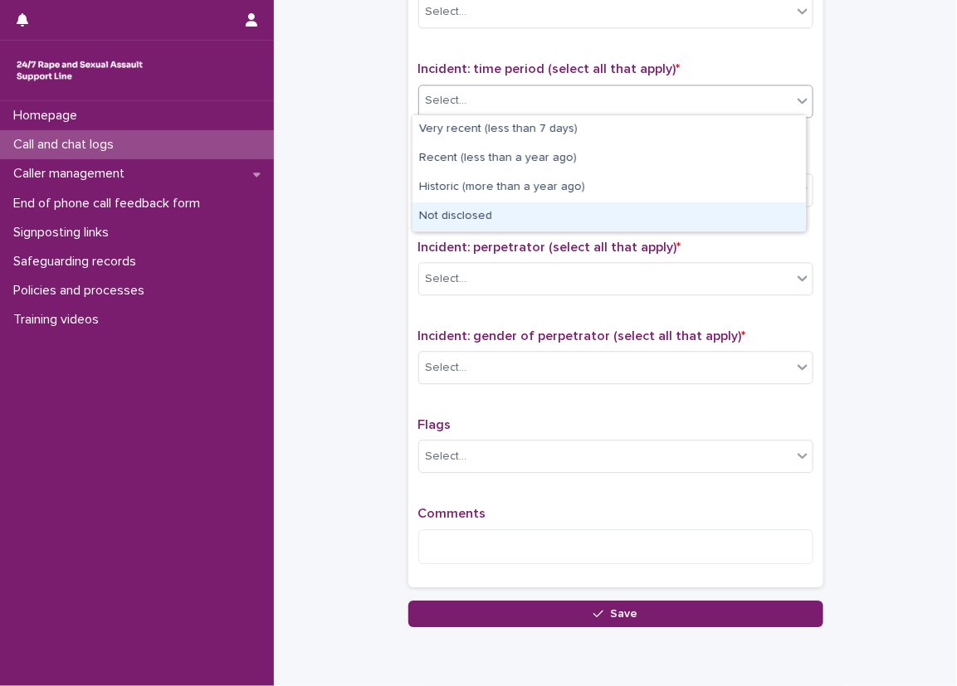
click at [494, 207] on div "Not disclosed" at bounding box center [609, 217] width 393 height 29
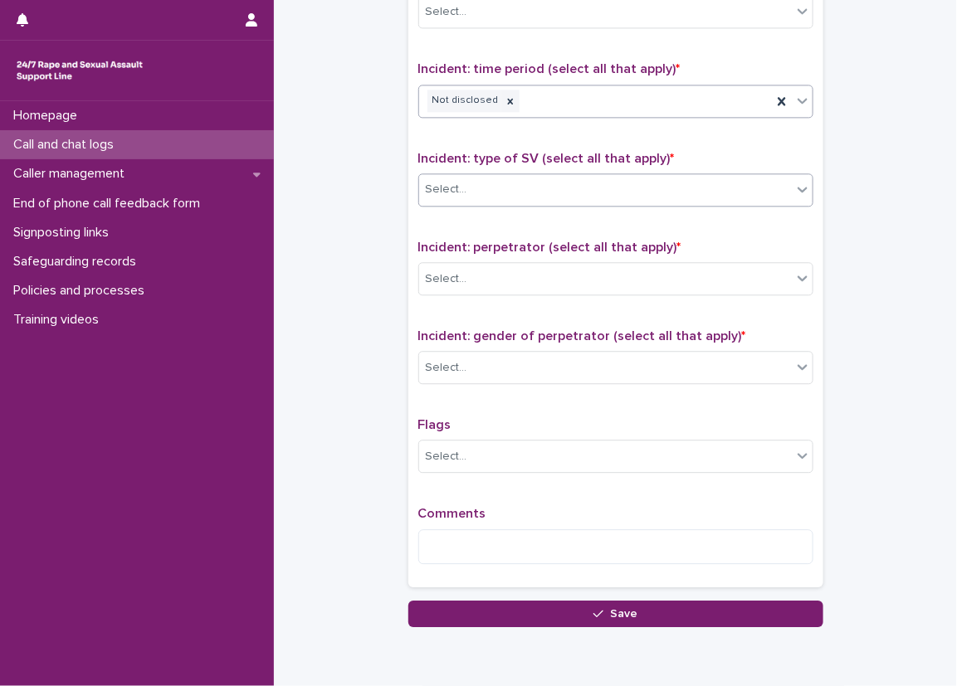
click at [494, 196] on div "Select..." at bounding box center [605, 189] width 373 height 27
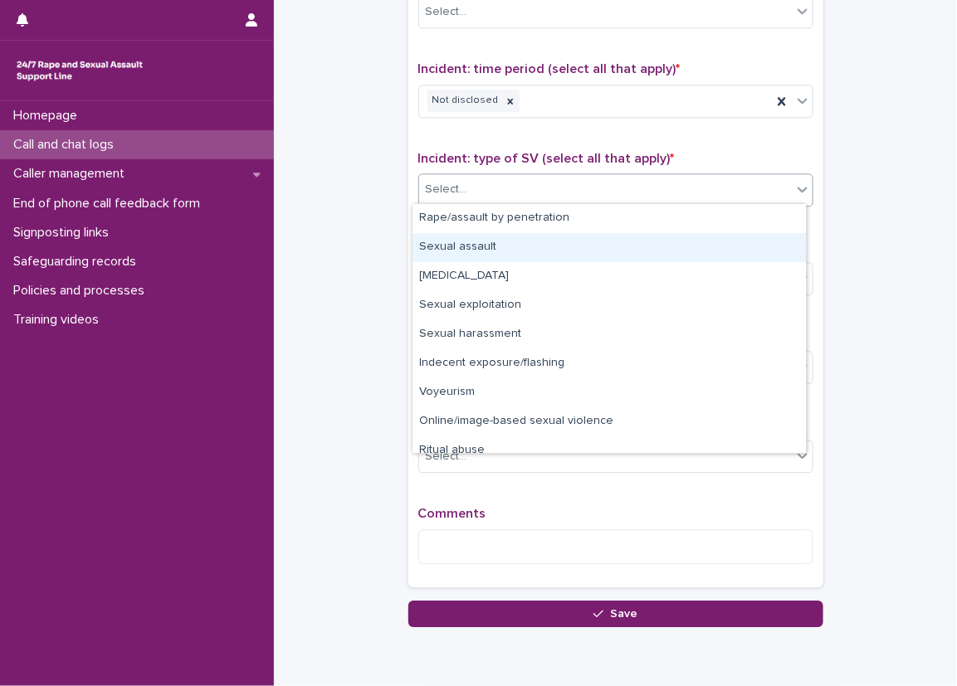
click at [500, 247] on div "Sexual assault" at bounding box center [609, 247] width 393 height 29
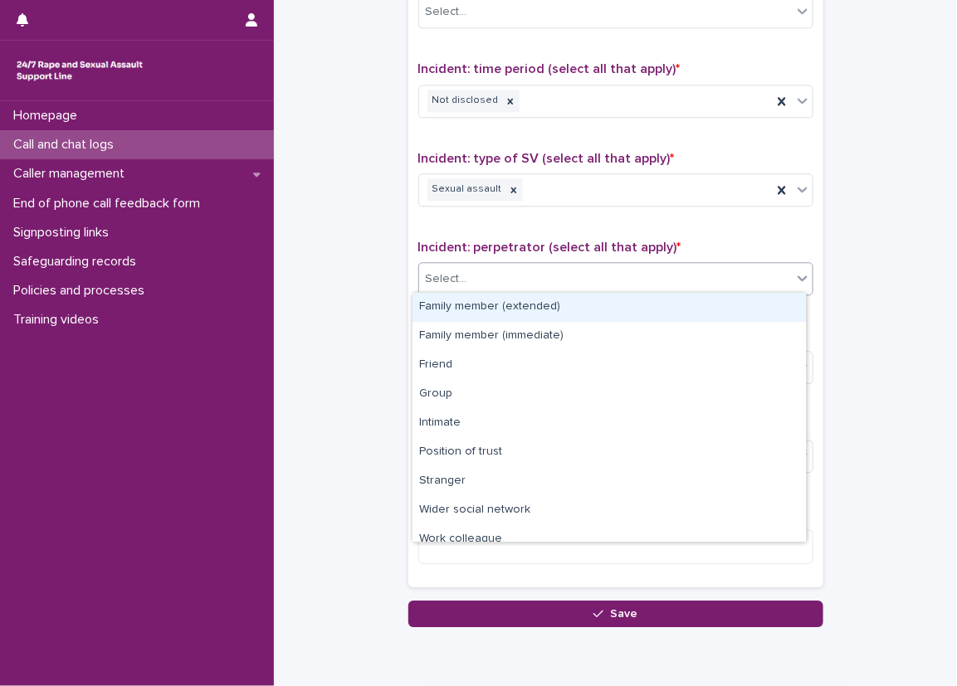
click at [496, 279] on div "Select..." at bounding box center [605, 279] width 373 height 27
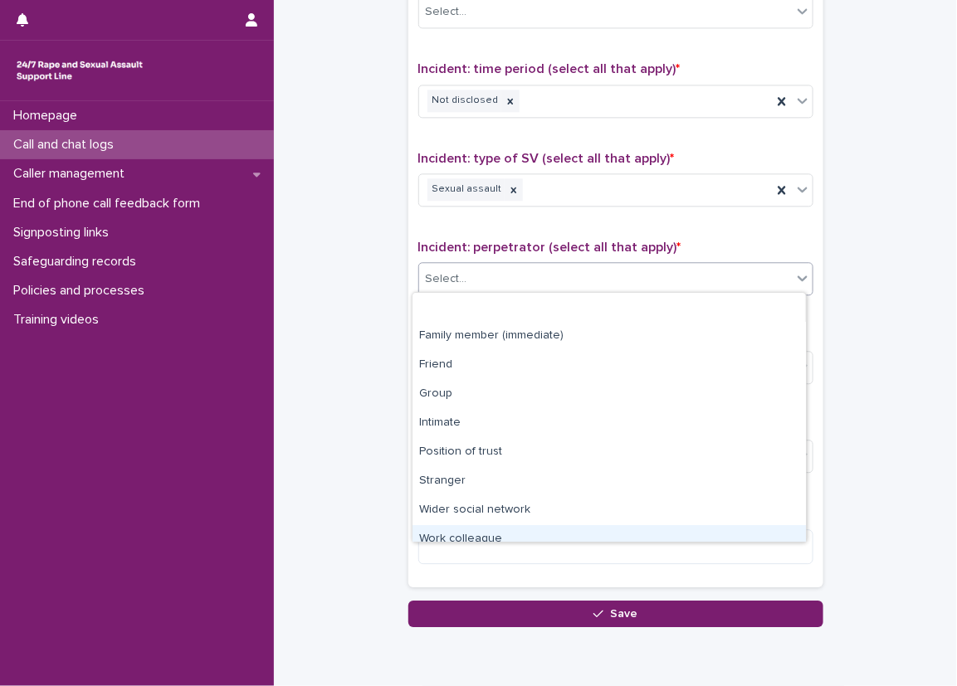
scroll to position [71, 0]
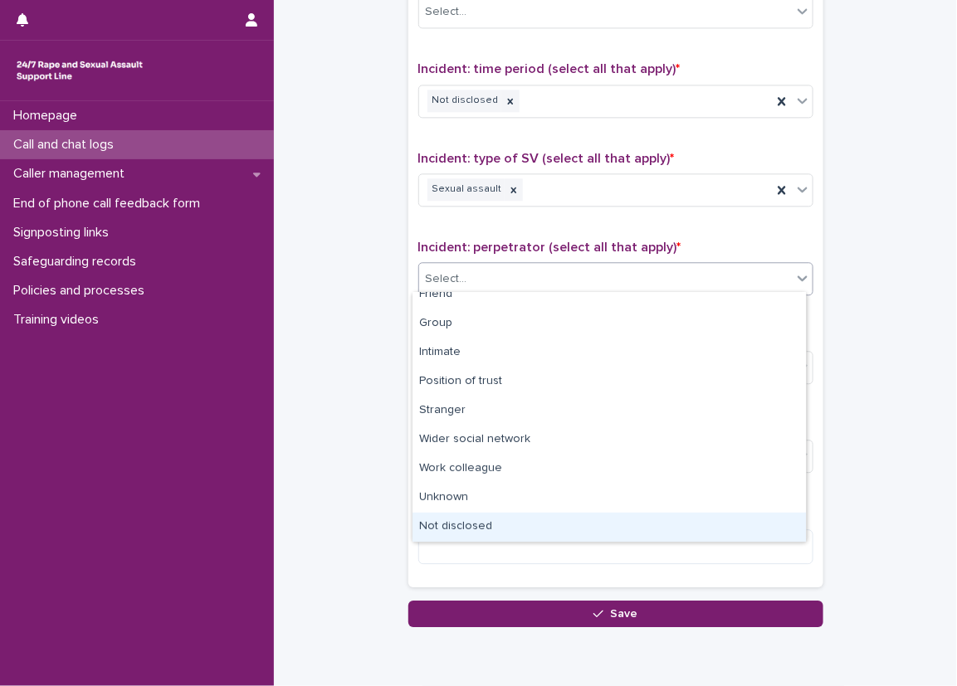
click at [508, 520] on div "Not disclosed" at bounding box center [609, 527] width 393 height 29
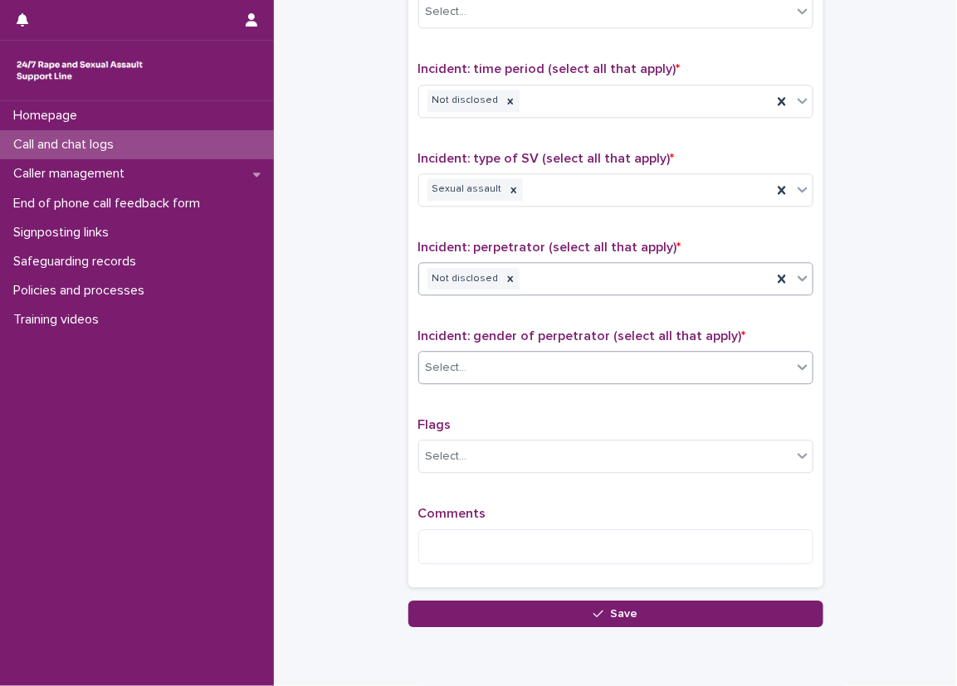
click at [496, 374] on div "Select..." at bounding box center [605, 367] width 373 height 27
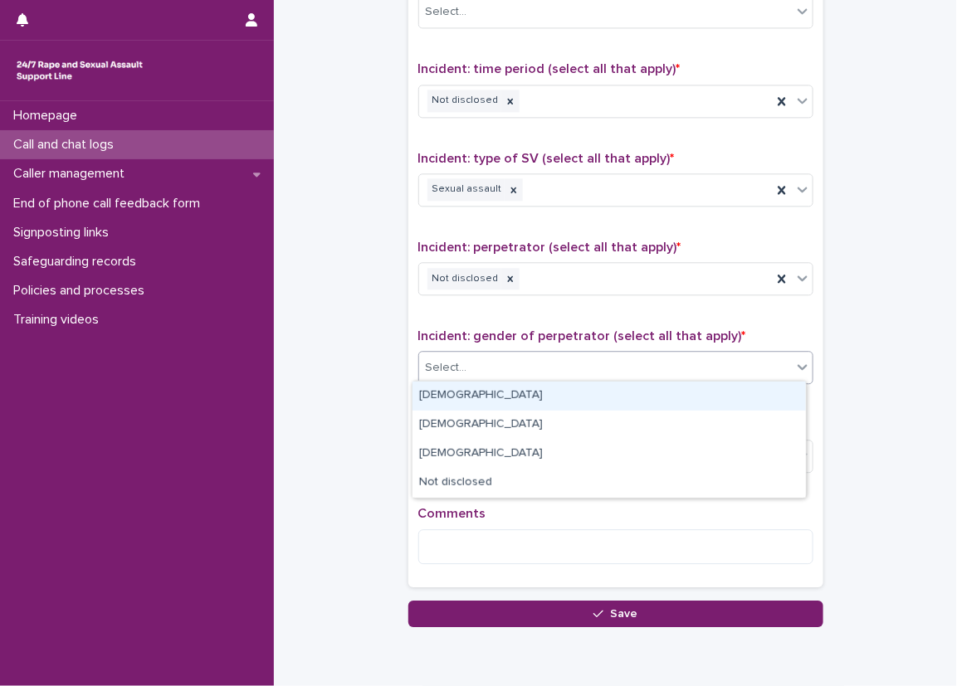
click at [489, 393] on div "[DEMOGRAPHIC_DATA]" at bounding box center [609, 396] width 393 height 29
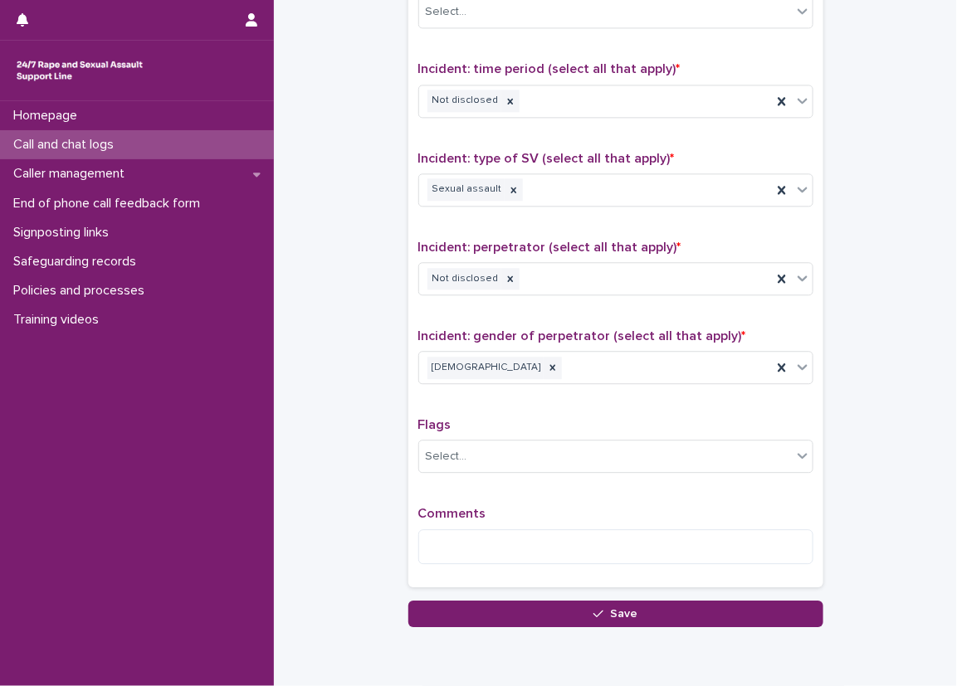
click at [489, 393] on div "Incident: gender of perpetrator (select all that apply) * [DEMOGRAPHIC_DATA]" at bounding box center [615, 363] width 395 height 69
click at [491, 531] on textarea at bounding box center [615, 548] width 395 height 36
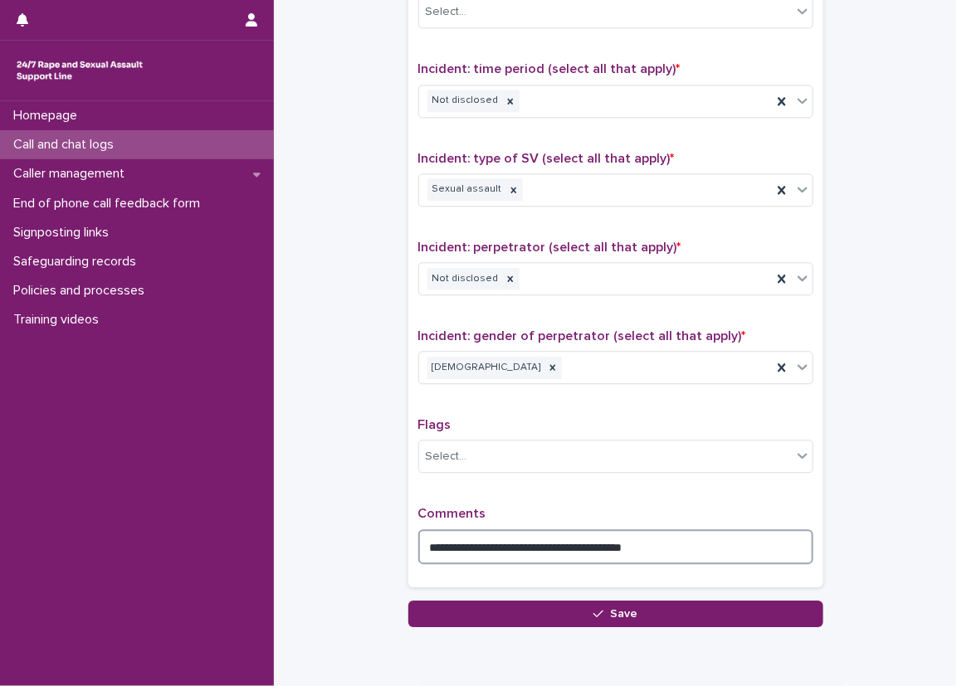
click at [554, 541] on textarea "**********" at bounding box center [615, 548] width 395 height 36
click at [742, 537] on textarea "**********" at bounding box center [615, 548] width 395 height 36
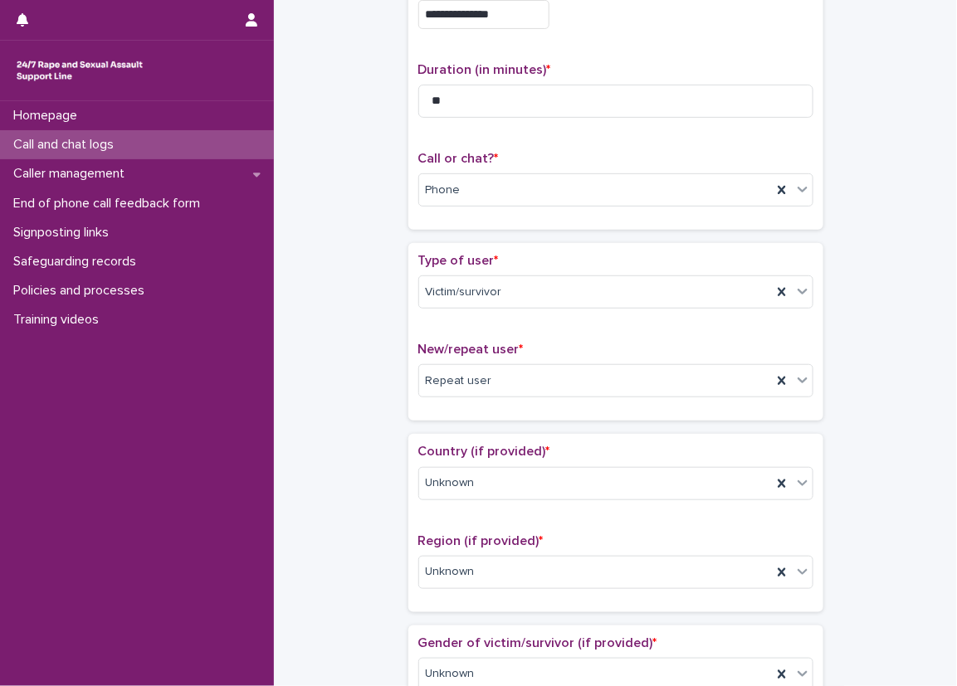
scroll to position [0, 0]
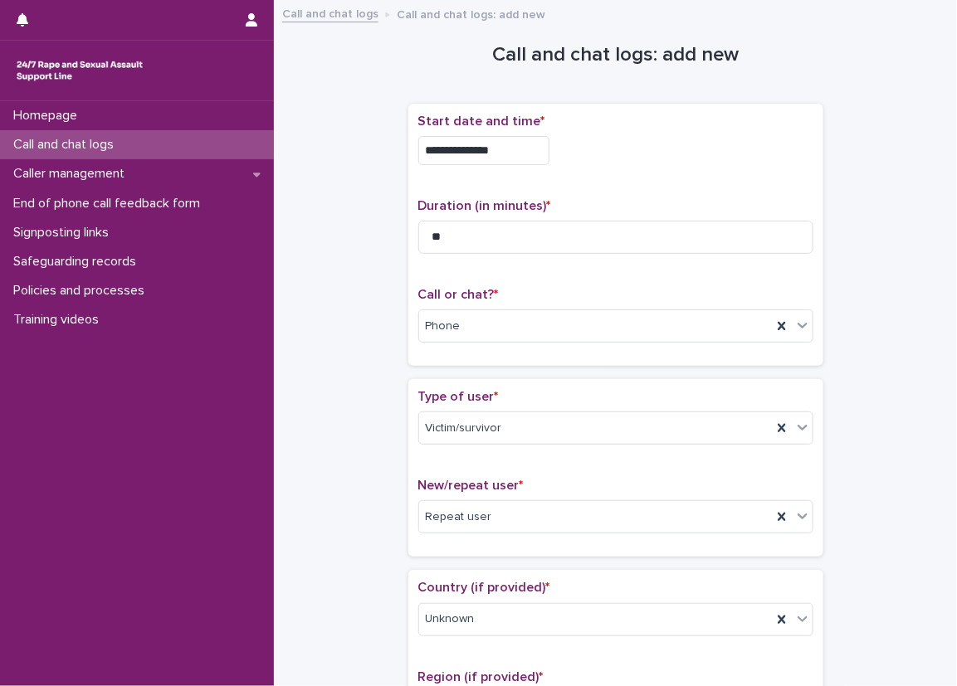
type textarea "**********"
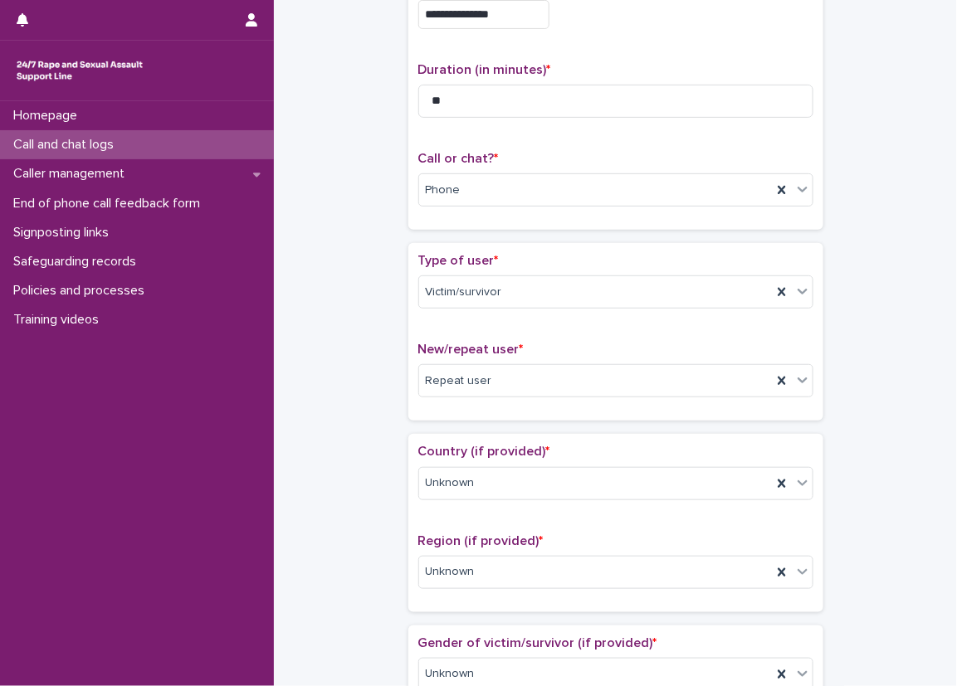
scroll to position [166, 0]
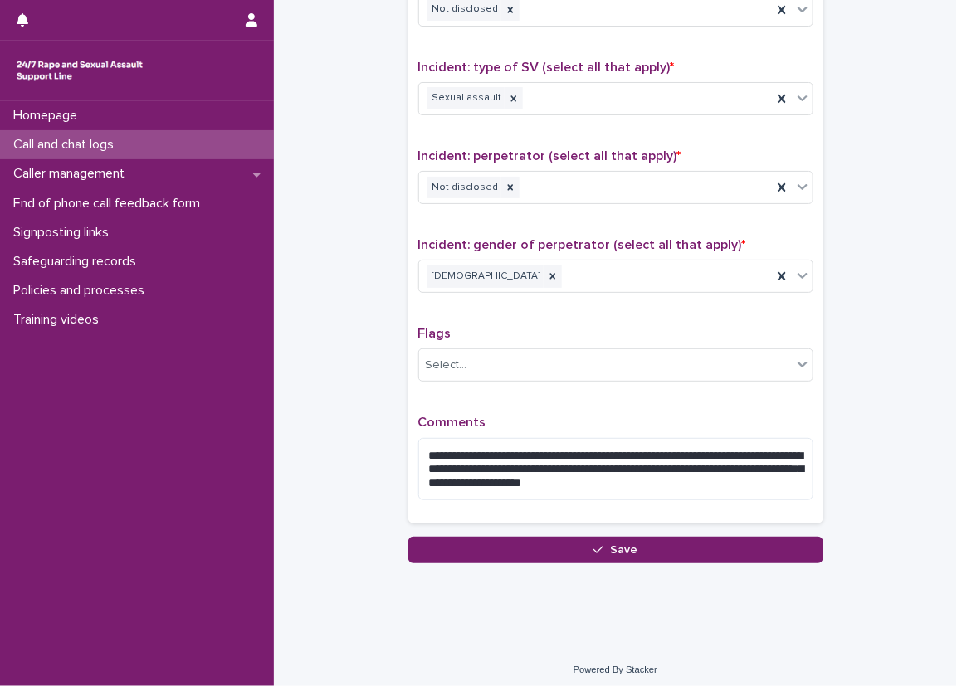
scroll to position [1174, 0]
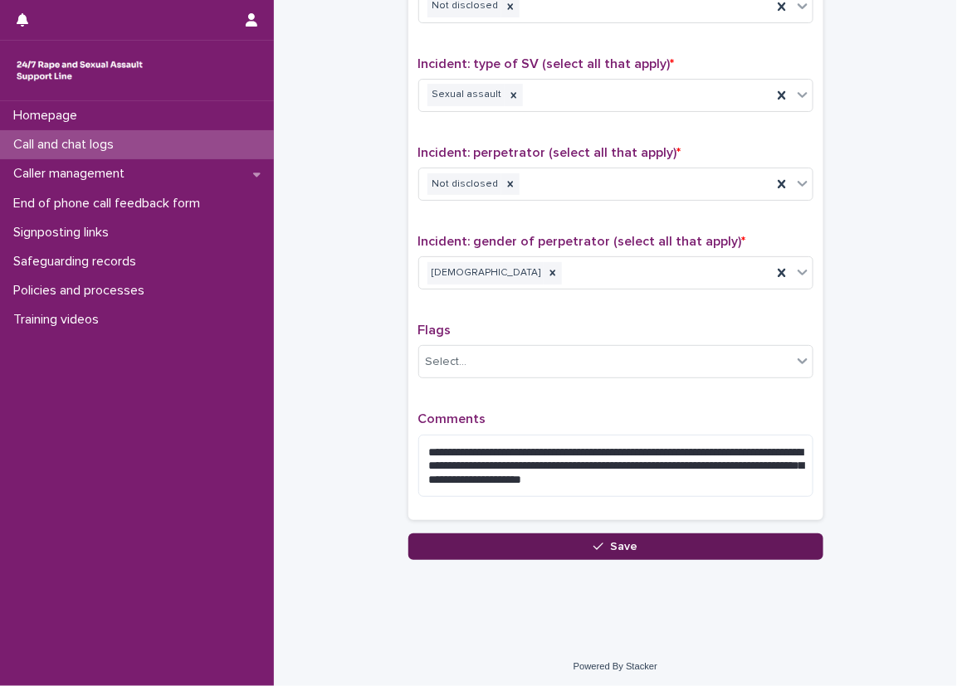
click at [544, 546] on button "Save" at bounding box center [615, 547] width 415 height 27
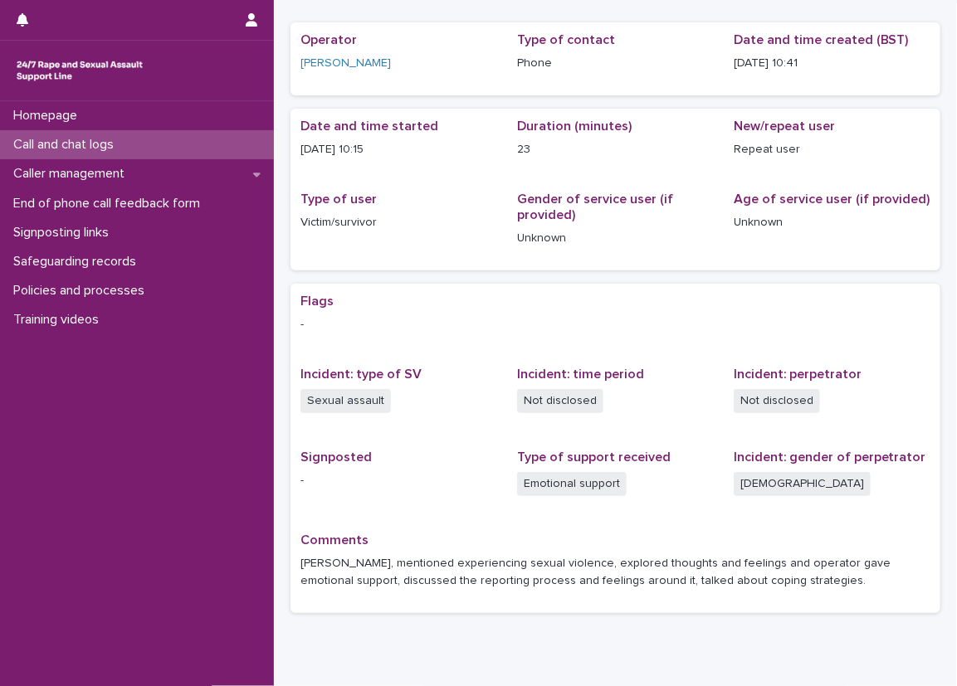
scroll to position [65, 0]
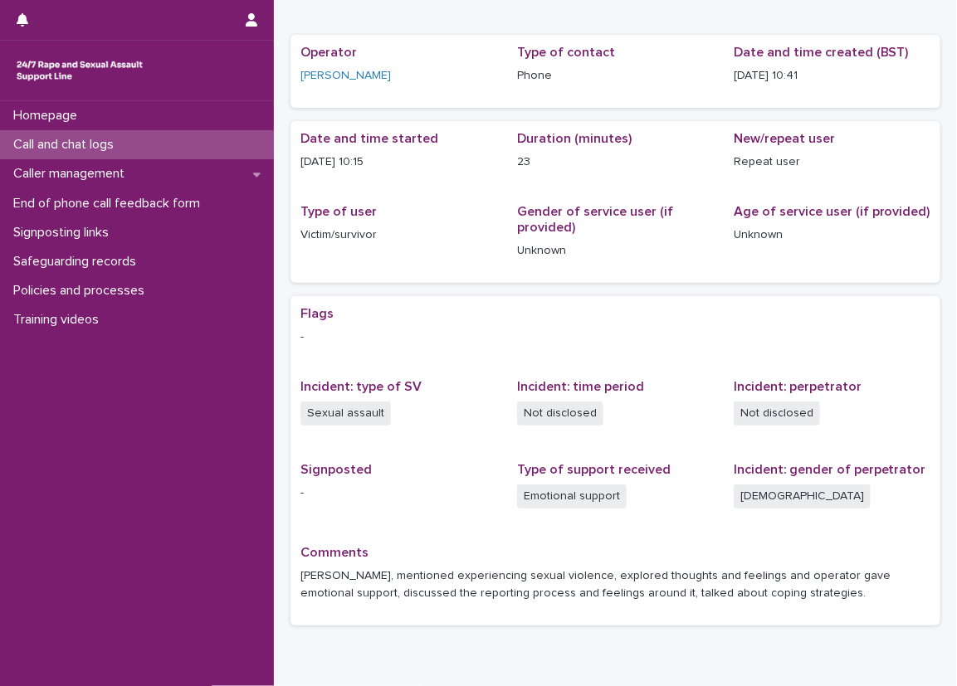
click at [691, 485] on div "Emotional support" at bounding box center [615, 498] width 197 height 27
click at [404, 530] on div "Flags - Incident: type of SV Sexual assault Incident: time period Not disclosed…" at bounding box center [615, 461] width 630 height 310
click at [250, 128] on div "Homepage" at bounding box center [137, 115] width 274 height 29
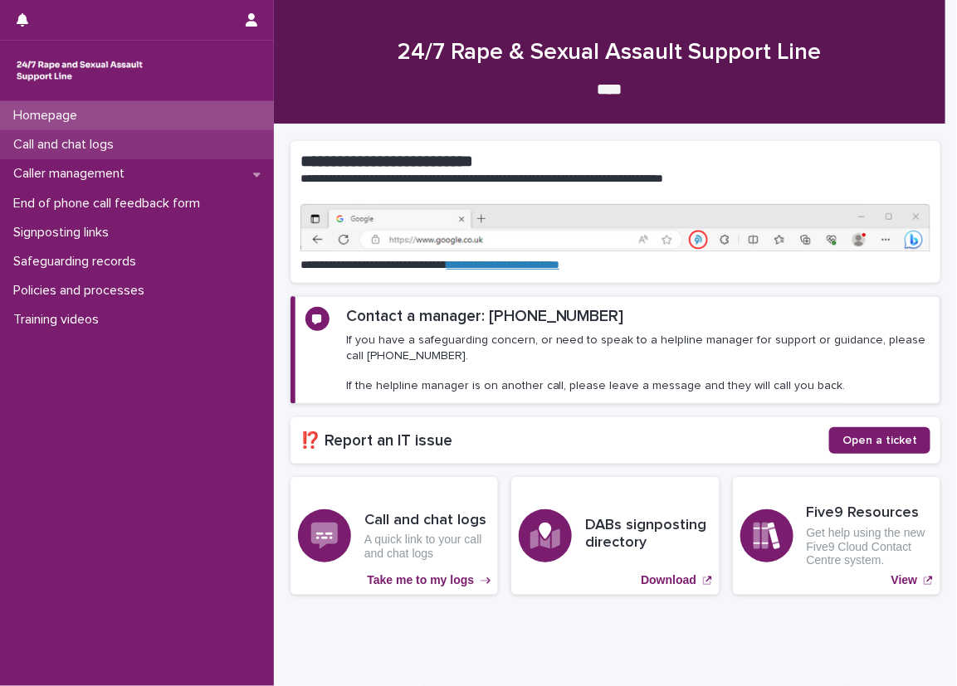
click at [237, 132] on div "Call and chat logs" at bounding box center [137, 144] width 274 height 29
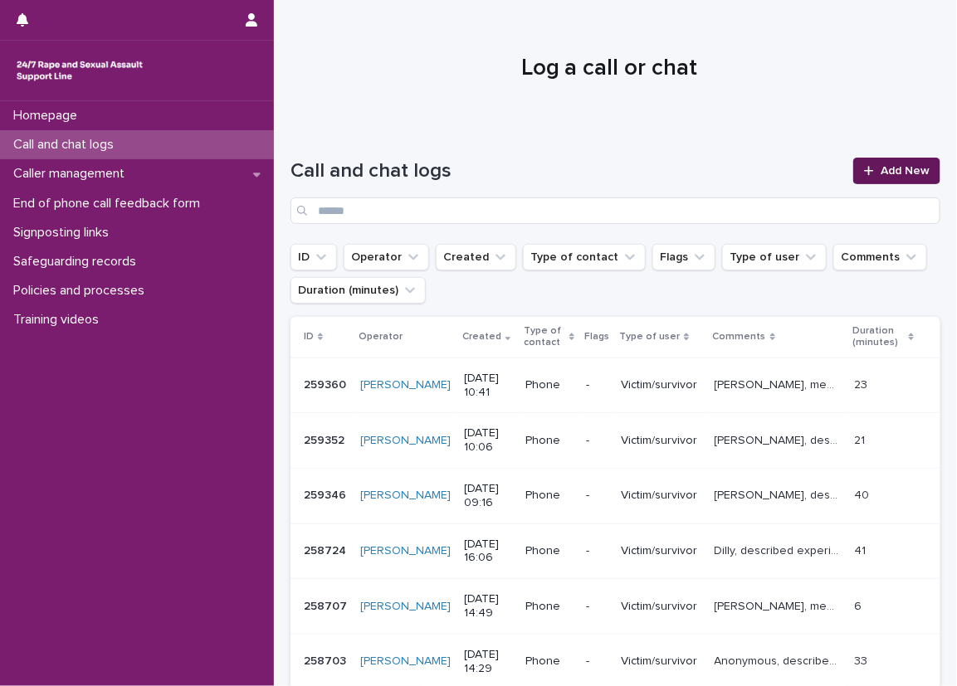
click at [866, 174] on div at bounding box center [872, 171] width 17 height 12
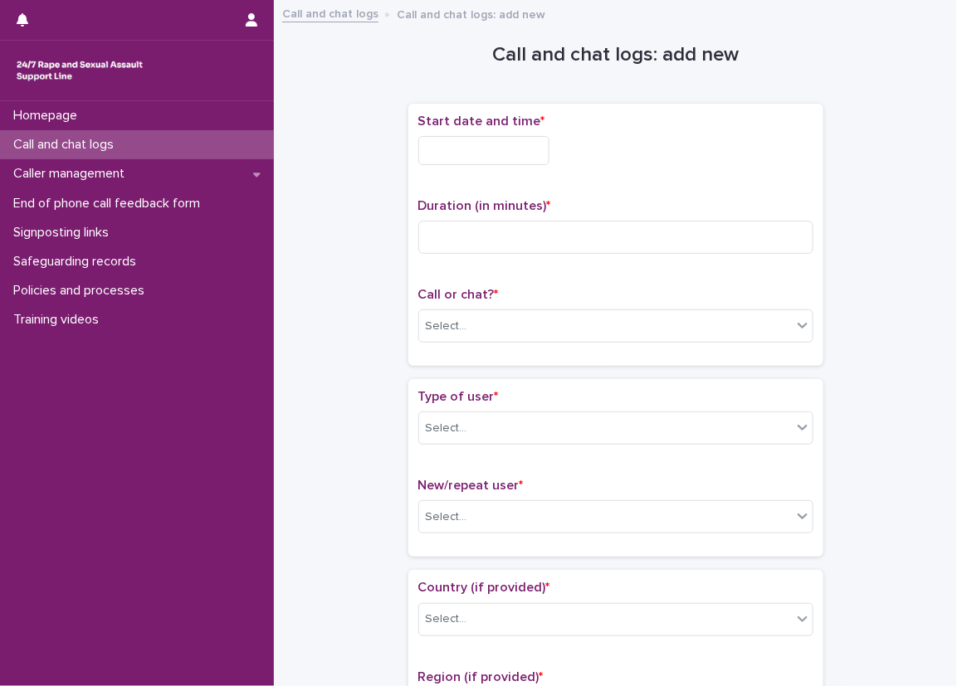
click at [538, 152] on input "text" at bounding box center [483, 150] width 131 height 29
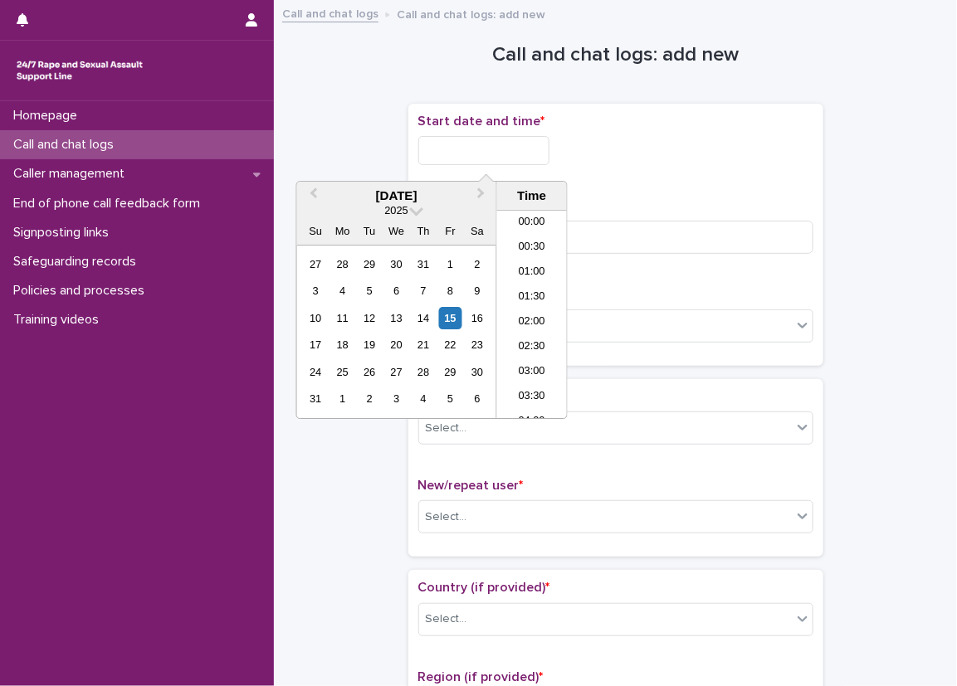
scroll to position [432, 0]
click at [509, 309] on li "10:30" at bounding box center [532, 314] width 71 height 25
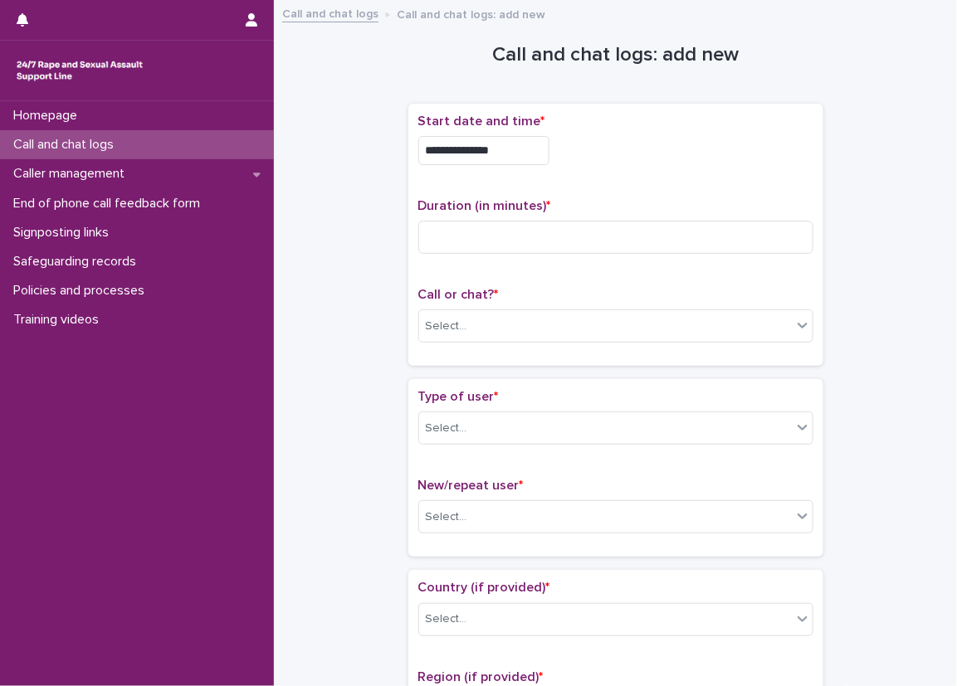
click at [520, 160] on input "**********" at bounding box center [483, 150] width 131 height 29
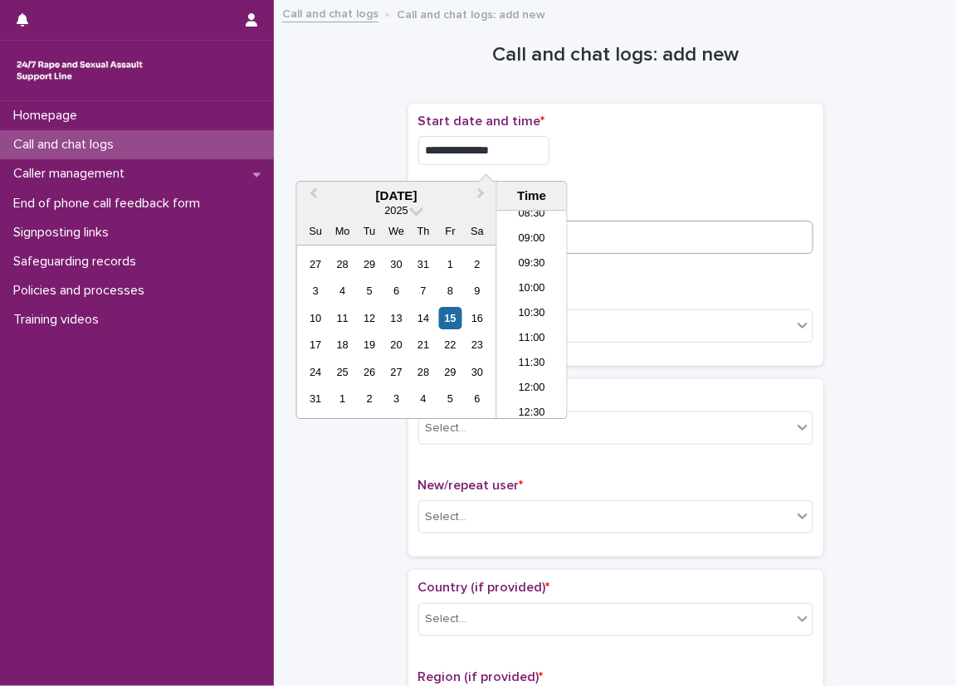
type input "**********"
click at [588, 225] on input at bounding box center [615, 237] width 395 height 33
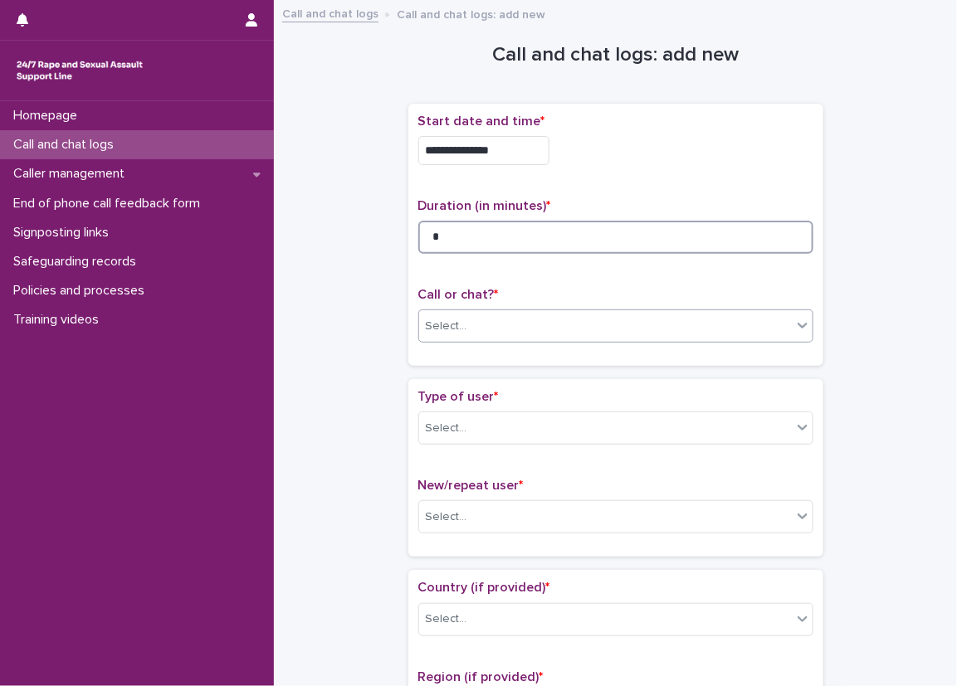
type input "*"
click at [437, 331] on div "Select..." at bounding box center [447, 326] width 42 height 17
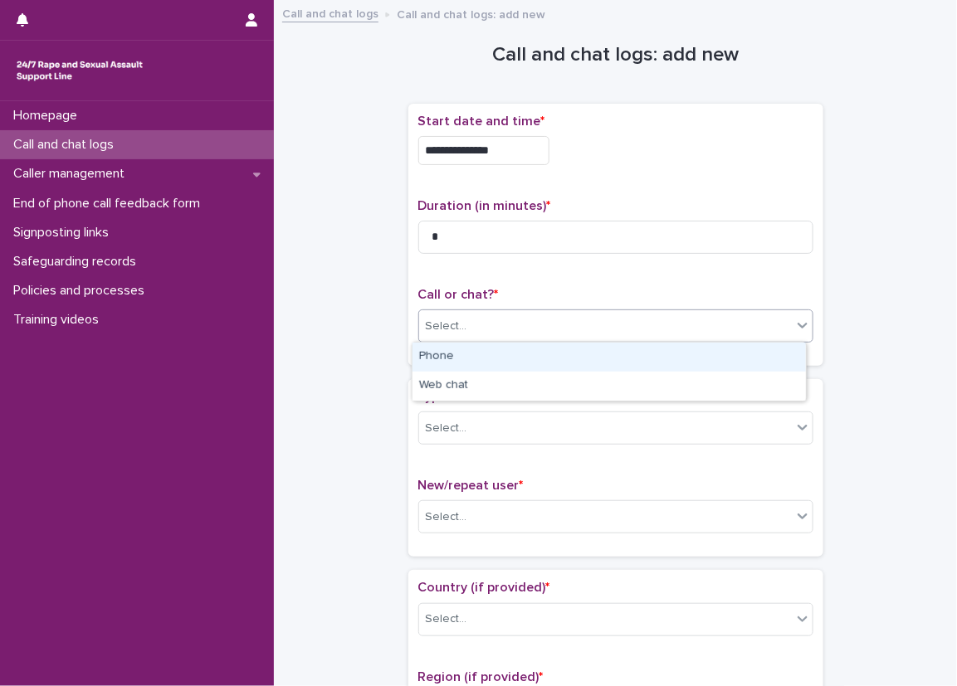
click at [438, 347] on div "Phone" at bounding box center [609, 357] width 393 height 29
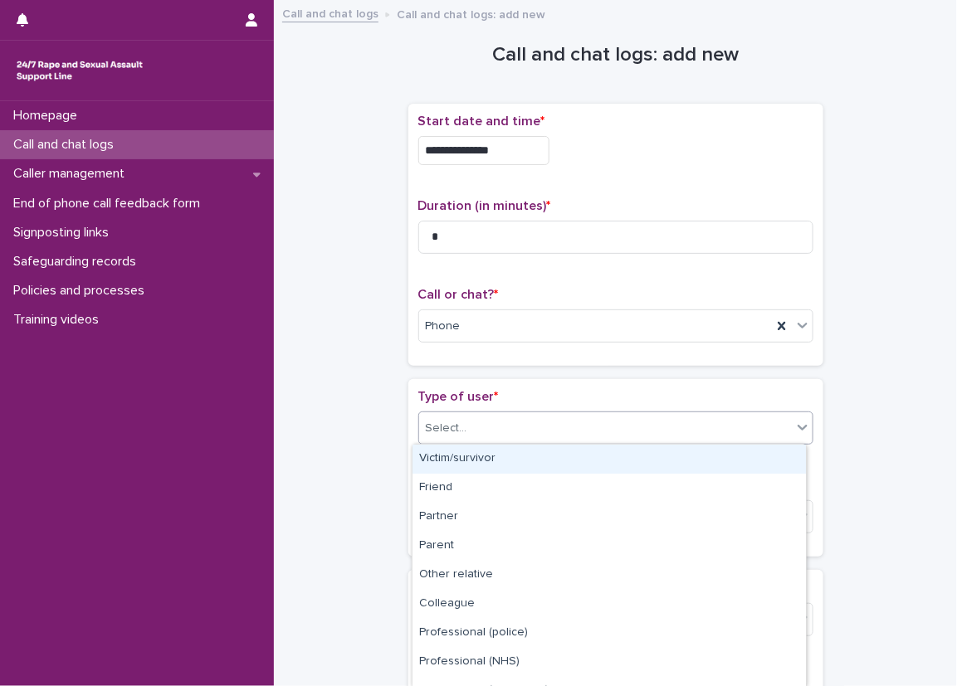
click at [439, 437] on div "Select..." at bounding box center [605, 428] width 373 height 27
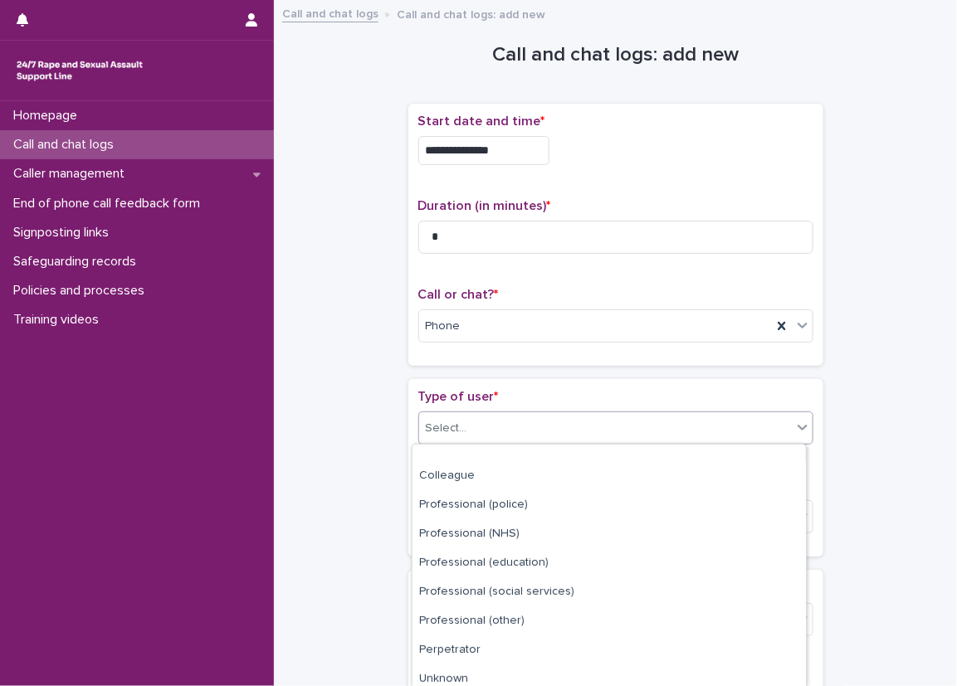
scroll to position [193, 0]
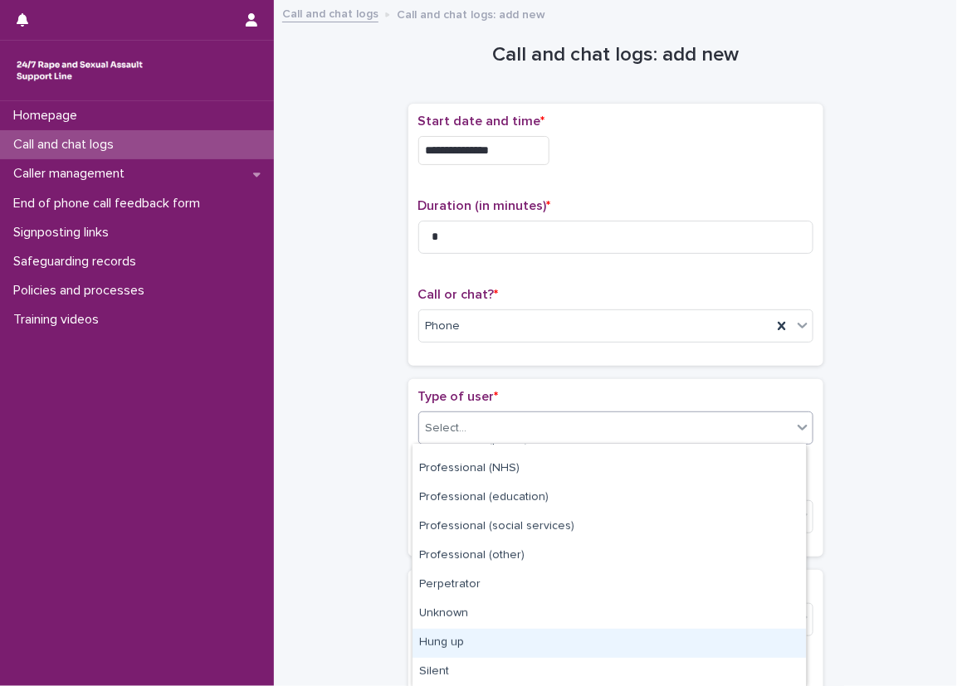
click at [488, 638] on div "Hung up" at bounding box center [609, 643] width 393 height 29
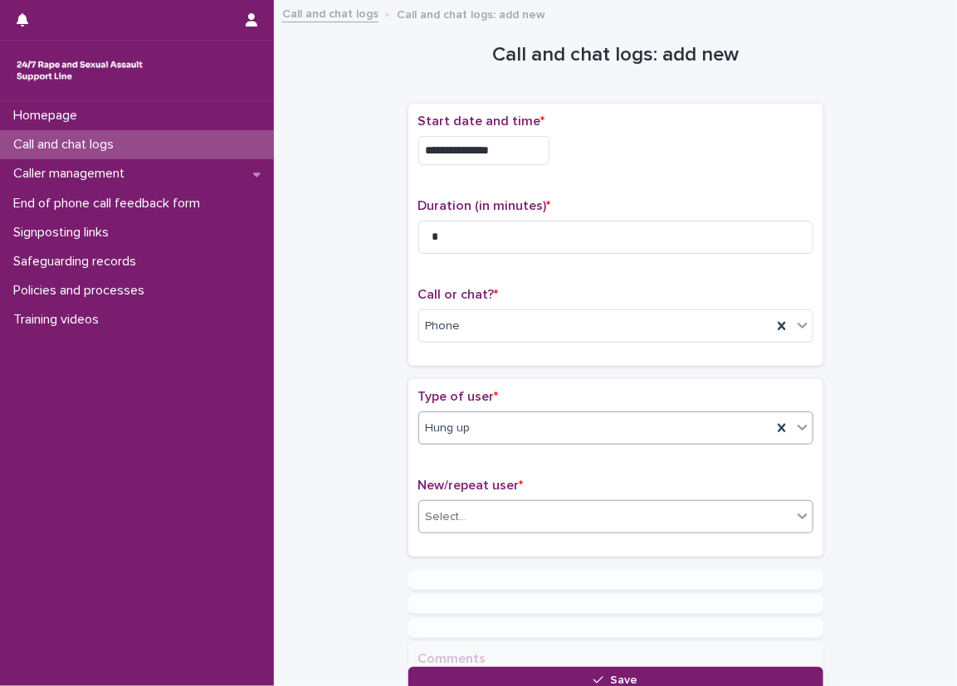
click at [481, 532] on body "**********" at bounding box center [478, 343] width 957 height 686
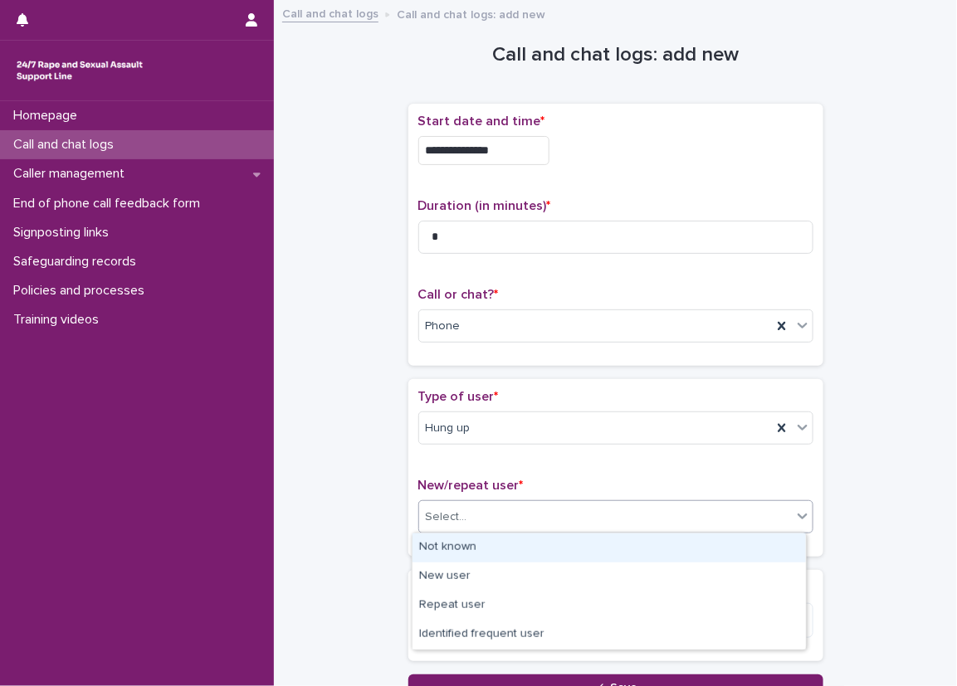
click at [478, 540] on div "Not known" at bounding box center [609, 548] width 393 height 29
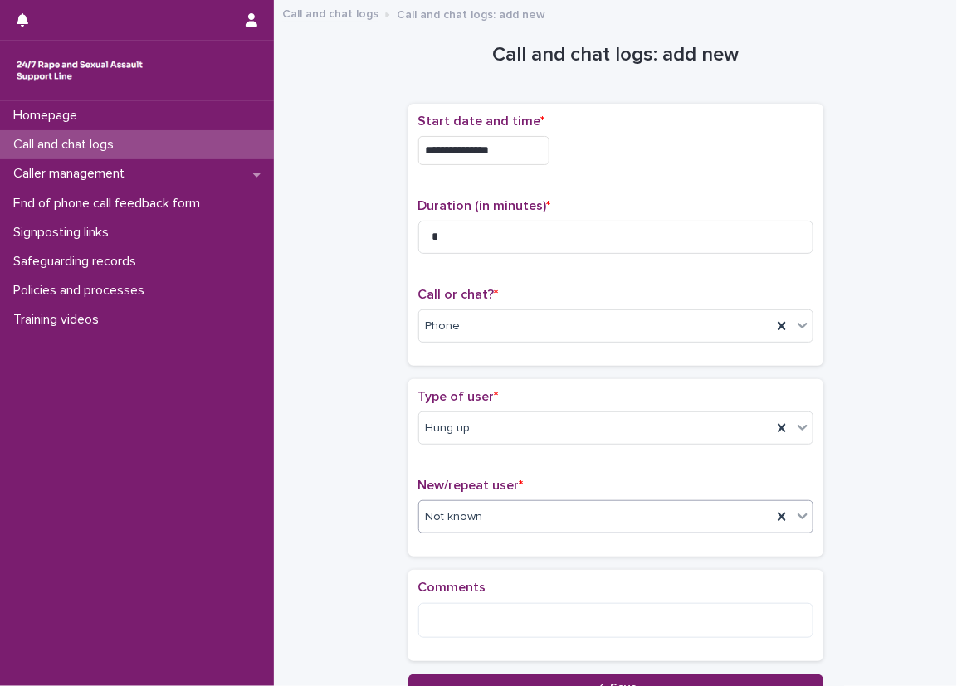
click at [393, 540] on div "**********" at bounding box center [616, 355] width 650 height 691
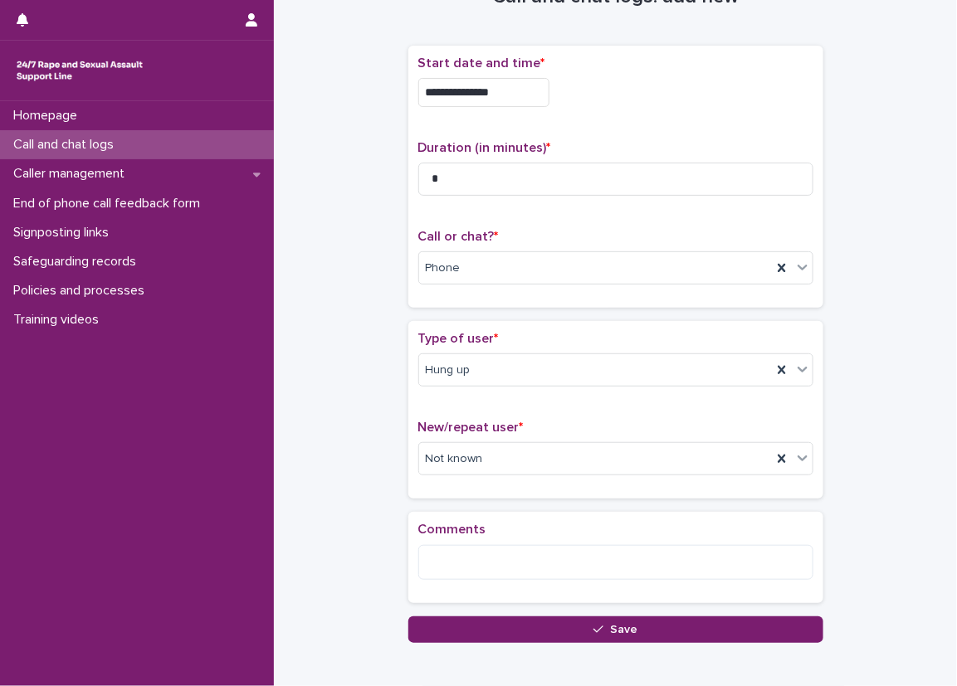
scroll to position [83, 0]
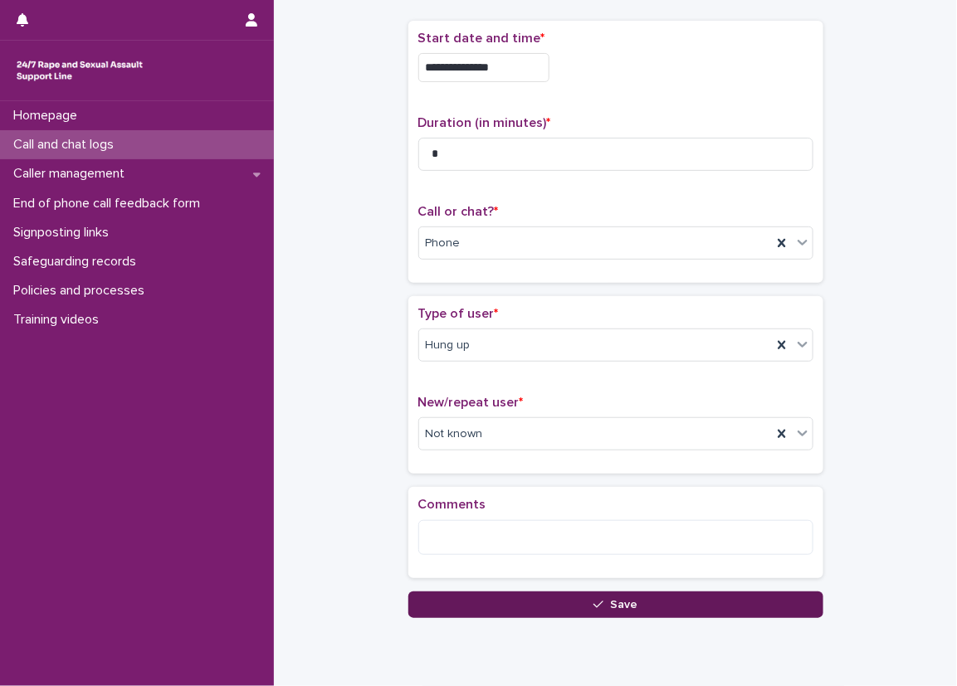
click at [408, 598] on button "Save" at bounding box center [615, 605] width 415 height 27
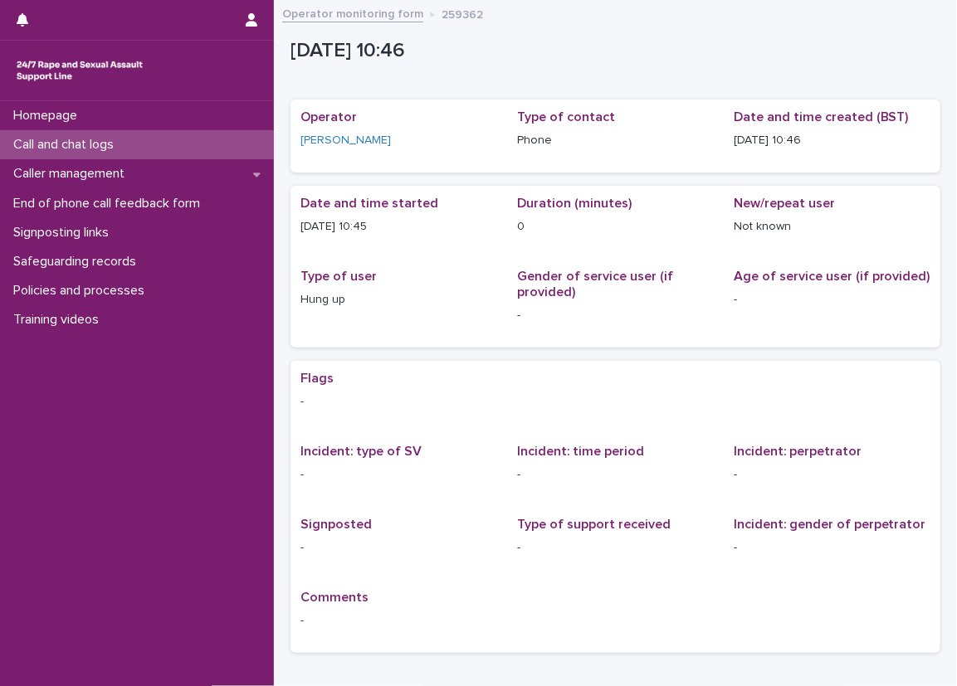
click at [136, 147] on div "Call and chat logs" at bounding box center [137, 144] width 274 height 29
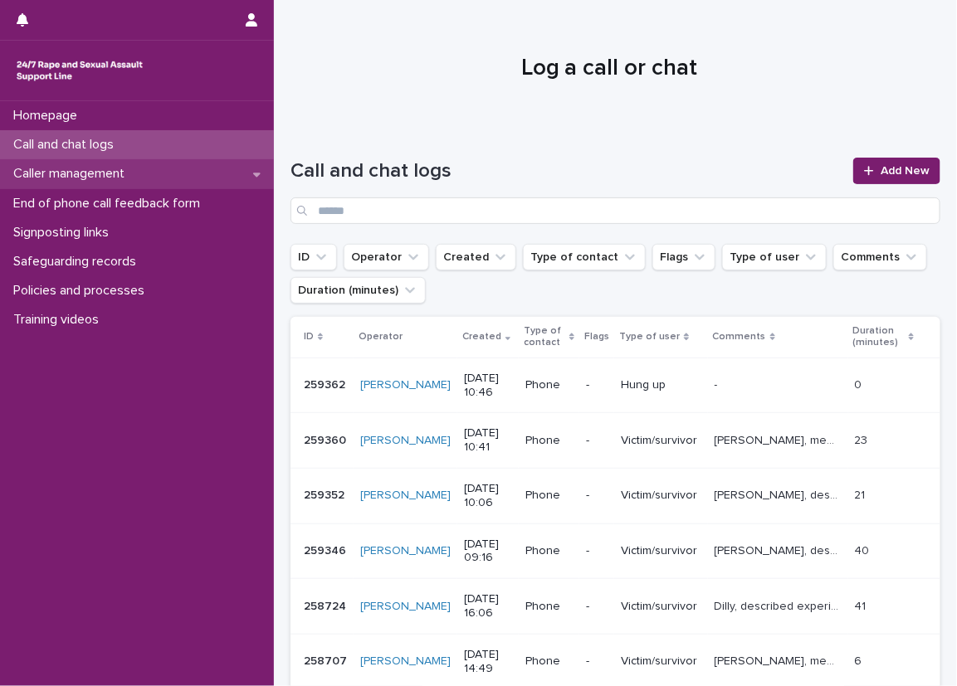
click at [150, 164] on div "Caller management" at bounding box center [137, 173] width 274 height 29
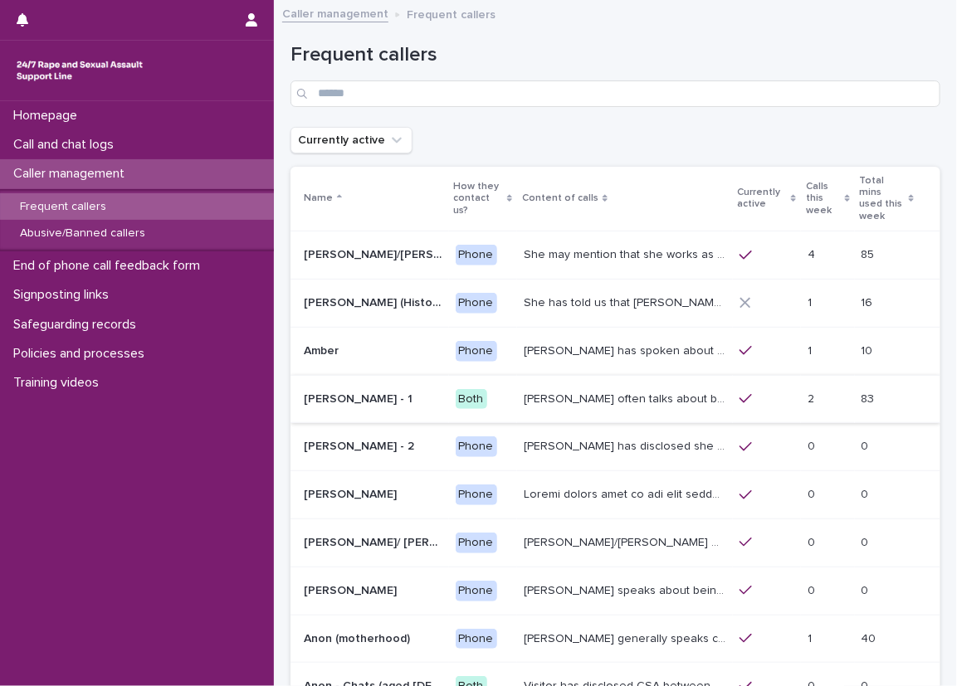
scroll to position [83, 0]
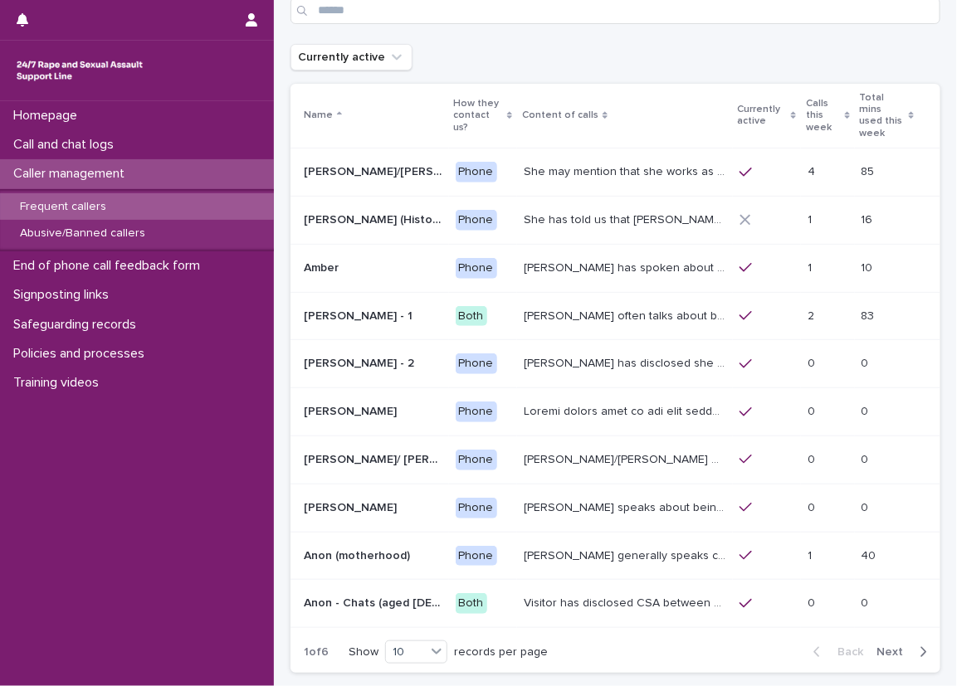
click at [900, 647] on span "Next" at bounding box center [895, 653] width 37 height 12
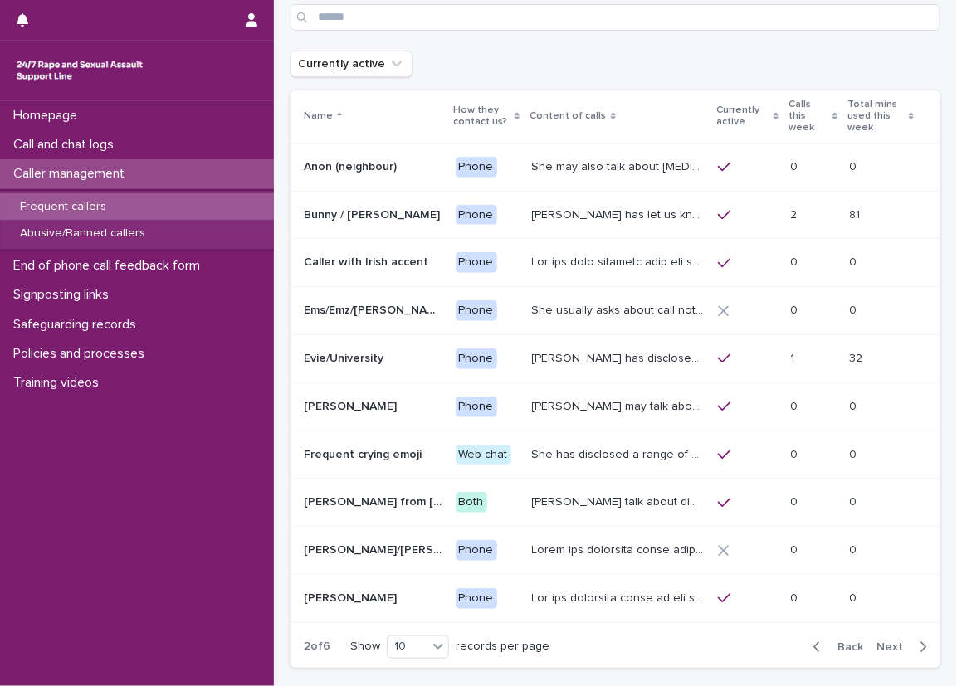
click at [900, 642] on span "Next" at bounding box center [895, 648] width 37 height 12
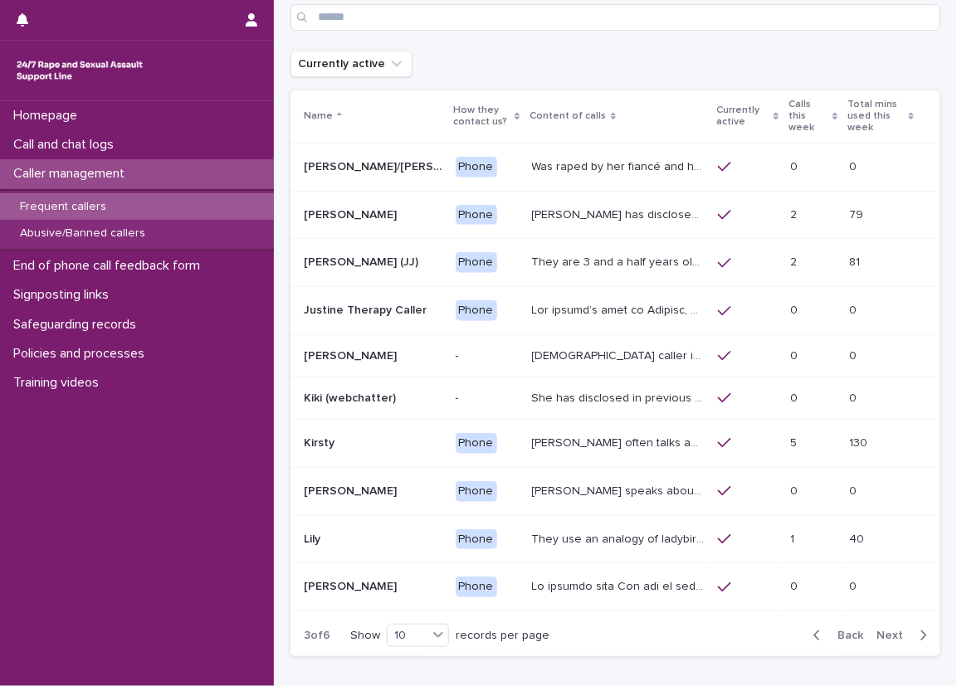
scroll to position [76, 0]
click at [900, 637] on span "Next" at bounding box center [895, 636] width 37 height 12
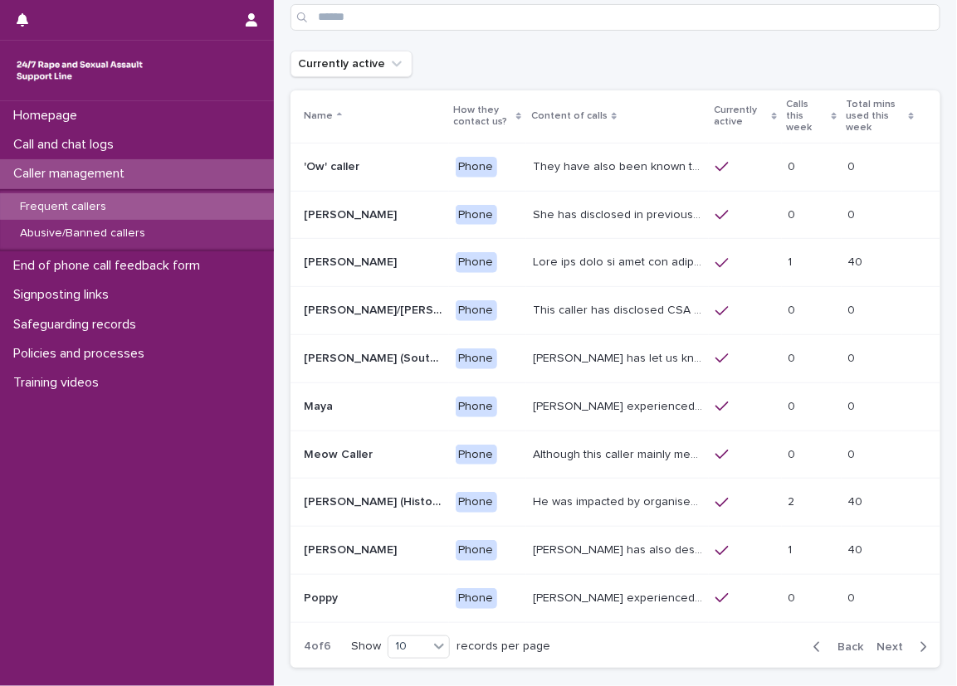
scroll to position [83, 0]
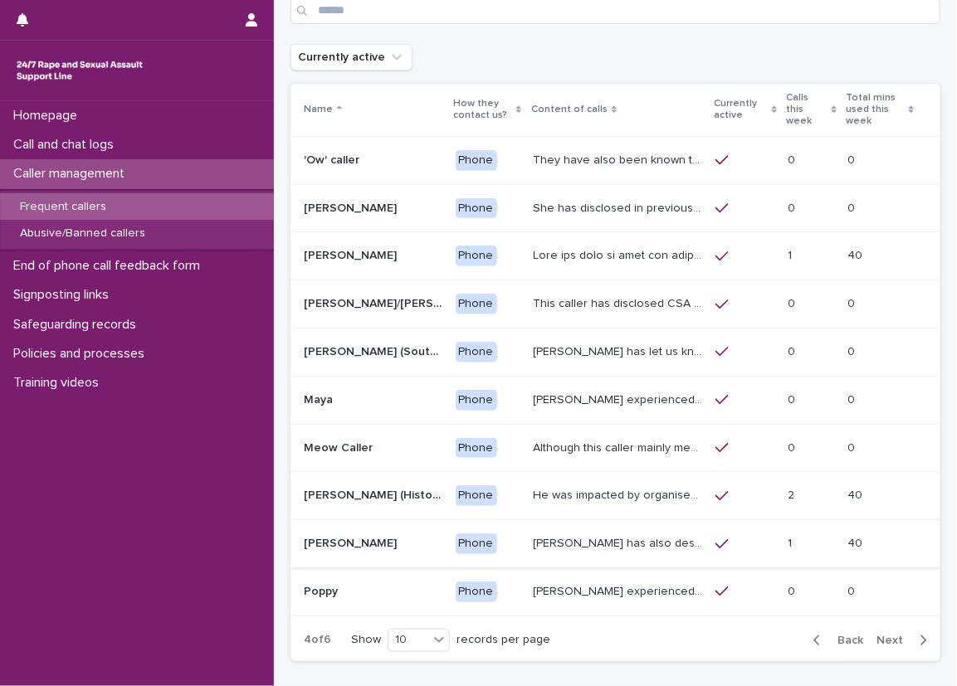
drag, startPoint x: 900, startPoint y: 637, endPoint x: 669, endPoint y: 563, distance: 242.3
click at [669, 563] on section "Name How they contact us? Content of calls Currently active Calls this week Tot…" at bounding box center [616, 373] width 650 height 578
click at [637, 549] on div "[PERSON_NAME] has also described being sexually abused as a child, and on diffe…" at bounding box center [617, 543] width 169 height 27
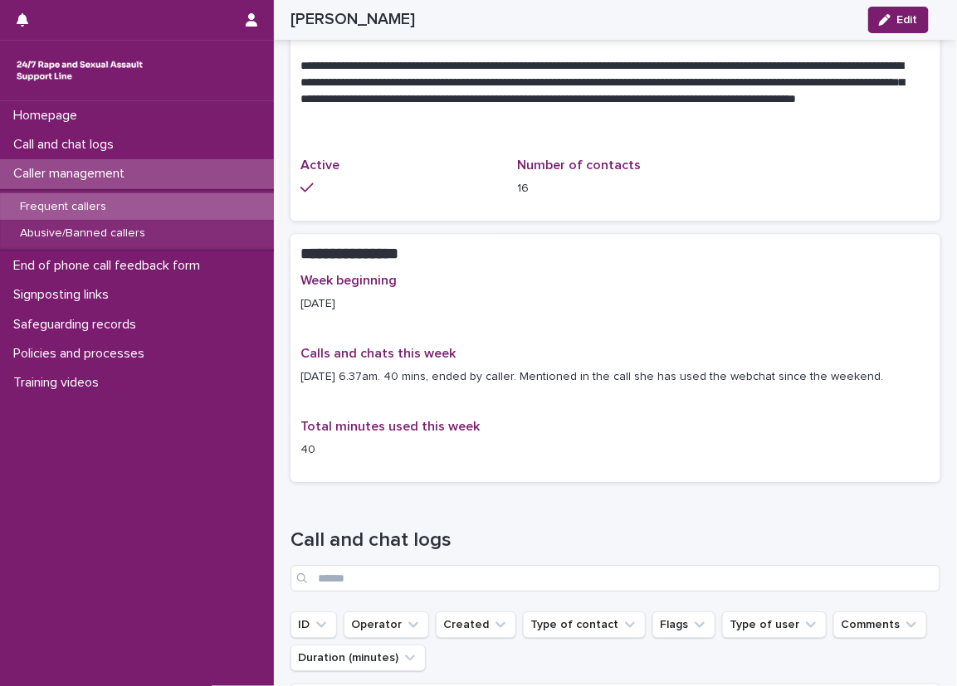
scroll to position [1328, 0]
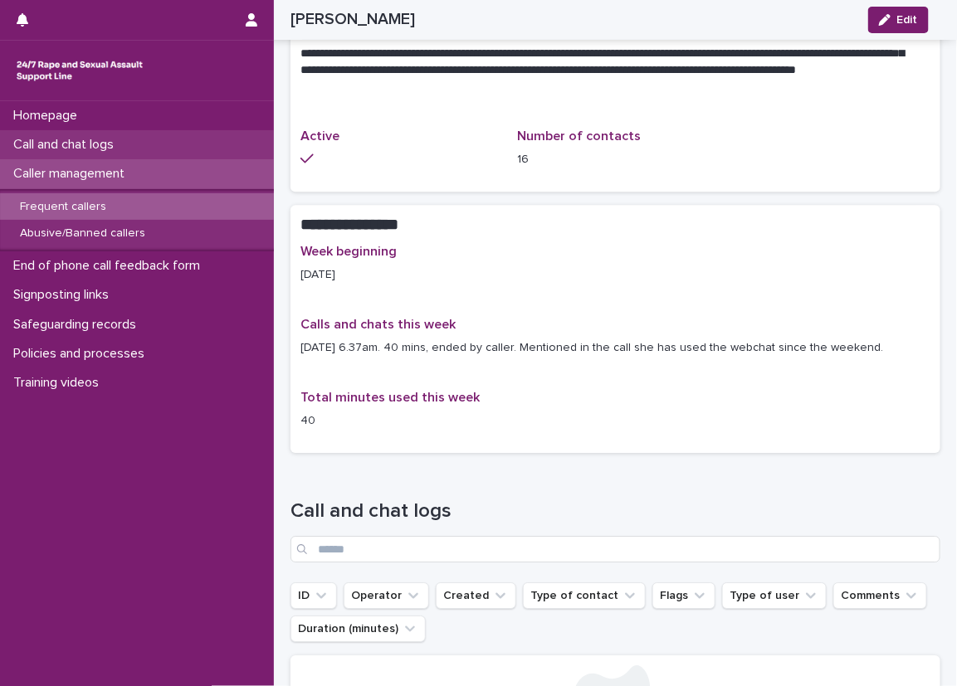
click at [195, 149] on div "Call and chat logs" at bounding box center [137, 144] width 274 height 29
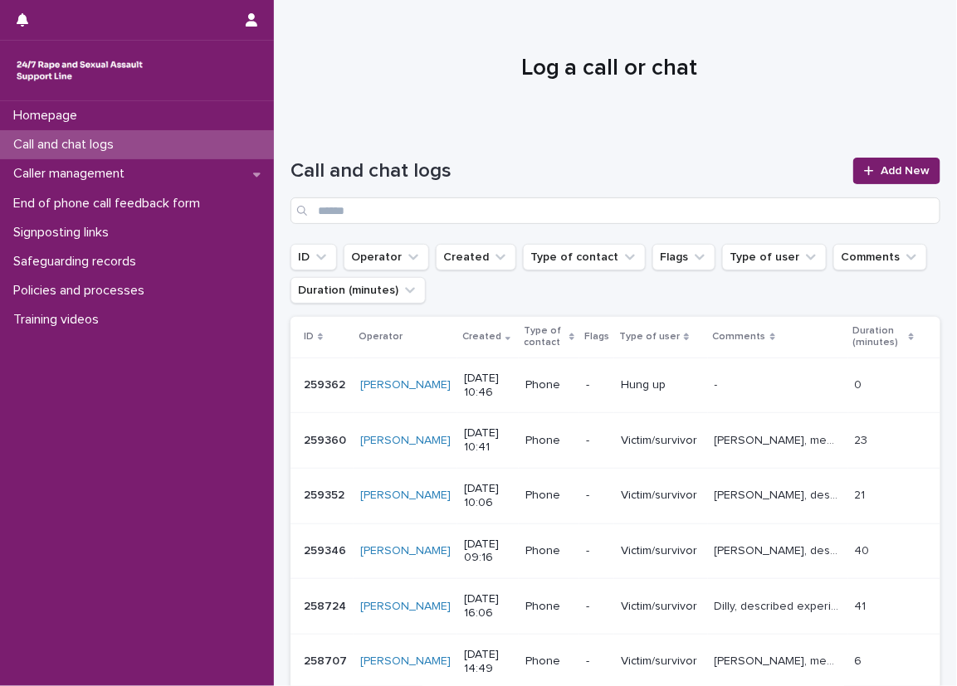
click at [126, 143] on p "Call and chat logs" at bounding box center [67, 145] width 120 height 16
click at [862, 149] on div "Call and chat logs Add New" at bounding box center [616, 185] width 650 height 120
click at [862, 178] on link "Add New" at bounding box center [896, 171] width 87 height 27
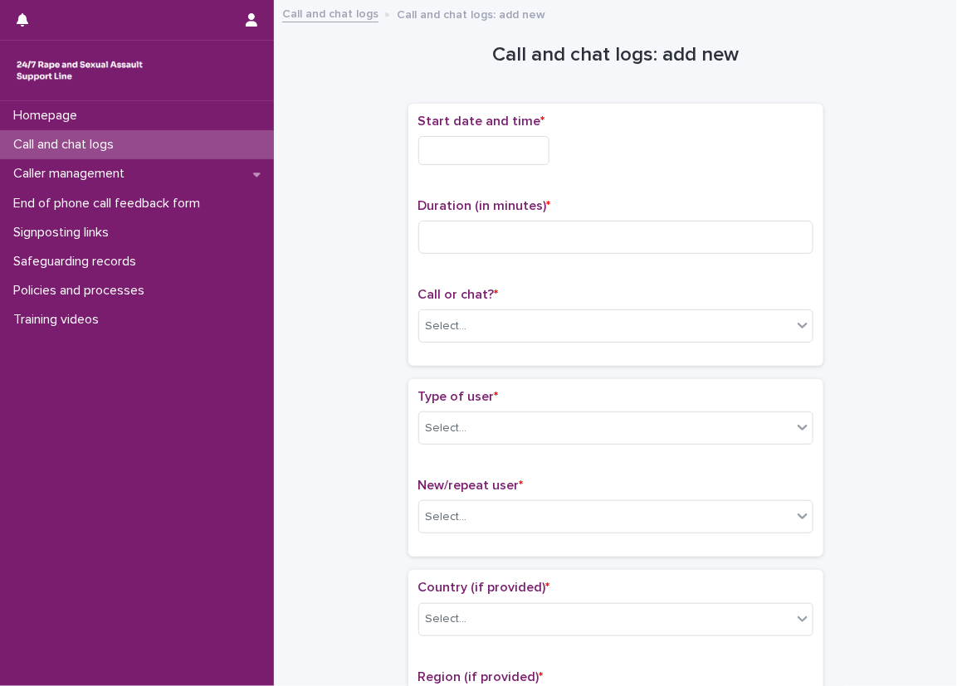
click at [451, 164] on input "text" at bounding box center [483, 150] width 131 height 29
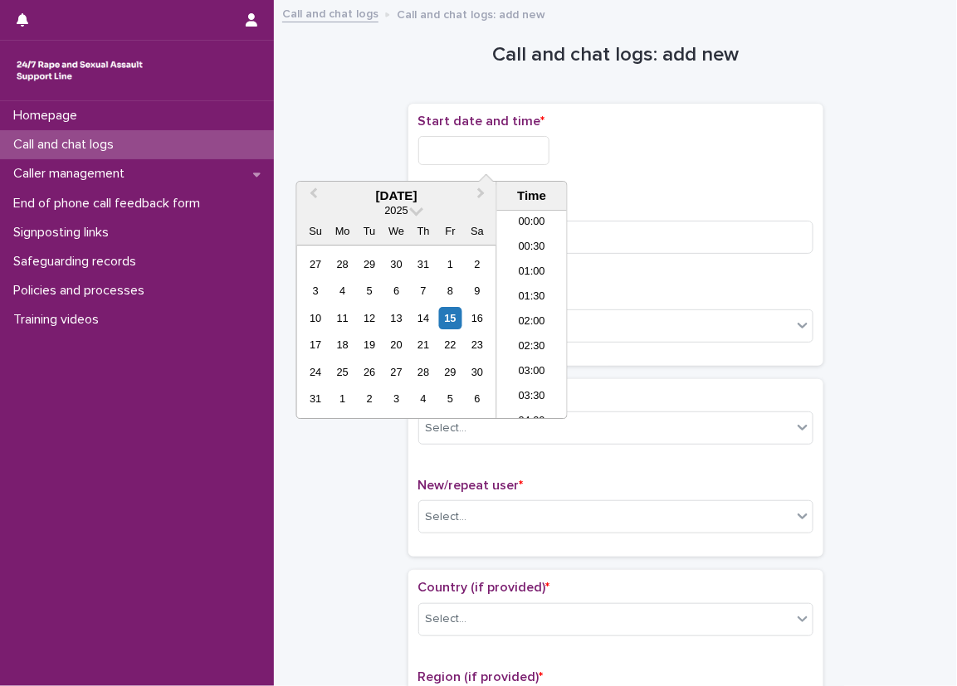
scroll to position [432, 0]
click at [520, 318] on li "10:30" at bounding box center [532, 314] width 71 height 25
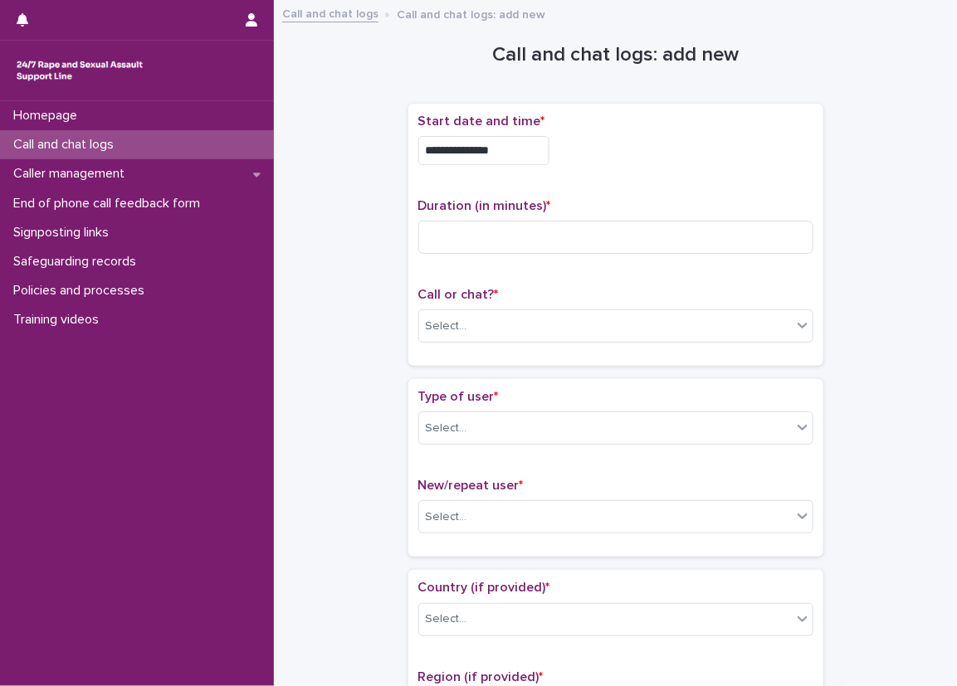
click at [495, 152] on input "**********" at bounding box center [483, 150] width 131 height 29
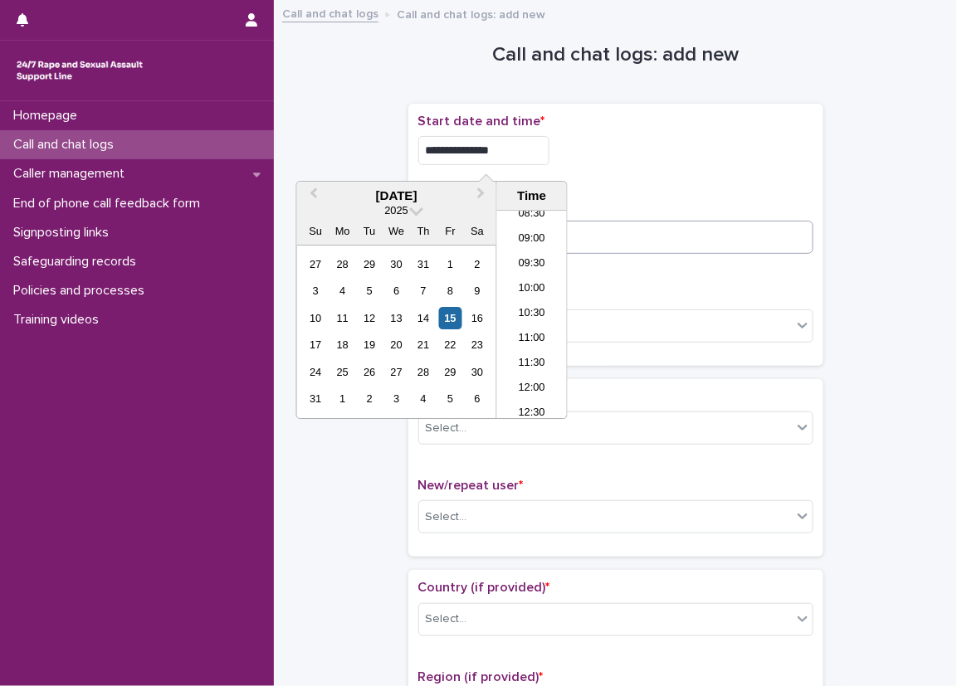
type input "**********"
click at [643, 251] on input at bounding box center [615, 237] width 395 height 33
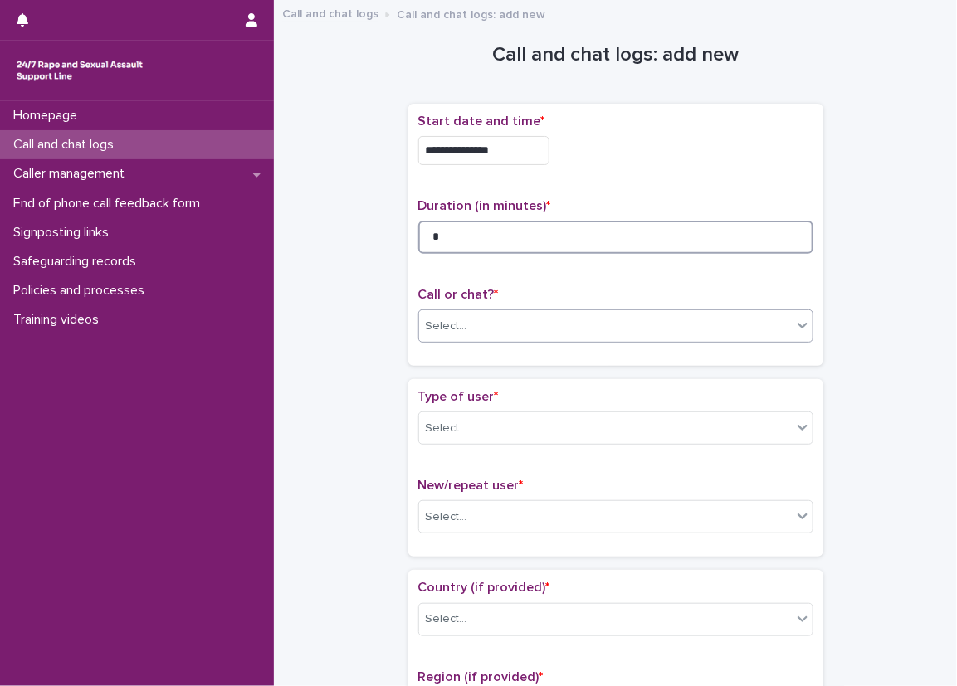
type input "*"
click at [548, 312] on div "Call or chat? * Select..." at bounding box center [615, 321] width 395 height 69
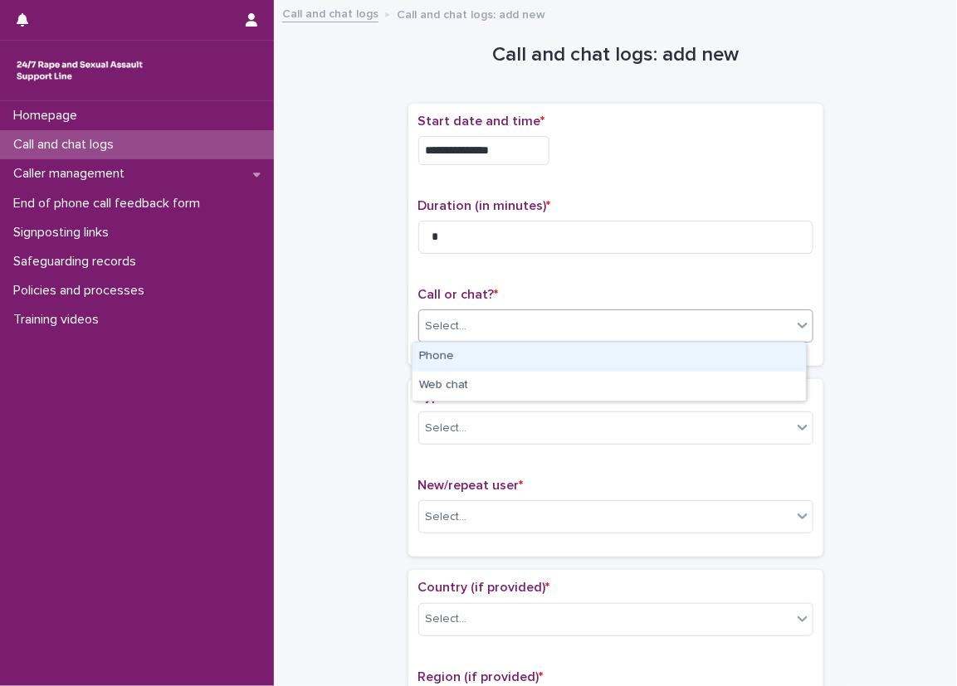
click at [536, 317] on div "Select..." at bounding box center [605, 326] width 373 height 27
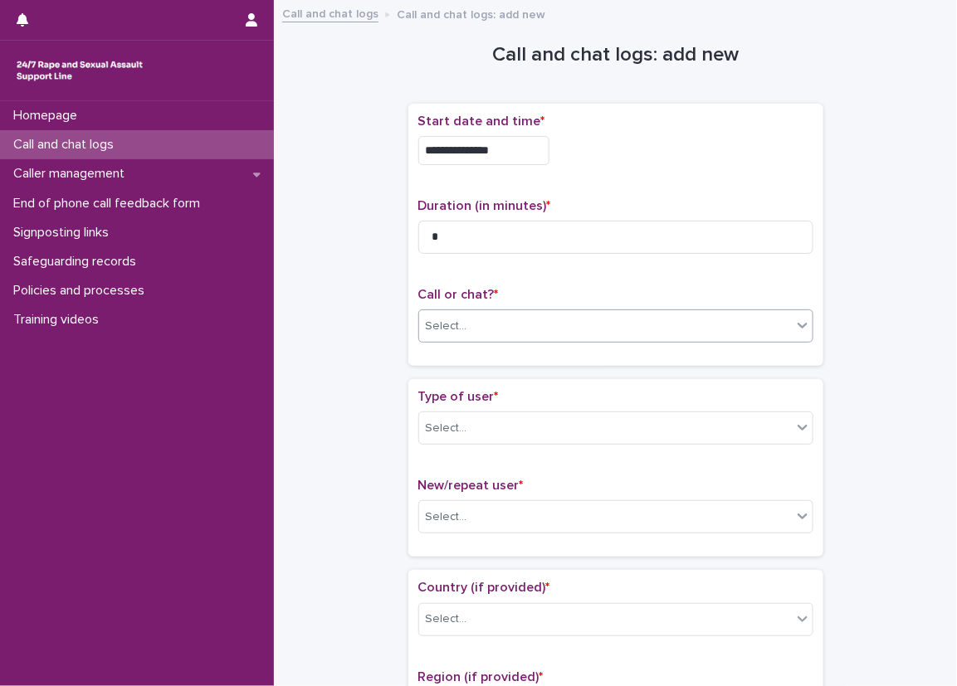
drag, startPoint x: 501, startPoint y: 336, endPoint x: 474, endPoint y: 359, distance: 35.9
click at [476, 359] on div "**********" at bounding box center [615, 235] width 415 height 262
click at [463, 337] on div "Select..." at bounding box center [605, 326] width 373 height 27
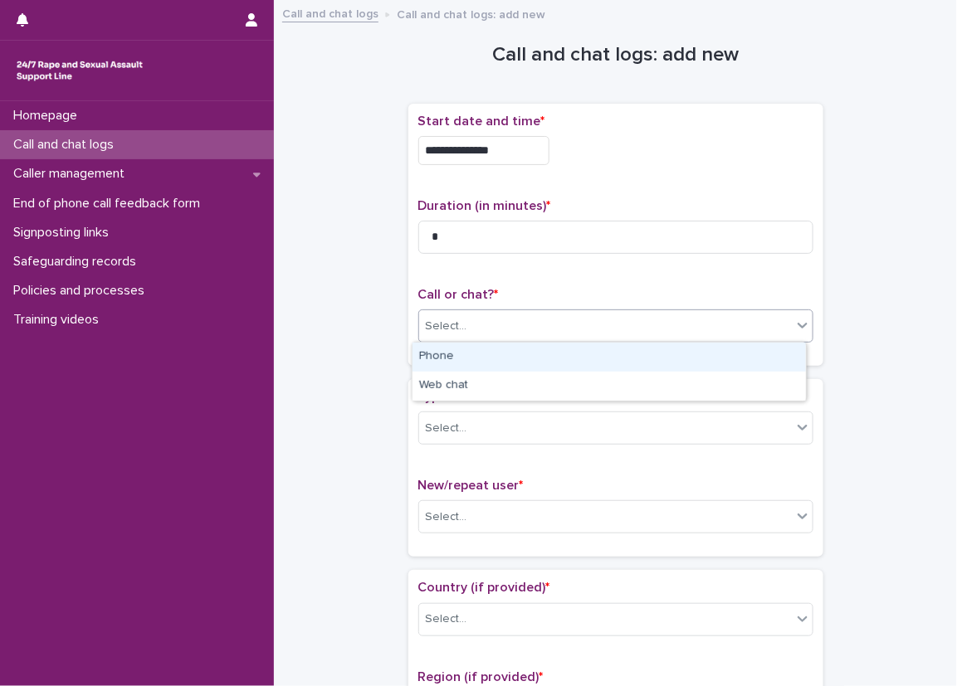
click at [442, 360] on div "Phone" at bounding box center [609, 357] width 393 height 29
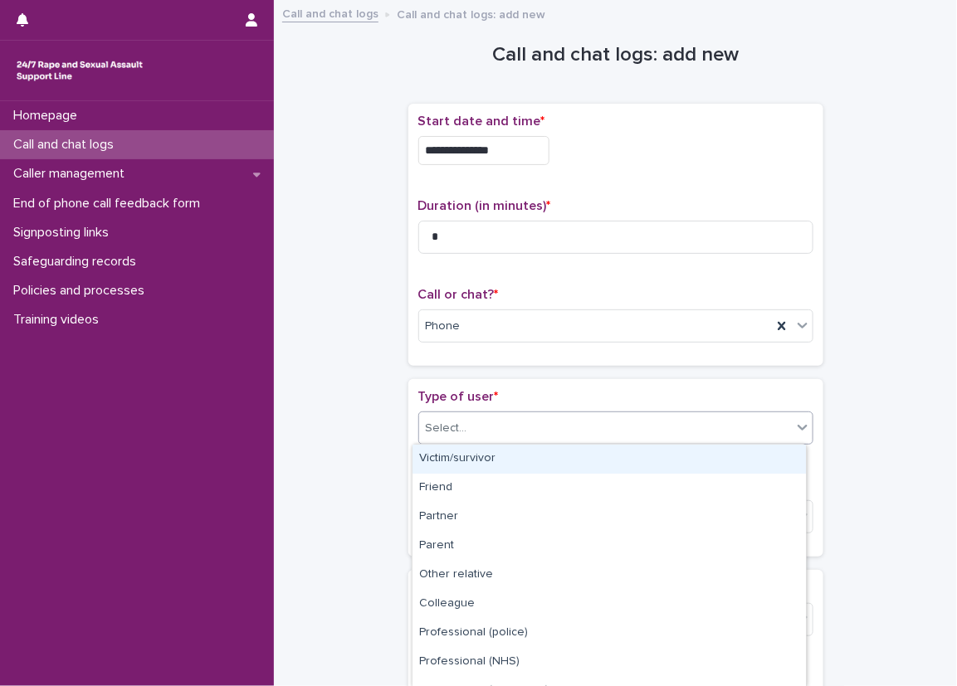
click at [434, 441] on div "Select..." at bounding box center [605, 428] width 373 height 27
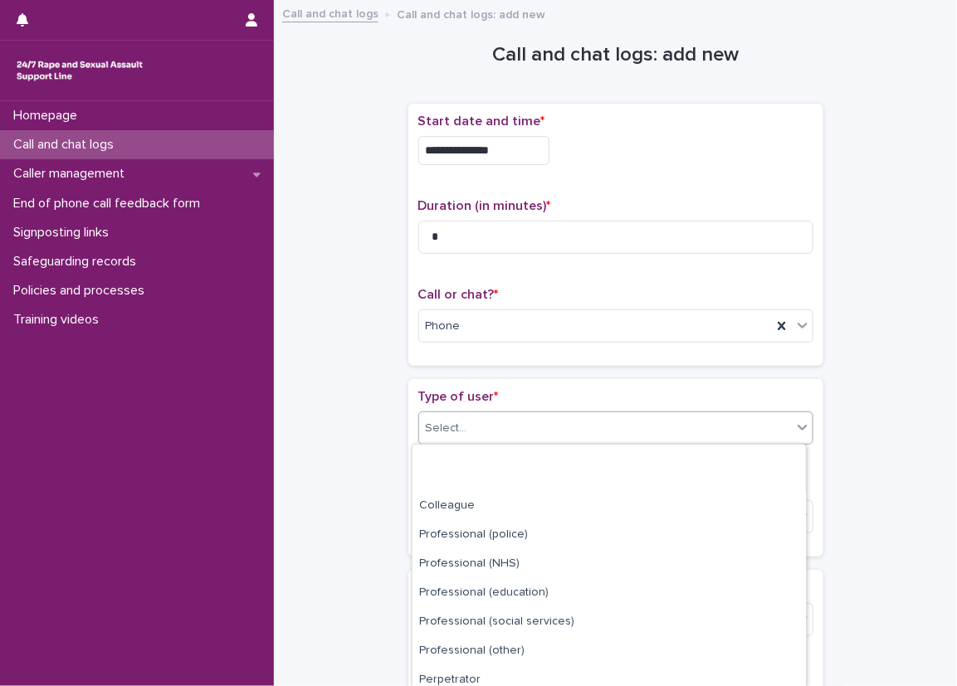
scroll to position [193, 0]
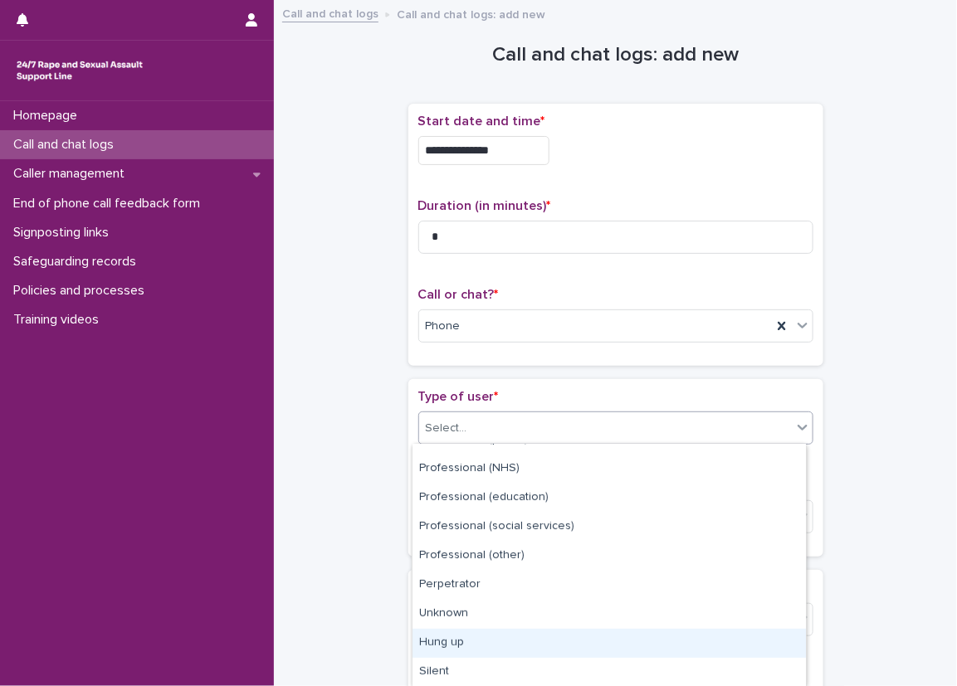
click at [478, 635] on div "Hung up" at bounding box center [609, 643] width 393 height 29
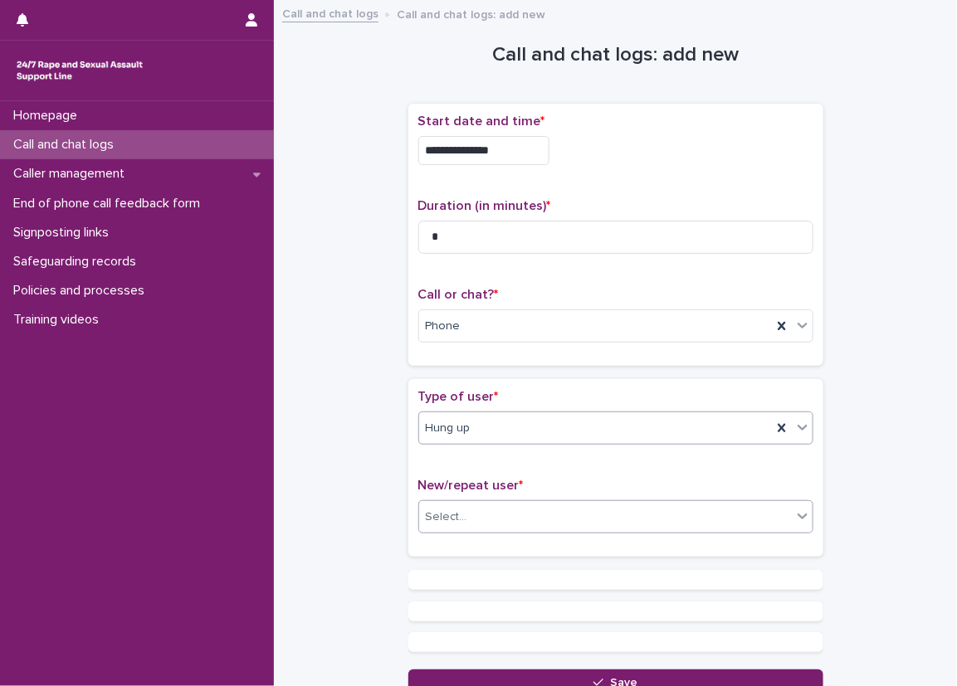
click at [469, 516] on input "text" at bounding box center [470, 517] width 2 height 14
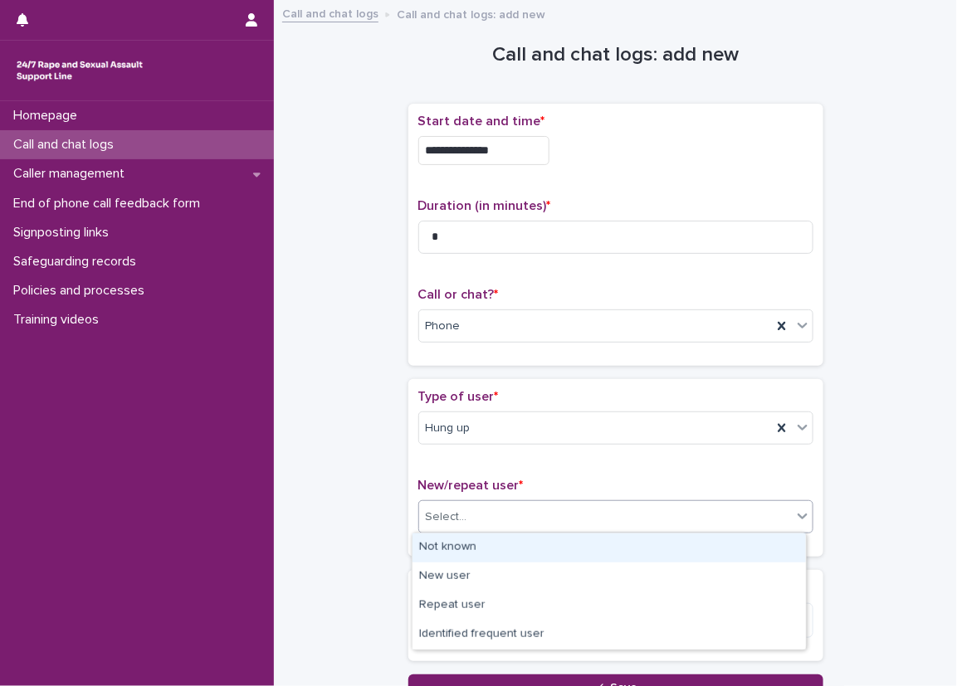
click at [444, 561] on div "Not known" at bounding box center [609, 548] width 393 height 29
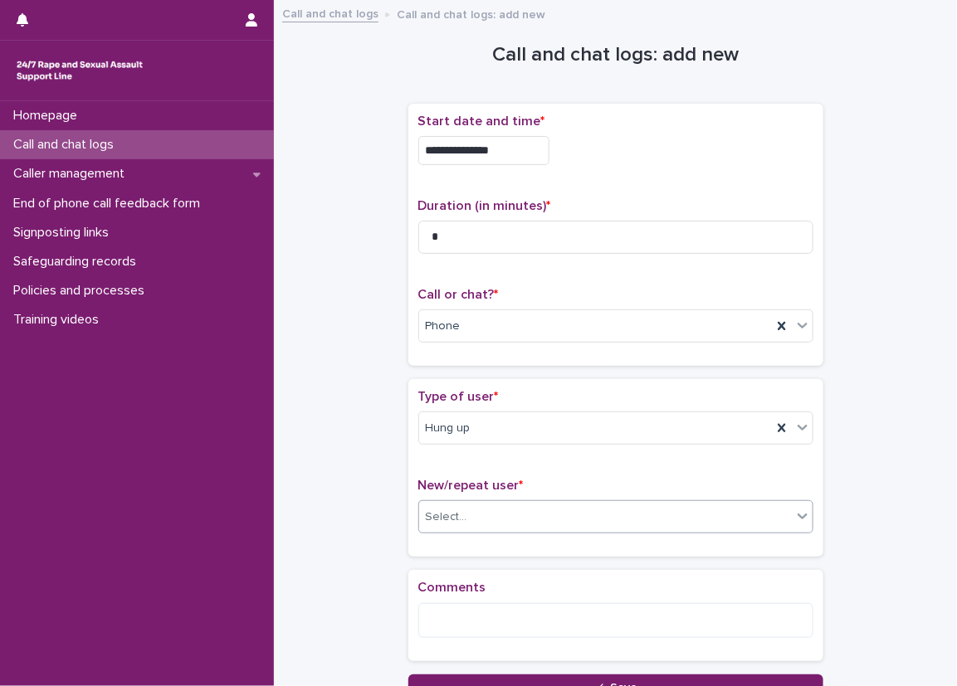
click at [382, 544] on div "**********" at bounding box center [616, 355] width 650 height 691
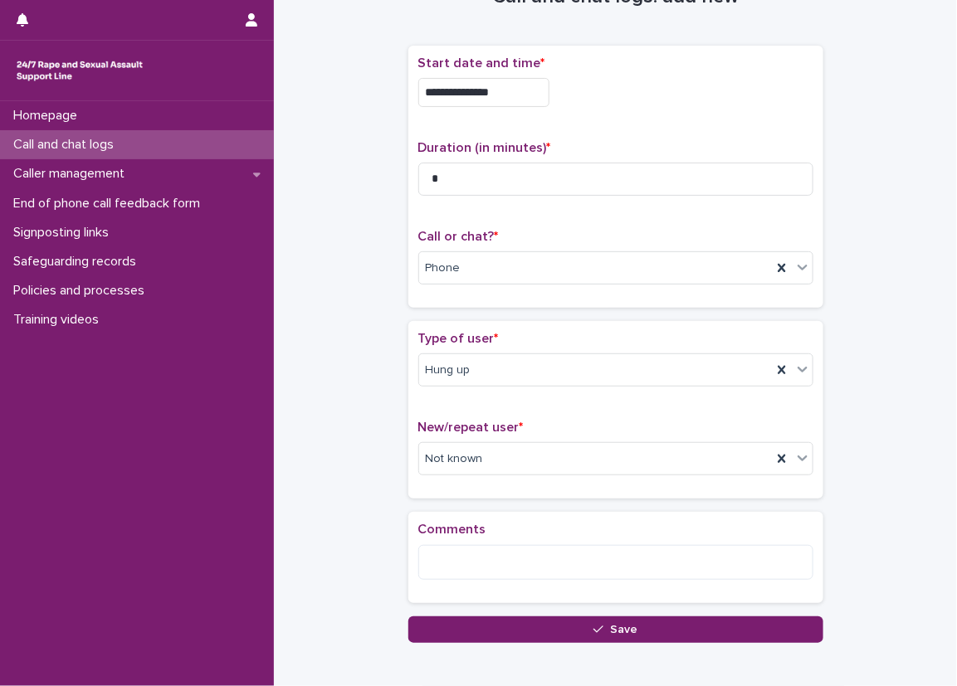
scroll to position [83, 0]
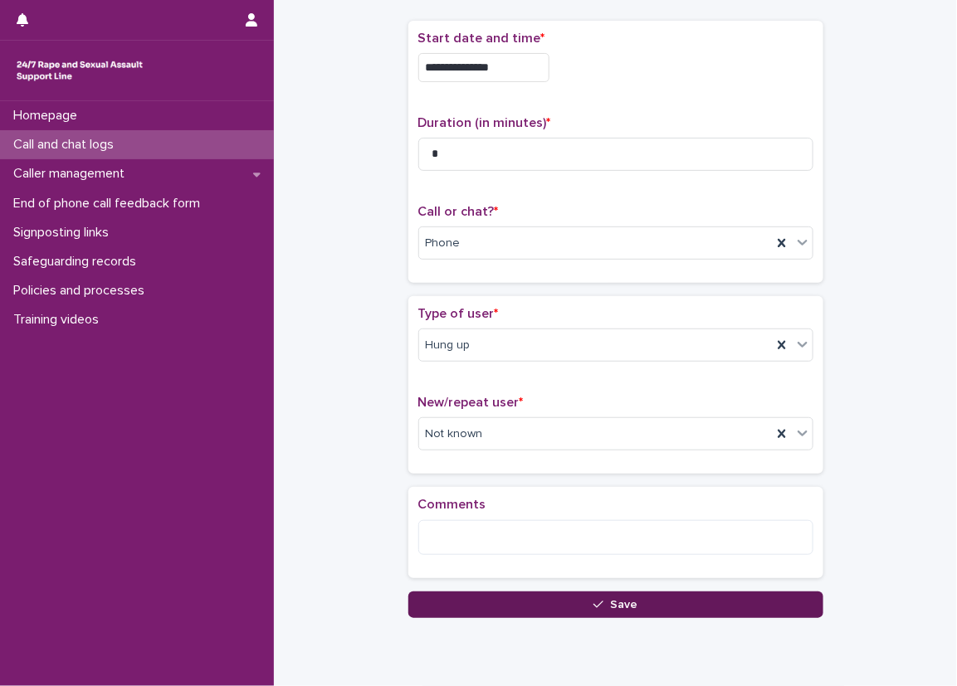
click at [447, 597] on button "Save" at bounding box center [615, 605] width 415 height 27
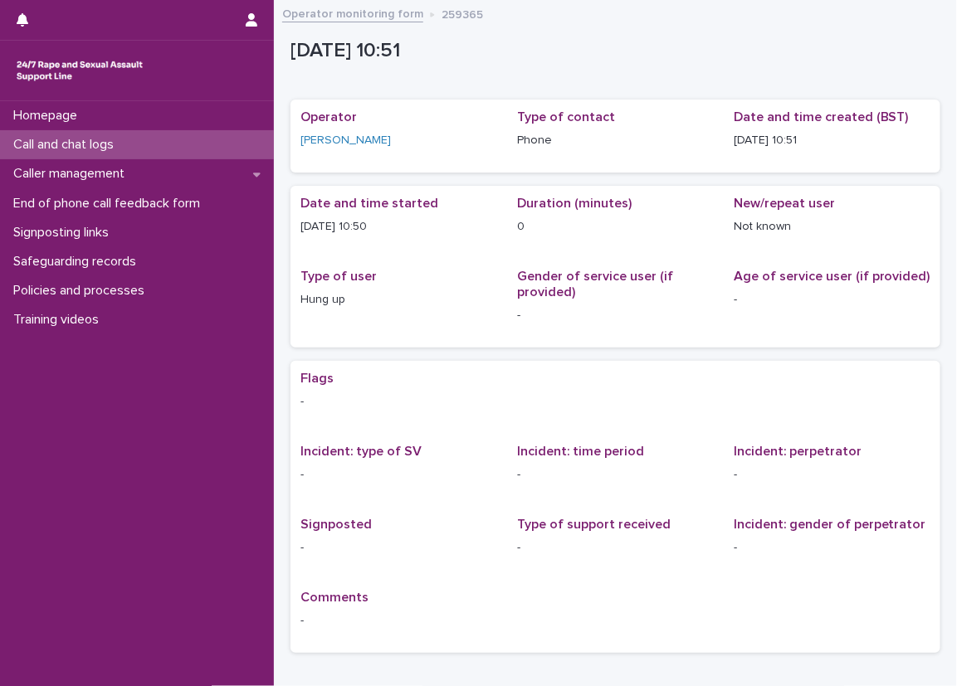
click at [405, 186] on div "Date and time started [DATE] 10:50 Duration (minutes) 0 New/repeat user Not kno…" at bounding box center [616, 267] width 650 height 162
click at [257, 139] on div "Call and chat logs" at bounding box center [137, 144] width 274 height 29
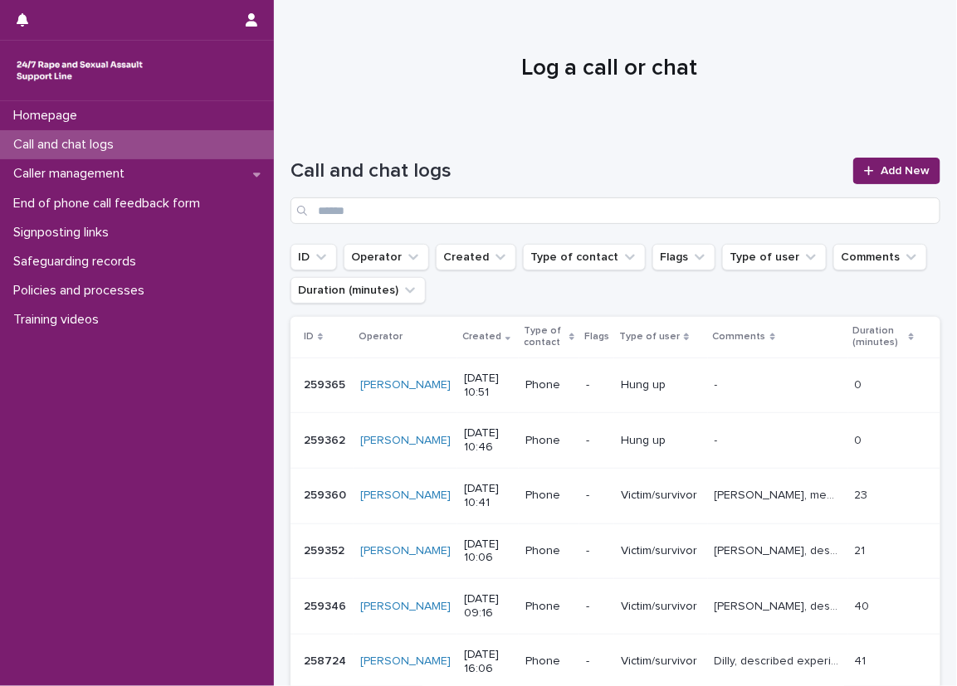
click at [631, 99] on div at bounding box center [609, 61] width 671 height 125
click at [530, 131] on div "Call and chat logs Add New" at bounding box center [616, 185] width 650 height 120
click at [279, 230] on div "Loading... Saving… Loading... Saving… Call and chat logs Add New ID Operator Cr…" at bounding box center [615, 589] width 683 height 928
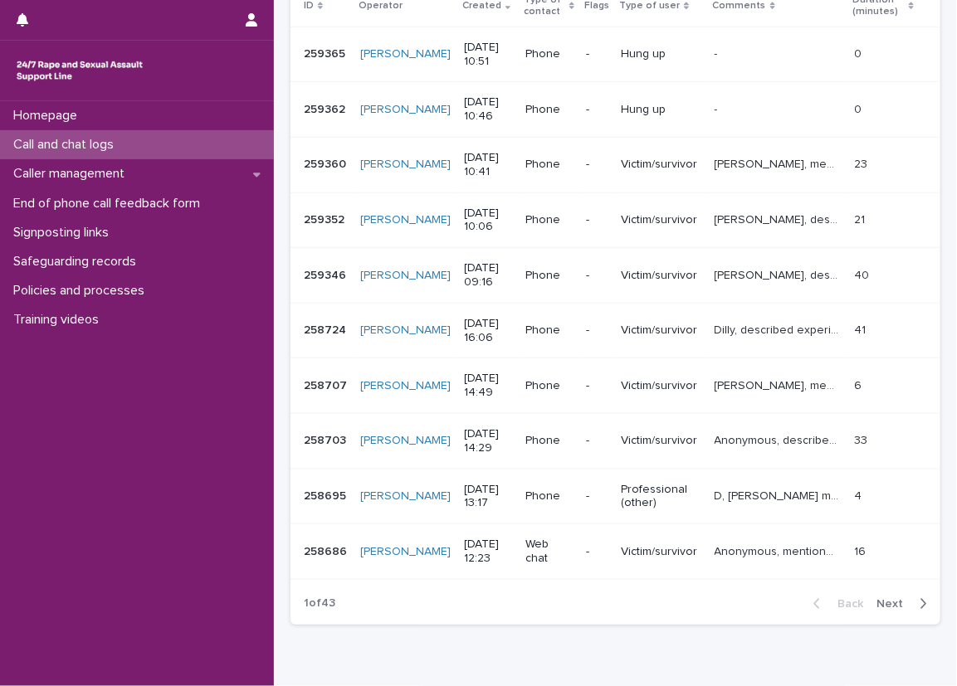
scroll to position [332, 0]
click at [286, 325] on div "Loading... Saving… Loading... Saving… Call and chat logs Add New ID Operator Cr…" at bounding box center [615, 235] width 667 height 886
click at [613, 659] on div "Loading... Saving… Loading... Saving… Call and chat logs Add New ID Operator Cr…" at bounding box center [615, 235] width 667 height 886
click at [280, 182] on div "Loading... Saving… Loading... Saving… Call and chat logs Add New ID Operator Cr…" at bounding box center [615, 256] width 683 height 928
click at [276, 161] on div "Loading... Saving… Loading... Saving… Call and chat logs Add New ID Operator Cr…" at bounding box center [615, 256] width 683 height 928
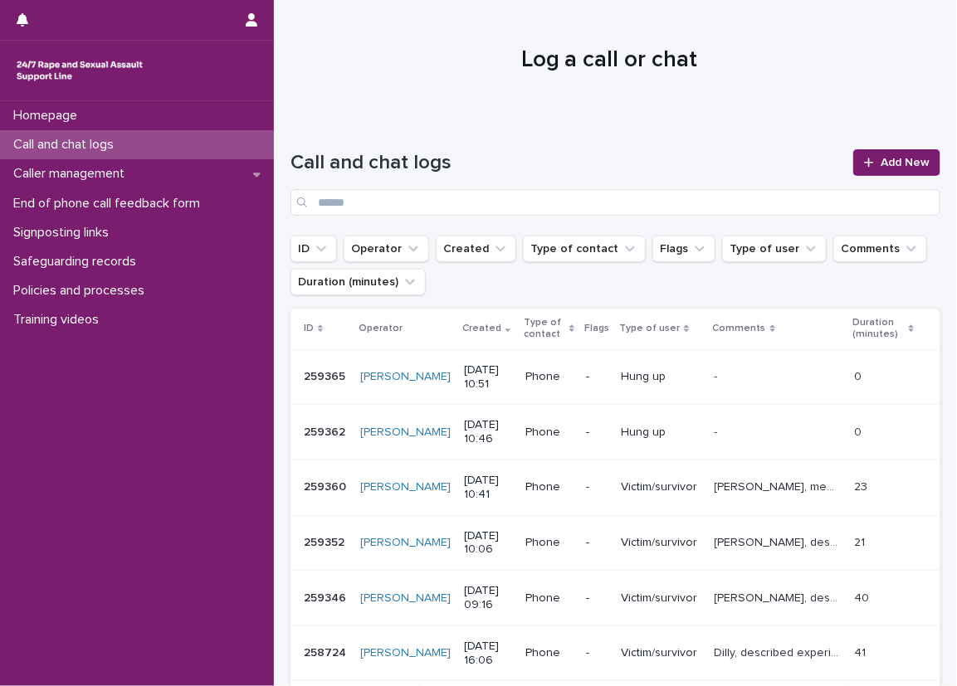
scroll to position [0, 0]
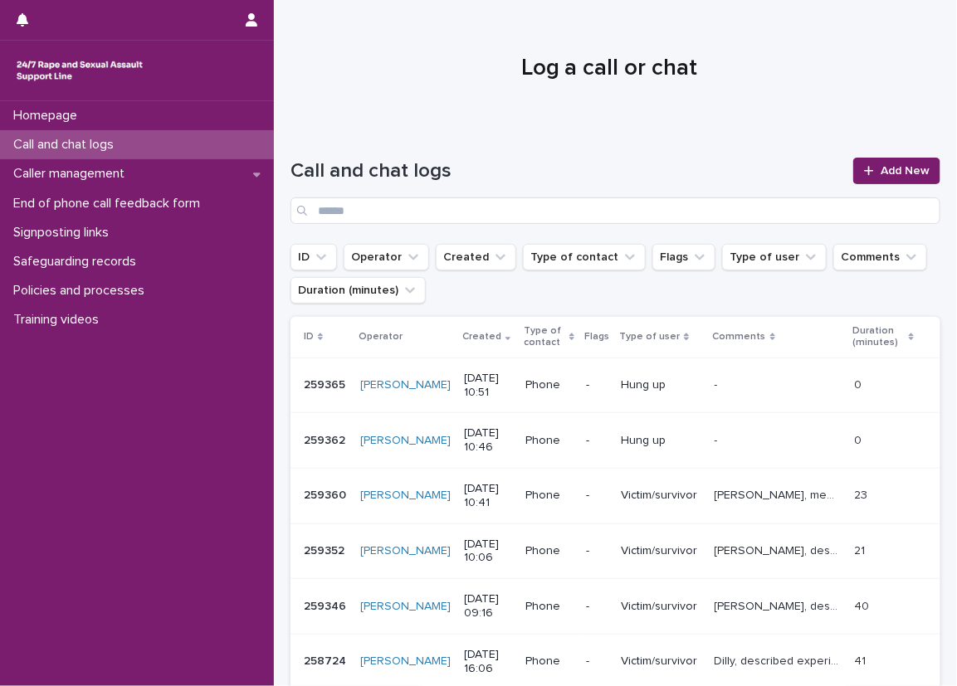
click at [278, 163] on div "Loading... Saving… Loading... Saving… Call and chat logs Add New ID Operator Cr…" at bounding box center [615, 589] width 683 height 928
